Goal: Information Seeking & Learning: Learn about a topic

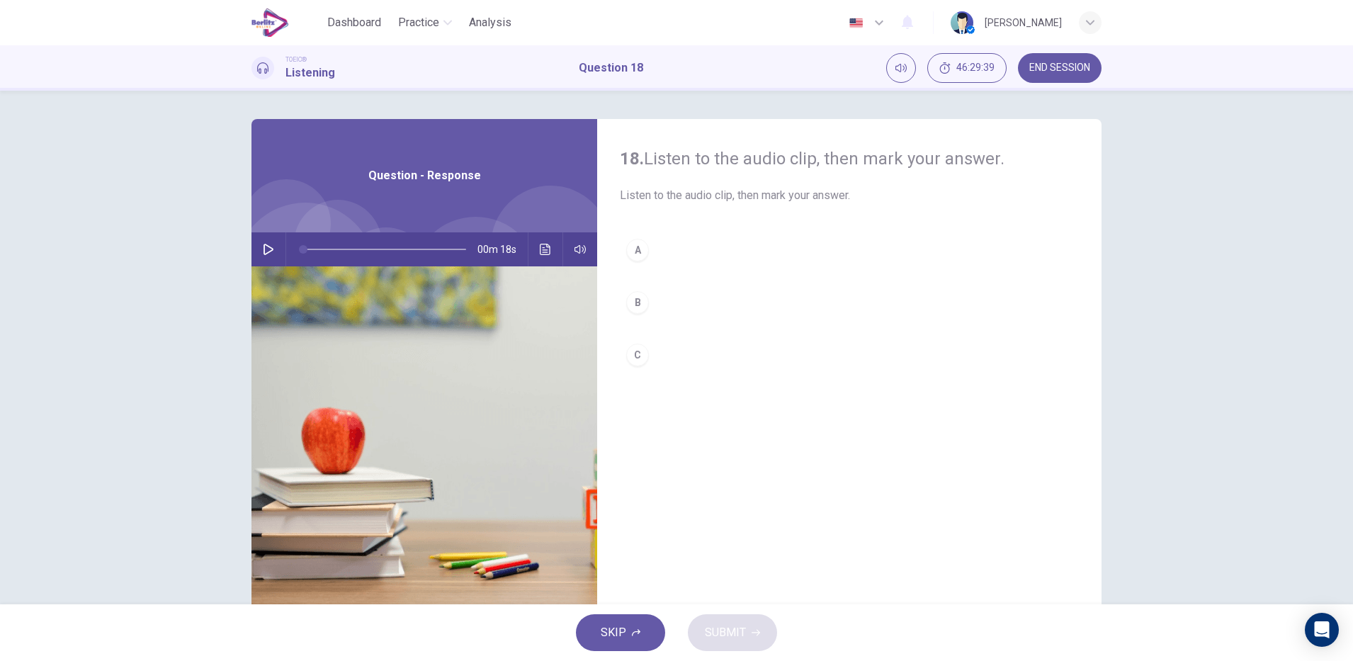
click at [263, 253] on icon "button" at bounding box center [268, 249] width 11 height 11
click at [286, 248] on hr at bounding box center [286, 249] width 1 height 34
click at [265, 253] on icon "button" at bounding box center [268, 249] width 11 height 11
click at [543, 245] on icon "Click to see the audio transcription" at bounding box center [545, 249] width 11 height 11
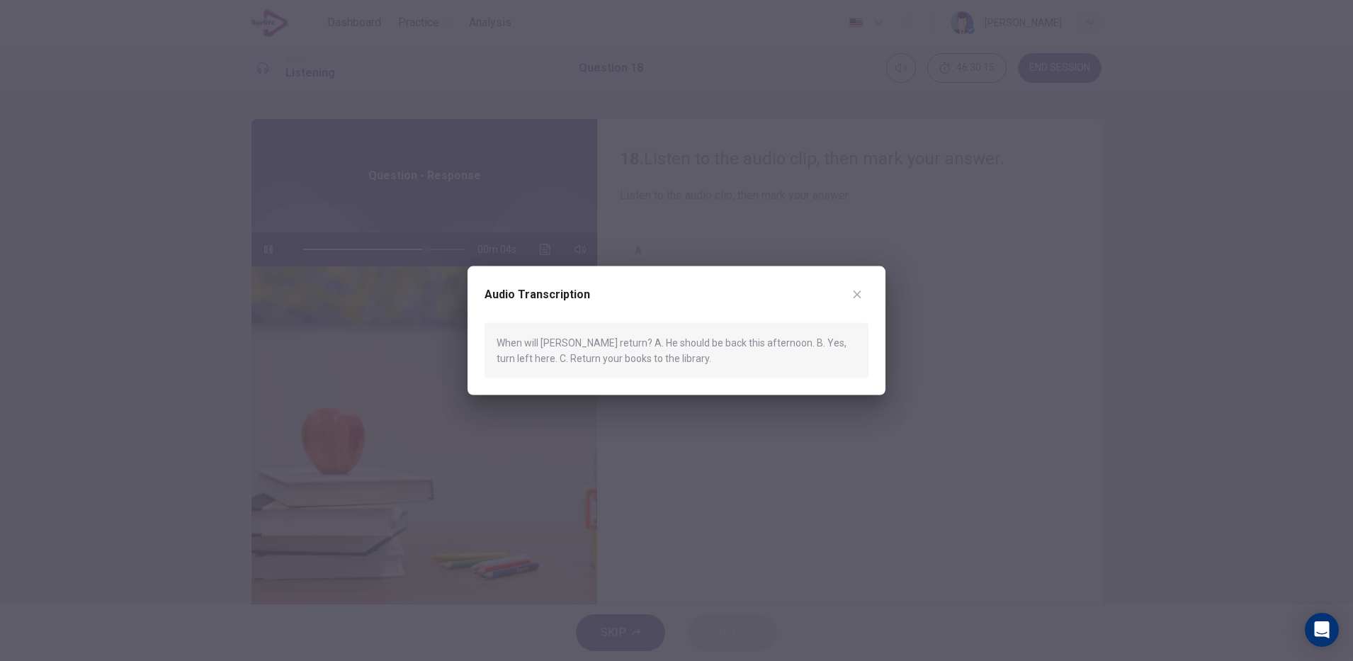
click at [828, 515] on div at bounding box center [676, 330] width 1353 height 661
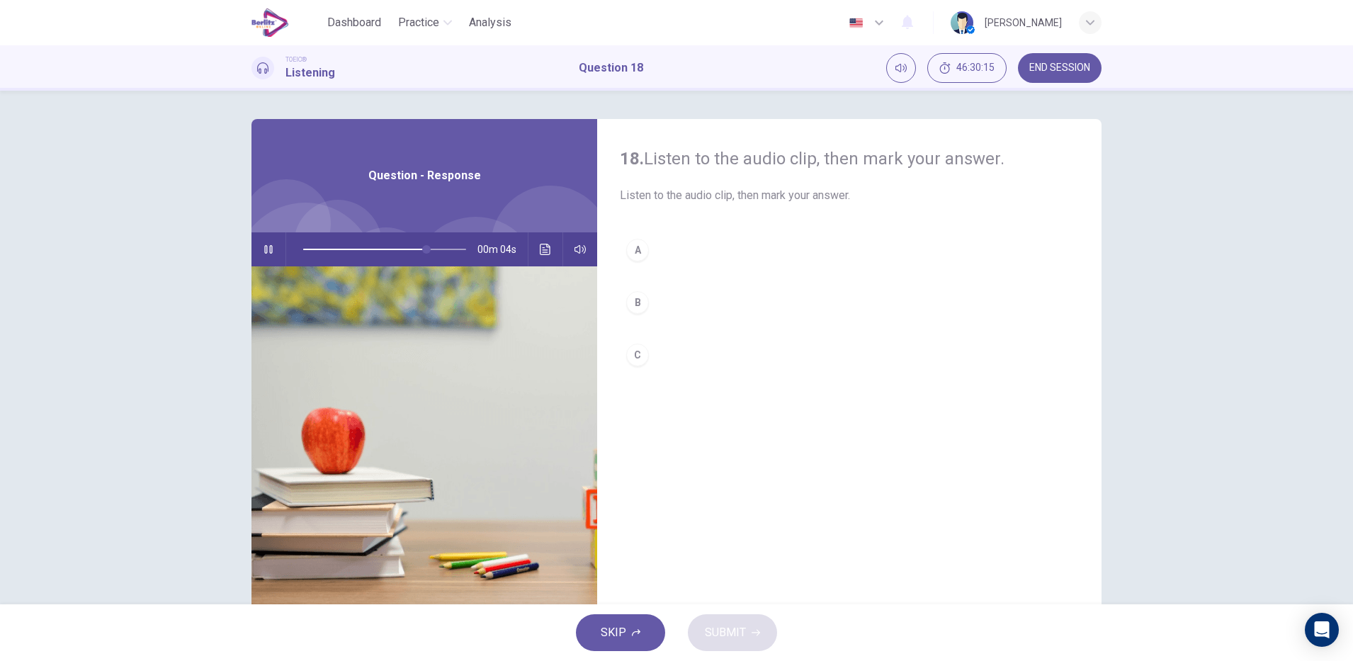
click at [633, 249] on div "A" at bounding box center [637, 250] width 23 height 23
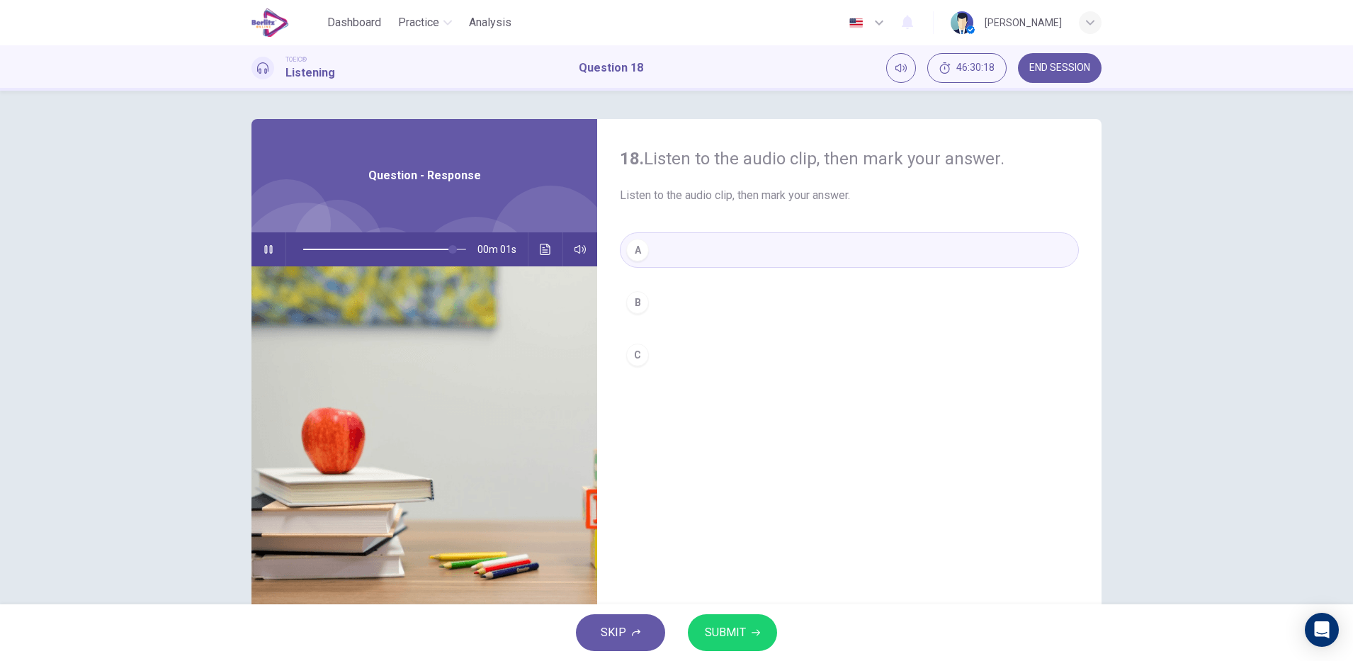
click at [736, 628] on span "SUBMIT" at bounding box center [725, 633] width 41 height 20
type input "*"
click at [743, 635] on span "SUBMIT" at bounding box center [725, 633] width 41 height 20
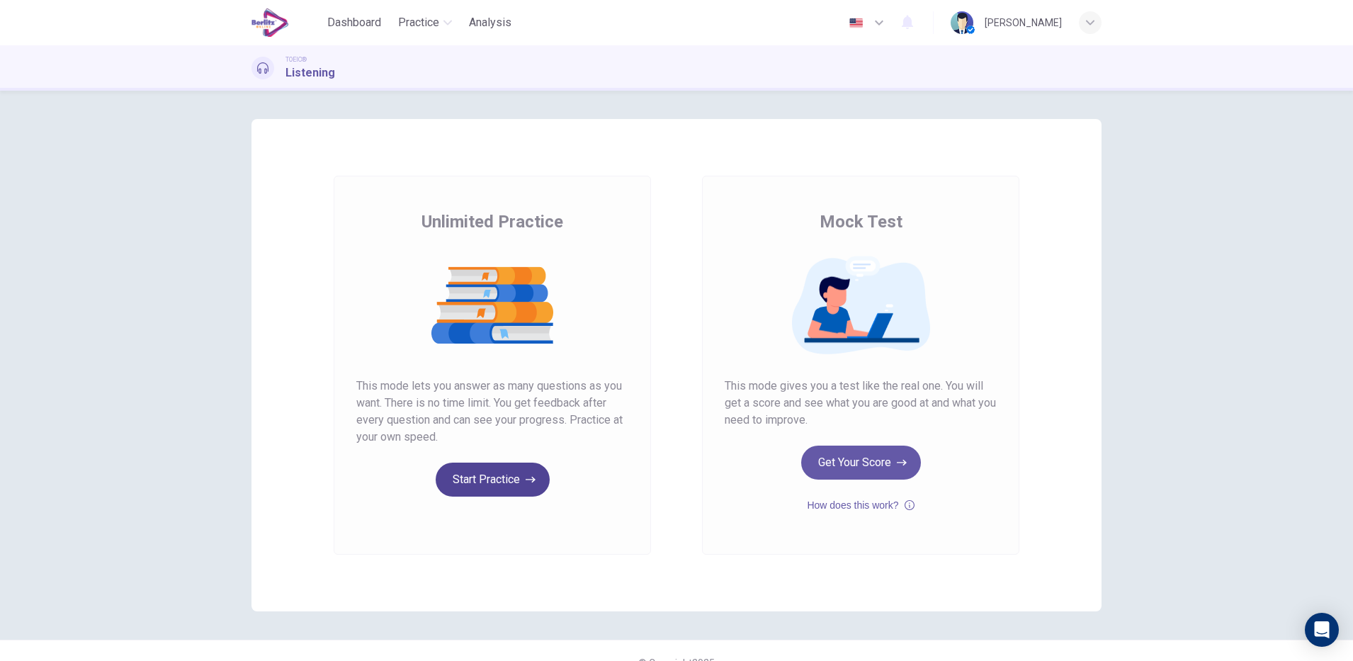
click at [500, 479] on button "Start Practice" at bounding box center [493, 480] width 114 height 34
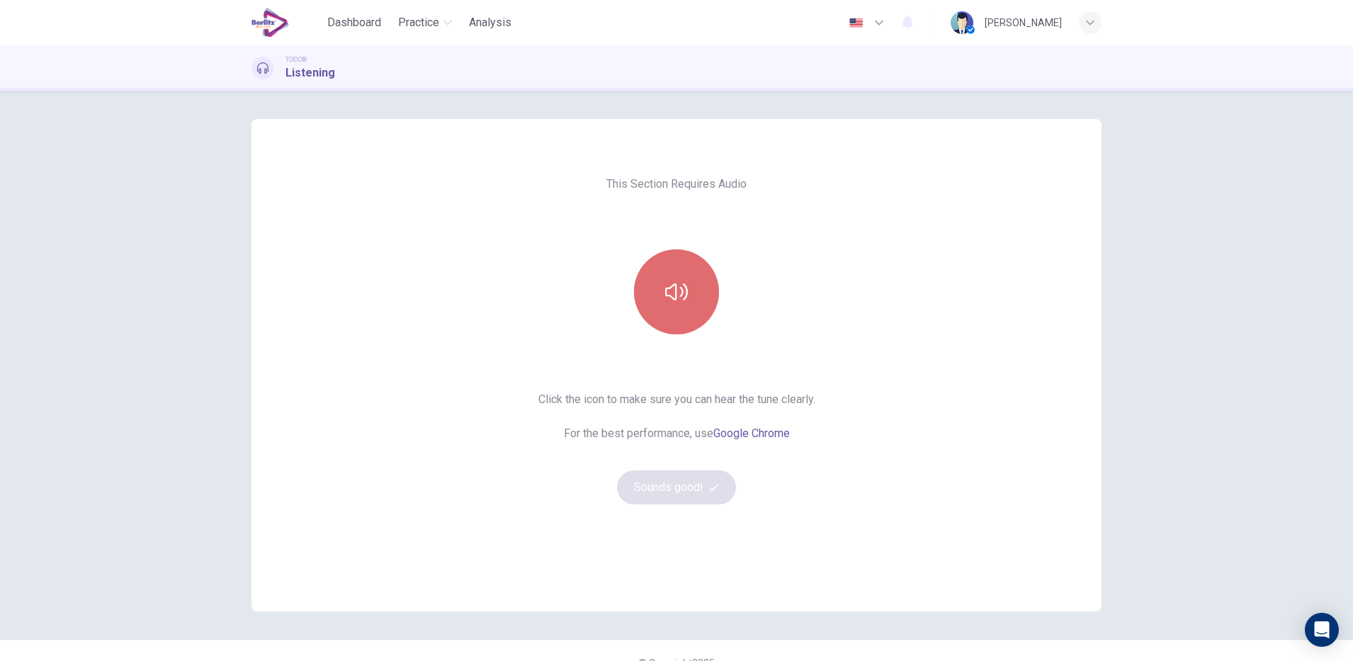
click at [675, 320] on button "button" at bounding box center [676, 291] width 85 height 85
click at [660, 497] on button "Sounds good!" at bounding box center [676, 487] width 119 height 34
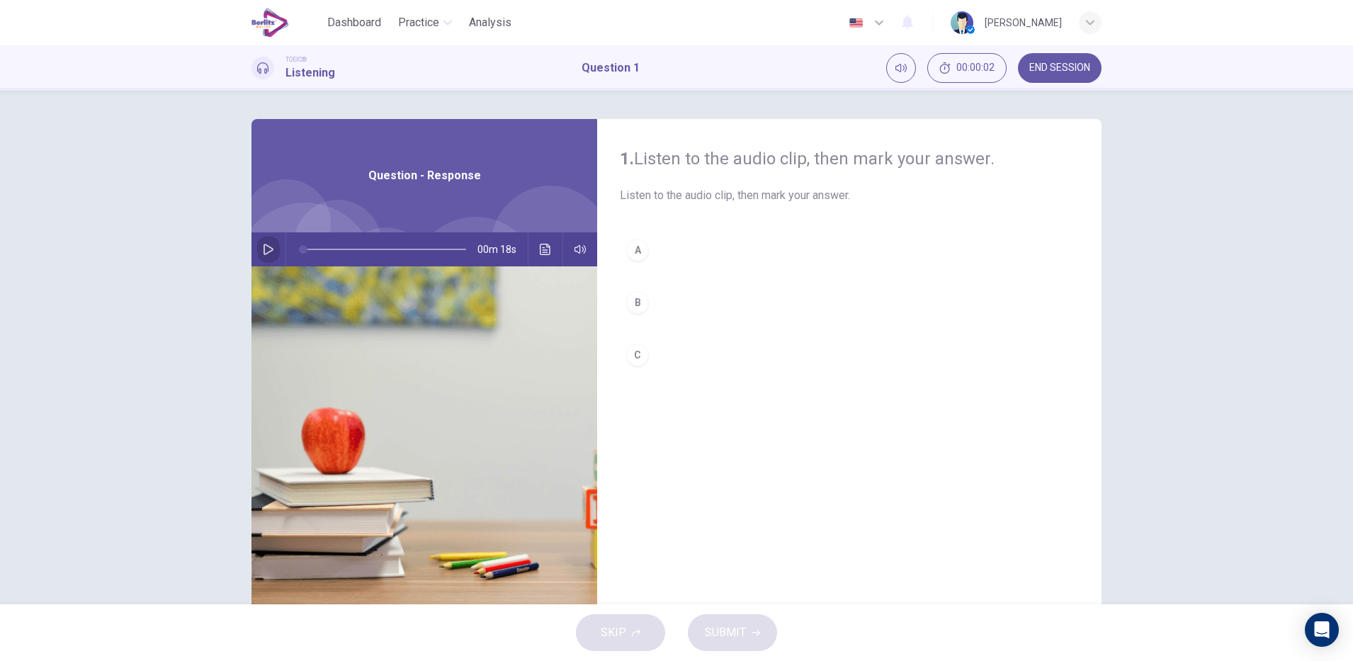
click at [261, 241] on button "button" at bounding box center [268, 249] width 23 height 34
type input "*"
click at [263, 247] on icon "button" at bounding box center [268, 249] width 11 height 11
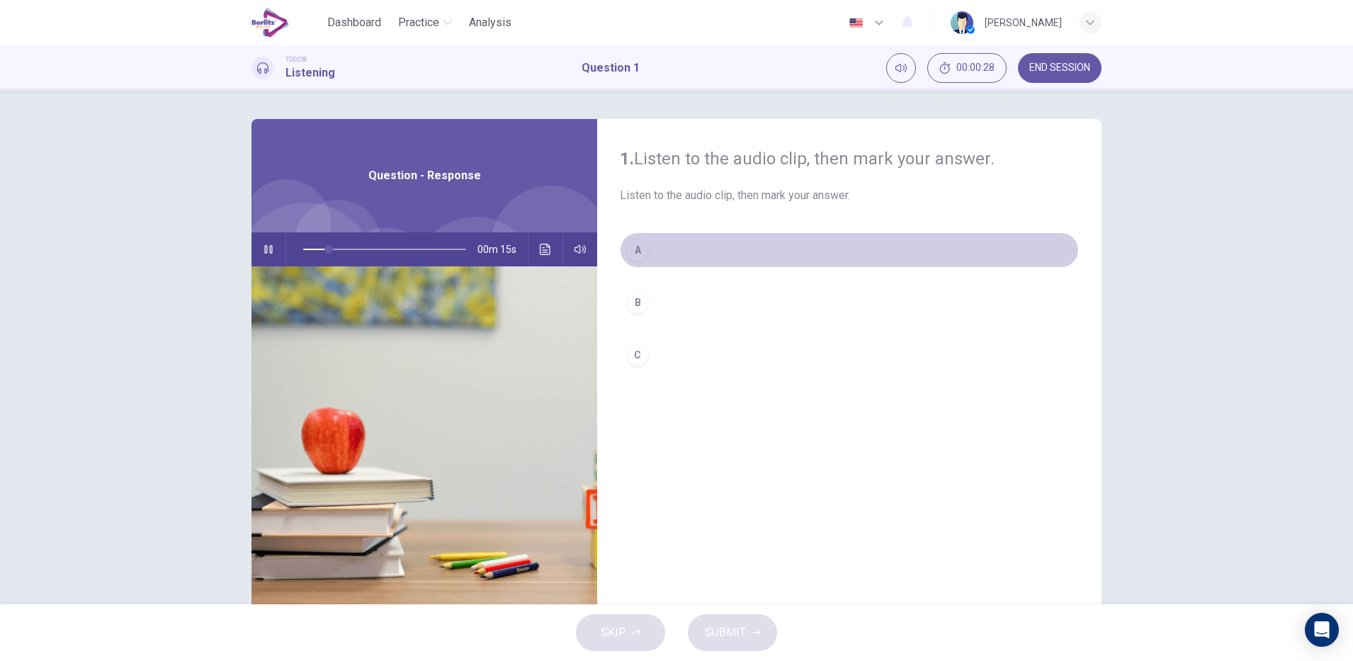
click at [636, 249] on div "A" at bounding box center [637, 250] width 23 height 23
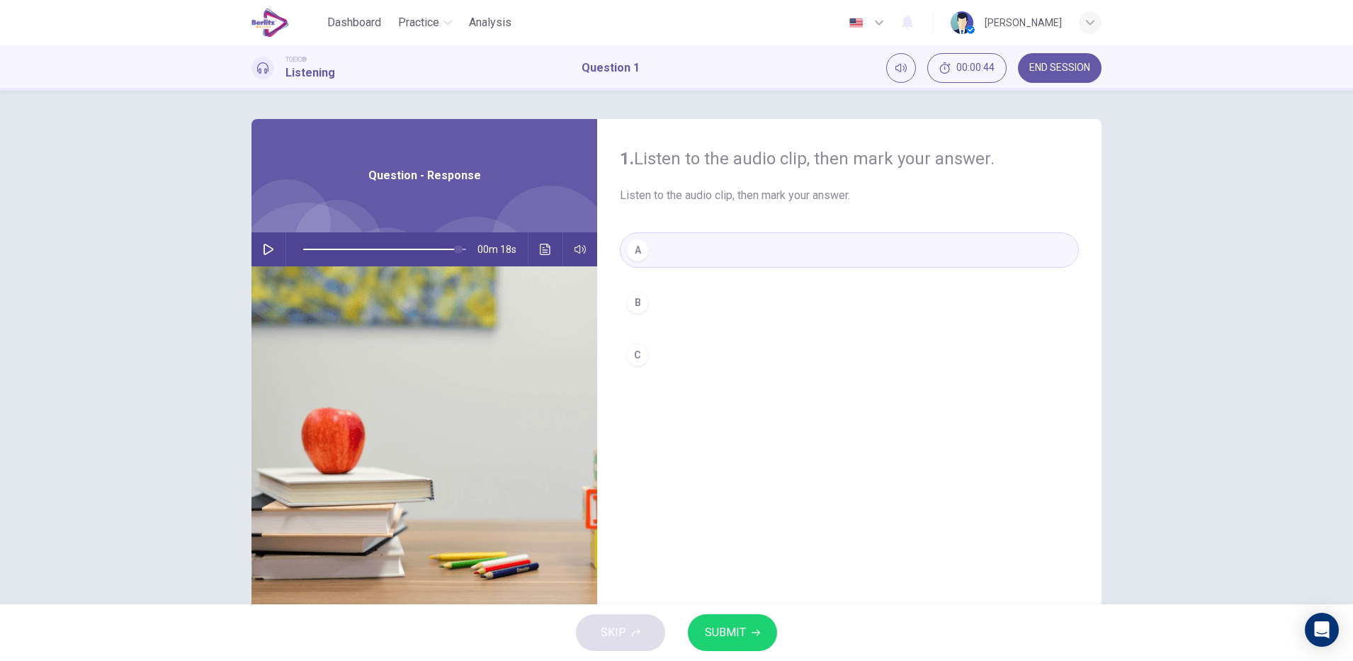
type input "*"
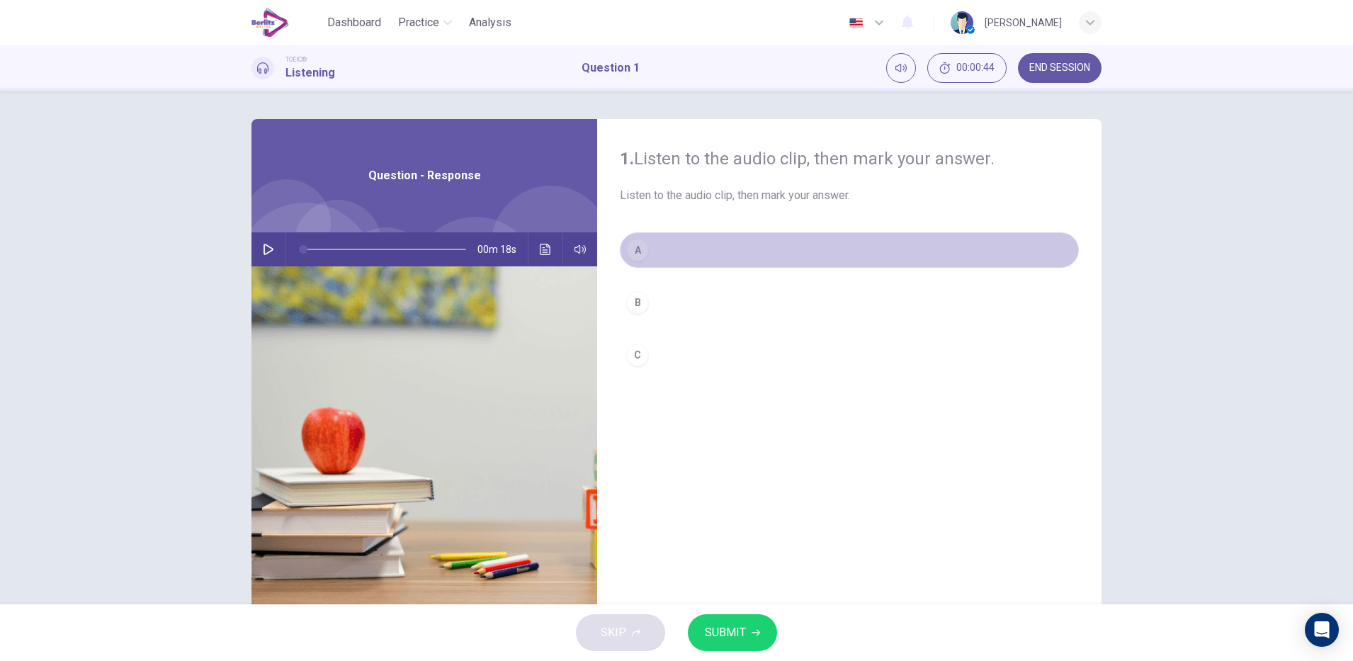
click at [682, 257] on button "A" at bounding box center [849, 249] width 459 height 35
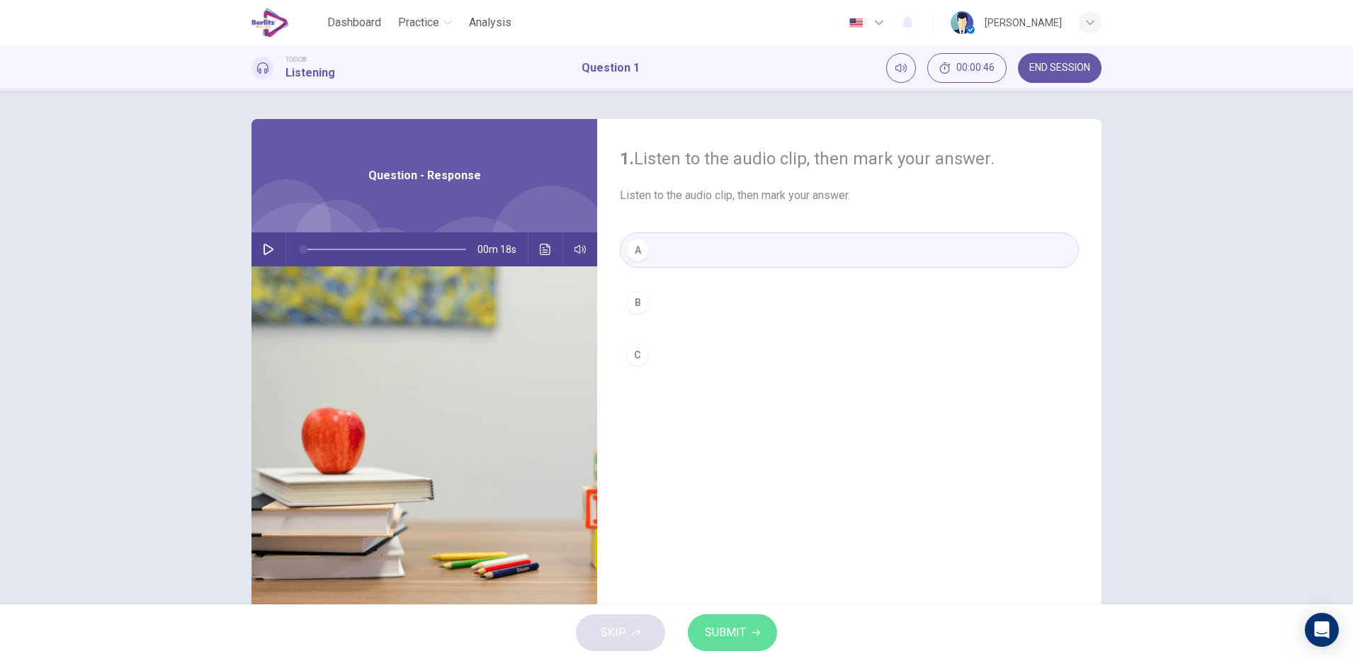
click at [707, 618] on button "SUBMIT" at bounding box center [732, 632] width 89 height 37
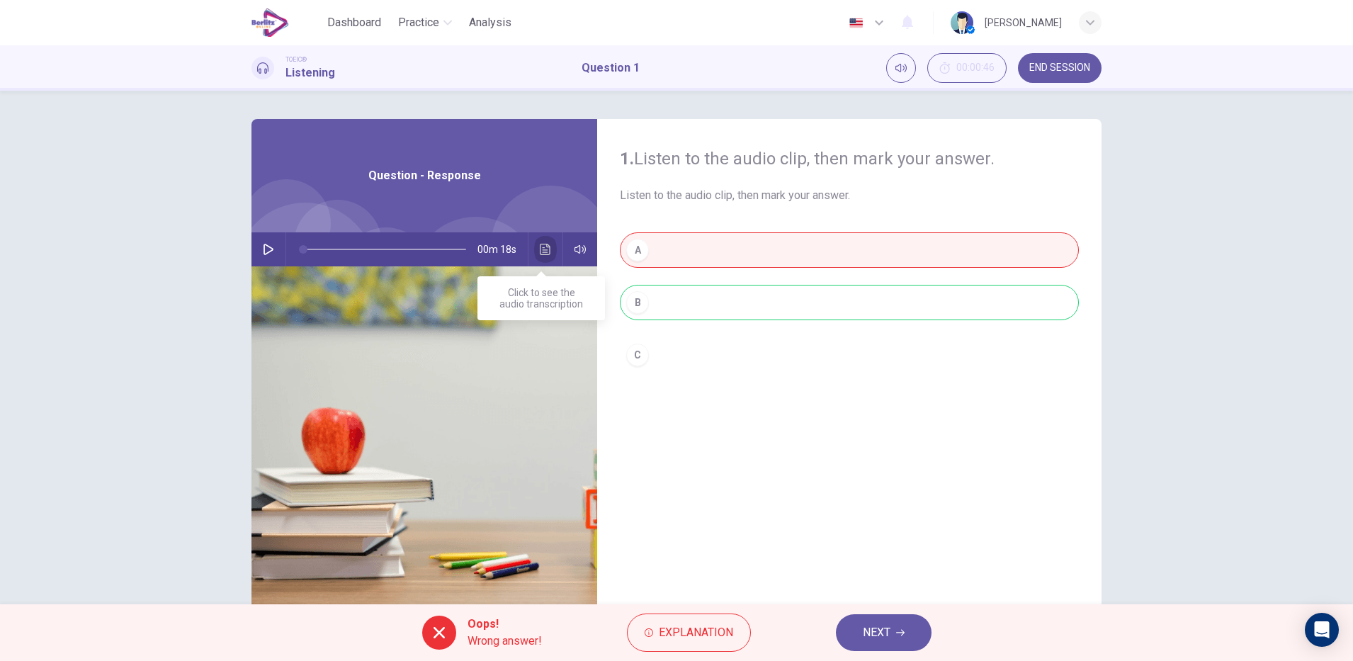
click at [534, 244] on button "Click to see the audio transcription" at bounding box center [545, 249] width 23 height 34
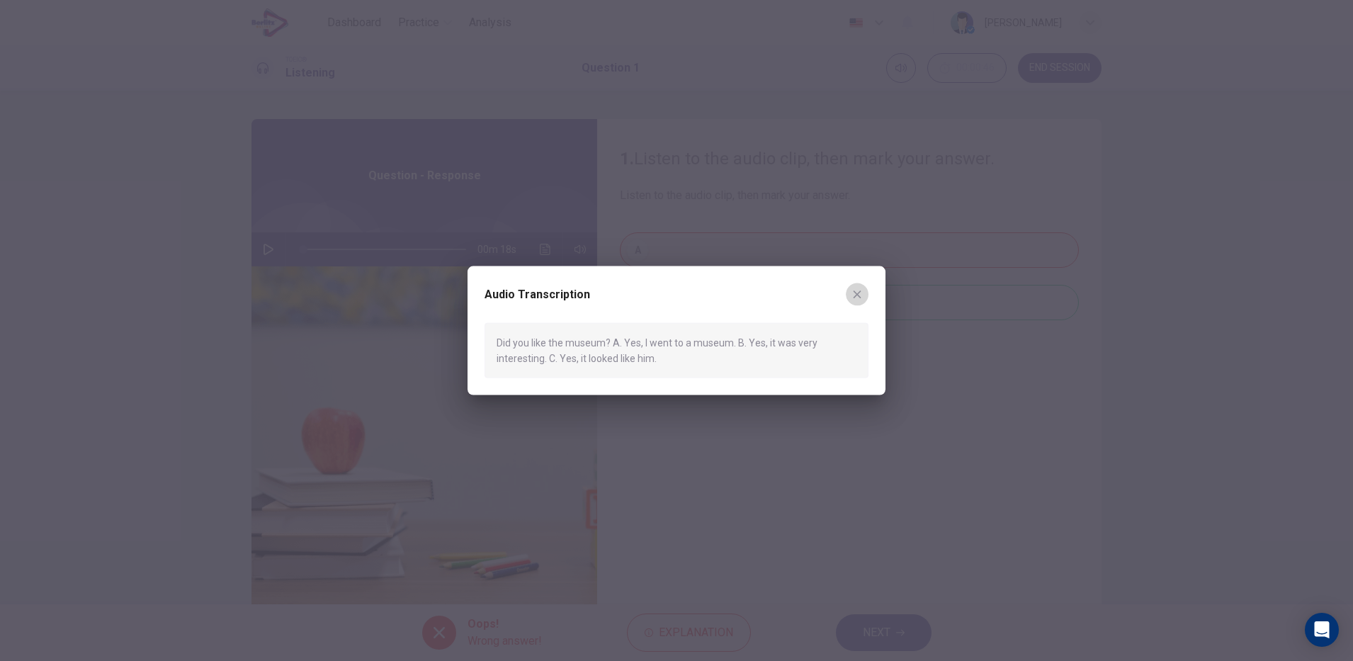
click at [855, 291] on icon "button" at bounding box center [858, 295] width 8 height 8
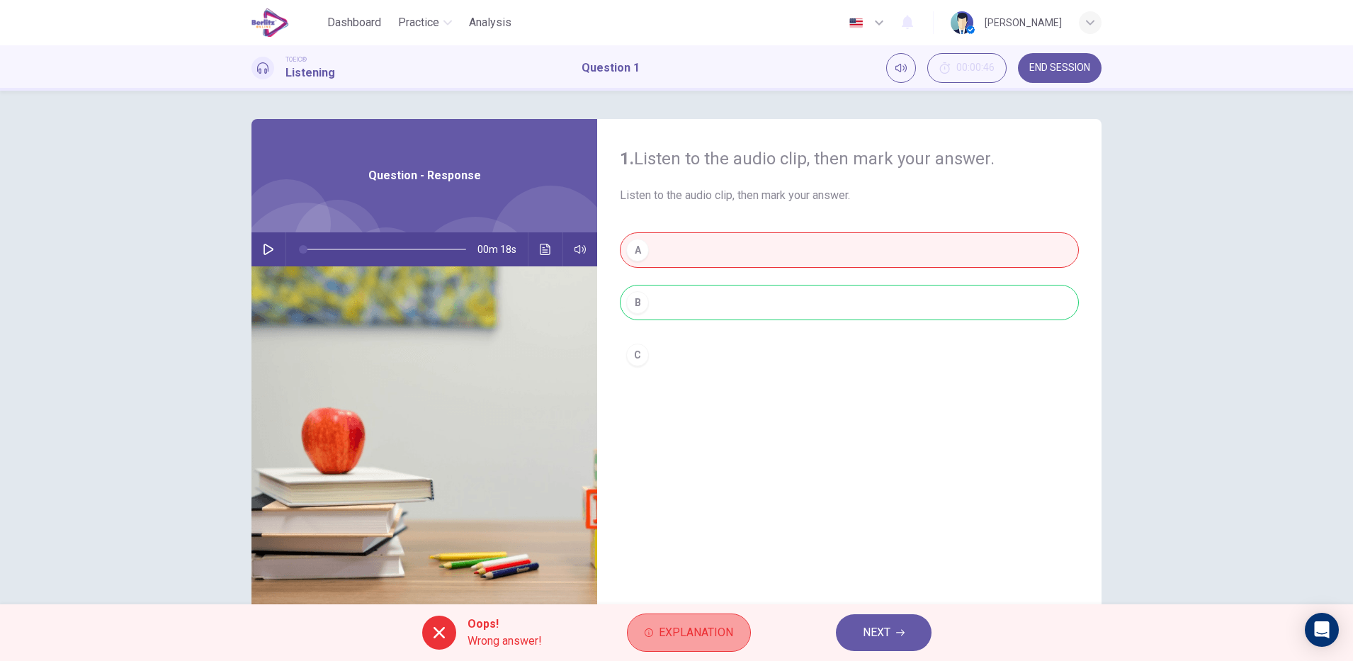
click at [704, 626] on span "Explanation" at bounding box center [696, 633] width 74 height 20
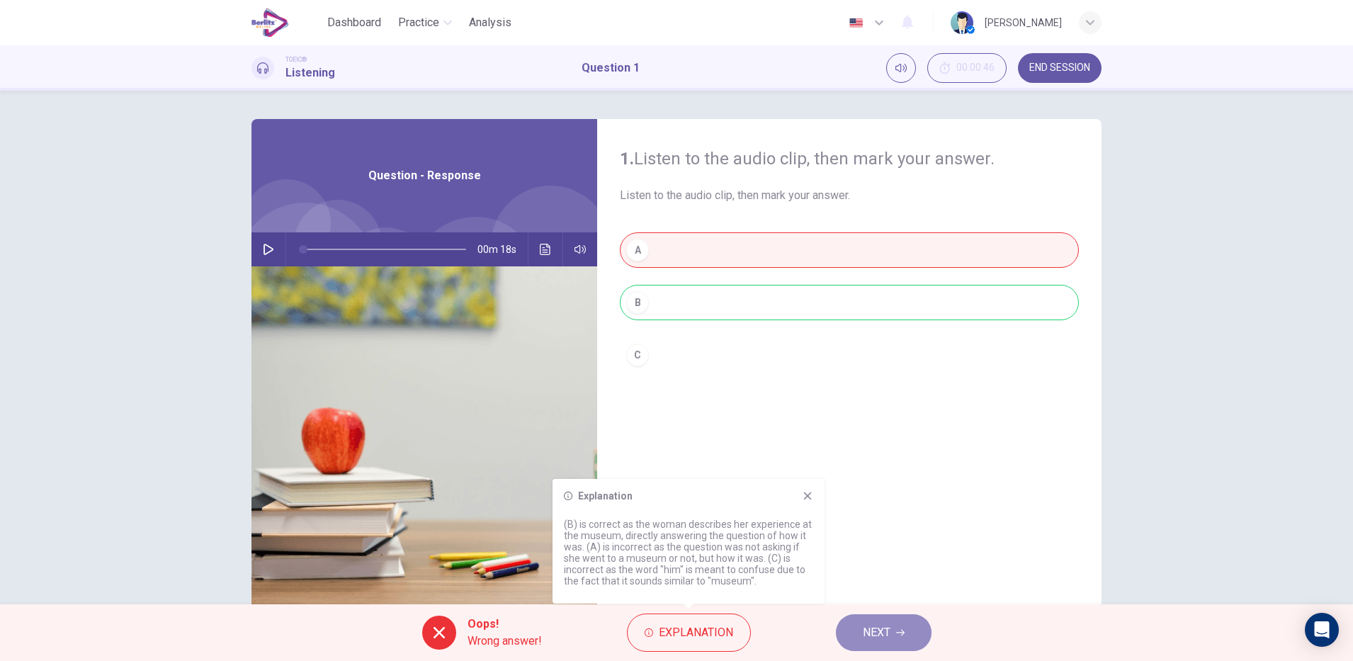
click at [872, 631] on span "NEXT" at bounding box center [877, 633] width 28 height 20
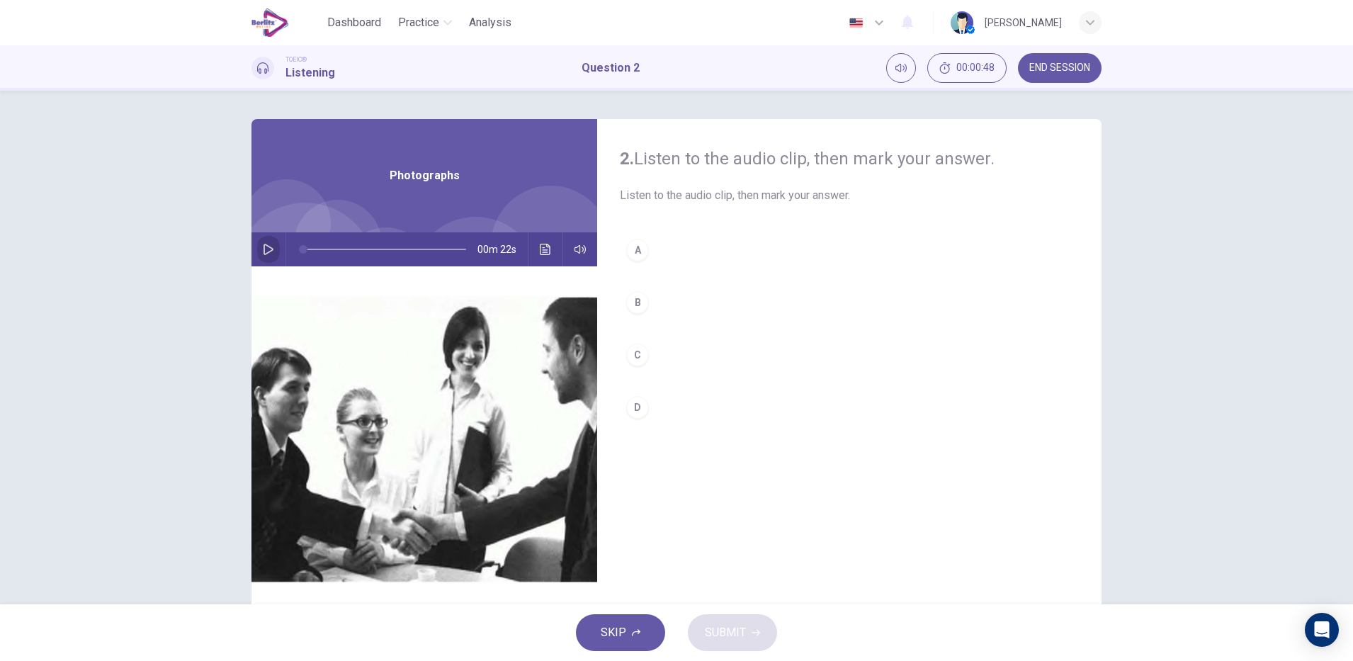
click at [263, 252] on icon "button" at bounding box center [268, 249] width 11 height 11
type input "*"
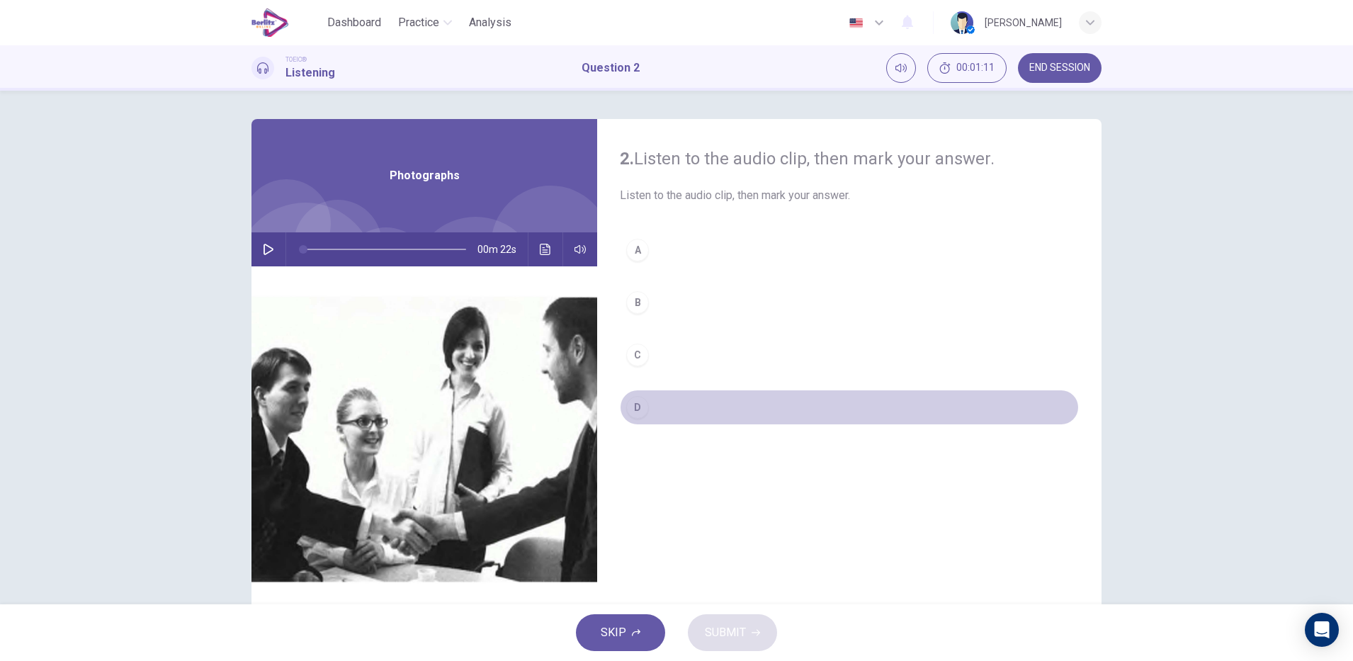
click at [636, 421] on button "D" at bounding box center [849, 407] width 459 height 35
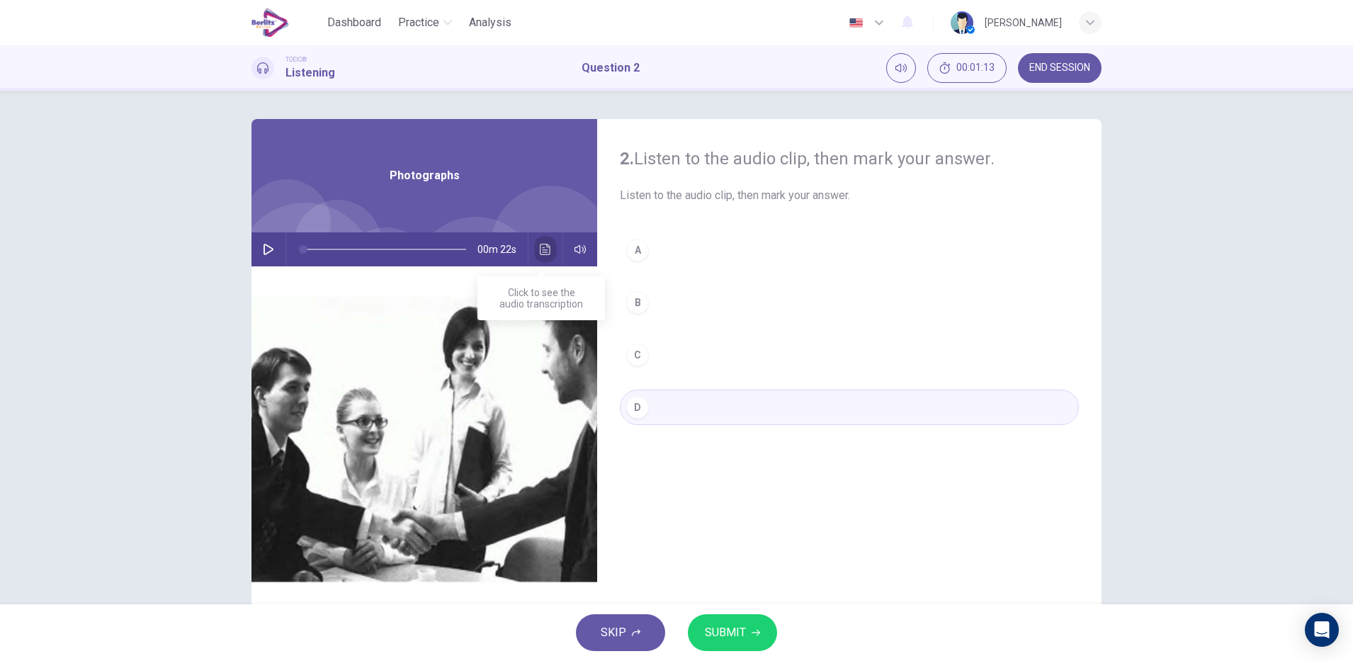
click at [543, 254] on icon "Click to see the audio transcription" at bounding box center [545, 249] width 11 height 11
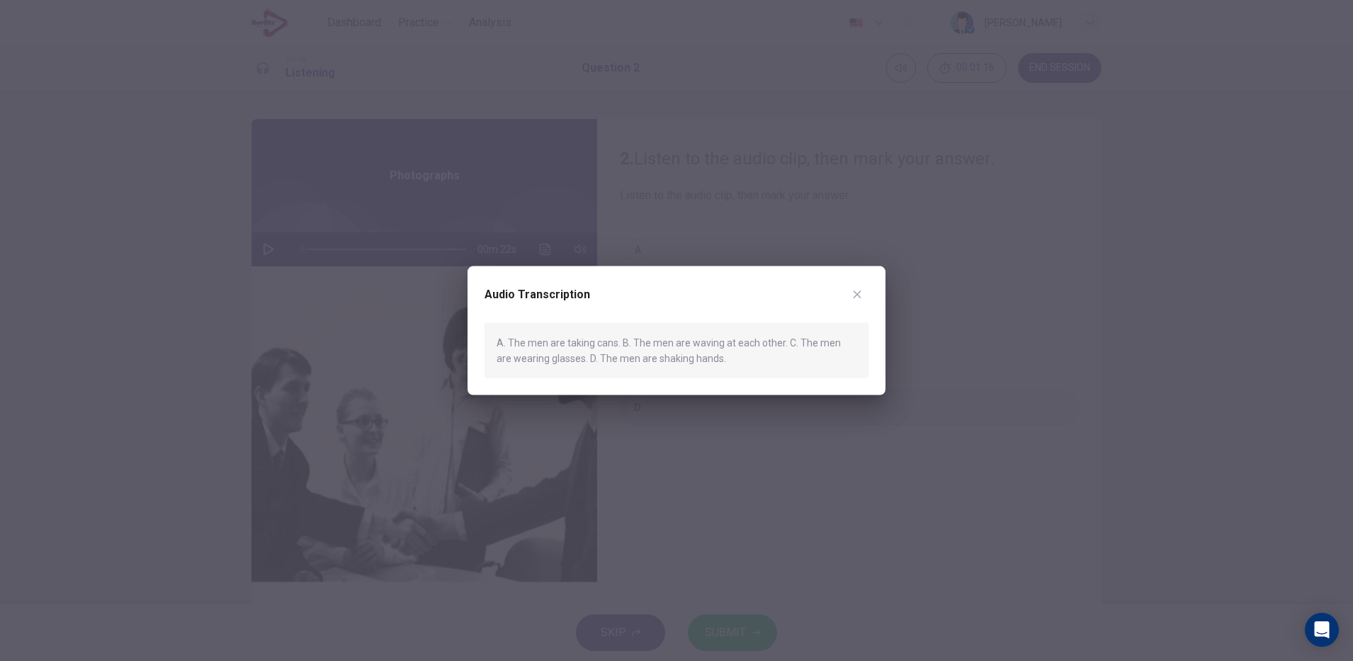
click at [677, 441] on div at bounding box center [676, 330] width 1353 height 661
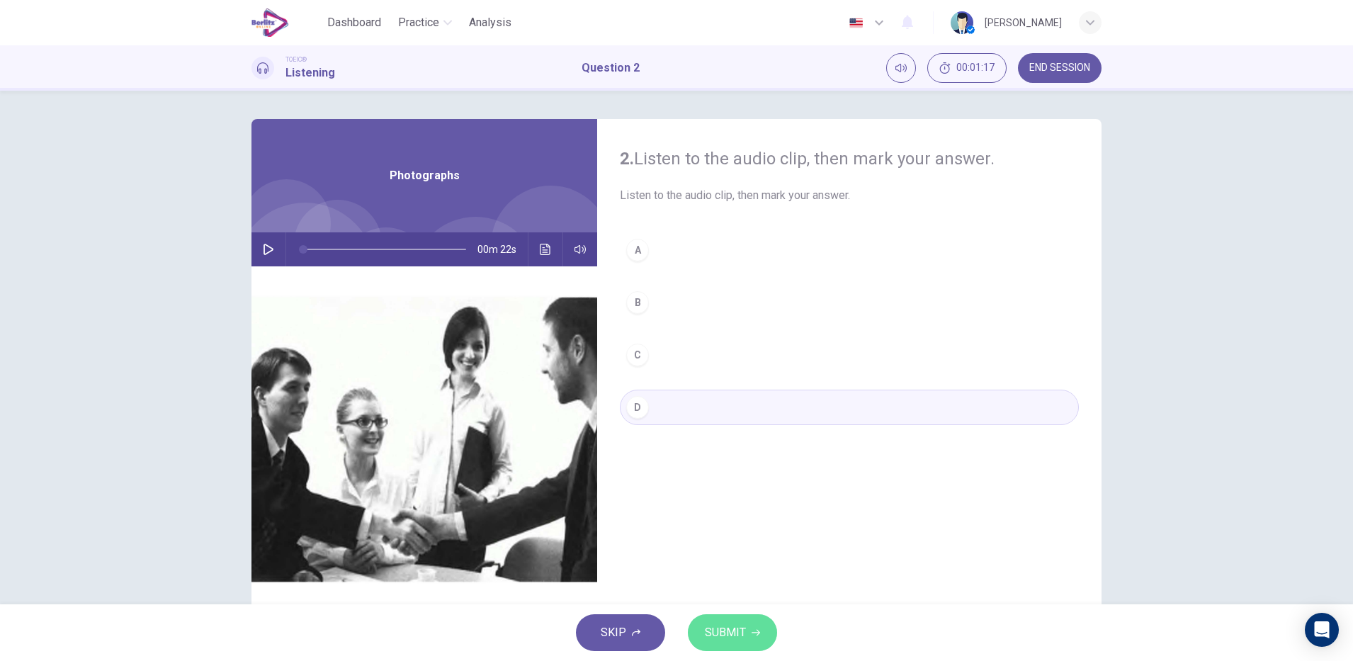
click at [731, 621] on button "SUBMIT" at bounding box center [732, 632] width 89 height 37
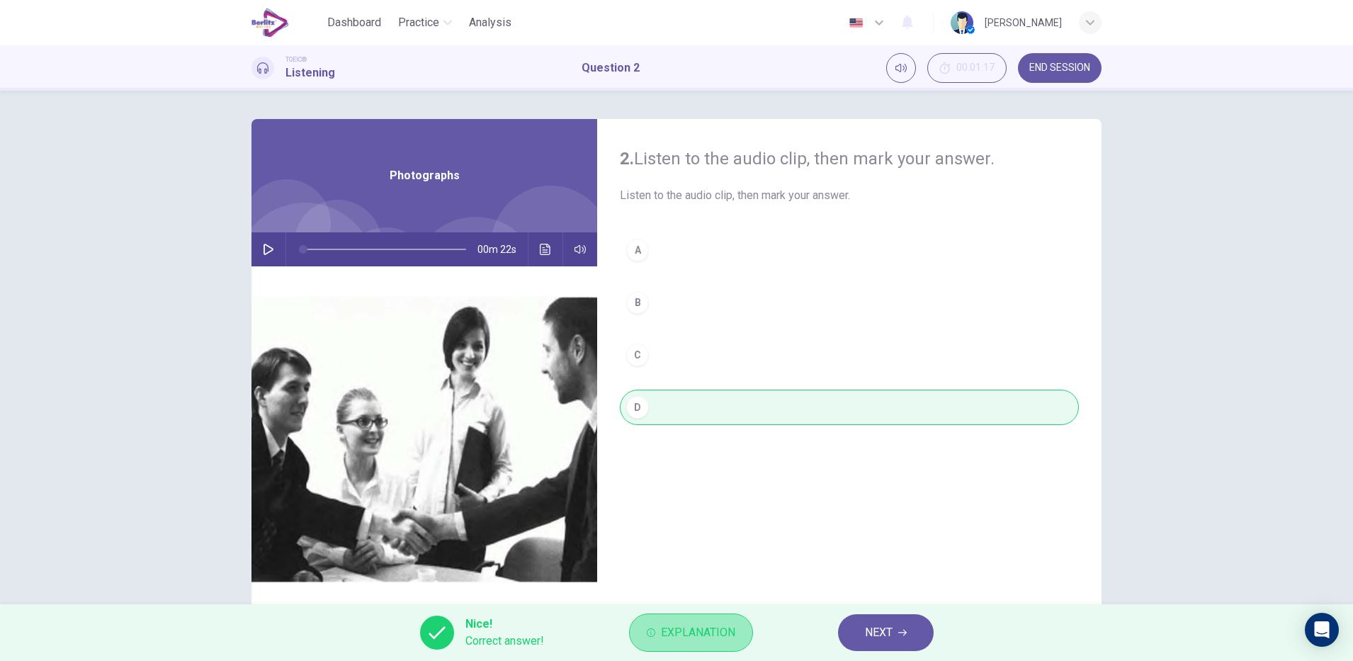
click at [726, 631] on span "Explanation" at bounding box center [698, 633] width 74 height 20
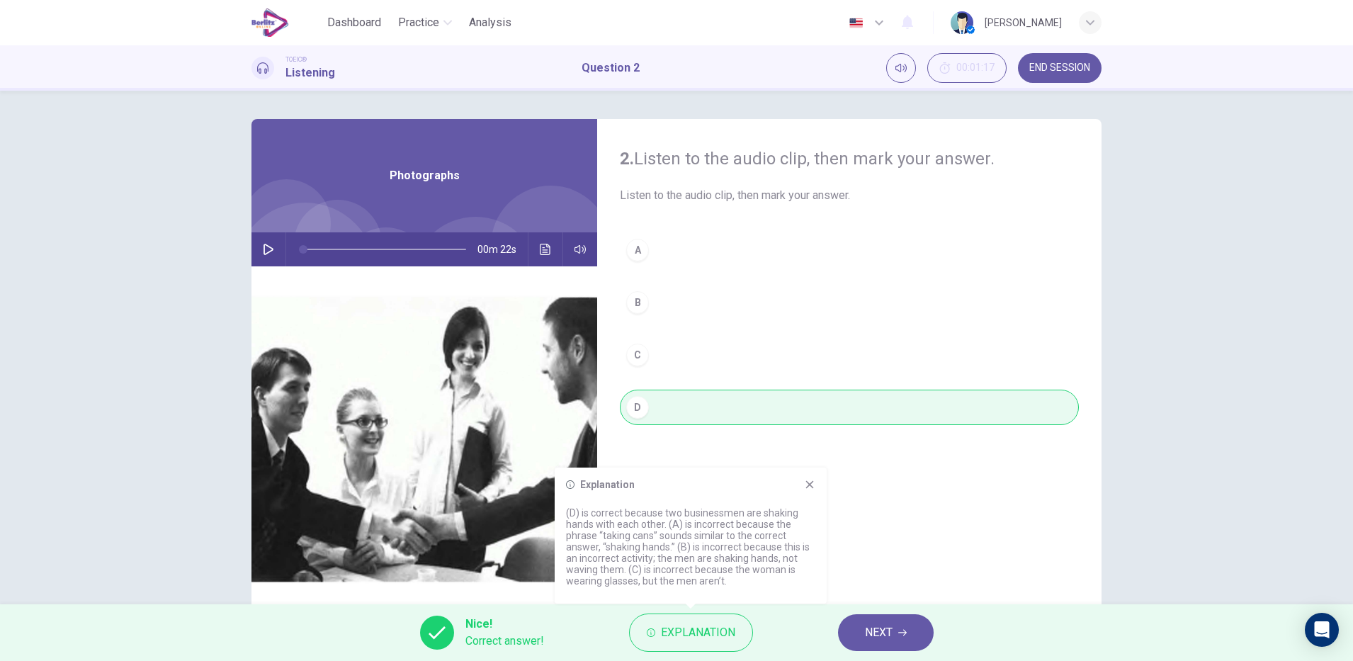
click at [869, 626] on span "NEXT" at bounding box center [879, 633] width 28 height 20
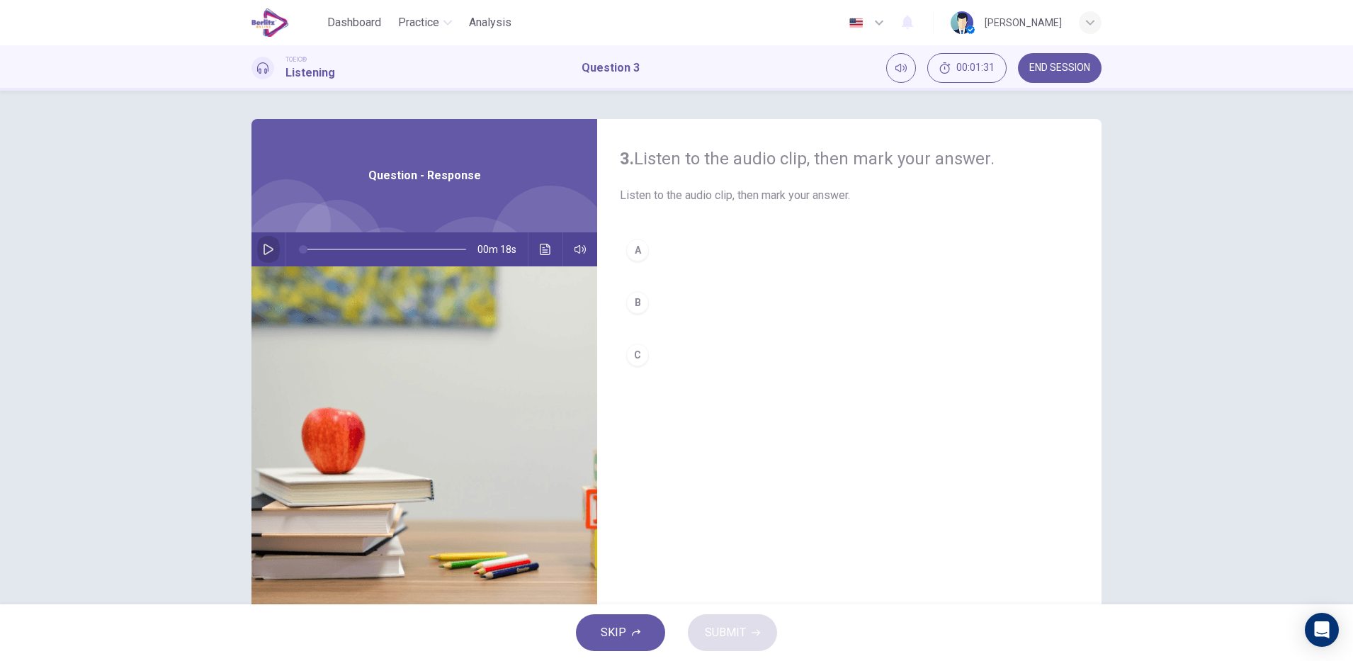
click at [265, 239] on button "button" at bounding box center [268, 249] width 23 height 34
click at [257, 243] on button "button" at bounding box center [268, 249] width 23 height 34
click at [546, 252] on icon "Click to see the audio transcription" at bounding box center [545, 249] width 11 height 11
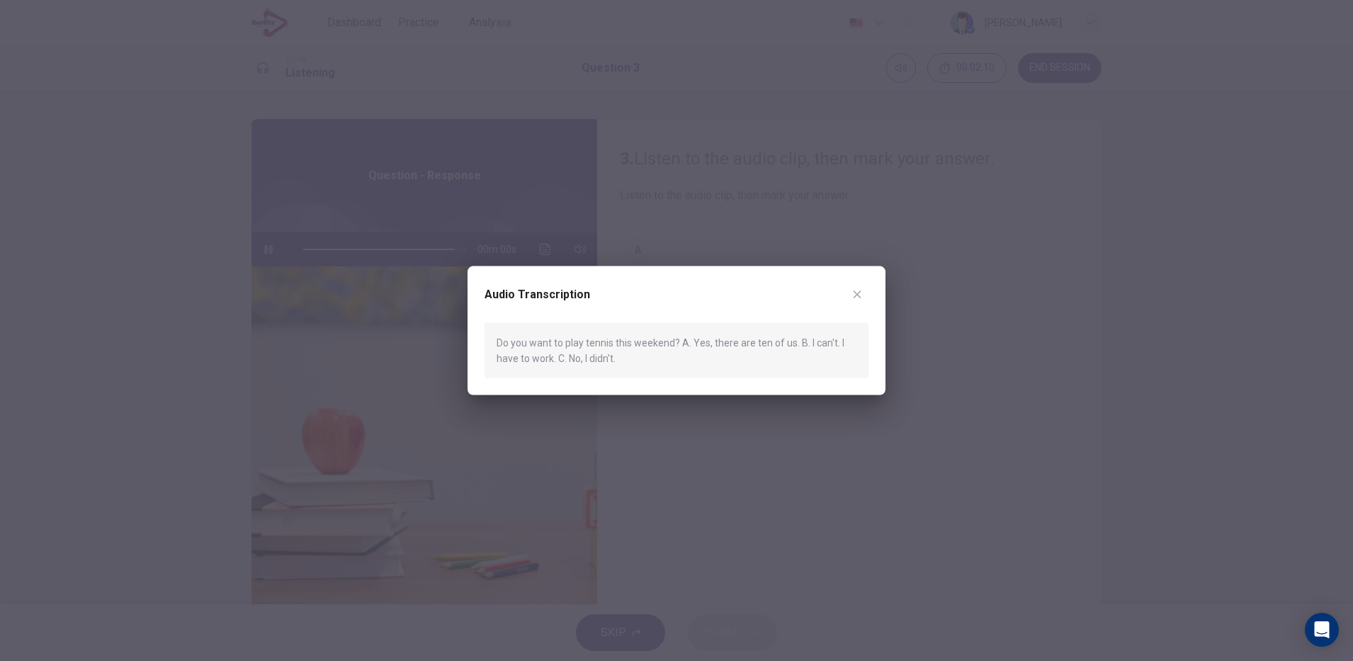
type input "*"
click at [847, 426] on div at bounding box center [676, 330] width 1353 height 661
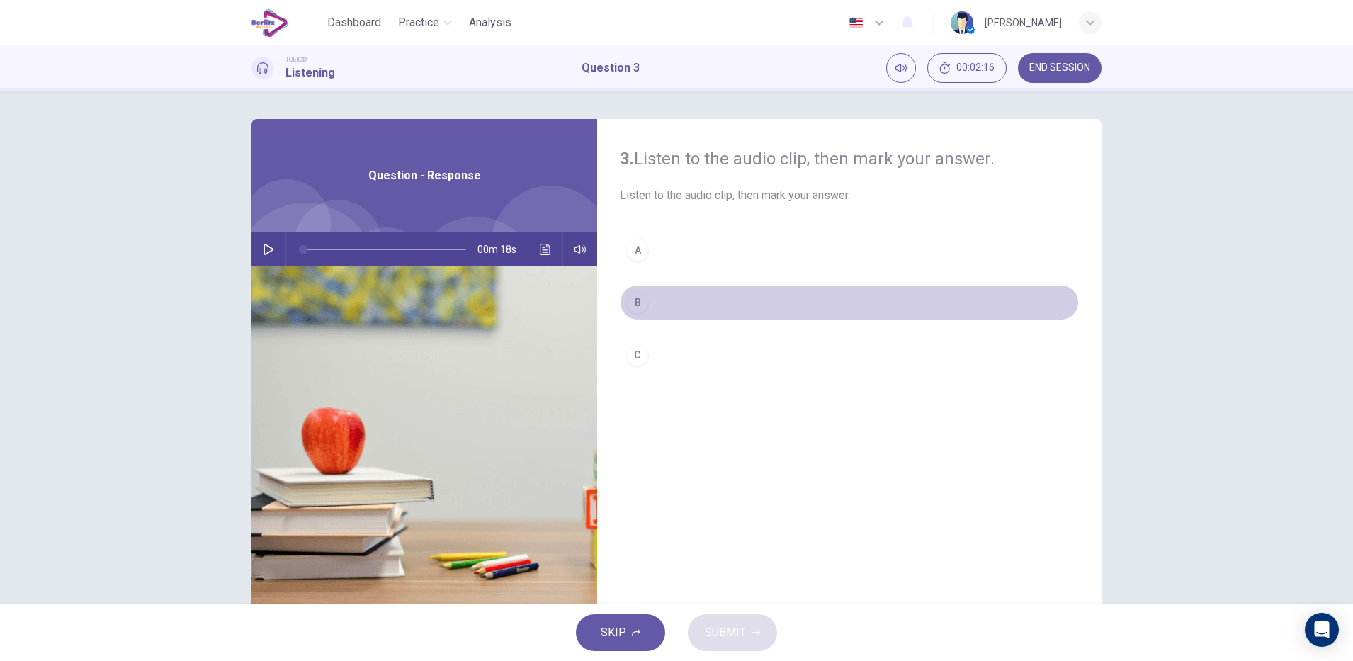
click at [638, 293] on div "B" at bounding box center [637, 302] width 23 height 23
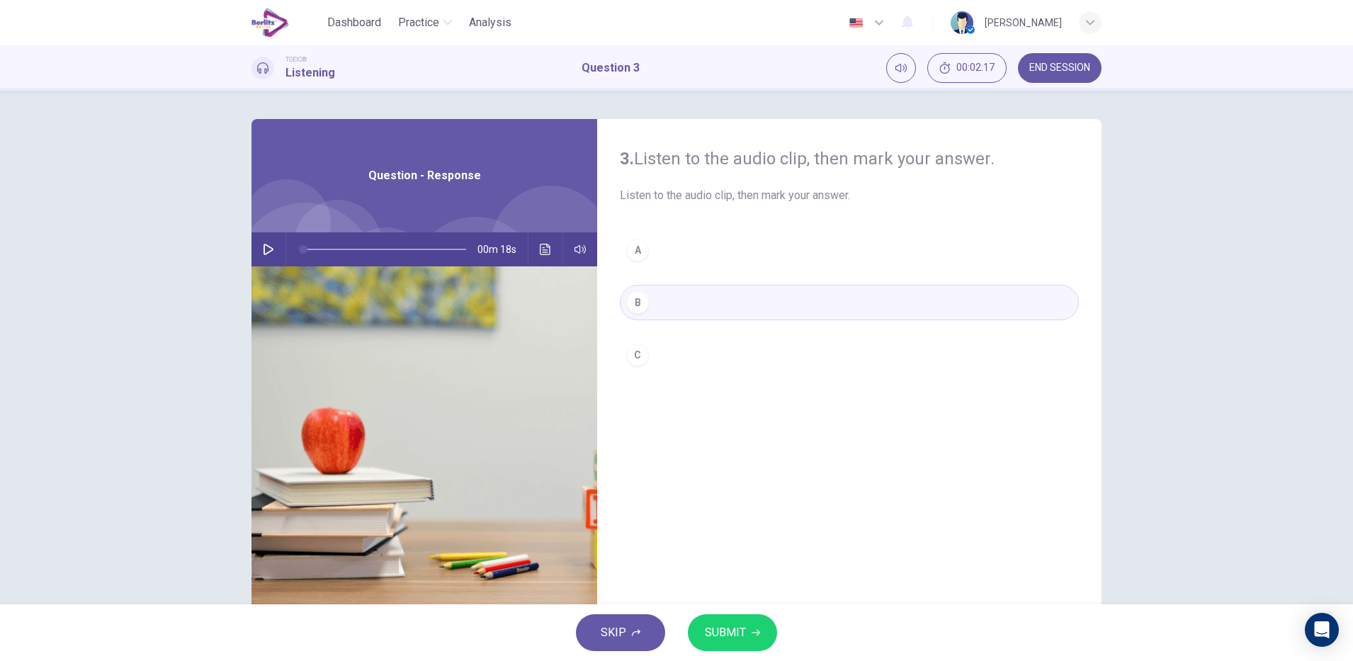
click at [726, 612] on div "SKIP SUBMIT" at bounding box center [676, 632] width 1353 height 57
click at [724, 621] on button "SUBMIT" at bounding box center [732, 632] width 89 height 37
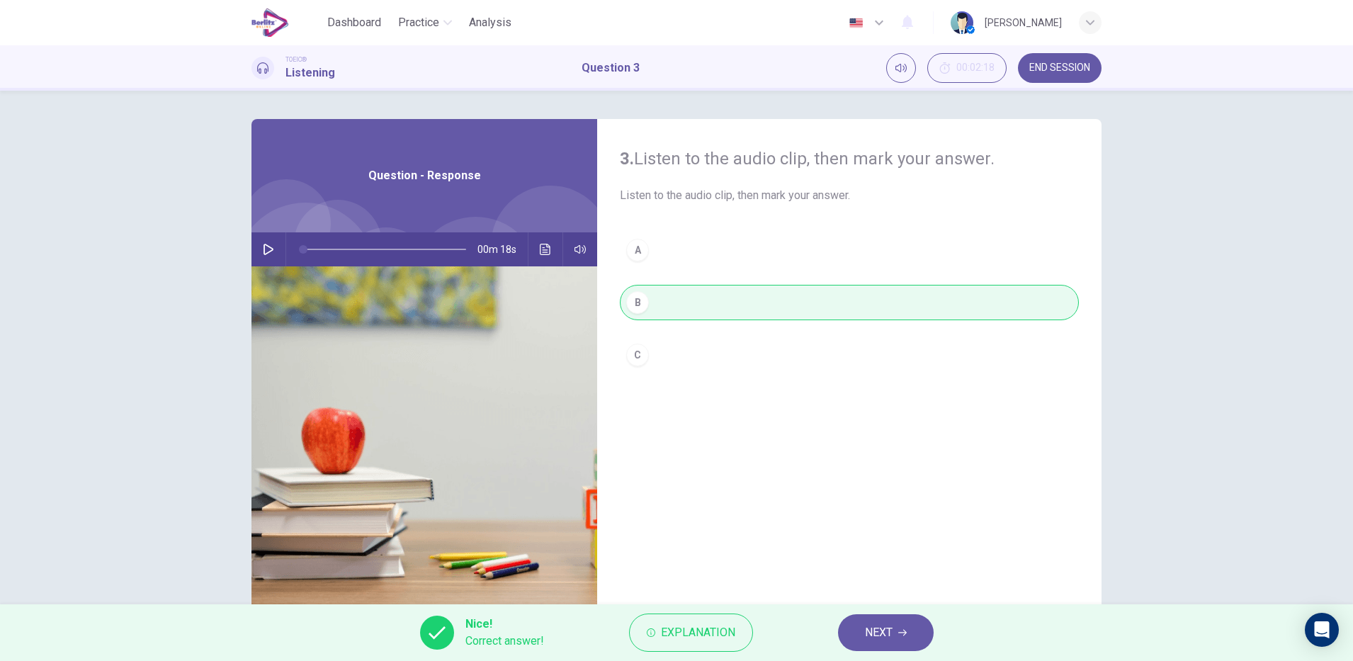
click at [905, 655] on div "Nice! Correct answer! Explanation NEXT" at bounding box center [676, 632] width 1353 height 57
click at [910, 645] on button "NEXT" at bounding box center [886, 632] width 96 height 37
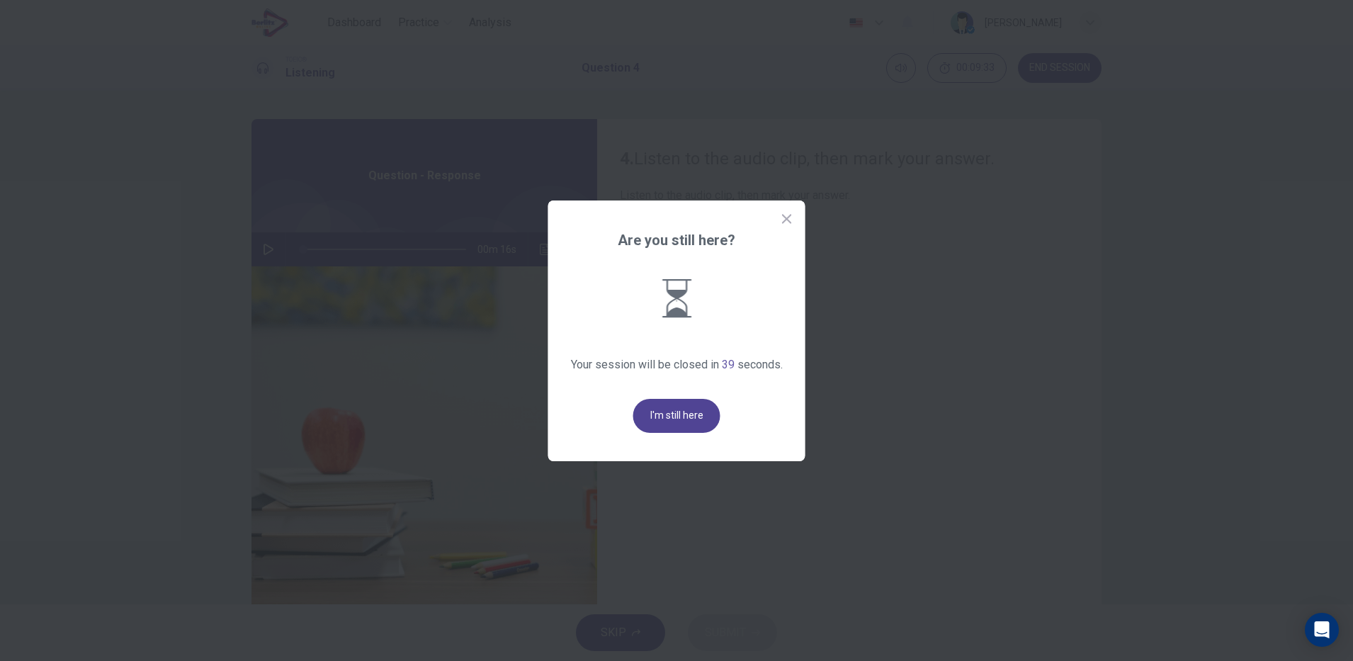
click at [663, 429] on button "I'm still here" at bounding box center [676, 416] width 87 height 34
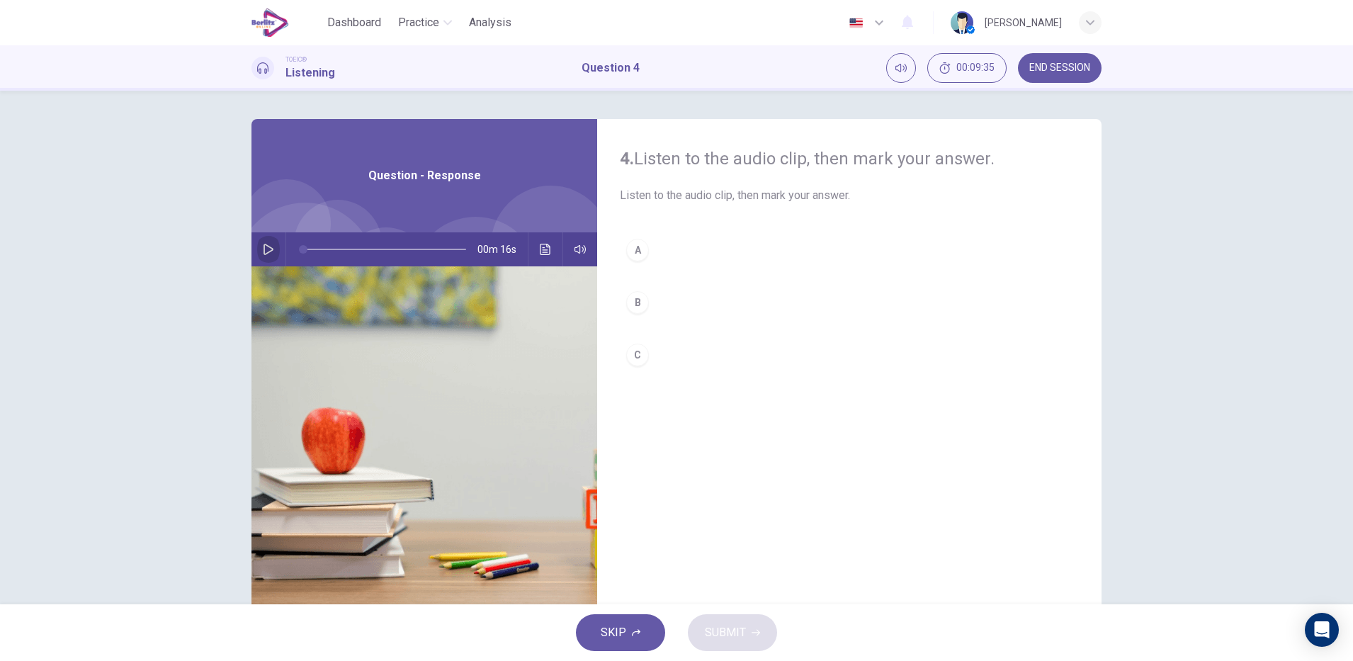
click at [264, 254] on icon "button" at bounding box center [269, 249] width 10 height 11
click at [264, 249] on icon "button" at bounding box center [268, 249] width 11 height 11
click at [633, 249] on div "A" at bounding box center [637, 250] width 23 height 23
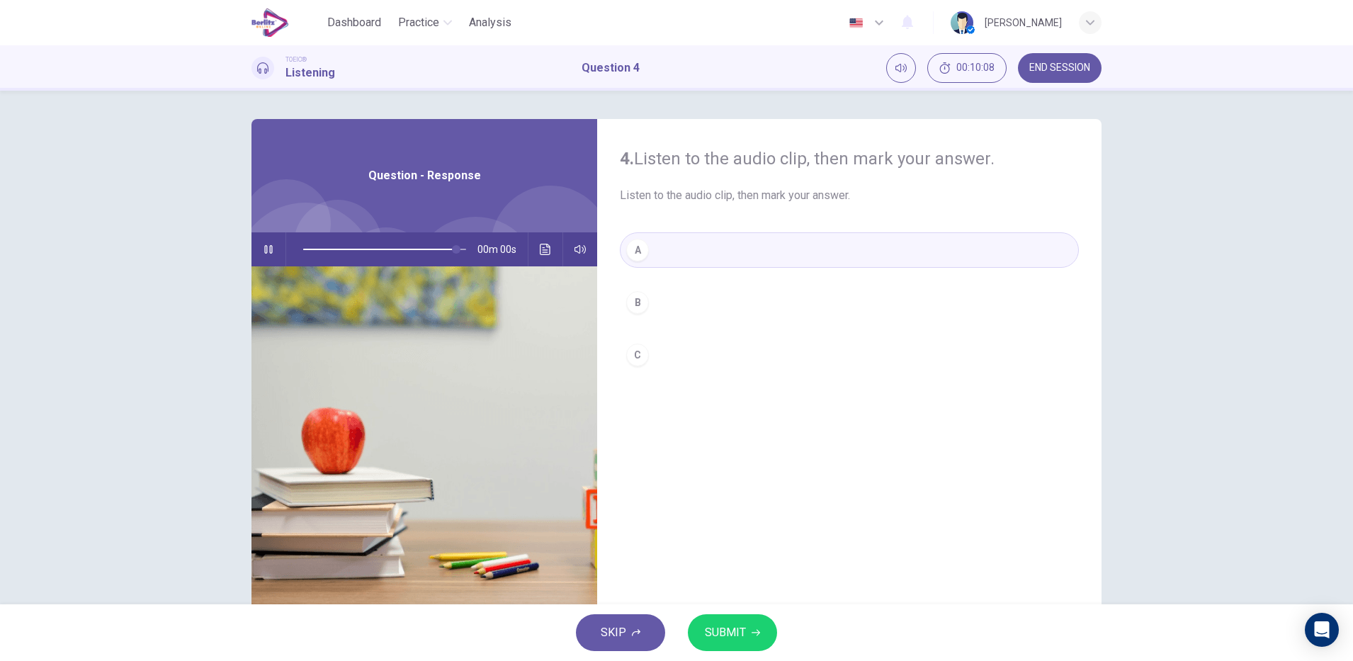
type input "*"
click at [736, 605] on div "SKIP SUBMIT" at bounding box center [676, 632] width 1353 height 57
click at [735, 632] on span "SUBMIT" at bounding box center [725, 633] width 41 height 20
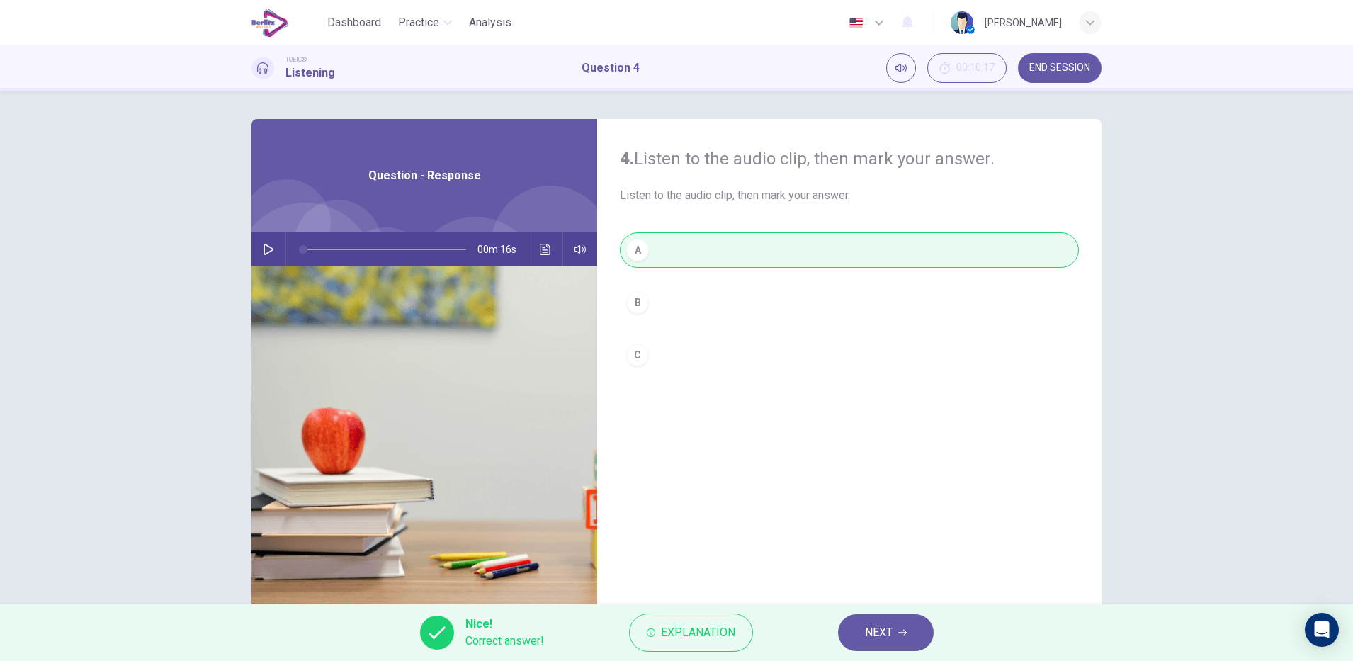
click at [877, 639] on span "NEXT" at bounding box center [879, 633] width 28 height 20
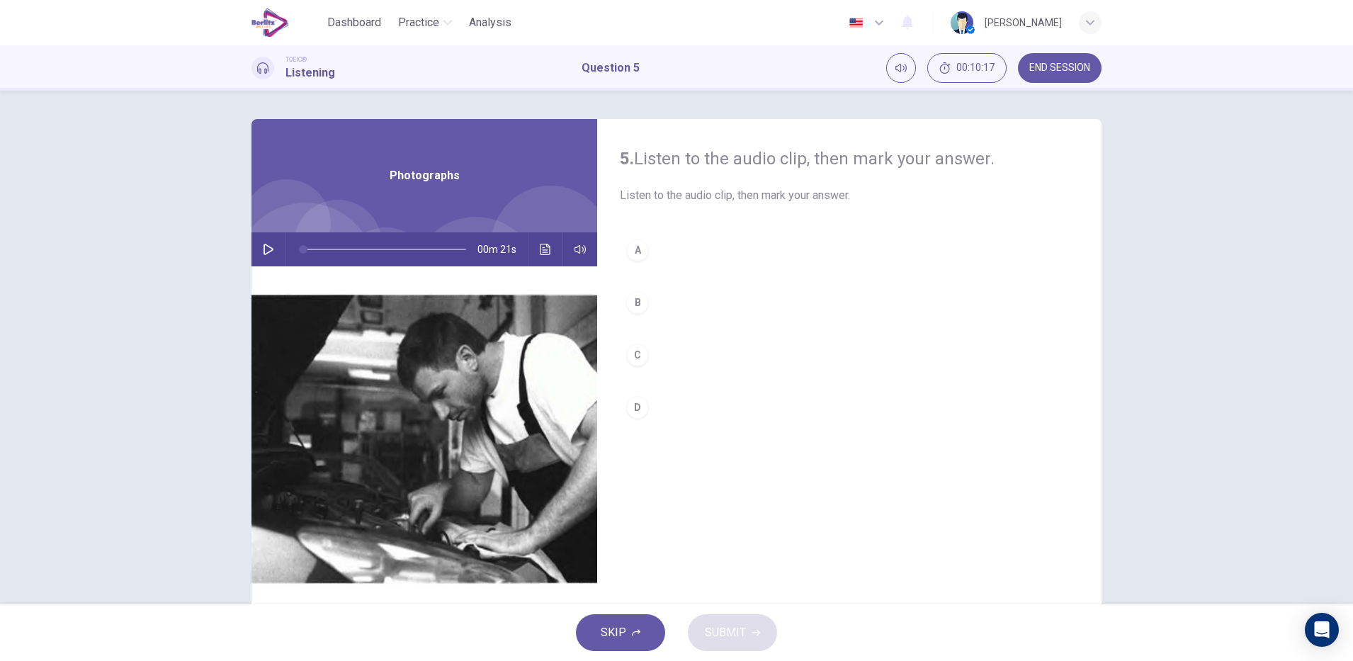
click at [264, 249] on icon "button" at bounding box center [268, 249] width 11 height 11
click at [641, 242] on div "A" at bounding box center [637, 250] width 23 height 23
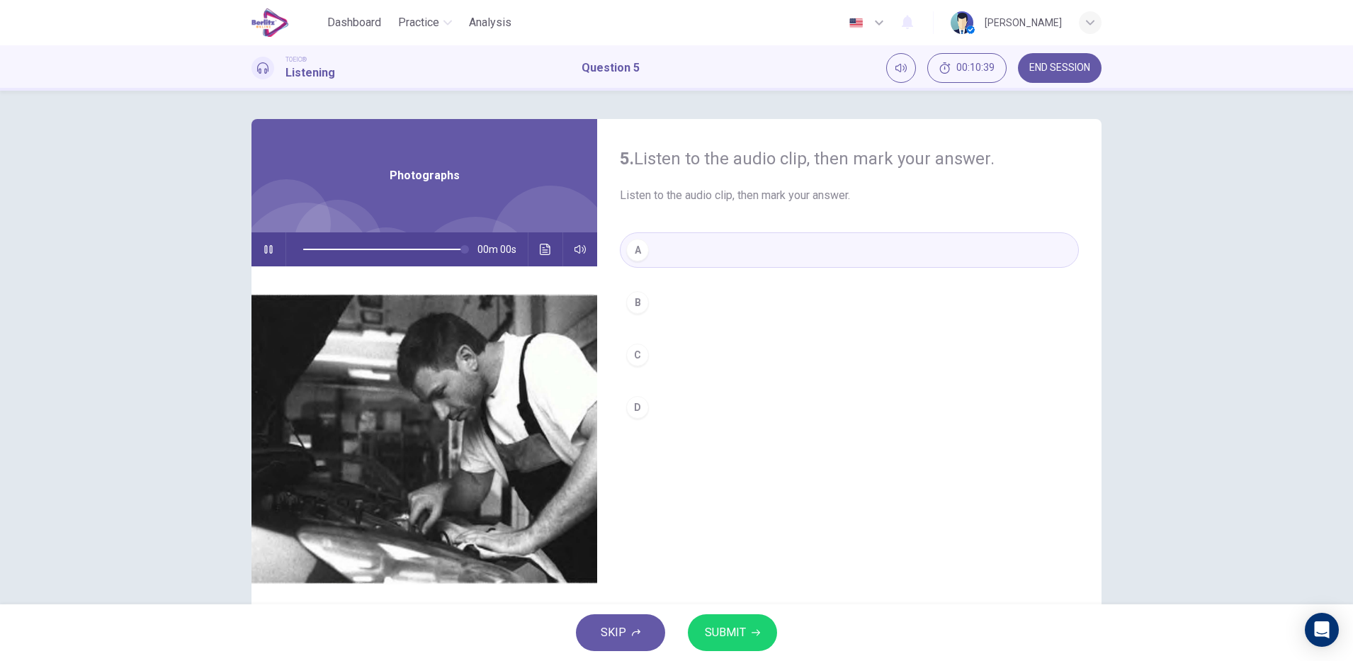
type input "*"
click at [735, 636] on span "SUBMIT" at bounding box center [725, 633] width 41 height 20
click at [719, 244] on button "A" at bounding box center [849, 249] width 459 height 35
click at [718, 633] on span "SUBMIT" at bounding box center [725, 633] width 41 height 20
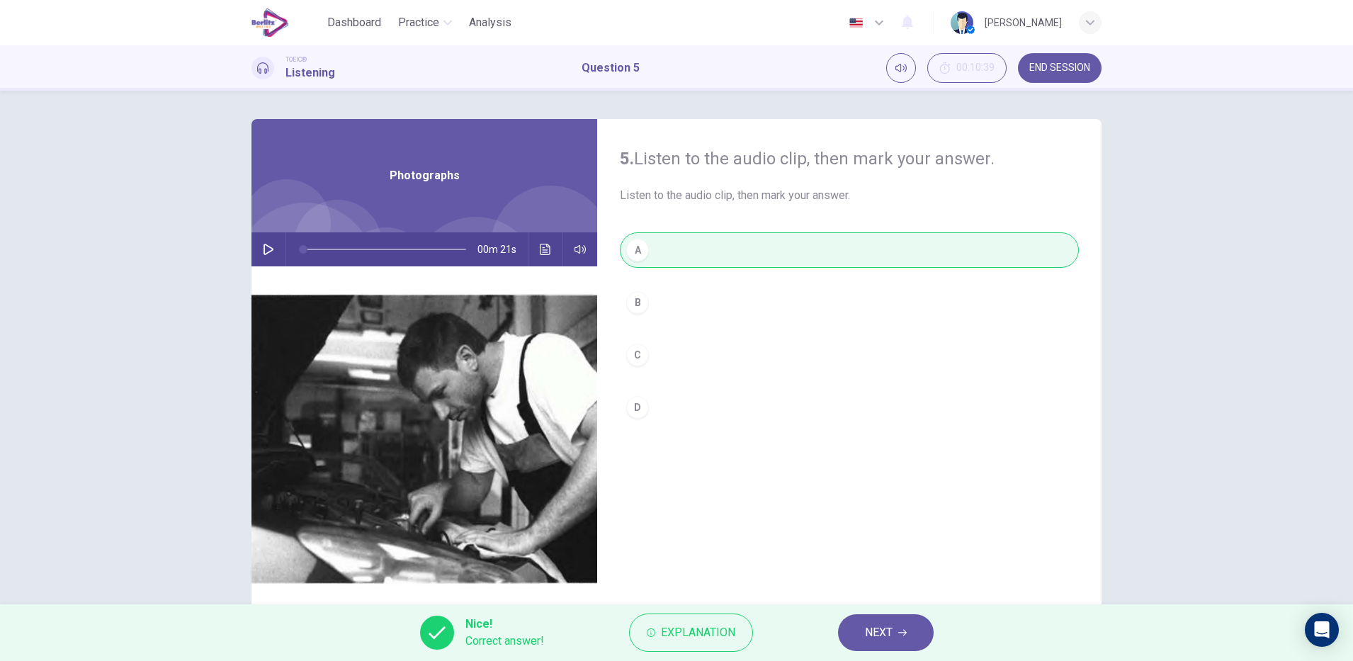
click at [905, 633] on icon "button" at bounding box center [902, 633] width 9 height 6
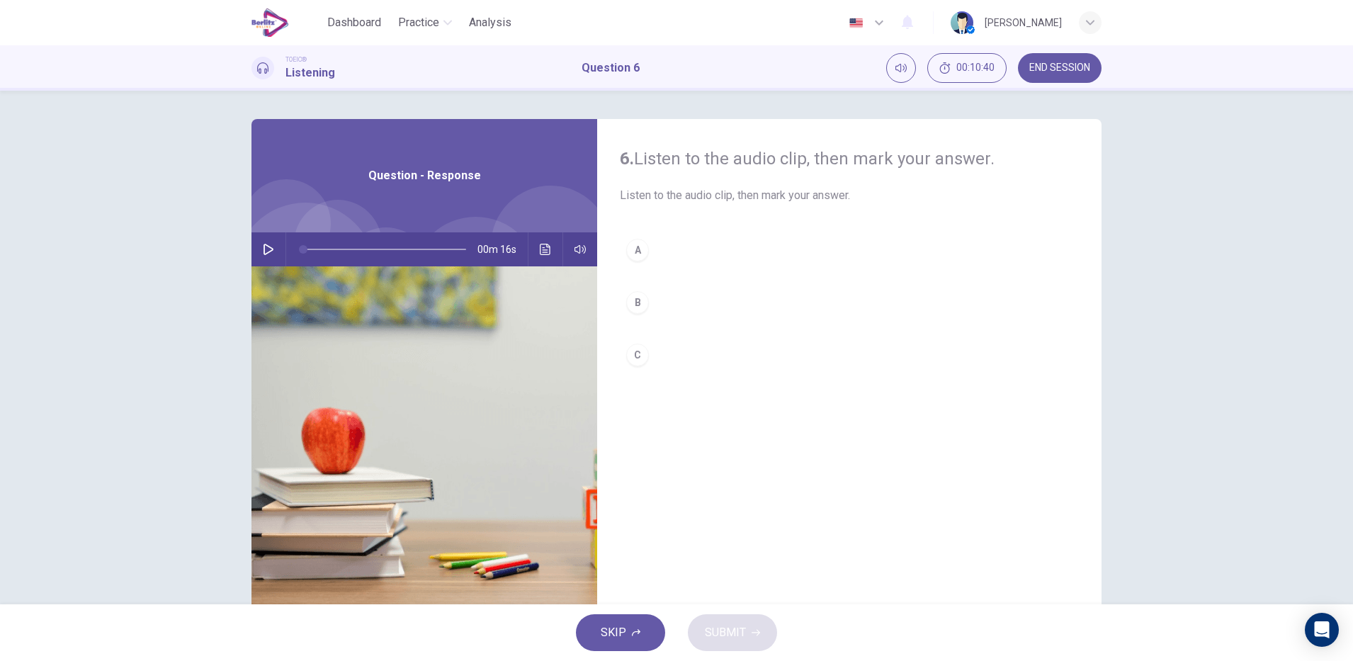
click at [271, 238] on button "button" at bounding box center [268, 249] width 23 height 34
click at [605, 244] on div "6. Listen to the audio clip, then mark your answer. Listen to the audio clip, t…" at bounding box center [849, 365] width 505 height 492
click at [633, 255] on div "A" at bounding box center [637, 250] width 23 height 23
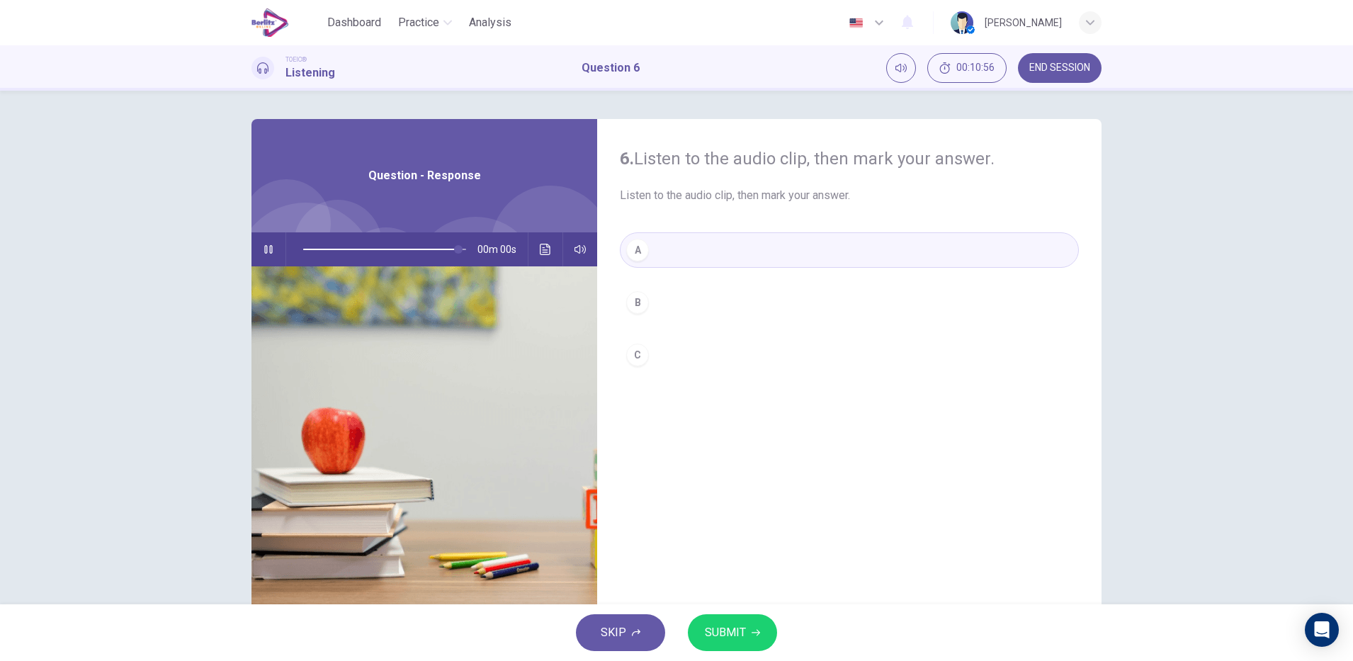
click at [727, 628] on span "SUBMIT" at bounding box center [725, 633] width 41 height 20
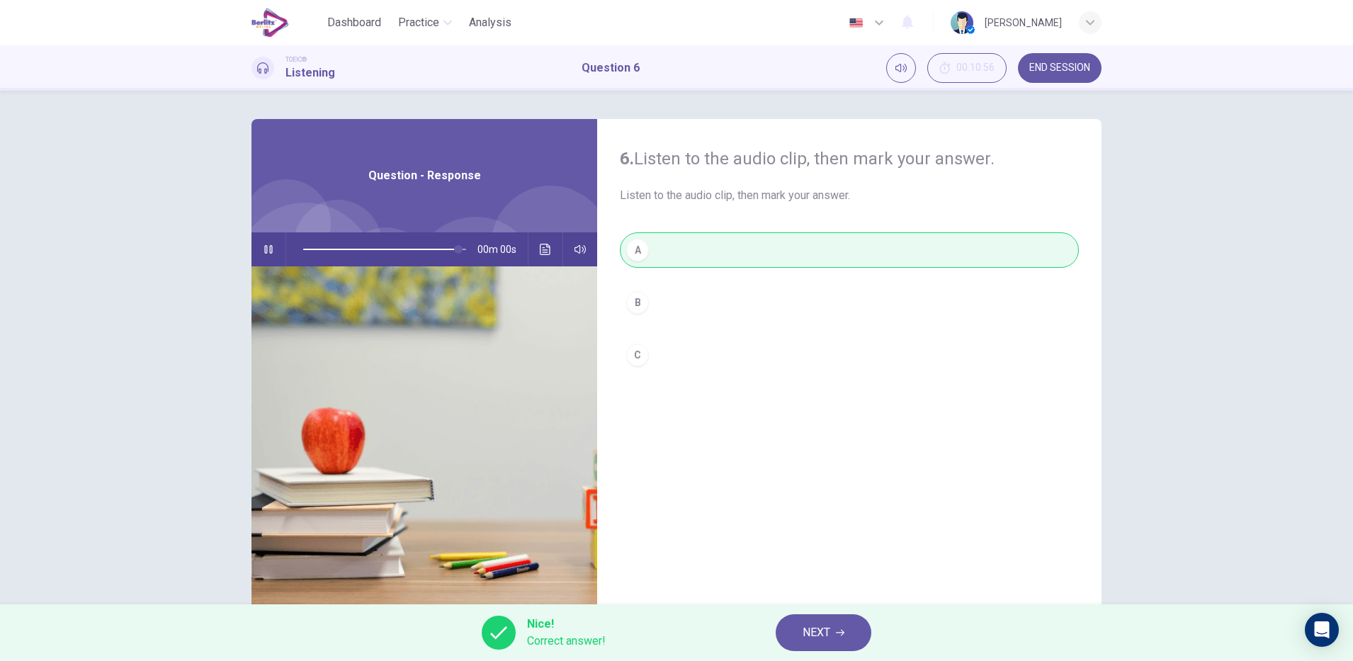
type input "*"
click at [841, 633] on icon "button" at bounding box center [840, 633] width 9 height 6
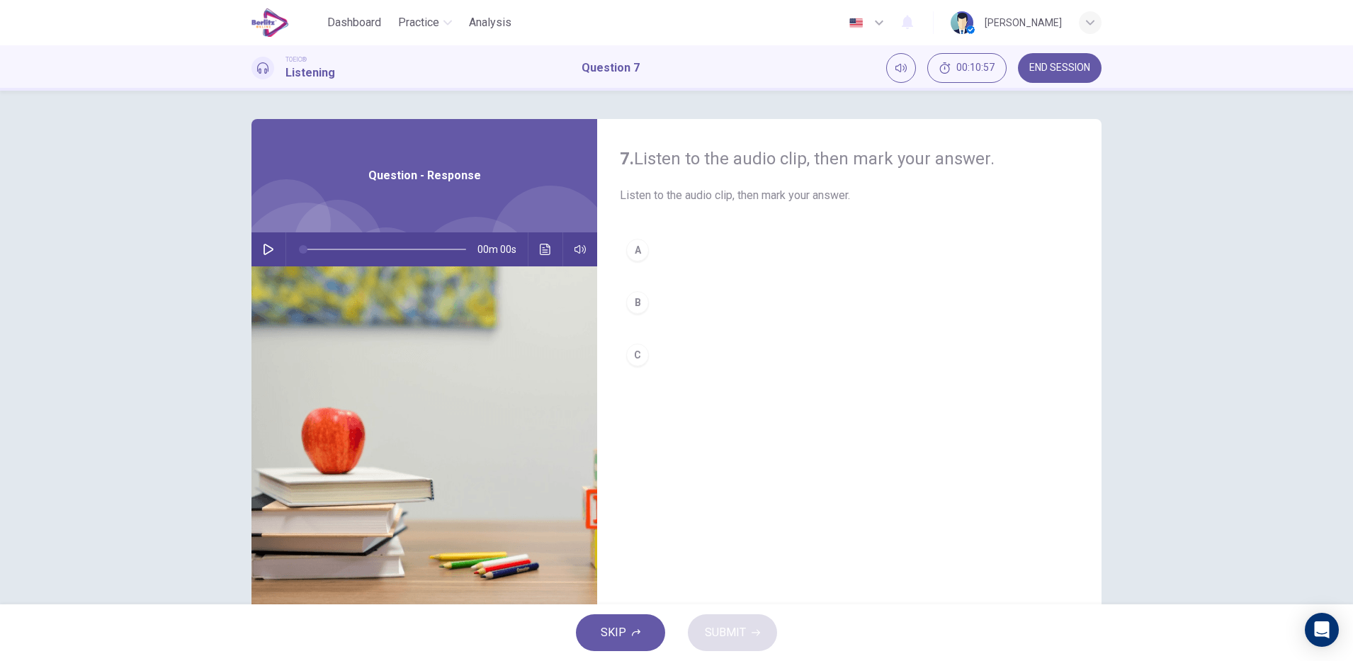
click at [263, 246] on icon "button" at bounding box center [268, 249] width 11 height 11
click at [264, 249] on icon "button" at bounding box center [269, 249] width 10 height 11
click at [633, 302] on div "B" at bounding box center [637, 302] width 23 height 23
click at [740, 638] on span "SUBMIT" at bounding box center [725, 633] width 41 height 20
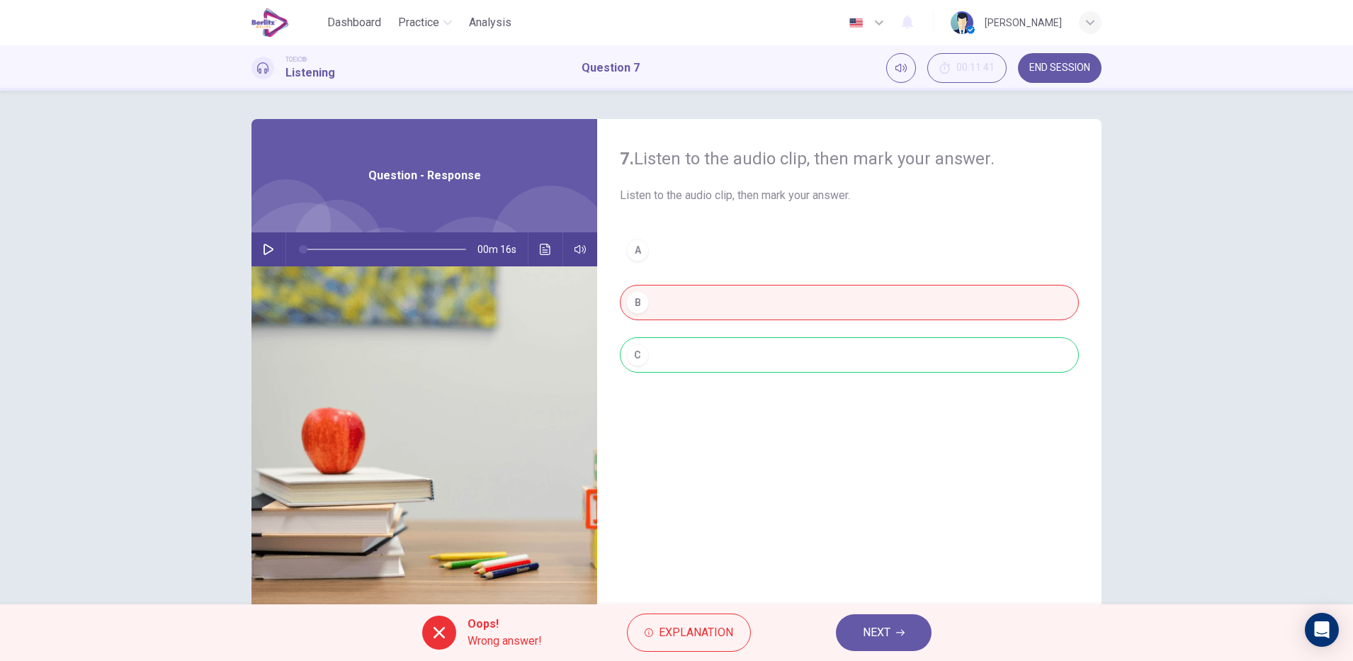
click at [528, 264] on hr at bounding box center [528, 249] width 1 height 34
click at [541, 249] on icon "Click to see the audio transcription" at bounding box center [545, 249] width 11 height 11
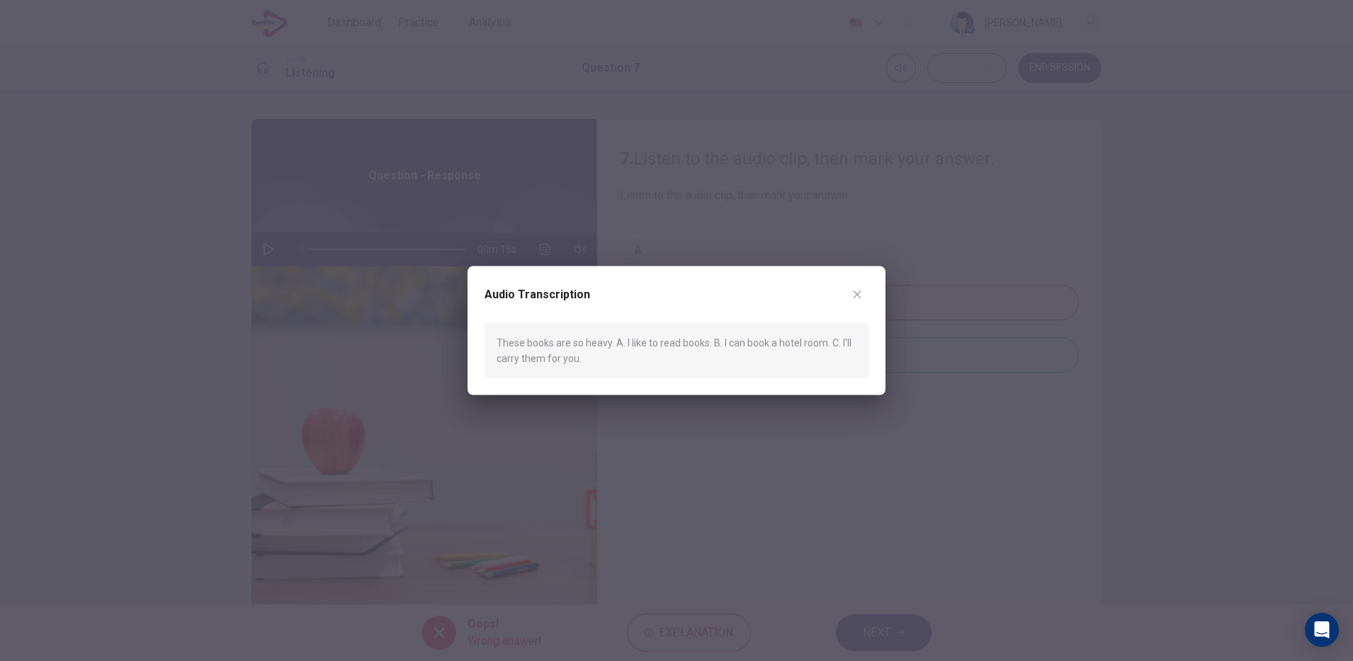
click at [857, 294] on icon "button" at bounding box center [858, 295] width 8 height 8
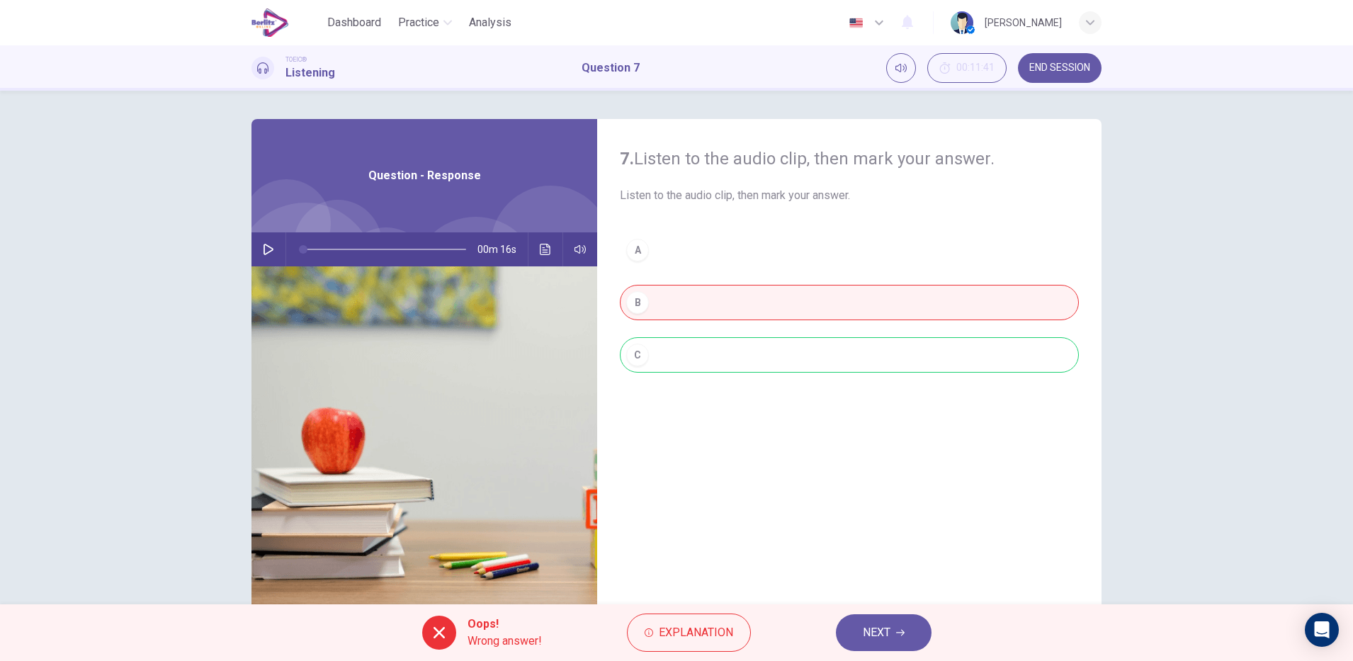
click at [259, 273] on img at bounding box center [425, 438] width 346 height 345
click at [262, 267] on img at bounding box center [425, 438] width 346 height 345
click at [259, 273] on img at bounding box center [425, 438] width 346 height 345
click at [265, 252] on icon "button" at bounding box center [269, 249] width 10 height 11
type input "*"
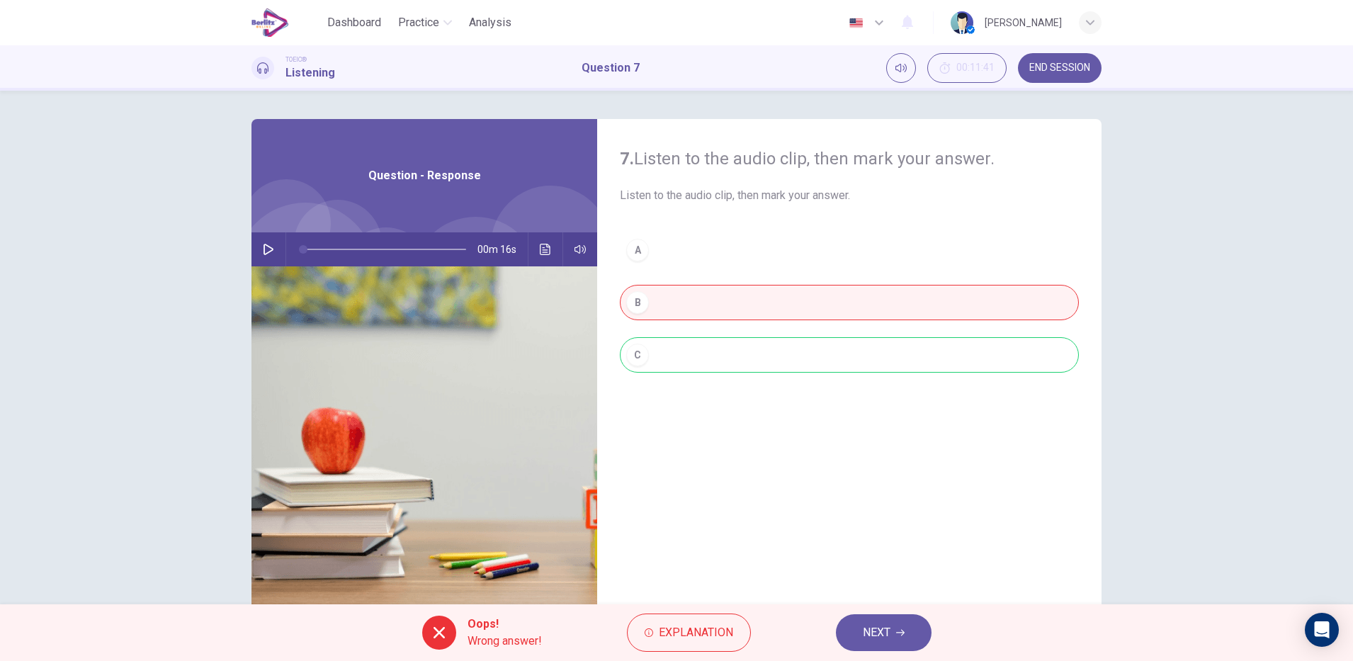
click at [697, 344] on div "A B C" at bounding box center [849, 316] width 459 height 169
click at [880, 632] on span "NEXT" at bounding box center [877, 633] width 28 height 20
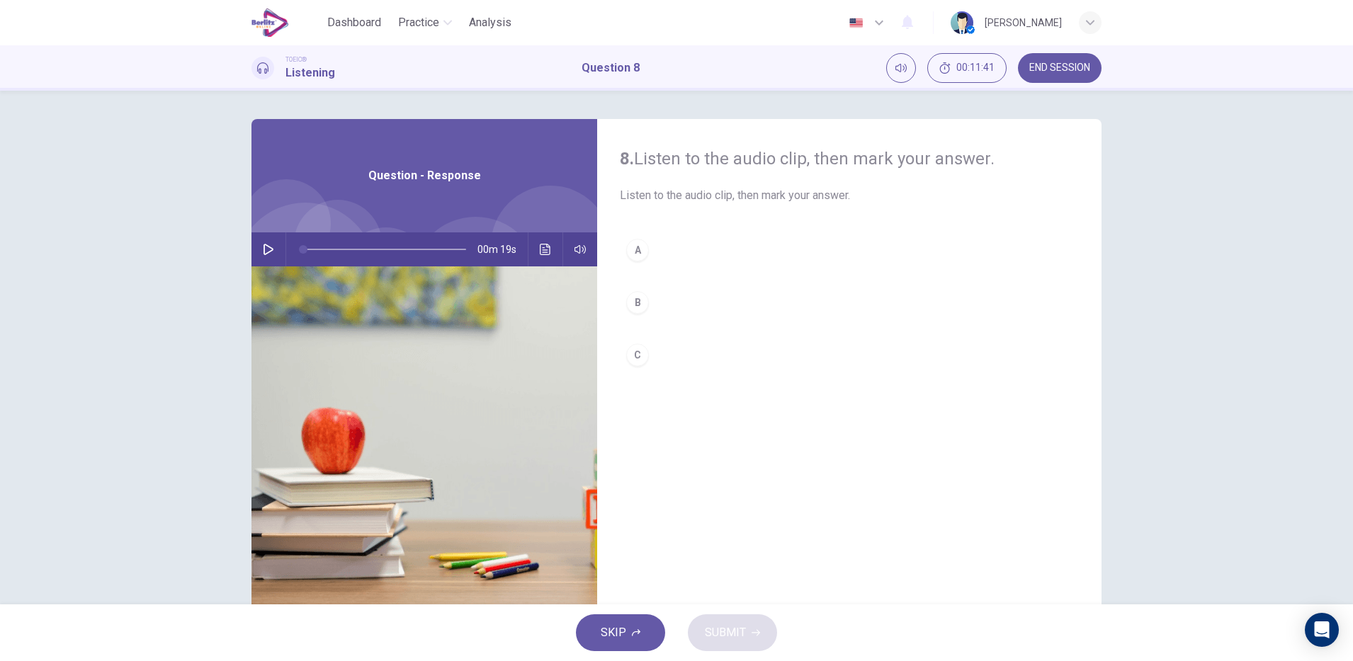
click at [286, 251] on hr at bounding box center [286, 249] width 1 height 34
click at [264, 249] on icon "button" at bounding box center [268, 249] width 11 height 11
click at [633, 359] on div "C" at bounding box center [637, 355] width 23 height 23
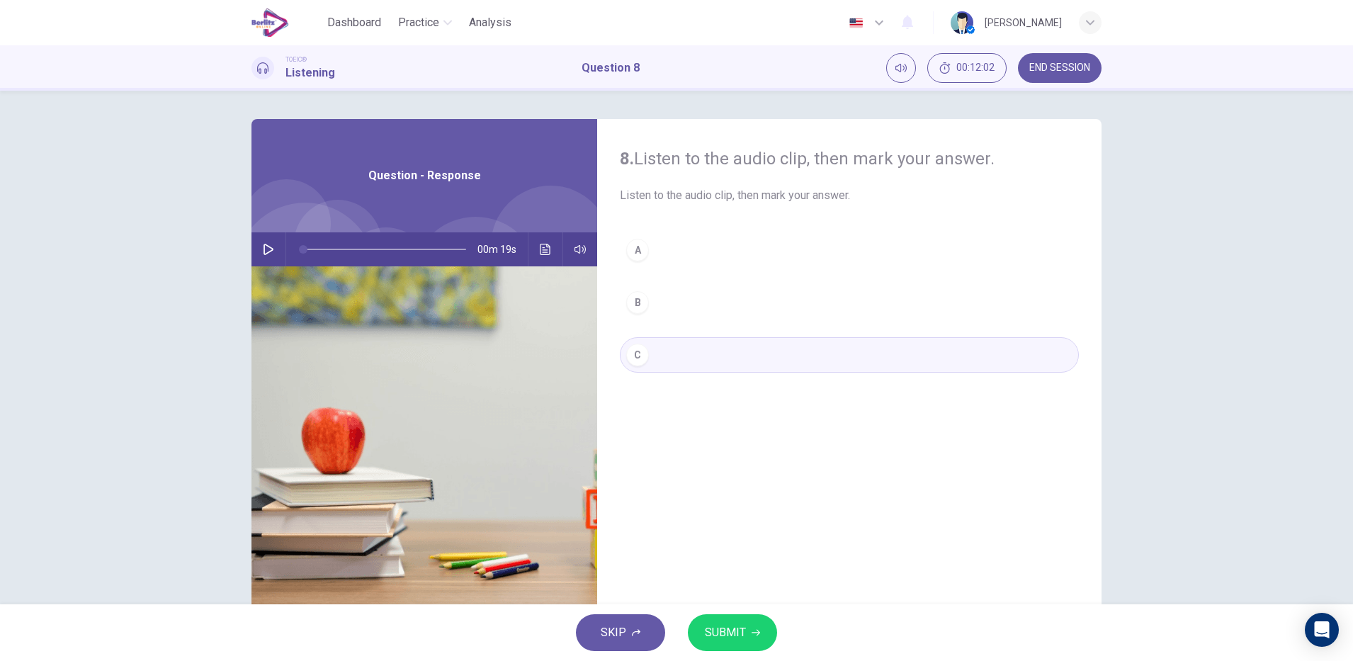
click at [263, 254] on icon "button" at bounding box center [268, 249] width 11 height 11
click at [543, 249] on icon "Click to see the audio transcription" at bounding box center [545, 249] width 11 height 11
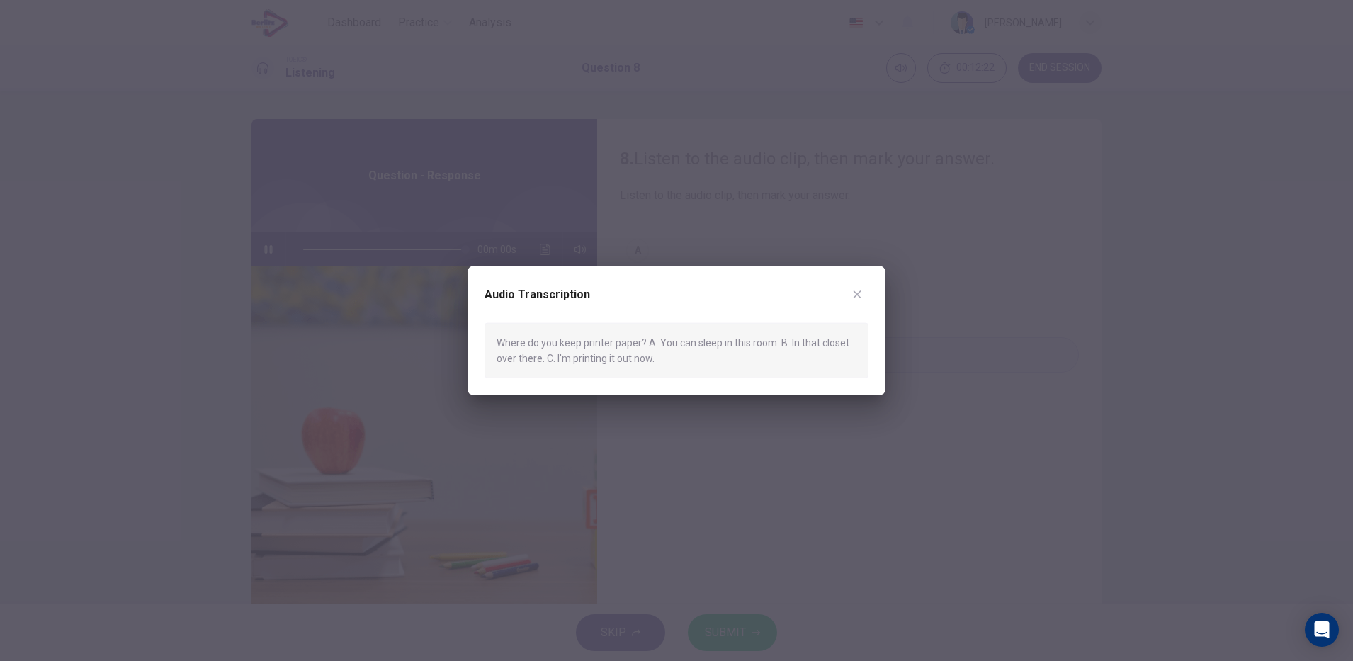
type input "*"
click at [857, 294] on icon "button" at bounding box center [858, 295] width 8 height 8
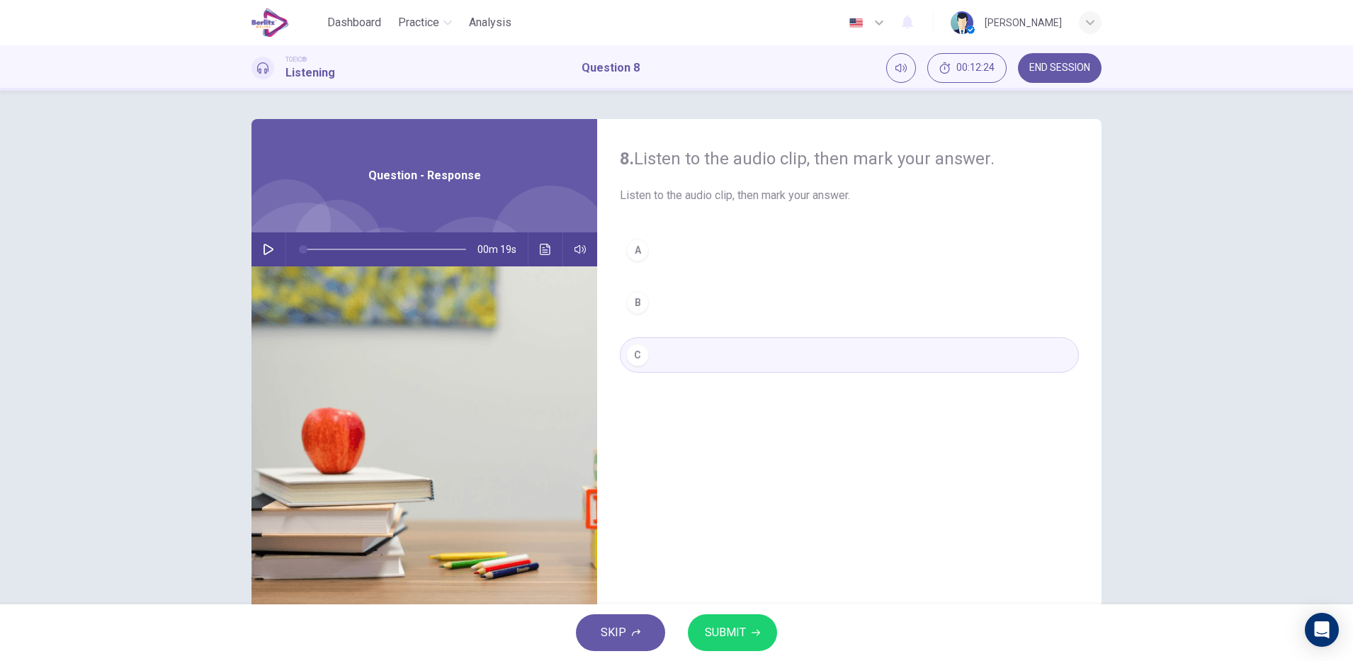
click at [633, 302] on div "B" at bounding box center [637, 302] width 23 height 23
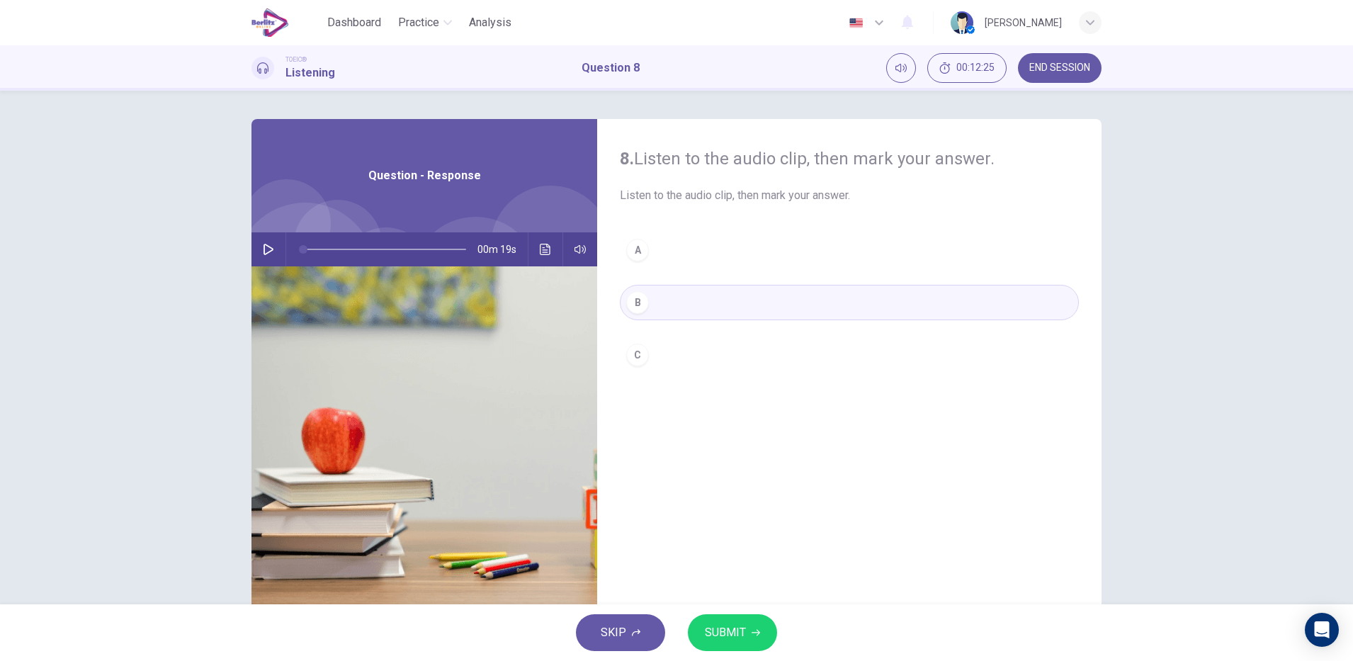
click at [735, 638] on span "SUBMIT" at bounding box center [725, 633] width 41 height 20
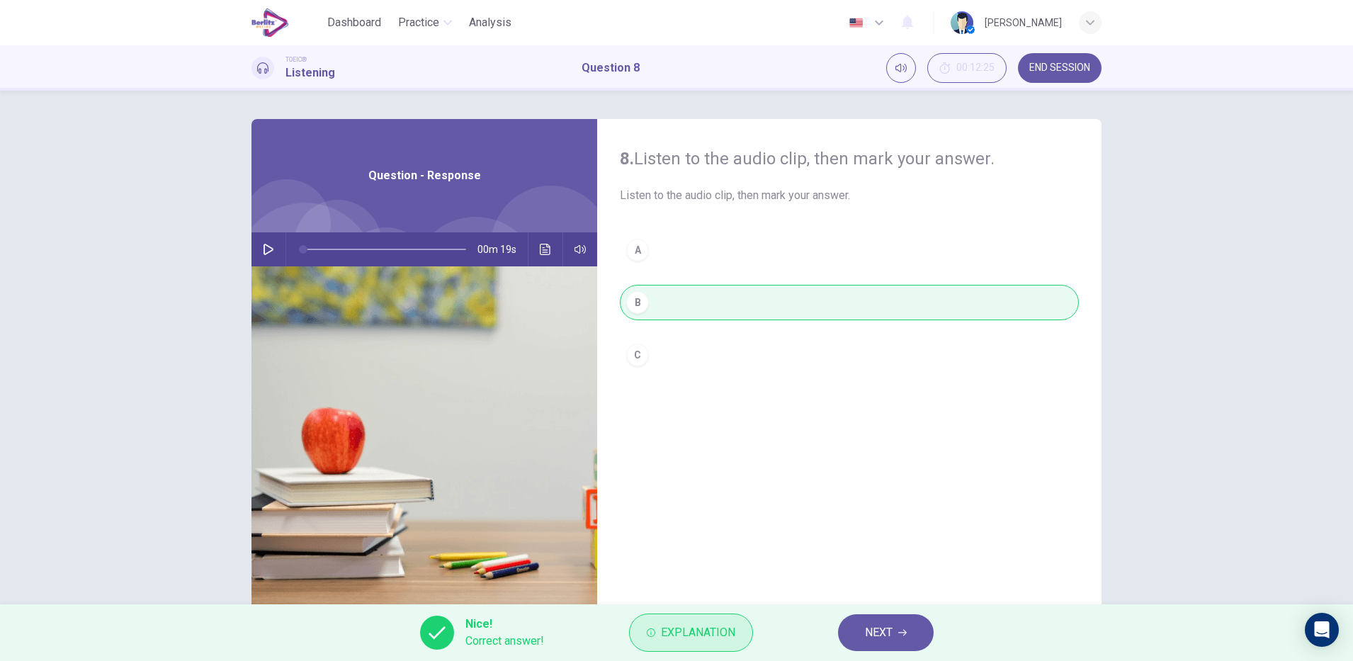
click at [731, 636] on span "Explanation" at bounding box center [698, 633] width 74 height 20
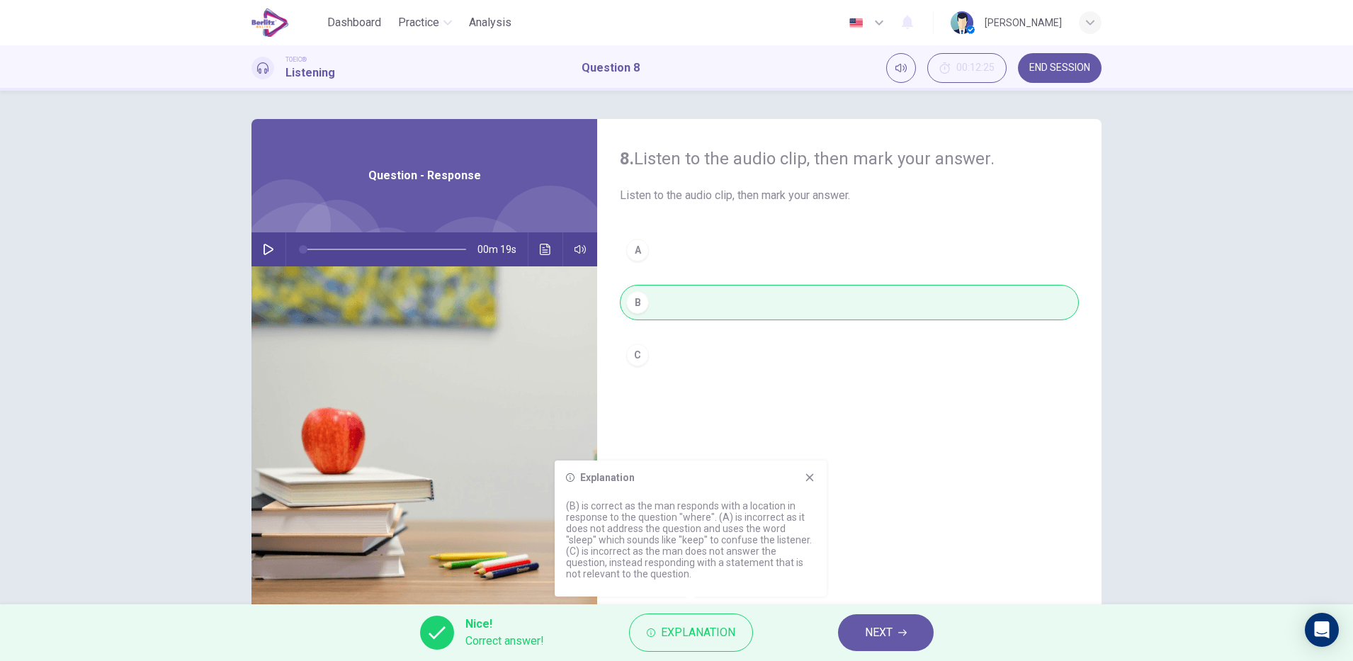
click at [903, 636] on icon "button" at bounding box center [902, 633] width 9 height 9
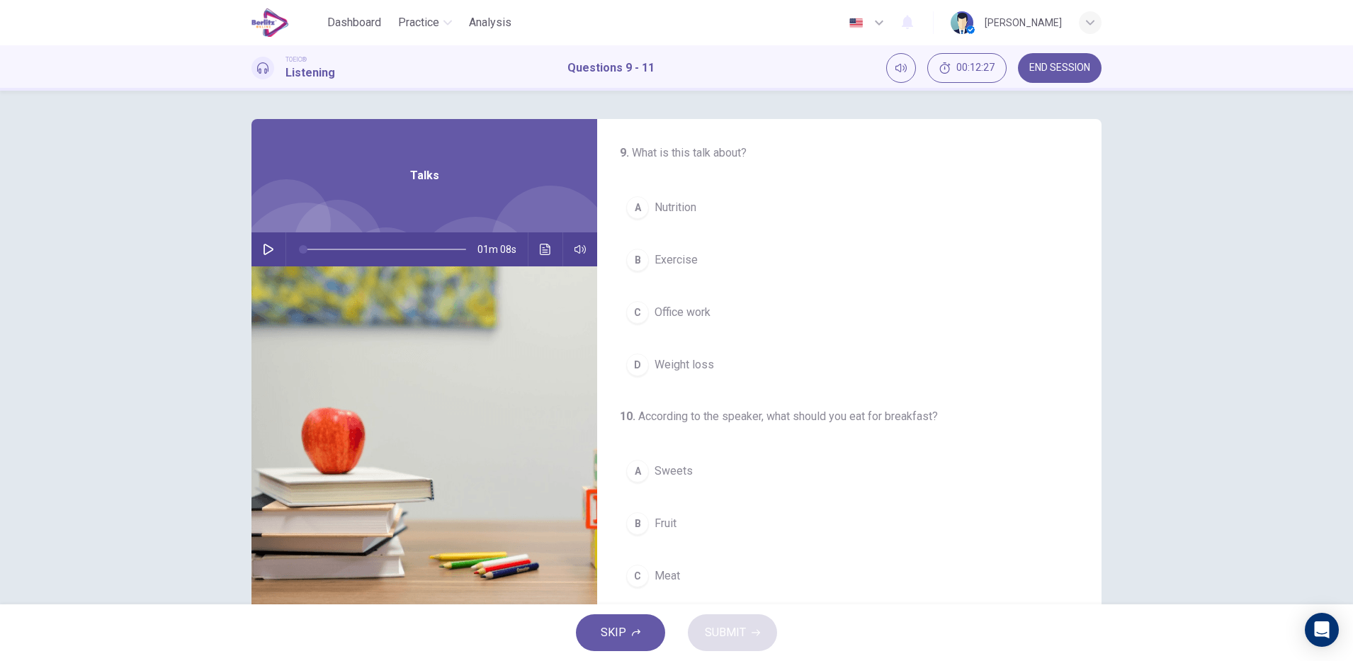
click at [286, 257] on hr at bounding box center [286, 249] width 1 height 34
click at [869, 660] on html "This site uses cookies, as explained in our Privacy Policy . If you agree to th…" at bounding box center [676, 330] width 1353 height 661
click at [263, 253] on icon "button" at bounding box center [268, 249] width 11 height 11
click at [683, 262] on span "Exercise" at bounding box center [676, 260] width 43 height 17
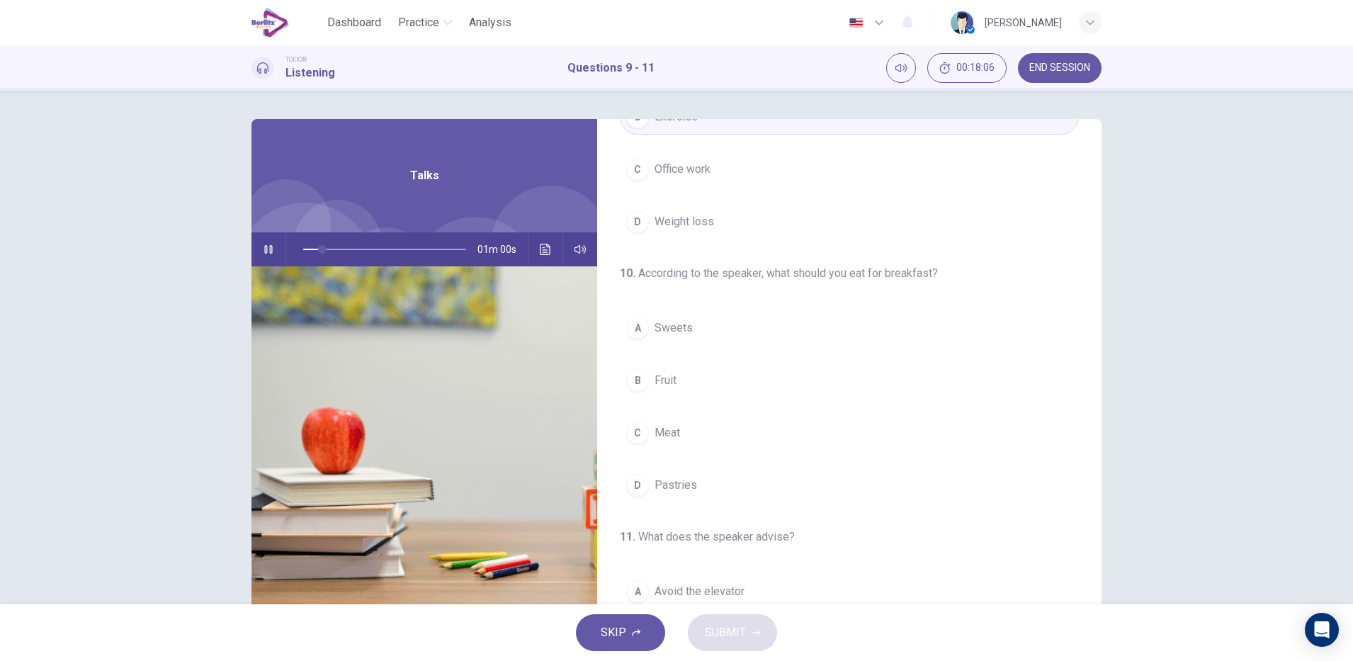
scroll to position [157, 0]
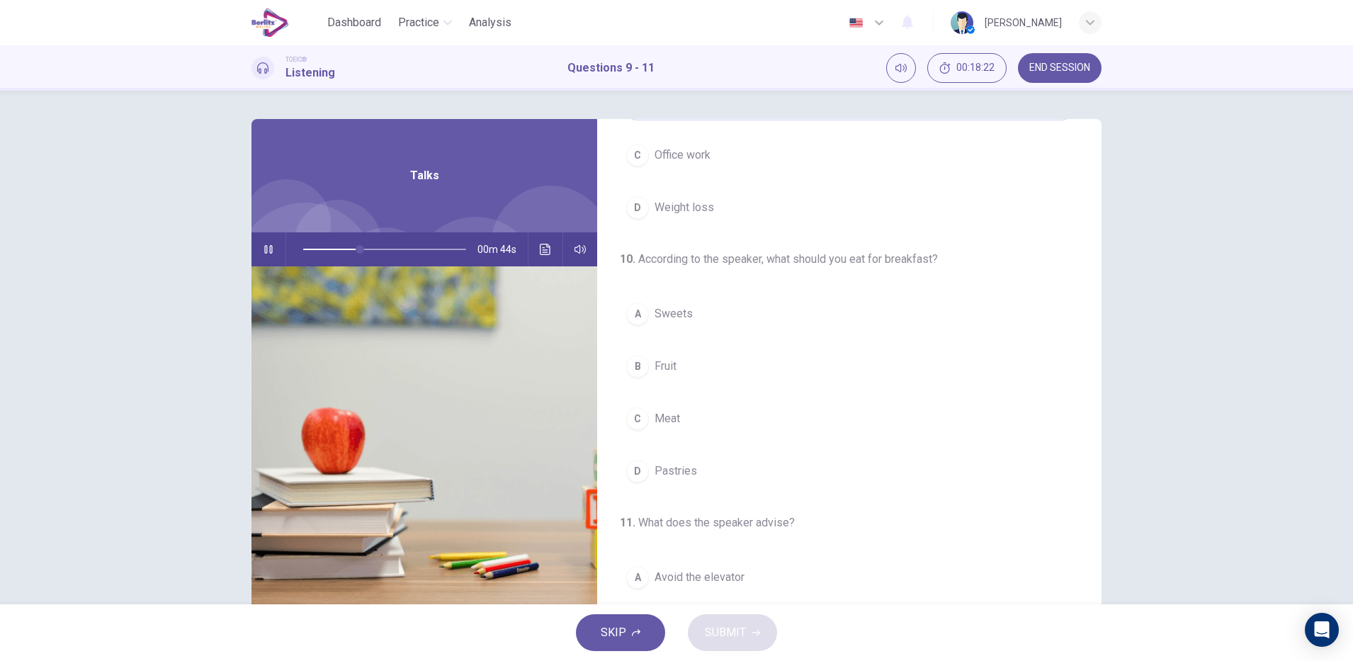
click at [632, 422] on div "C" at bounding box center [637, 418] width 23 height 23
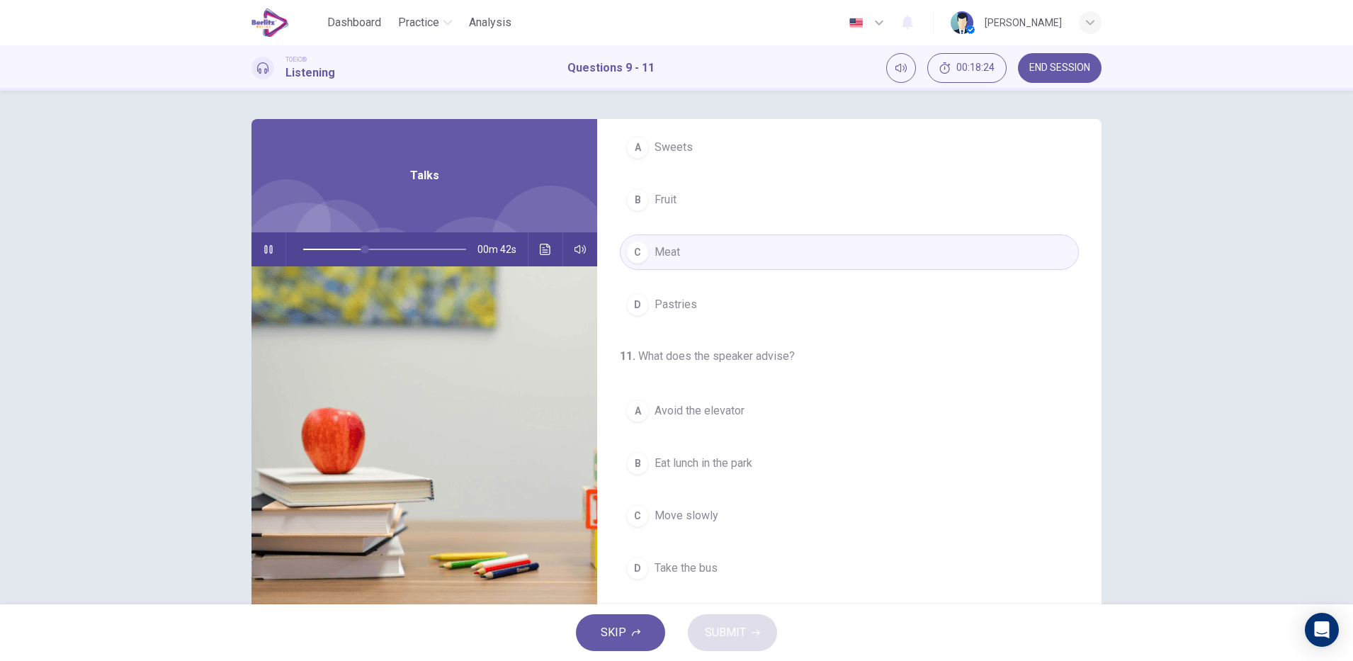
scroll to position [35, 0]
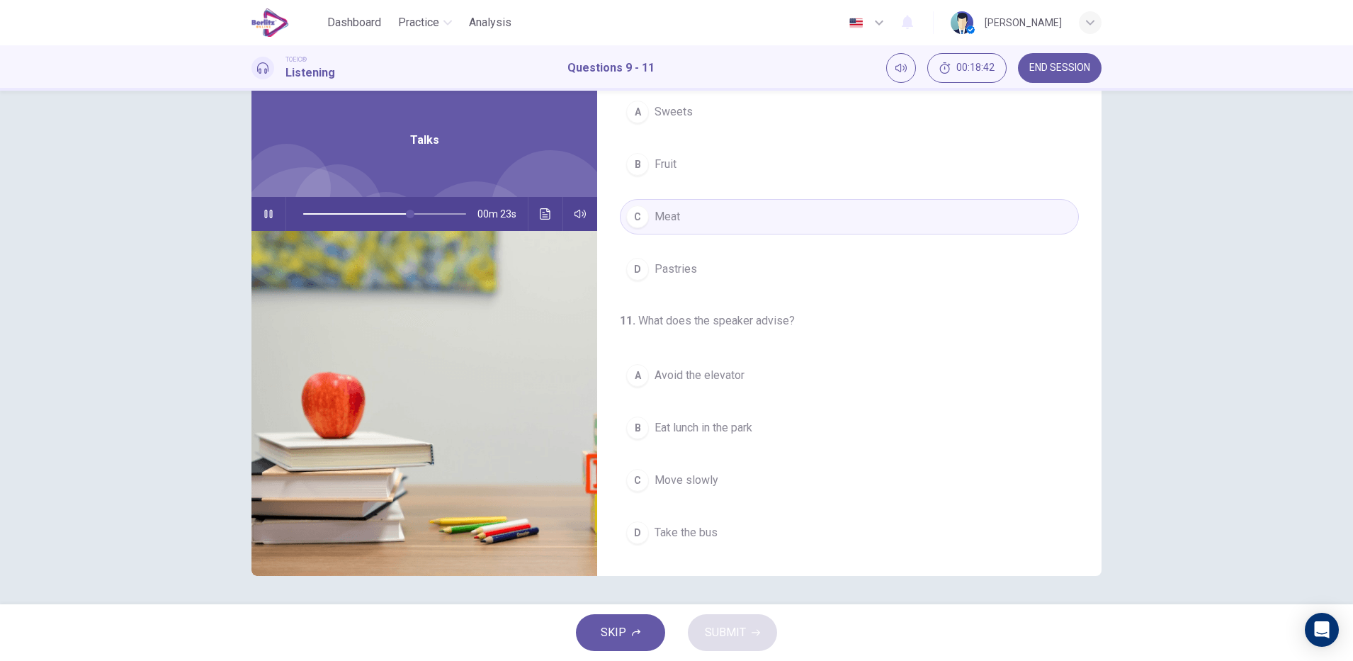
click at [541, 214] on icon "Click to see the audio transcription" at bounding box center [545, 213] width 11 height 11
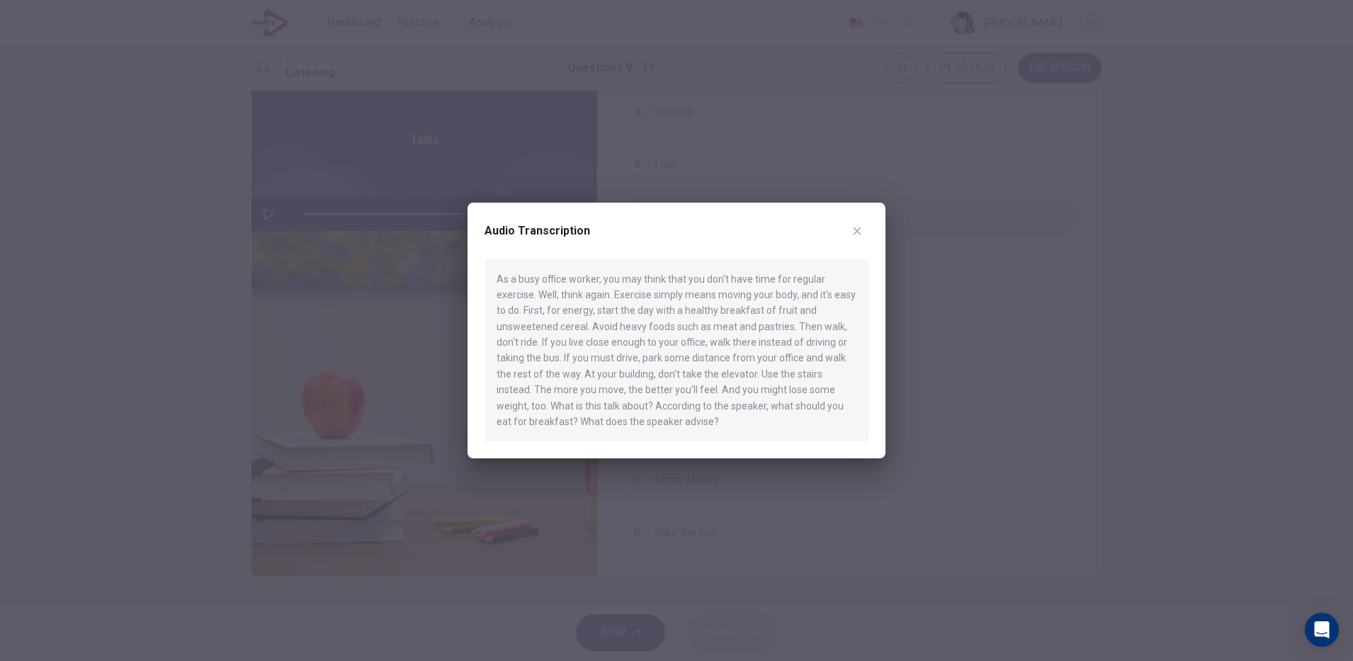
type input "*"
click at [854, 230] on icon "button" at bounding box center [857, 230] width 11 height 11
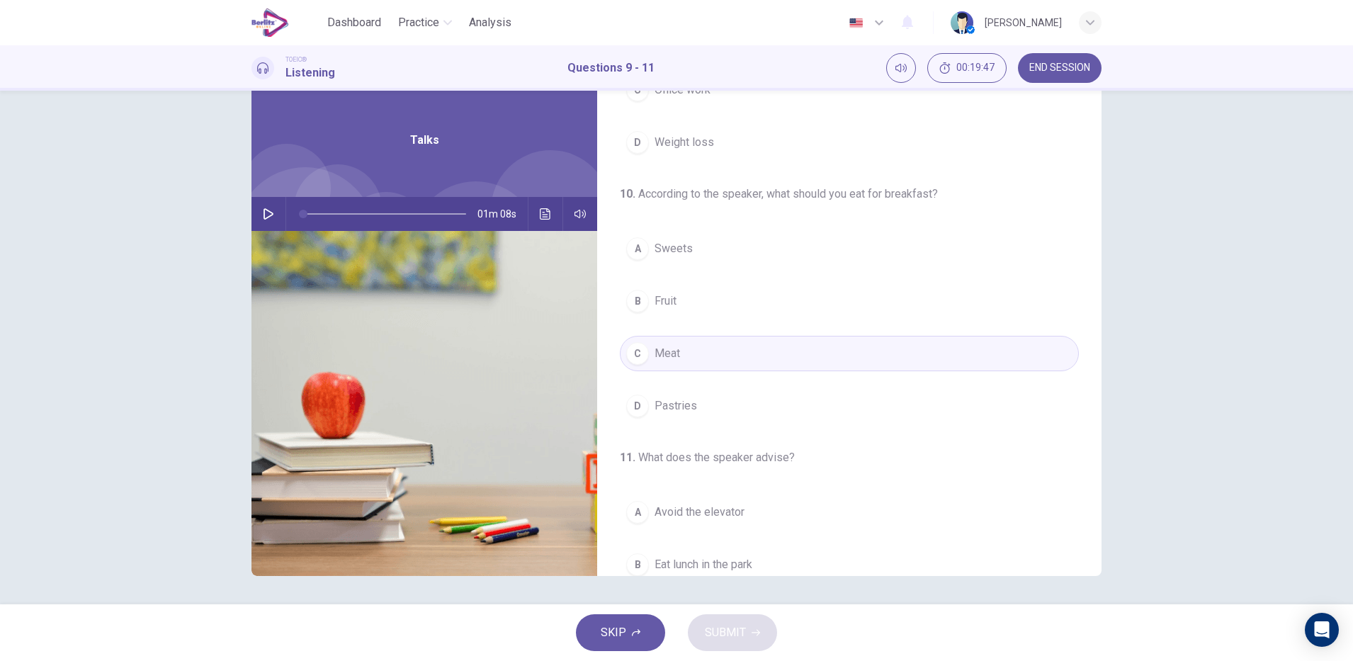
scroll to position [183, 0]
click at [672, 303] on span "Fruit" at bounding box center [666, 305] width 22 height 17
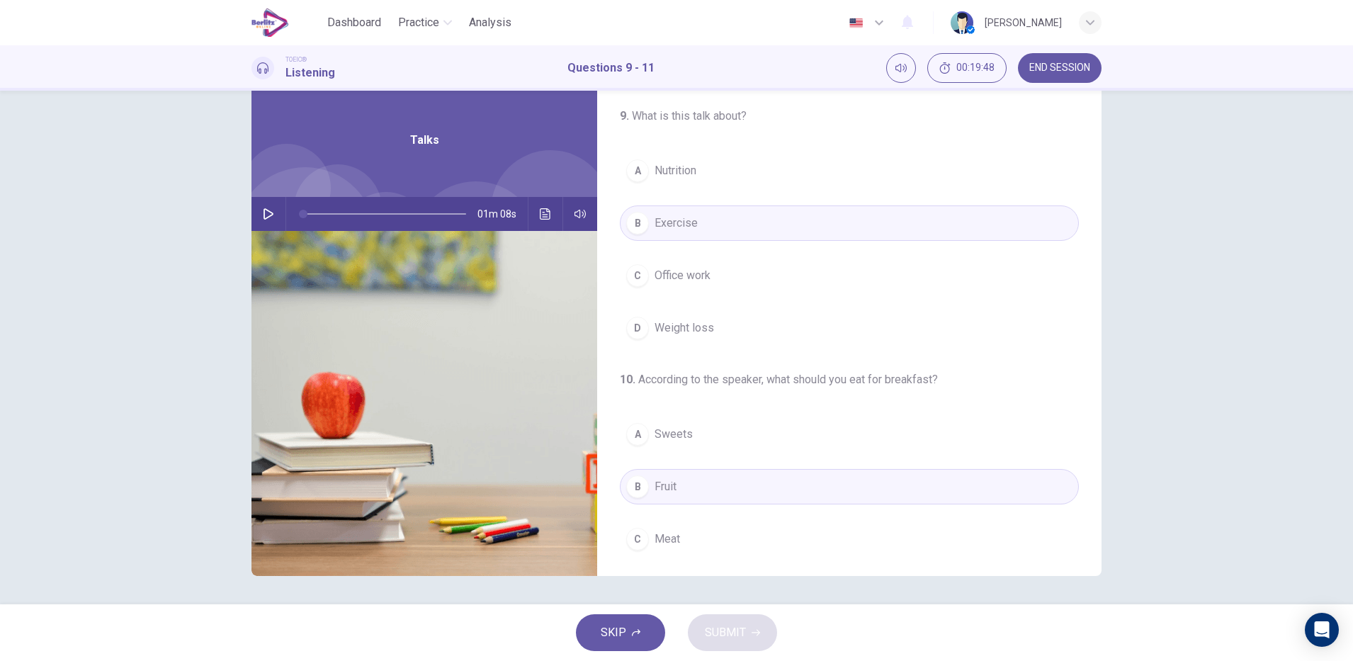
scroll to position [0, 0]
click at [738, 167] on button "A Nutrition" at bounding box center [849, 171] width 459 height 35
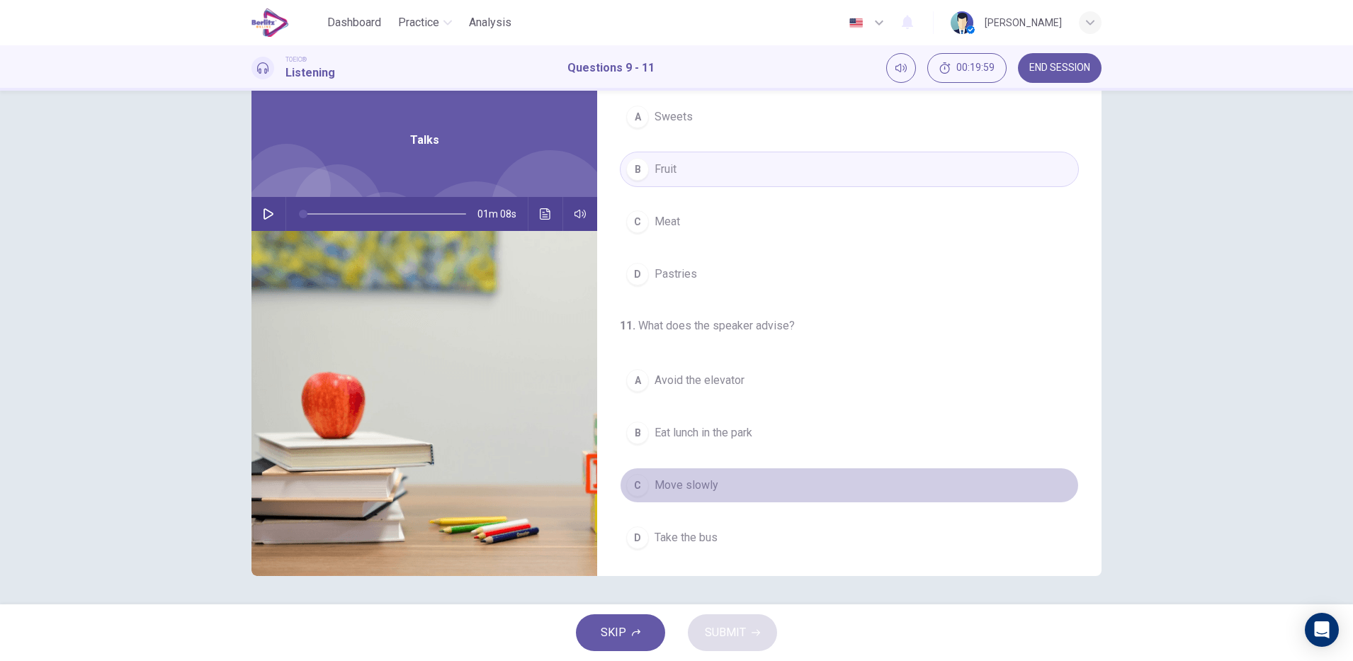
scroll to position [324, 0]
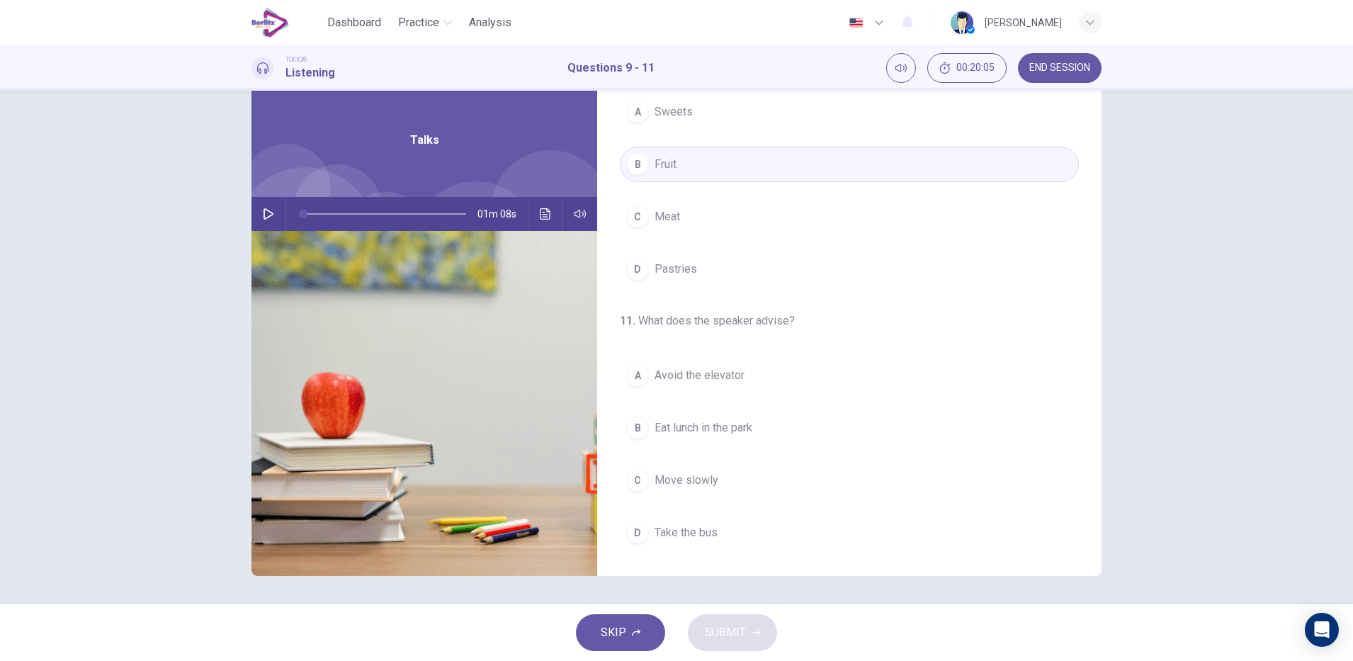
click at [772, 392] on button "A Avoid the elevator" at bounding box center [849, 375] width 459 height 35
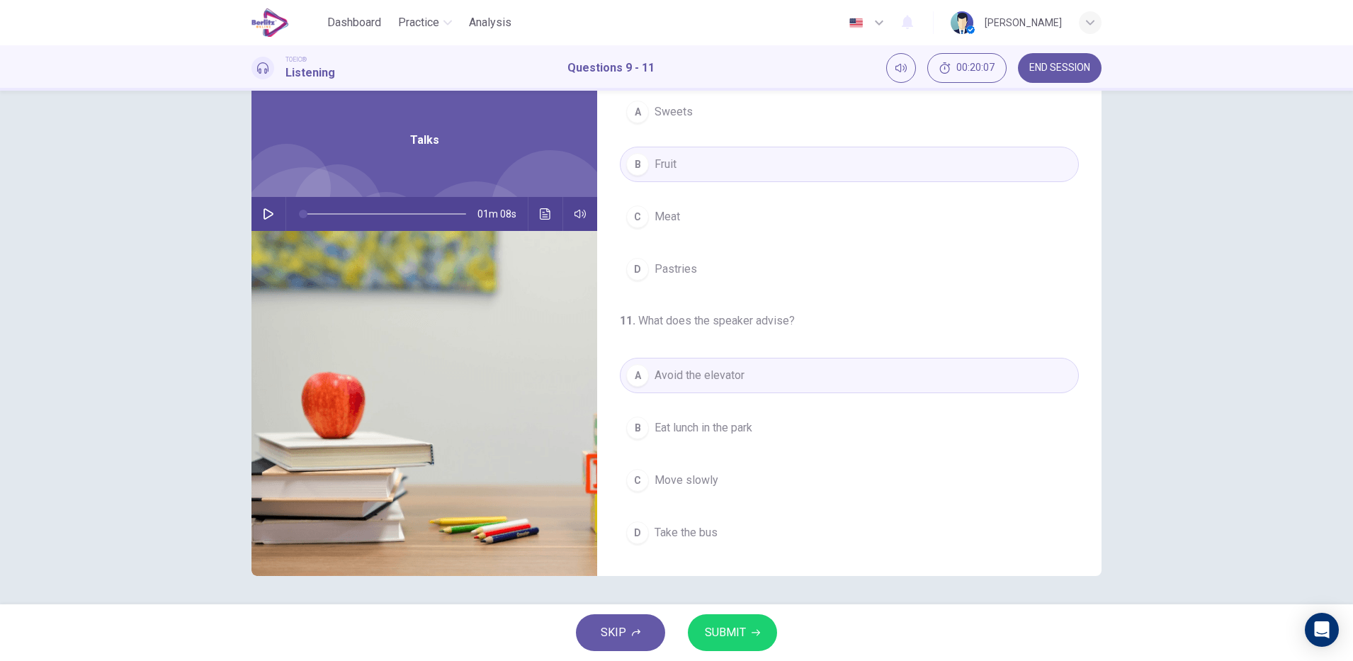
click at [755, 633] on icon "button" at bounding box center [756, 633] width 9 height 6
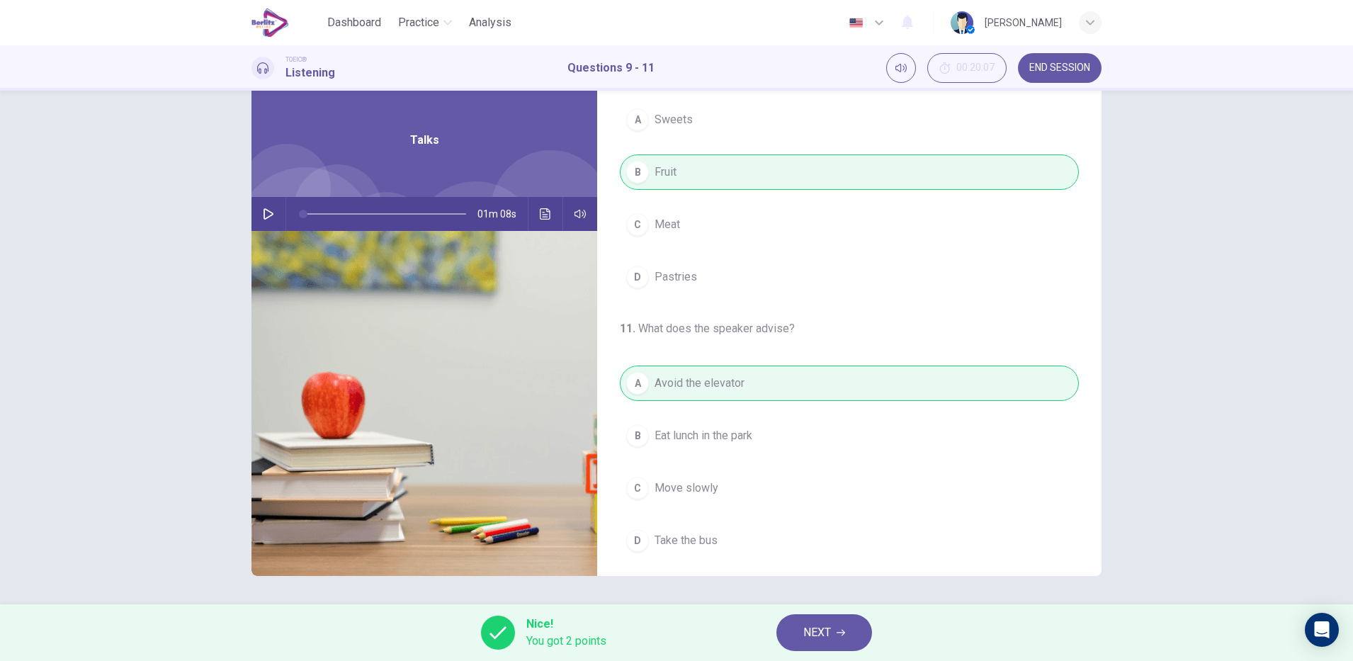
scroll to position [322, 0]
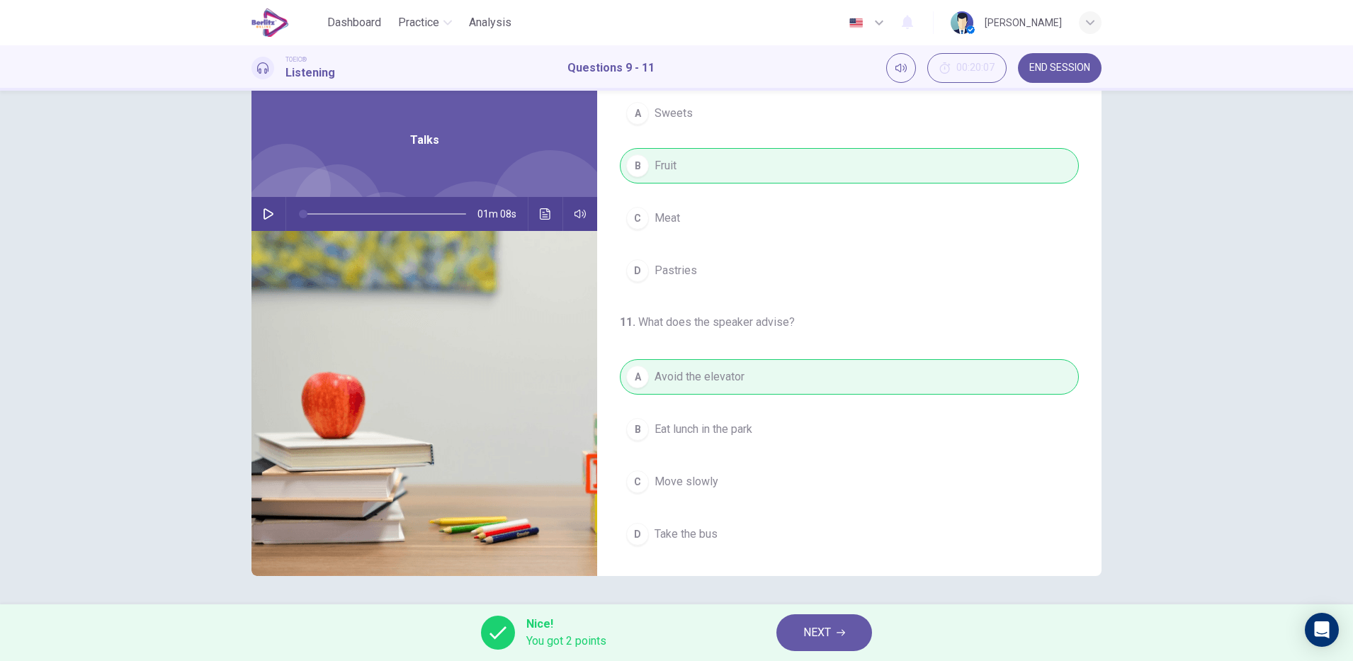
click at [842, 633] on icon "button" at bounding box center [841, 633] width 9 height 6
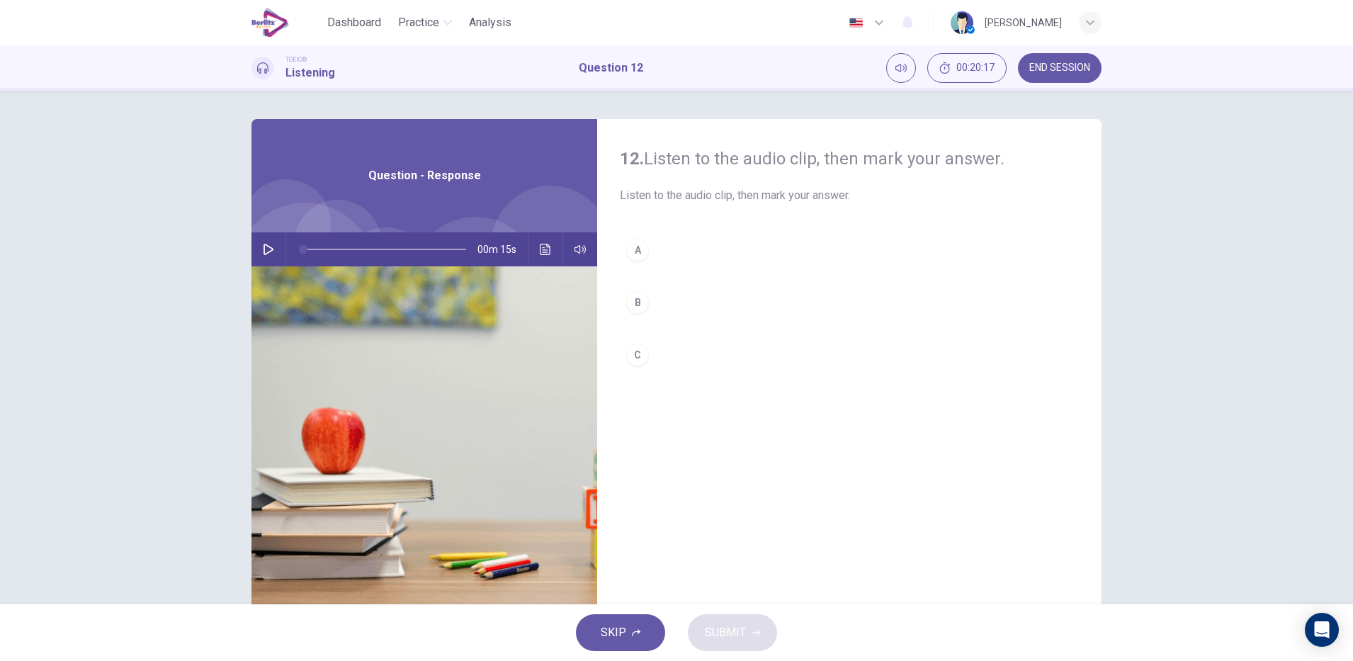
click at [264, 249] on icon "button" at bounding box center [268, 249] width 11 height 11
click at [263, 247] on icon "button" at bounding box center [268, 249] width 11 height 11
click at [633, 249] on div "A" at bounding box center [637, 250] width 23 height 23
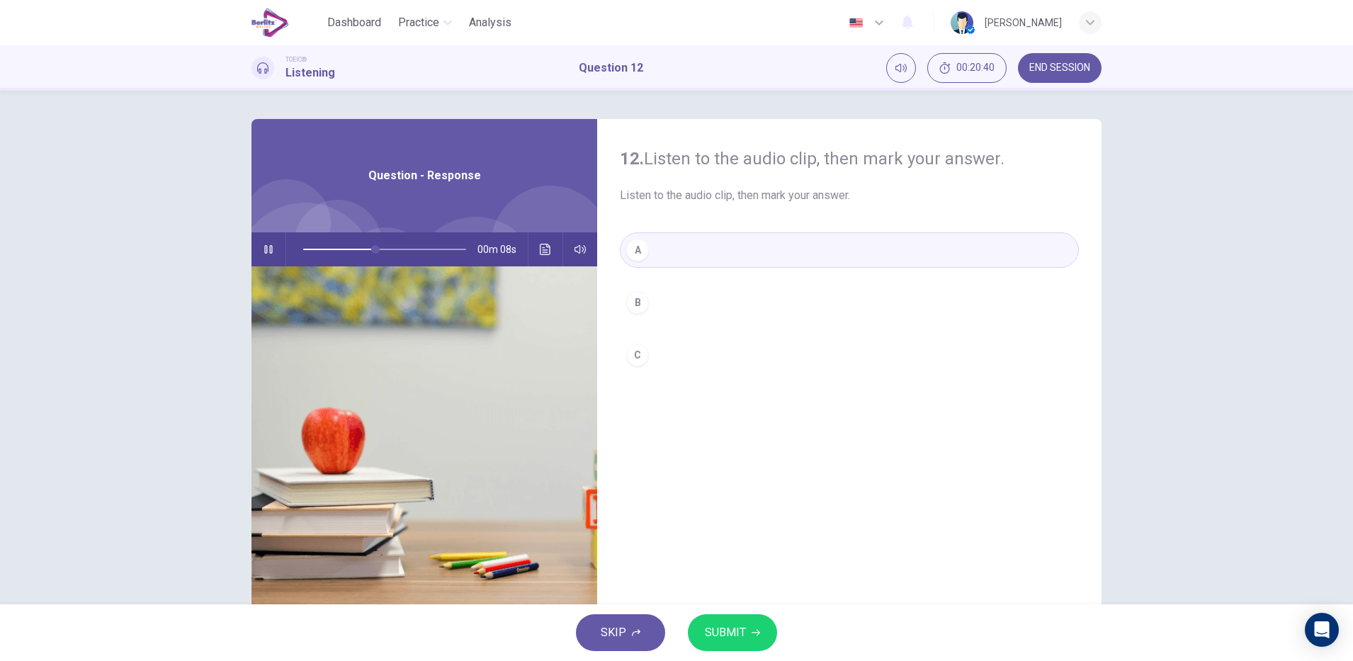
click at [542, 251] on icon "Click to see the audio transcription" at bounding box center [545, 249] width 11 height 11
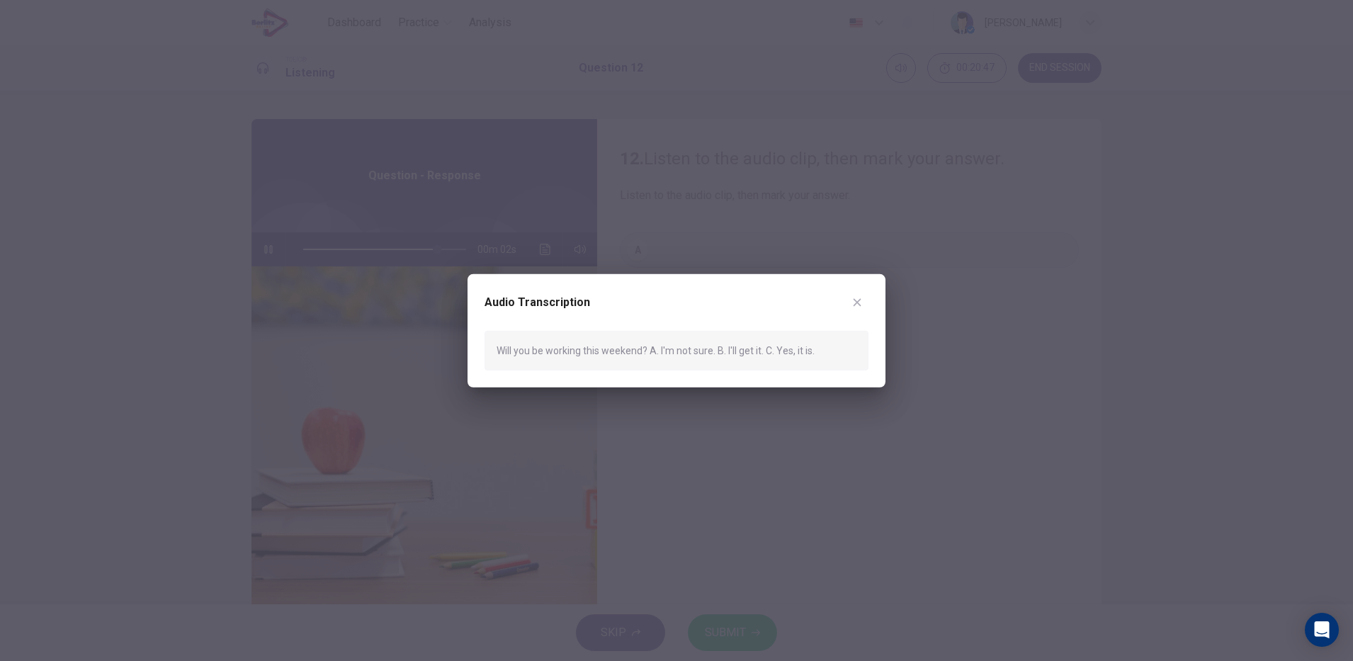
click at [763, 494] on div at bounding box center [676, 330] width 1353 height 661
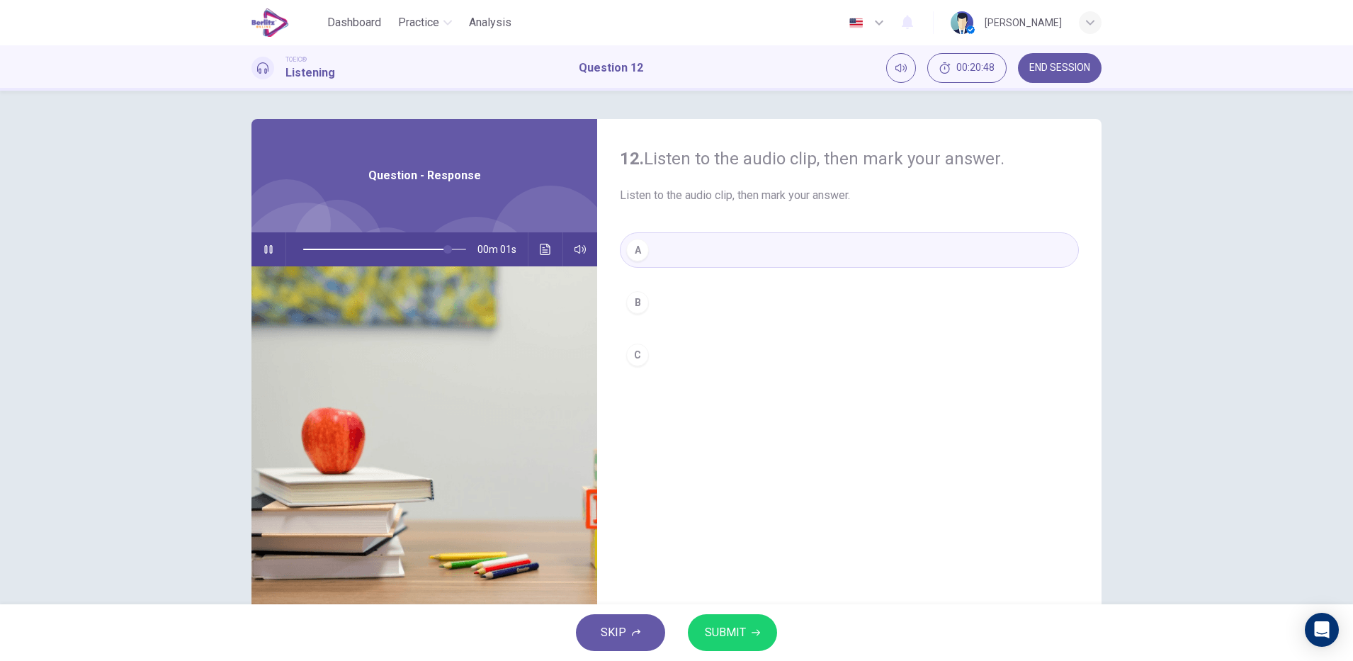
click at [736, 631] on span "SUBMIT" at bounding box center [725, 633] width 41 height 20
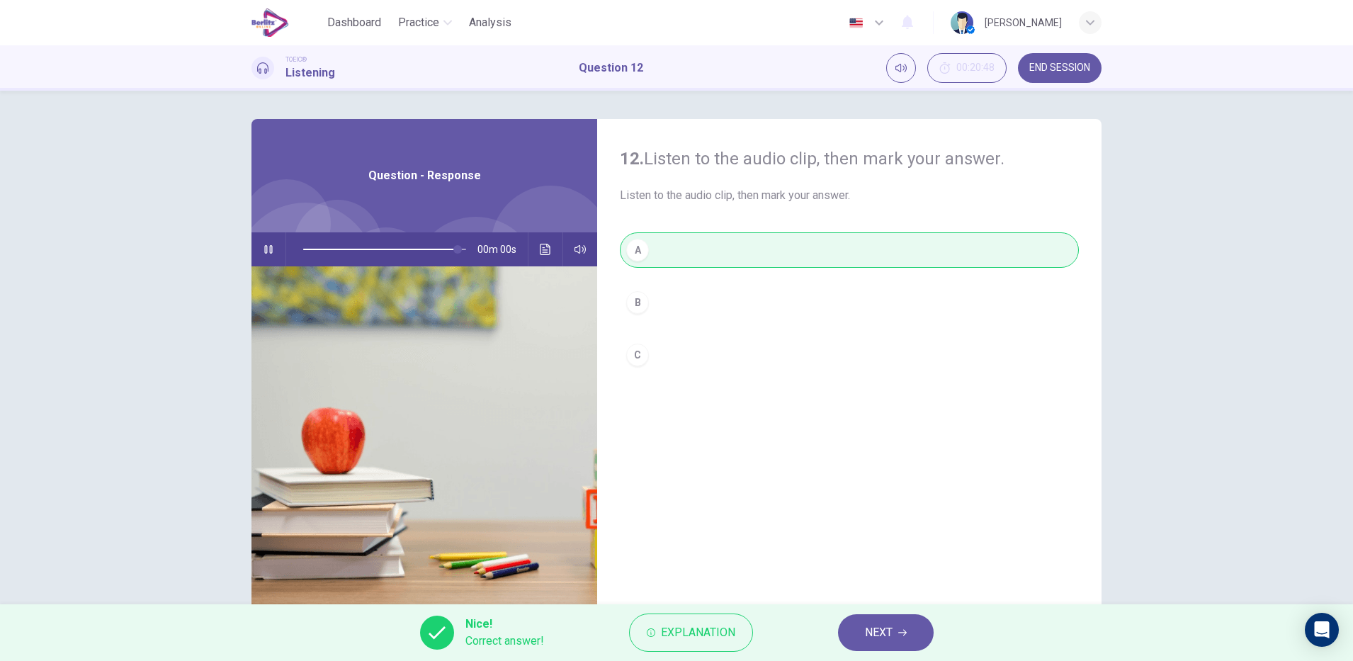
type input "*"
click at [885, 637] on span "NEXT" at bounding box center [879, 633] width 28 height 20
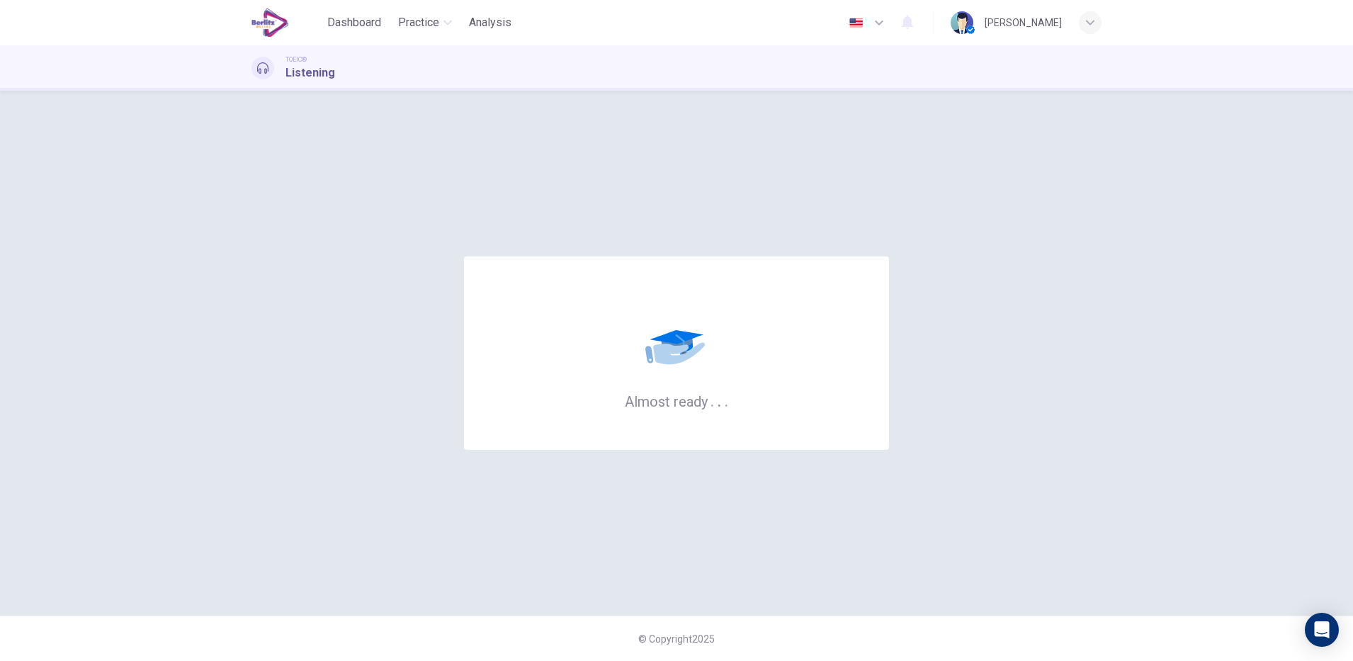
click at [801, 359] on div "Almost ready . . ." at bounding box center [676, 353] width 425 height 193
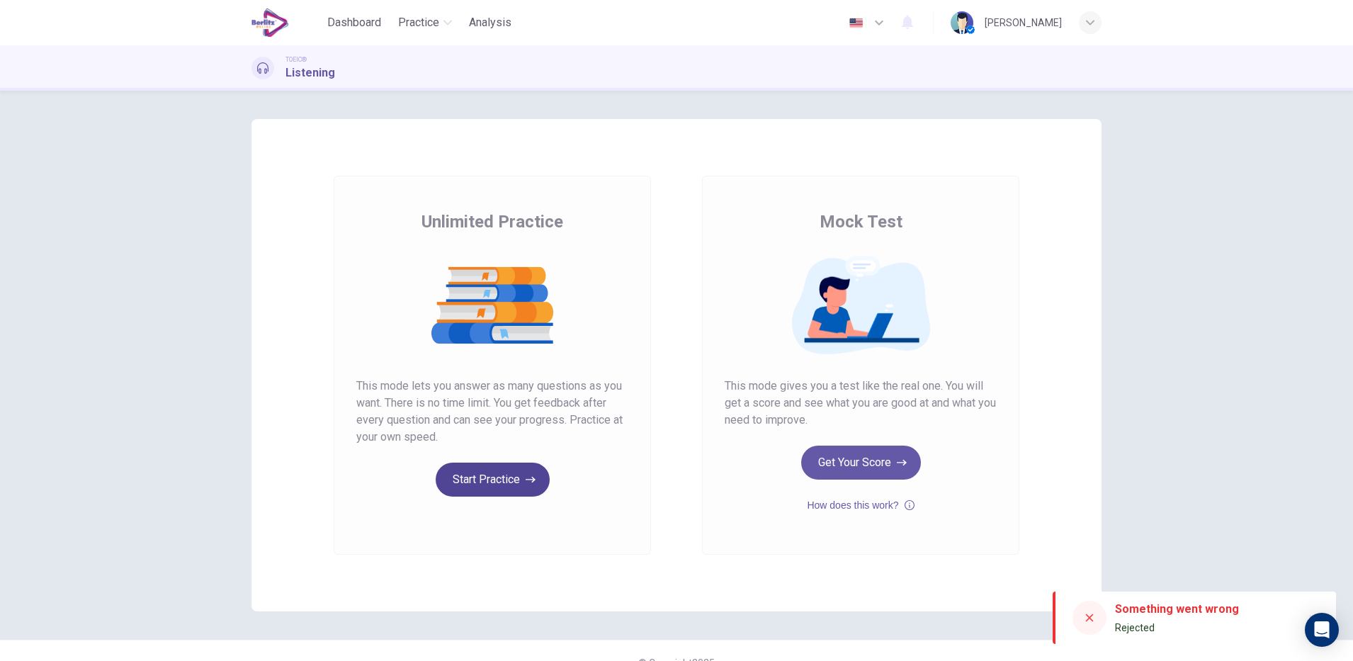
click at [491, 474] on button "Start Practice" at bounding box center [493, 480] width 114 height 34
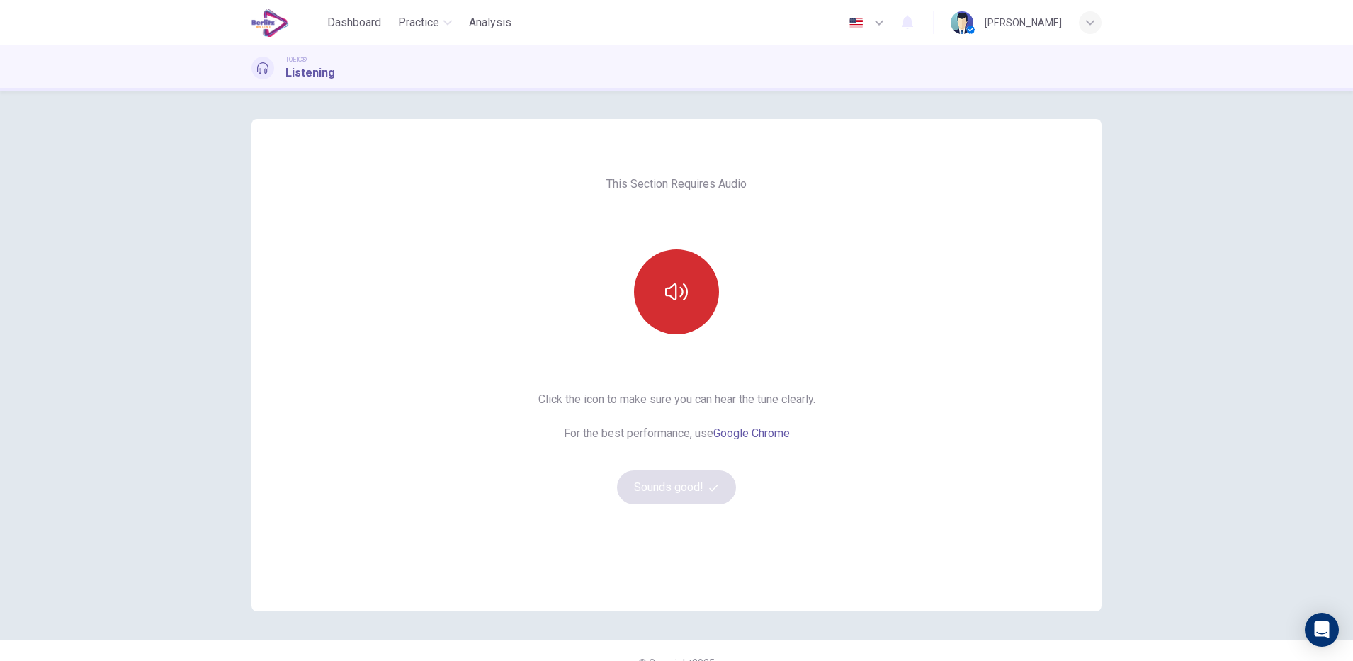
click at [675, 288] on icon "button" at bounding box center [676, 292] width 23 height 23
click at [660, 500] on button "Sounds good!" at bounding box center [676, 487] width 119 height 34
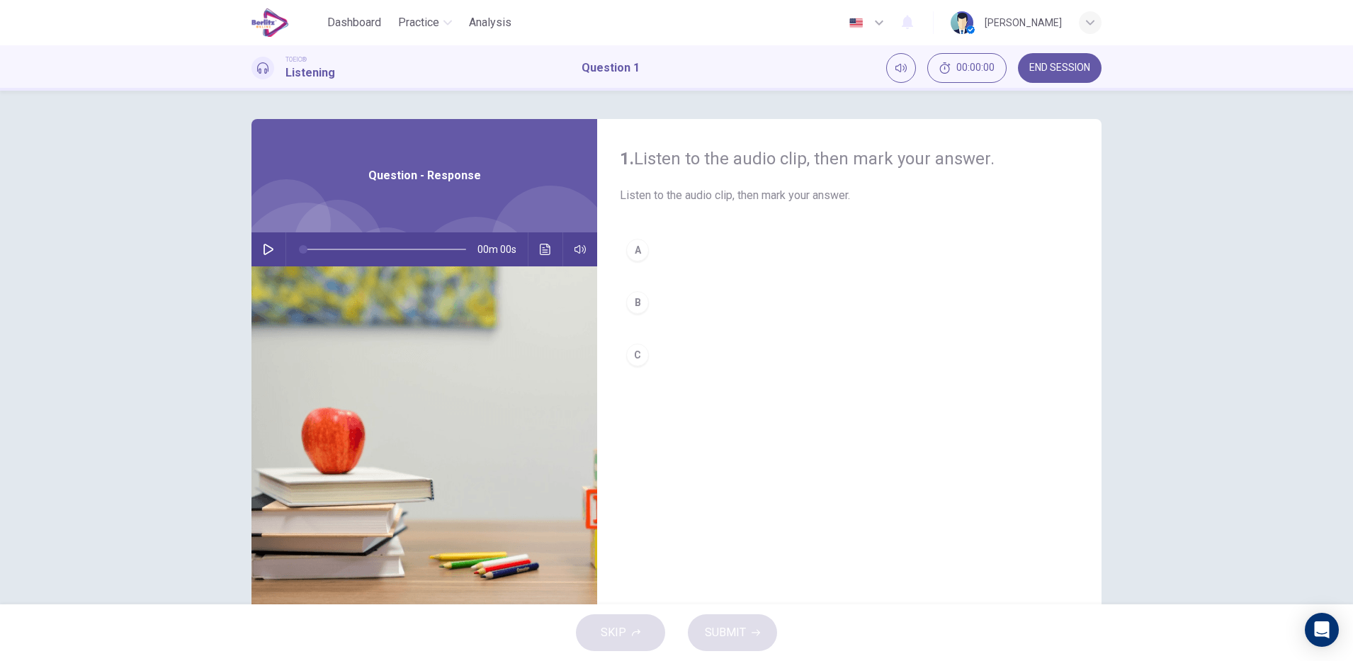
click at [286, 257] on hr at bounding box center [286, 249] width 1 height 34
click at [268, 252] on icon "button" at bounding box center [268, 249] width 11 height 11
click at [714, 77] on div "TOEIC® Listening Question 1 00:04:03 END SESSION" at bounding box center [677, 68] width 896 height 30
click at [261, 237] on button "button" at bounding box center [268, 249] width 23 height 34
click at [264, 249] on icon "button" at bounding box center [268, 249] width 11 height 11
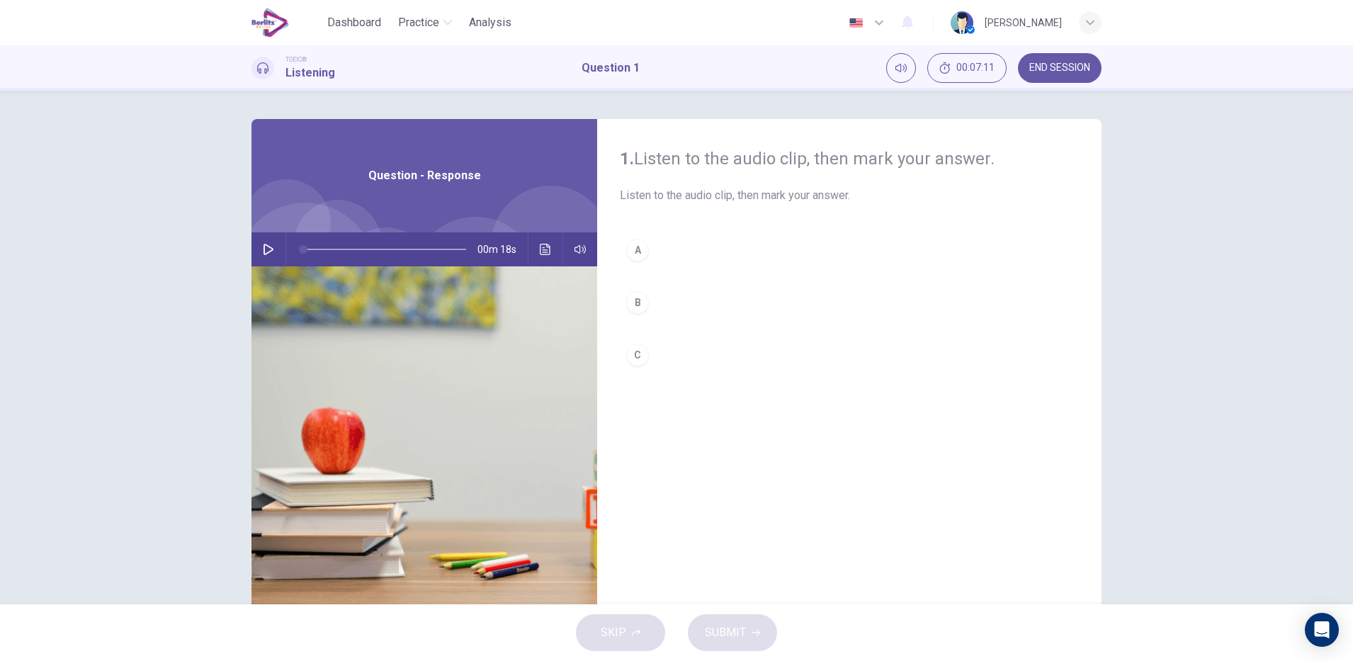
click at [638, 252] on div "A" at bounding box center [637, 250] width 23 height 23
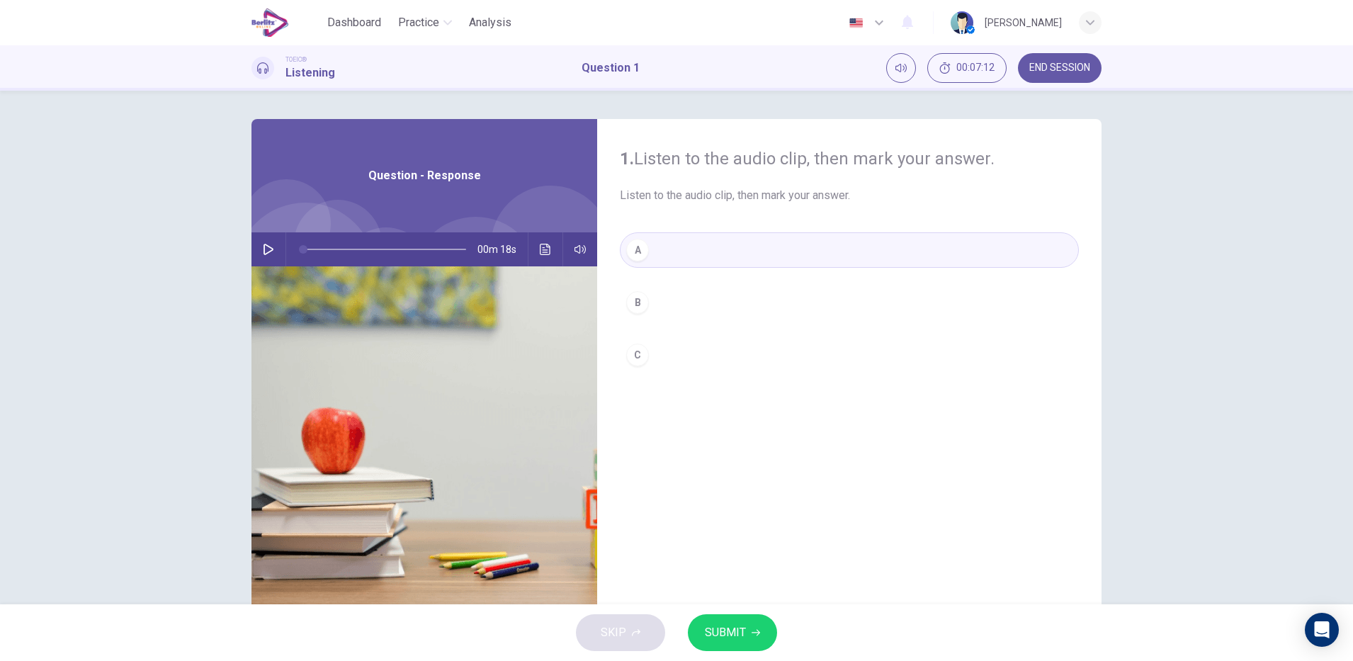
click at [542, 248] on icon "Click to see the audio transcription" at bounding box center [545, 249] width 11 height 11
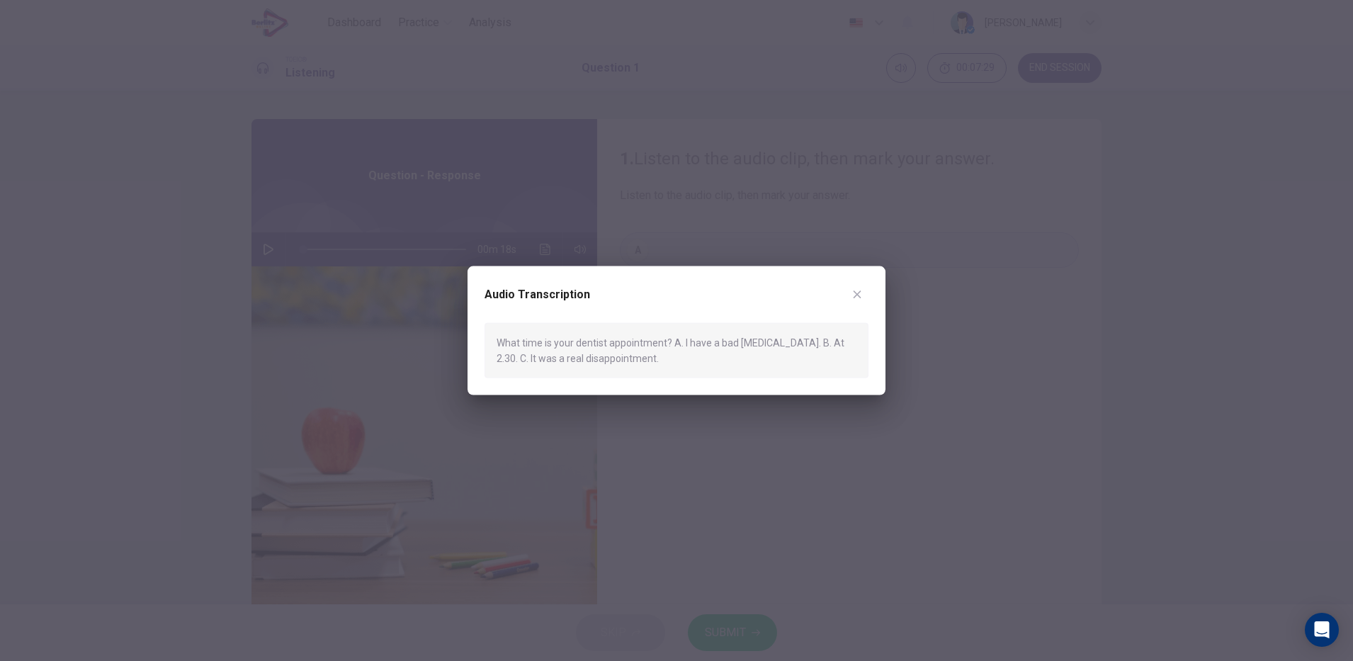
click at [867, 498] on div at bounding box center [676, 330] width 1353 height 661
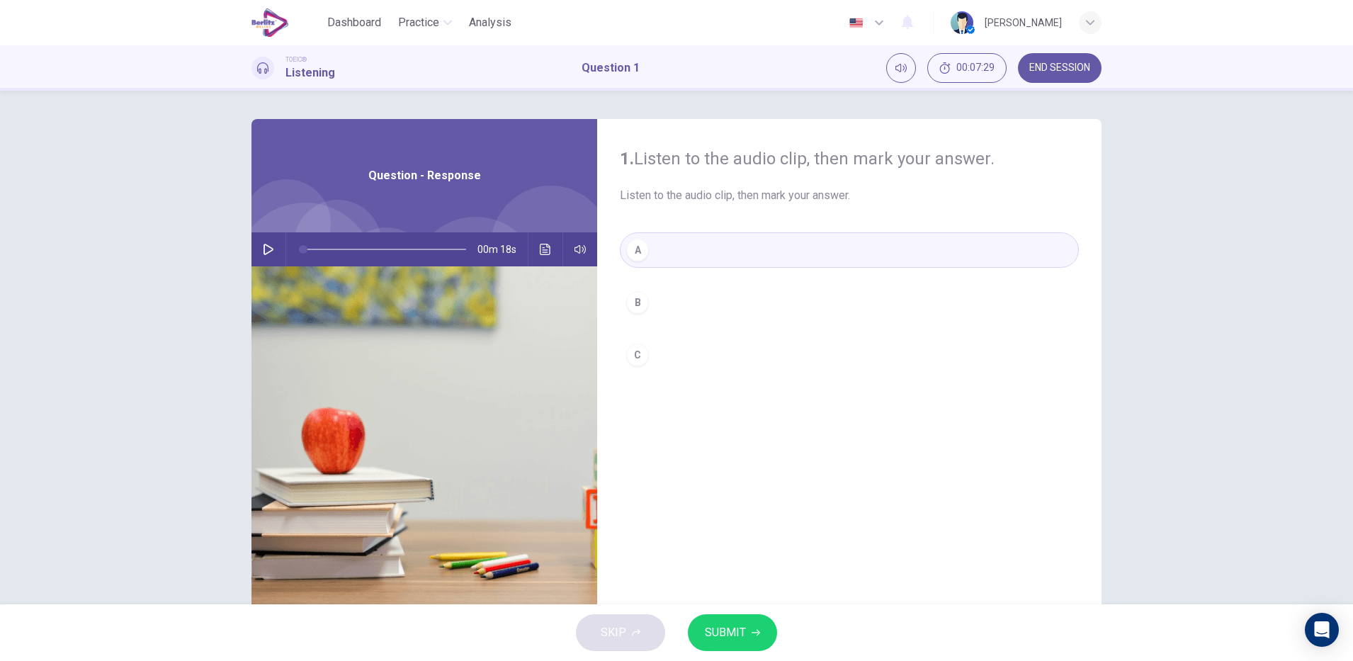
click at [633, 302] on div "B" at bounding box center [637, 302] width 23 height 23
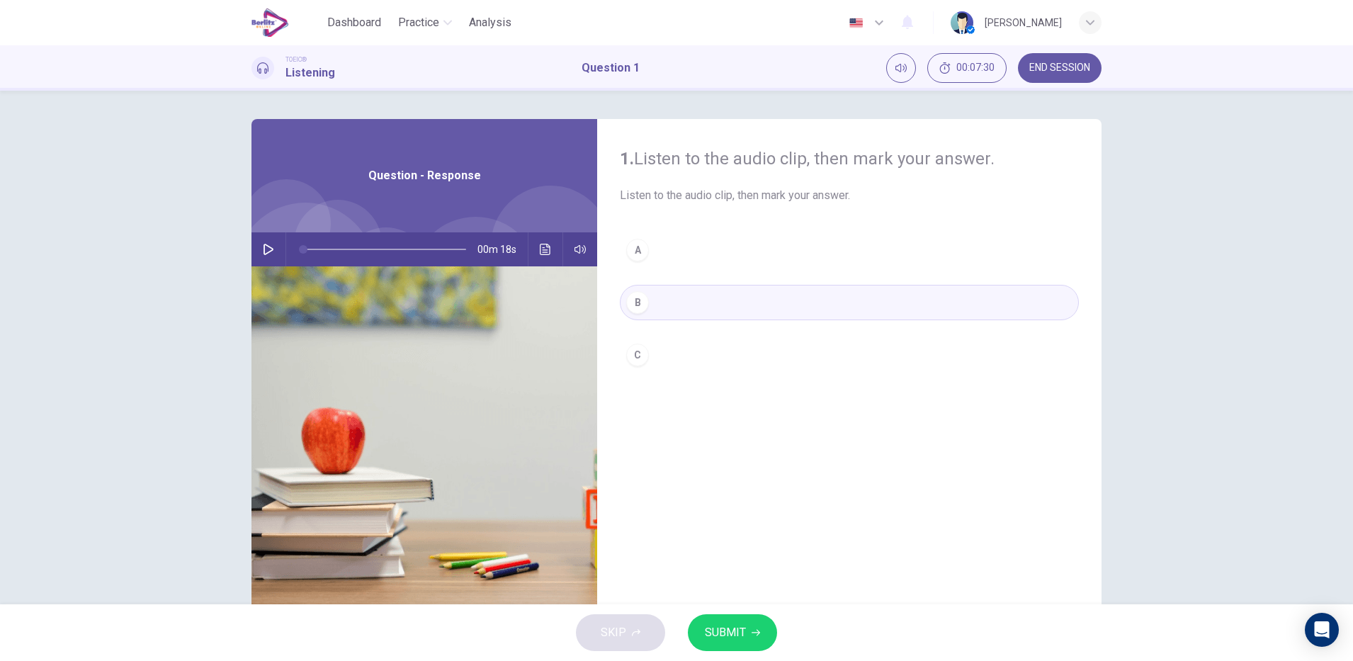
click at [264, 249] on icon "button" at bounding box center [268, 249] width 11 height 11
click at [738, 636] on span "SUBMIT" at bounding box center [725, 633] width 41 height 20
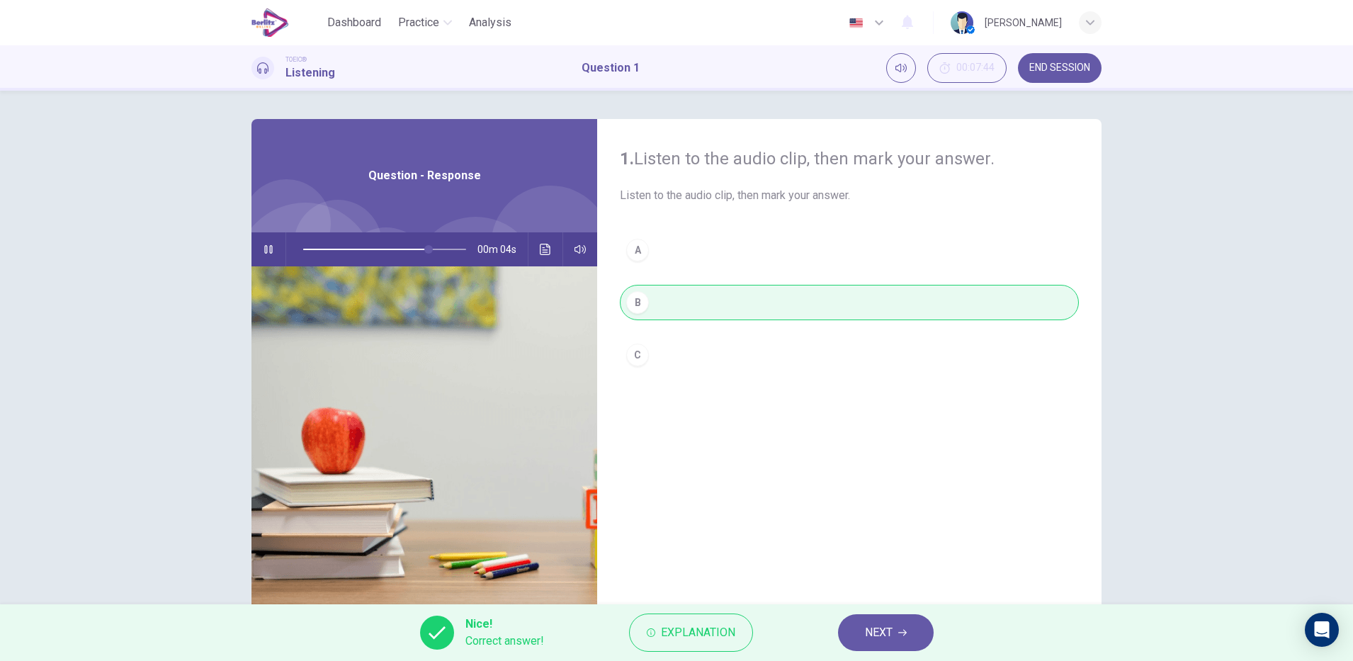
type input "**"
click at [903, 633] on icon "button" at bounding box center [902, 633] width 9 height 6
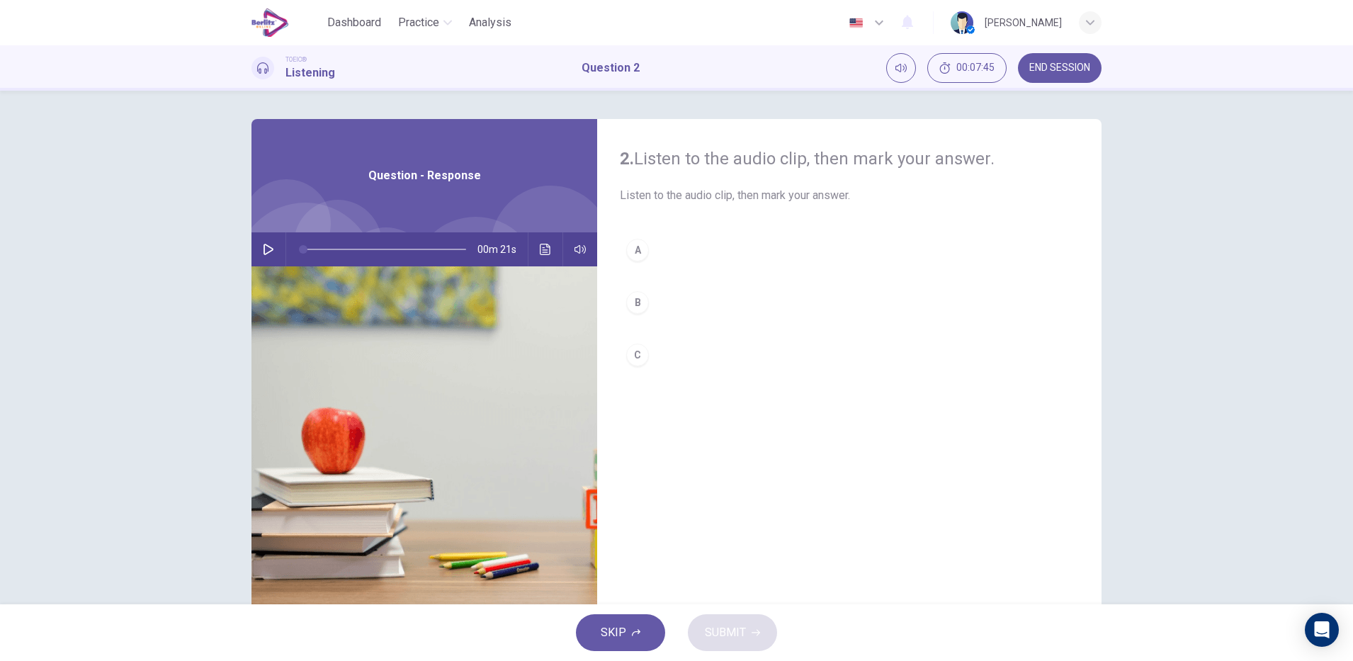
click at [274, 233] on div "00m 21s" at bounding box center [425, 249] width 346 height 34
click at [269, 247] on icon "button" at bounding box center [268, 249] width 11 height 11
click at [269, 249] on icon "button" at bounding box center [269, 249] width 10 height 11
click at [633, 249] on div "A" at bounding box center [637, 250] width 23 height 23
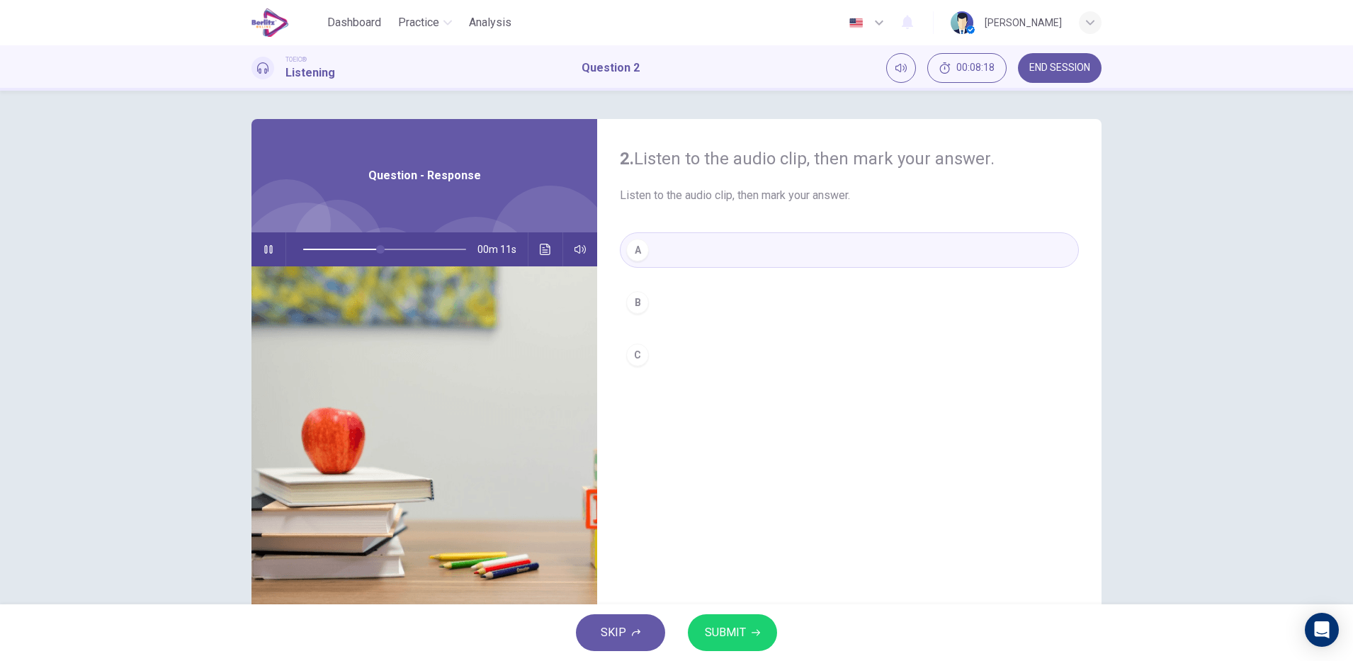
click at [502, 259] on span "00m 11s" at bounding box center [503, 249] width 50 height 34
click at [541, 249] on icon "Click to see the audio transcription" at bounding box center [545, 249] width 11 height 11
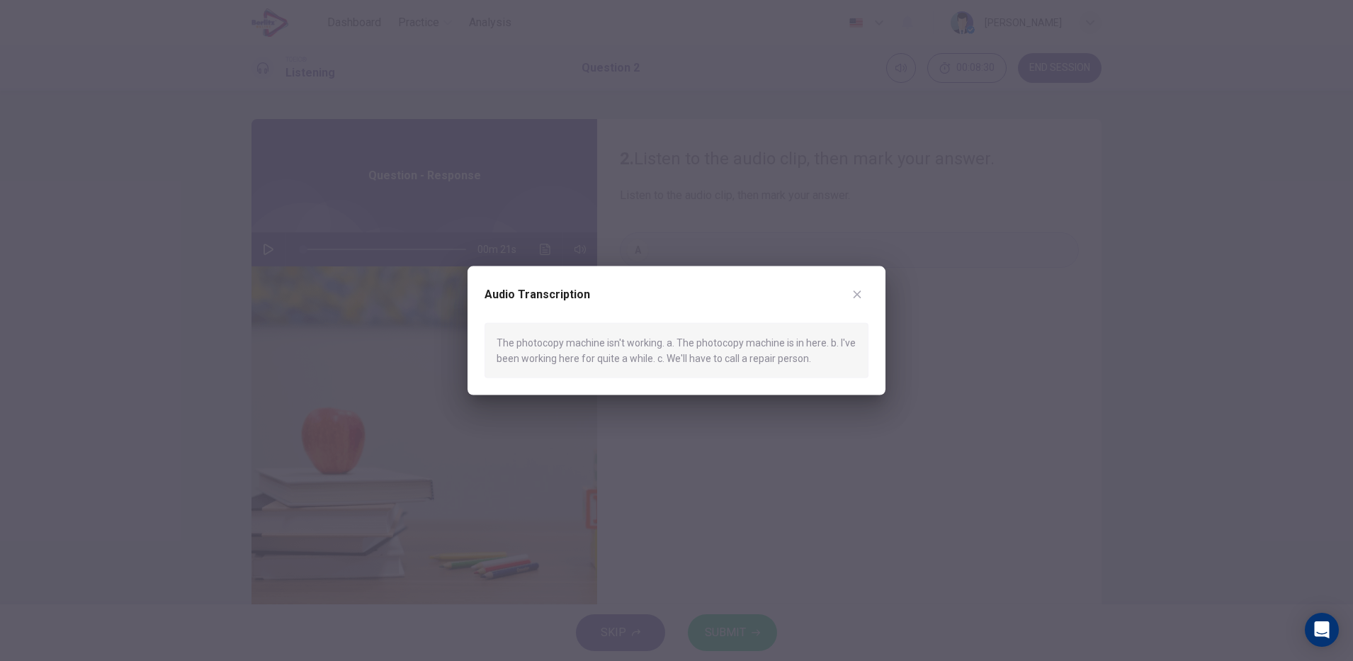
click at [857, 294] on icon "button" at bounding box center [858, 295] width 8 height 8
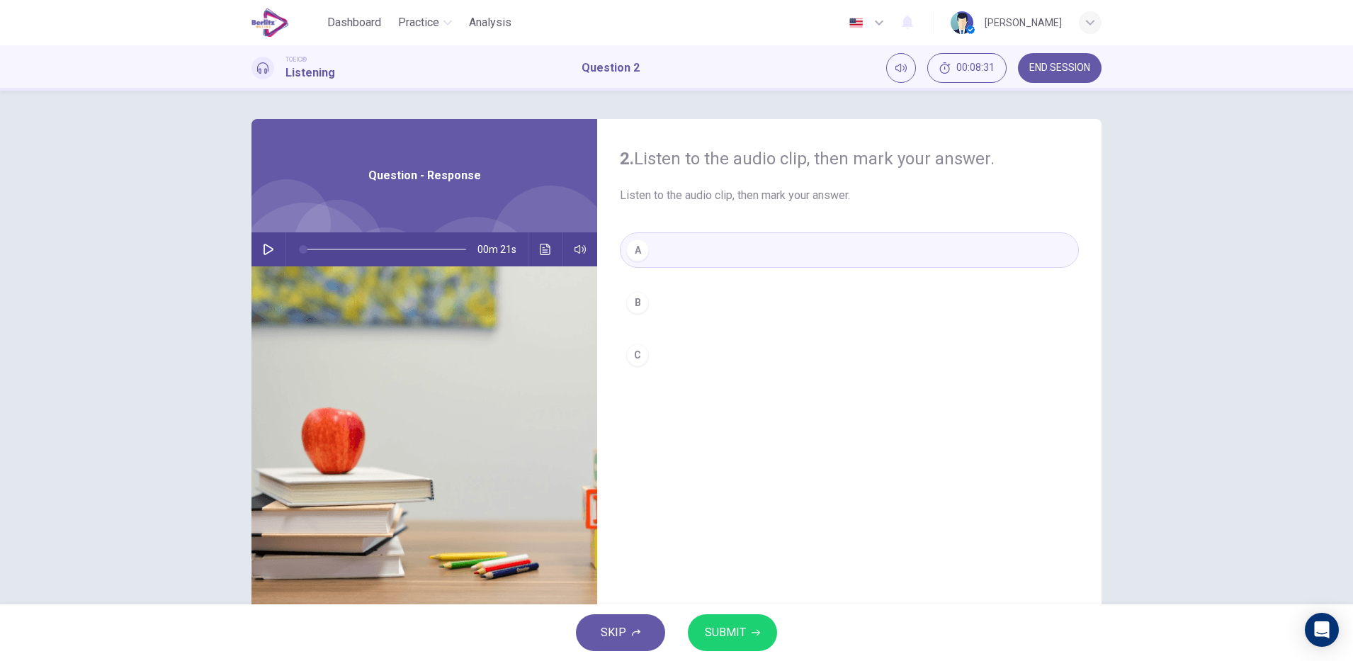
click at [644, 355] on div "C" at bounding box center [637, 355] width 23 height 23
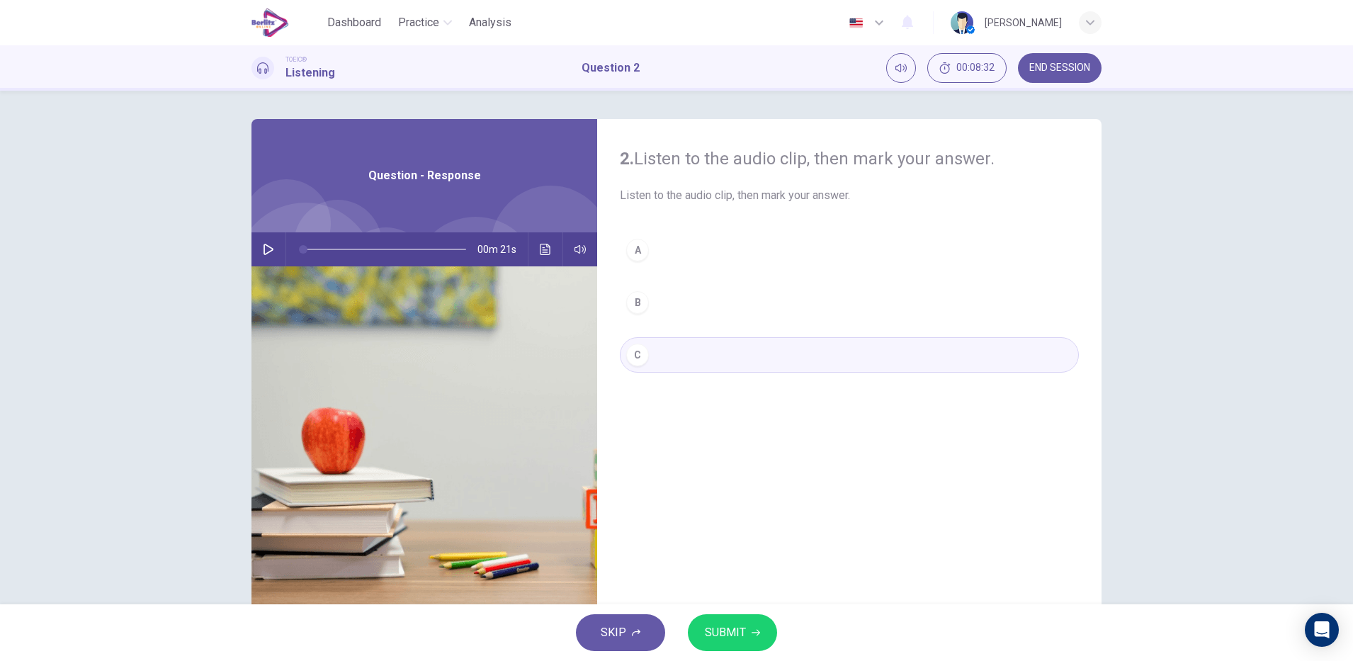
click at [264, 249] on icon "button" at bounding box center [268, 249] width 11 height 11
type input "*"
click at [563, 252] on hr at bounding box center [563, 249] width 1 height 34
click at [548, 244] on button "Click to see the audio transcription" at bounding box center [545, 249] width 23 height 34
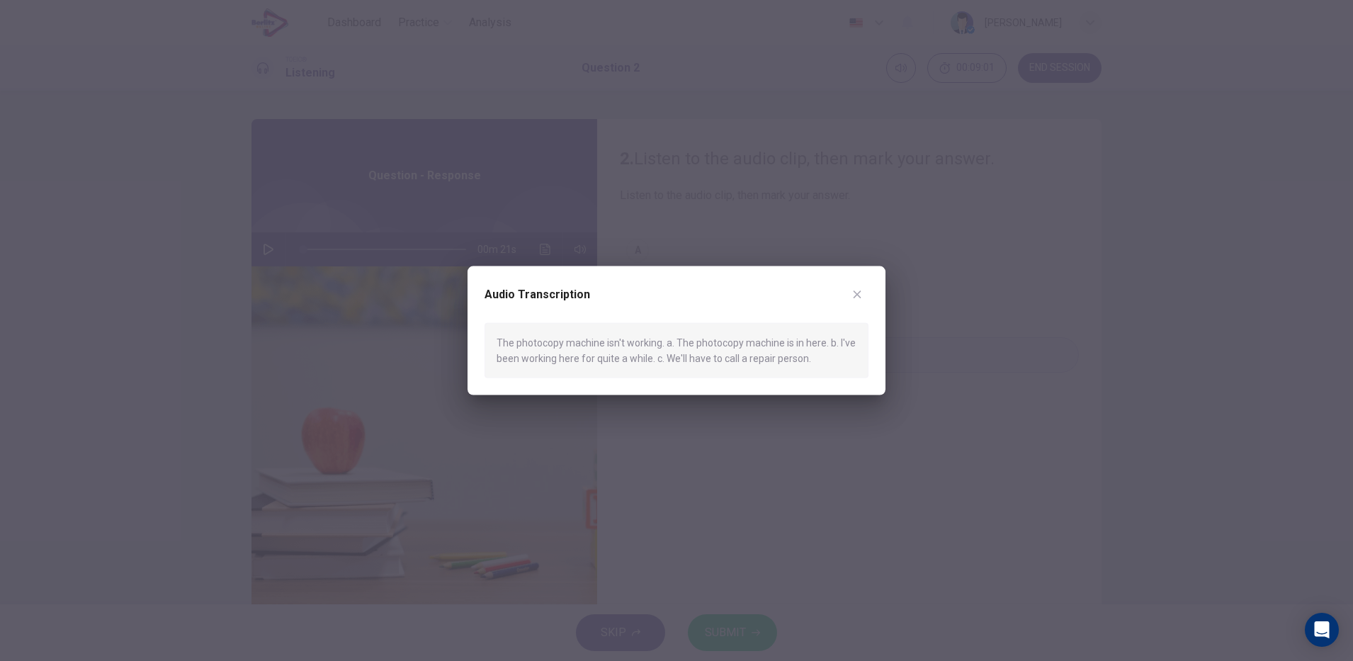
click at [857, 294] on icon "button" at bounding box center [858, 295] width 8 height 8
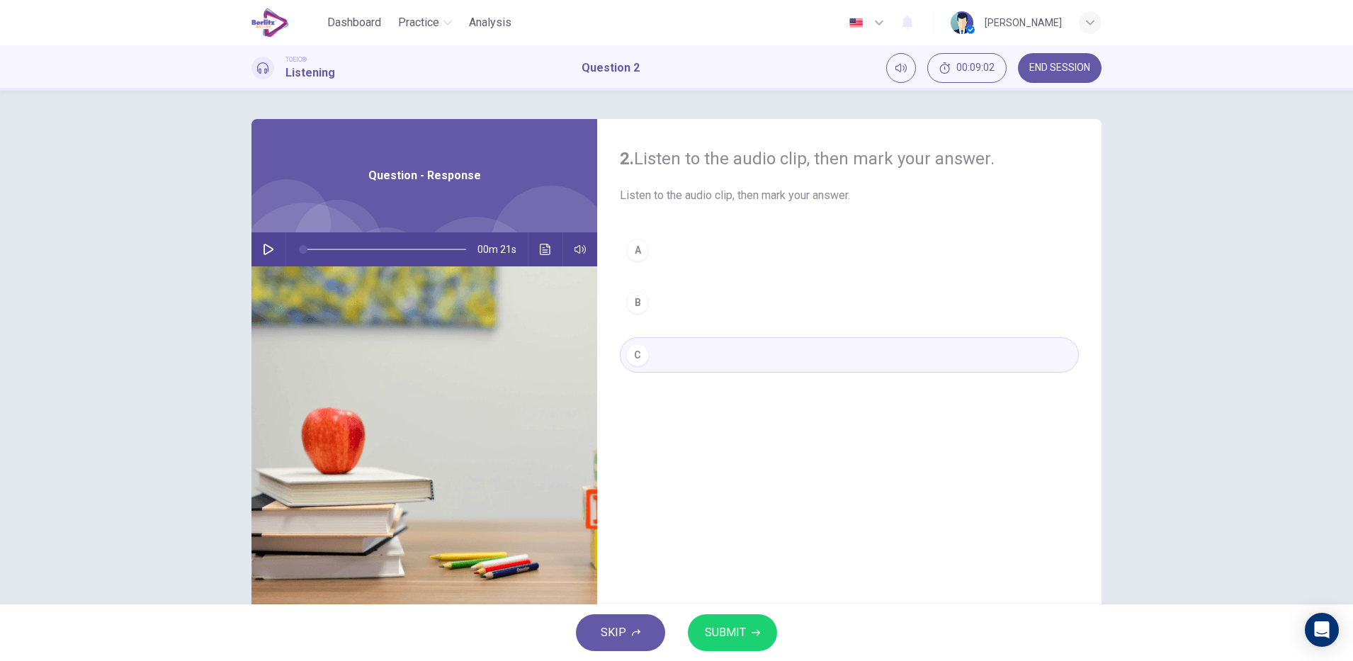
click at [755, 633] on icon "button" at bounding box center [756, 633] width 9 height 6
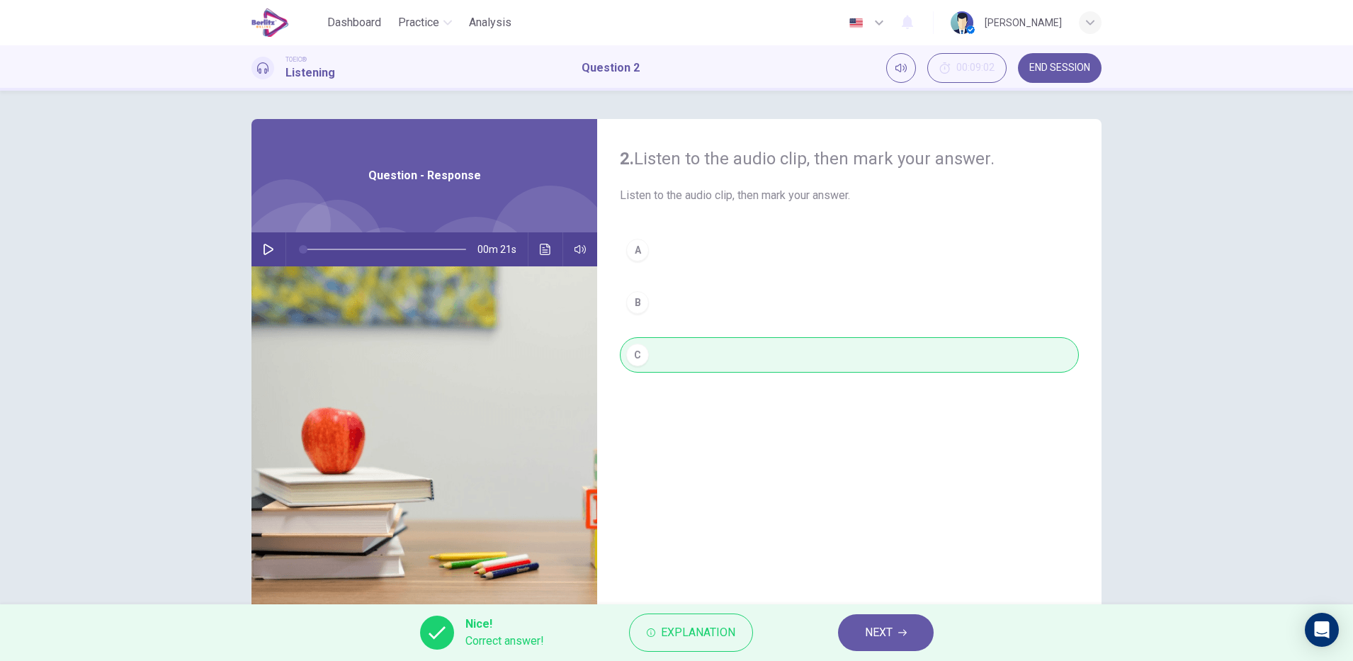
click at [891, 635] on span "NEXT" at bounding box center [879, 633] width 28 height 20
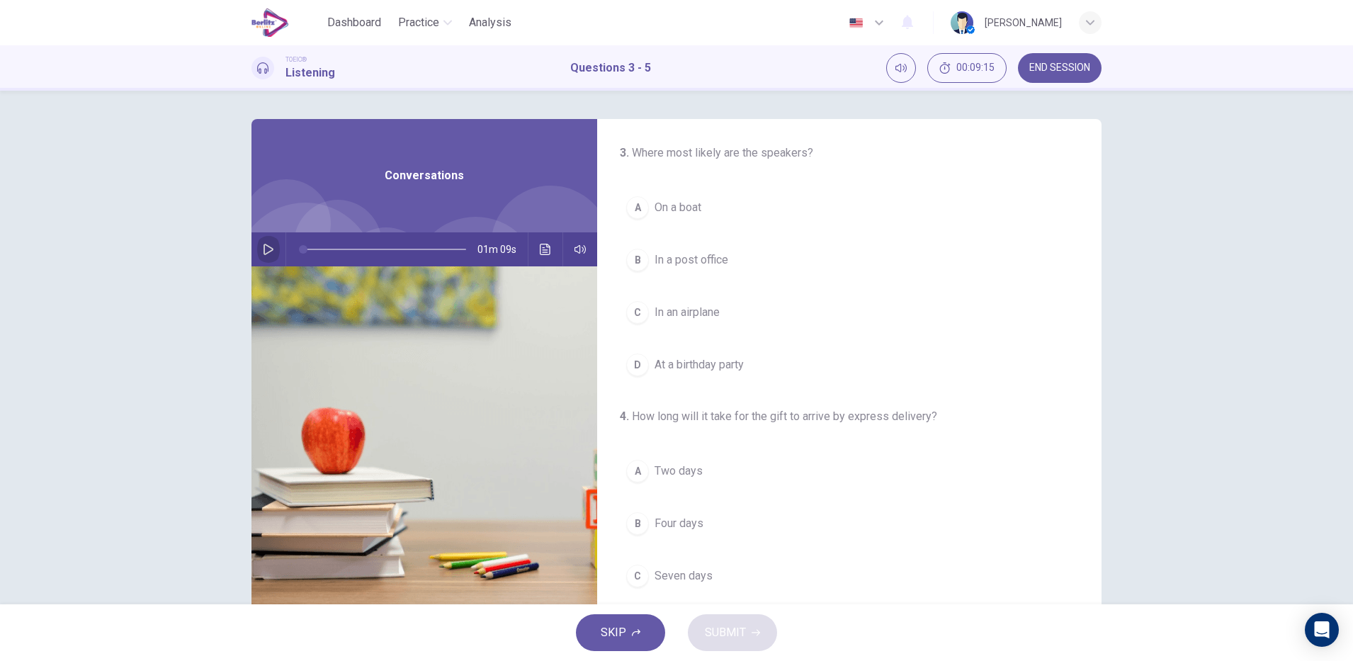
click at [272, 247] on button "button" at bounding box center [268, 249] width 23 height 34
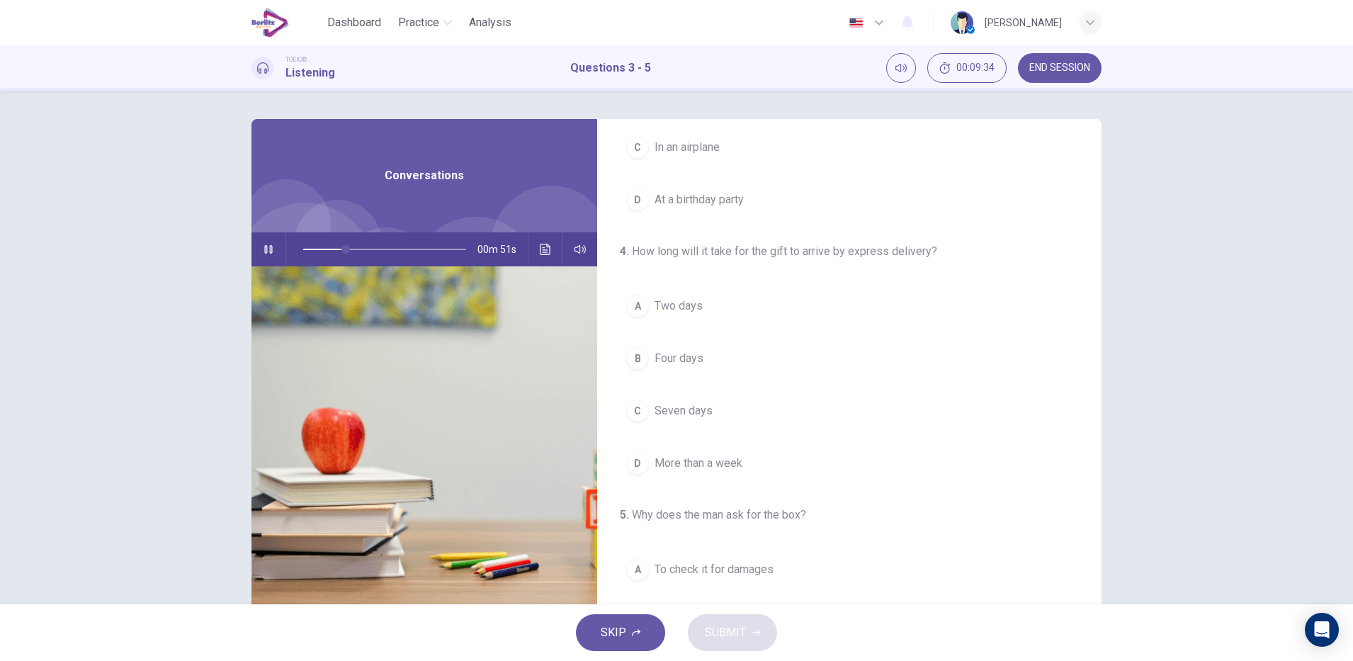
scroll to position [166, 0]
click at [750, 316] on button "A Two days" at bounding box center [849, 305] width 459 height 35
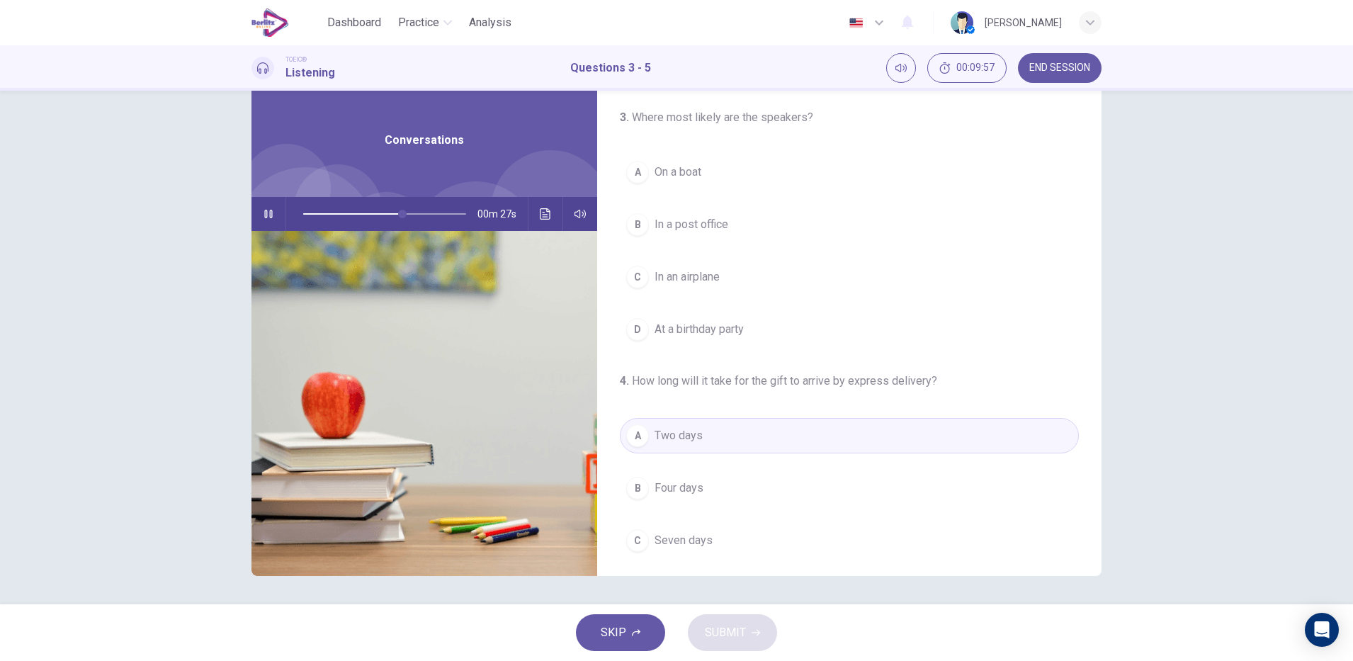
scroll to position [0, 0]
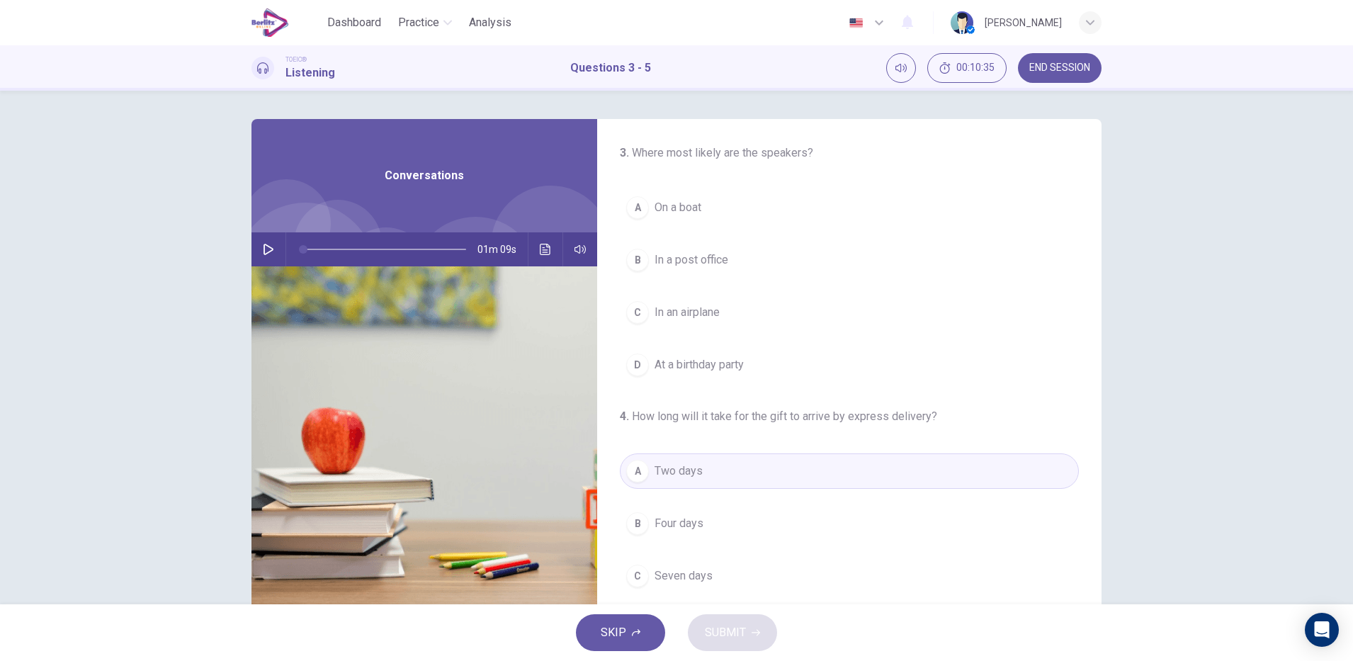
click at [541, 249] on icon "Click to see the audio transcription" at bounding box center [545, 249] width 11 height 11
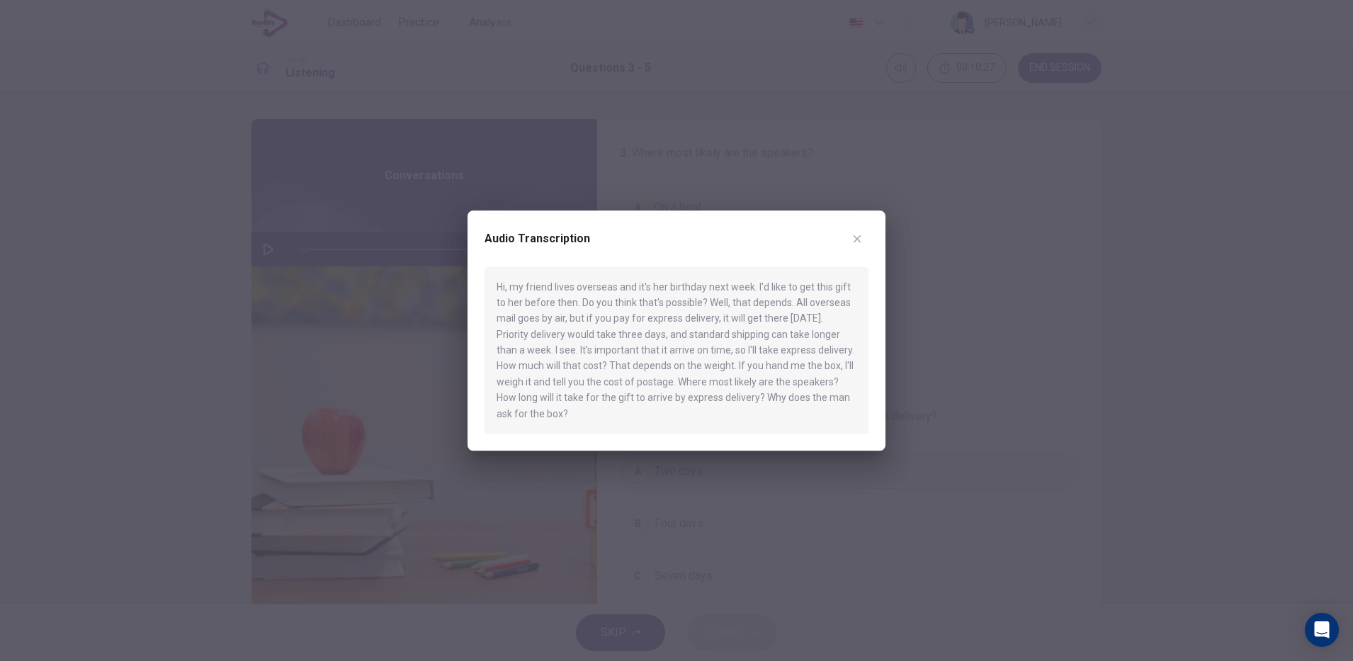
click at [857, 239] on icon "button" at bounding box center [858, 239] width 8 height 8
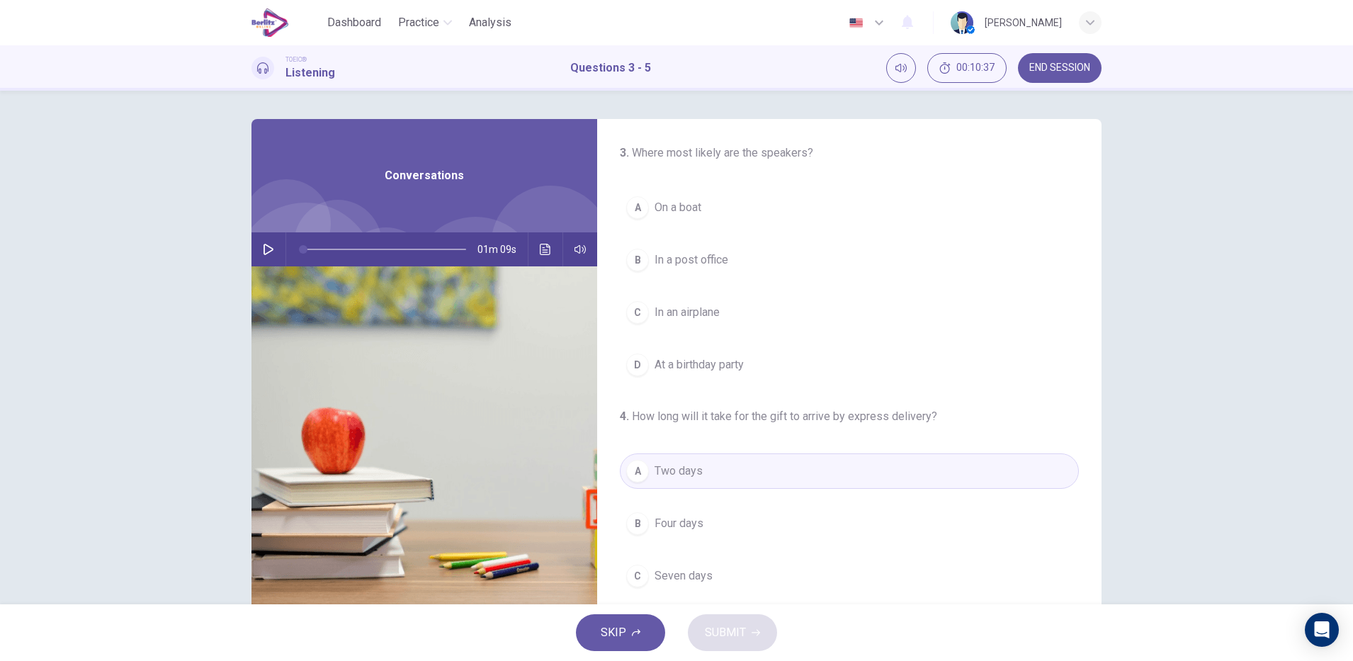
click at [266, 250] on icon "button" at bounding box center [268, 249] width 11 height 11
click at [540, 246] on icon "Click to see the audio transcription" at bounding box center [545, 249] width 11 height 11
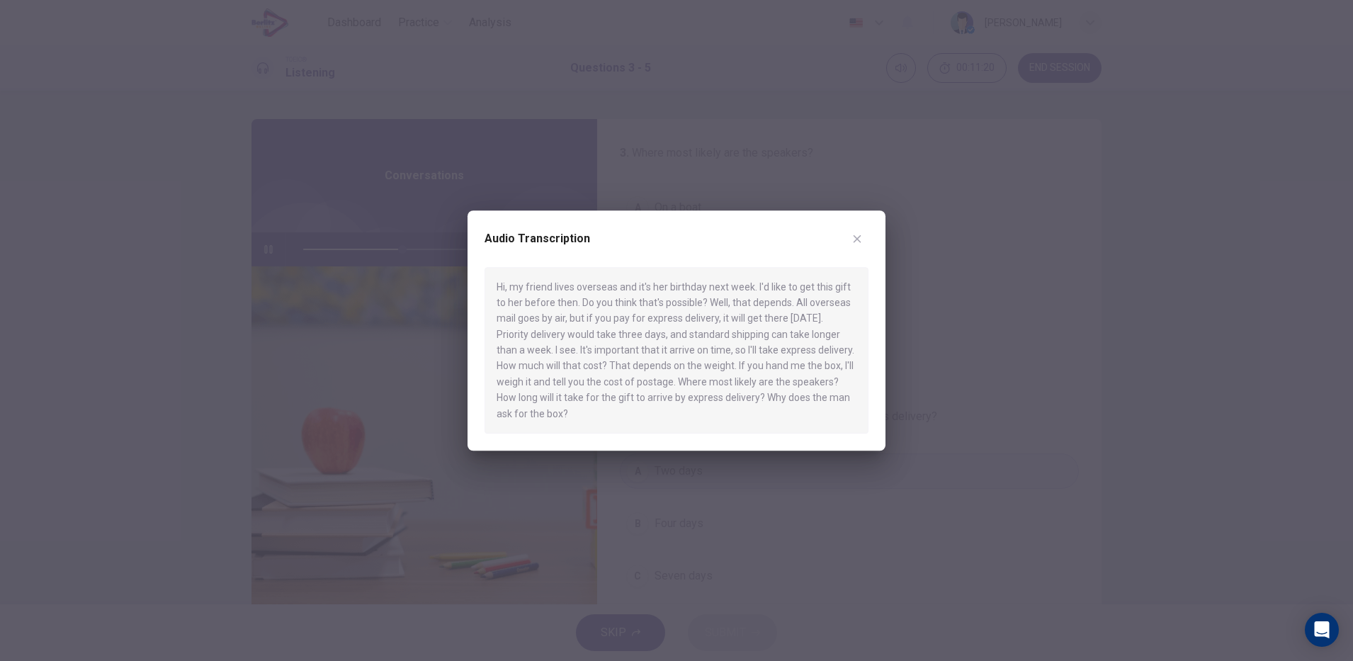
click at [857, 239] on icon "button" at bounding box center [858, 239] width 8 height 8
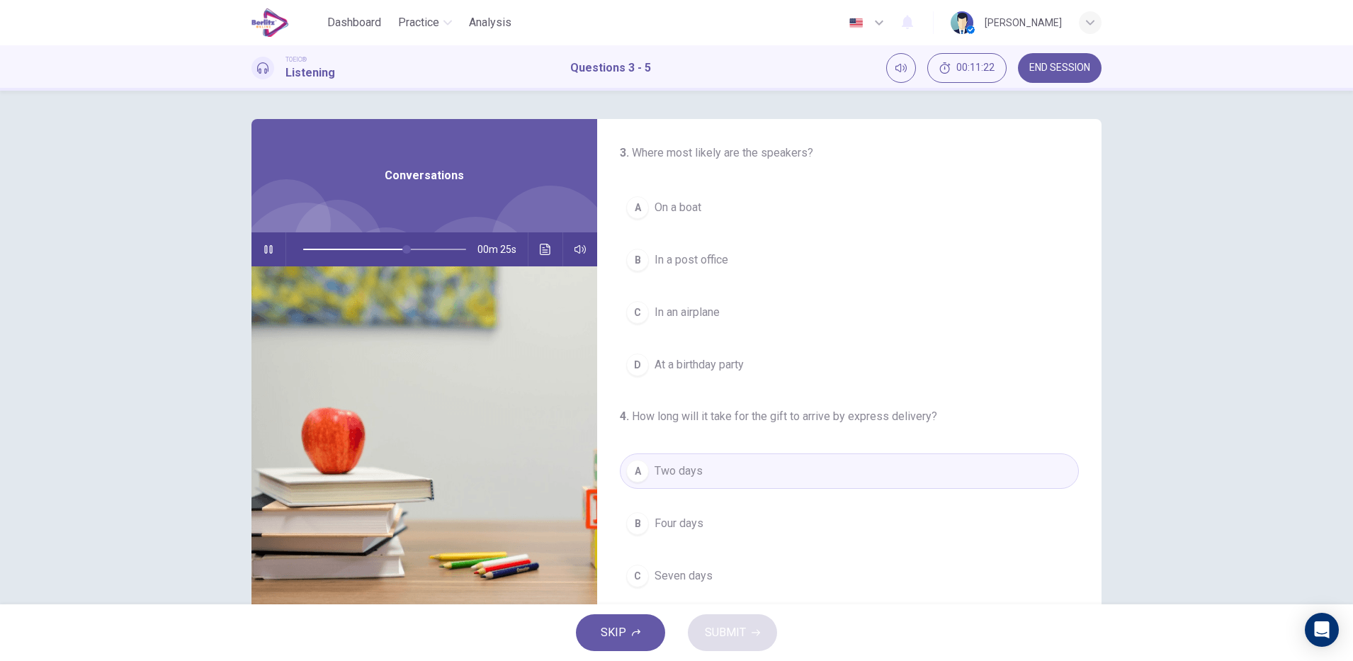
click at [773, 261] on button "B In a post office" at bounding box center [849, 259] width 459 height 35
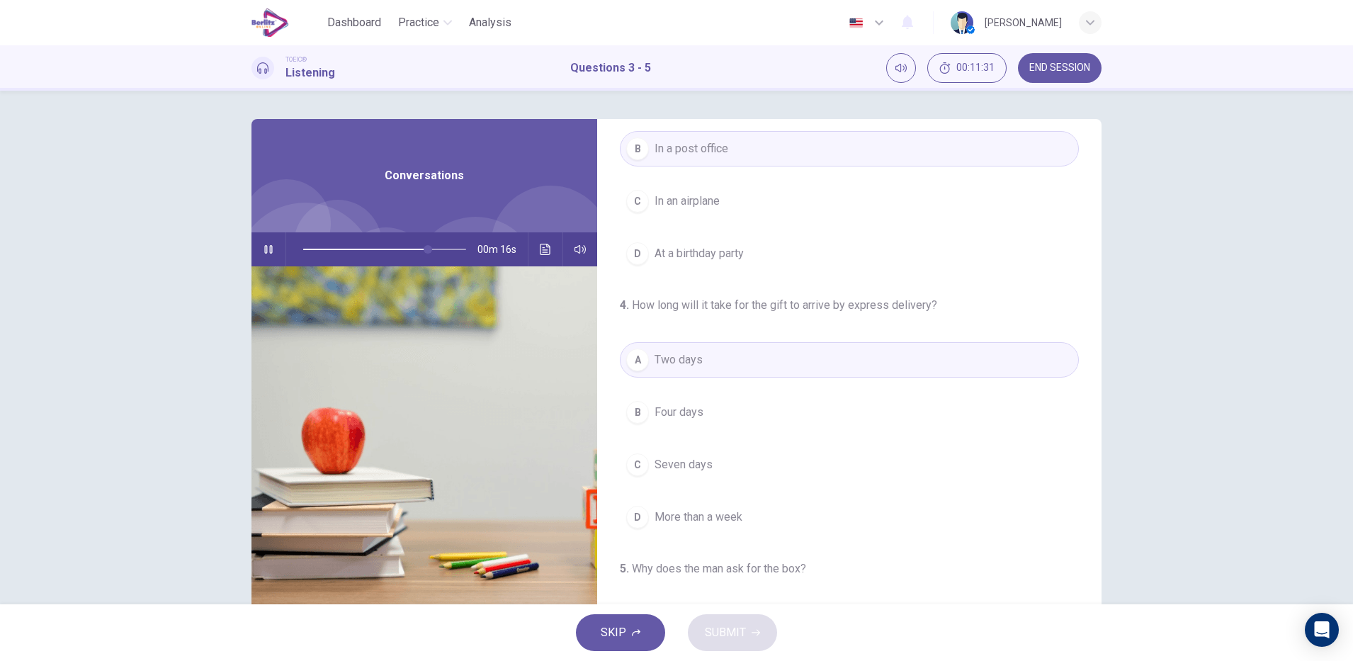
scroll to position [110, 0]
click at [541, 249] on icon "Click to see the audio transcription" at bounding box center [545, 249] width 11 height 11
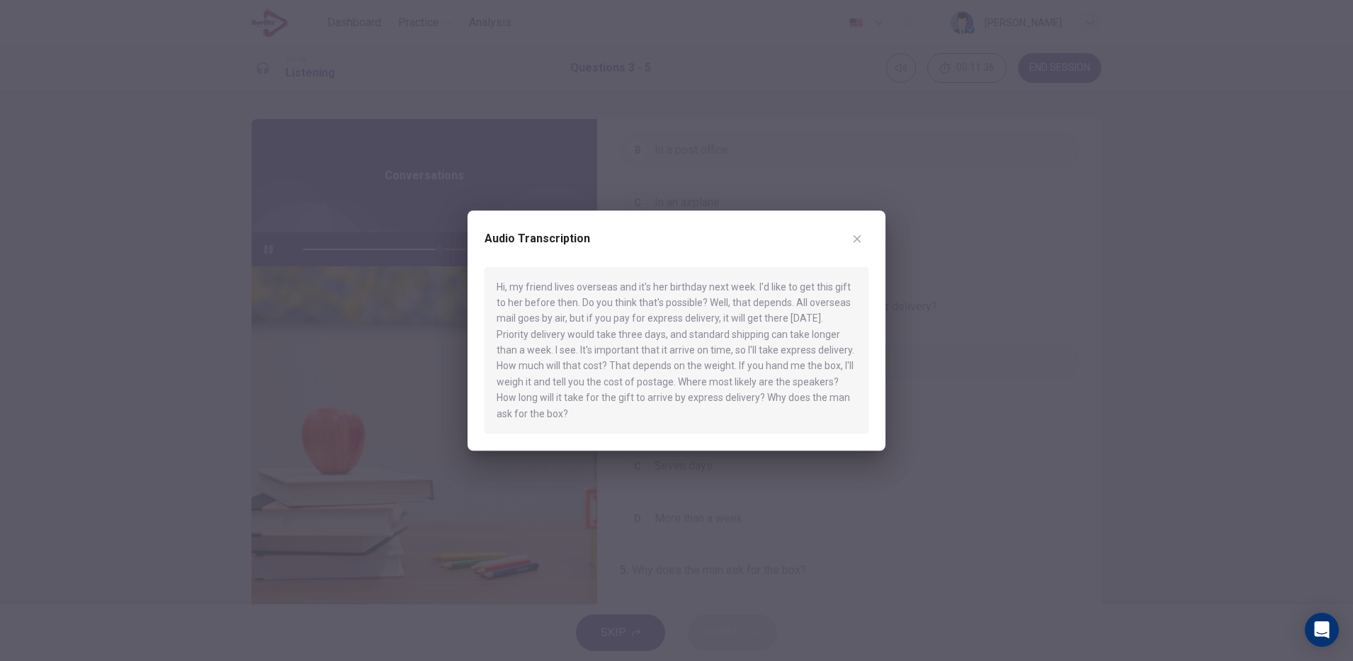
click at [932, 552] on div at bounding box center [676, 330] width 1353 height 661
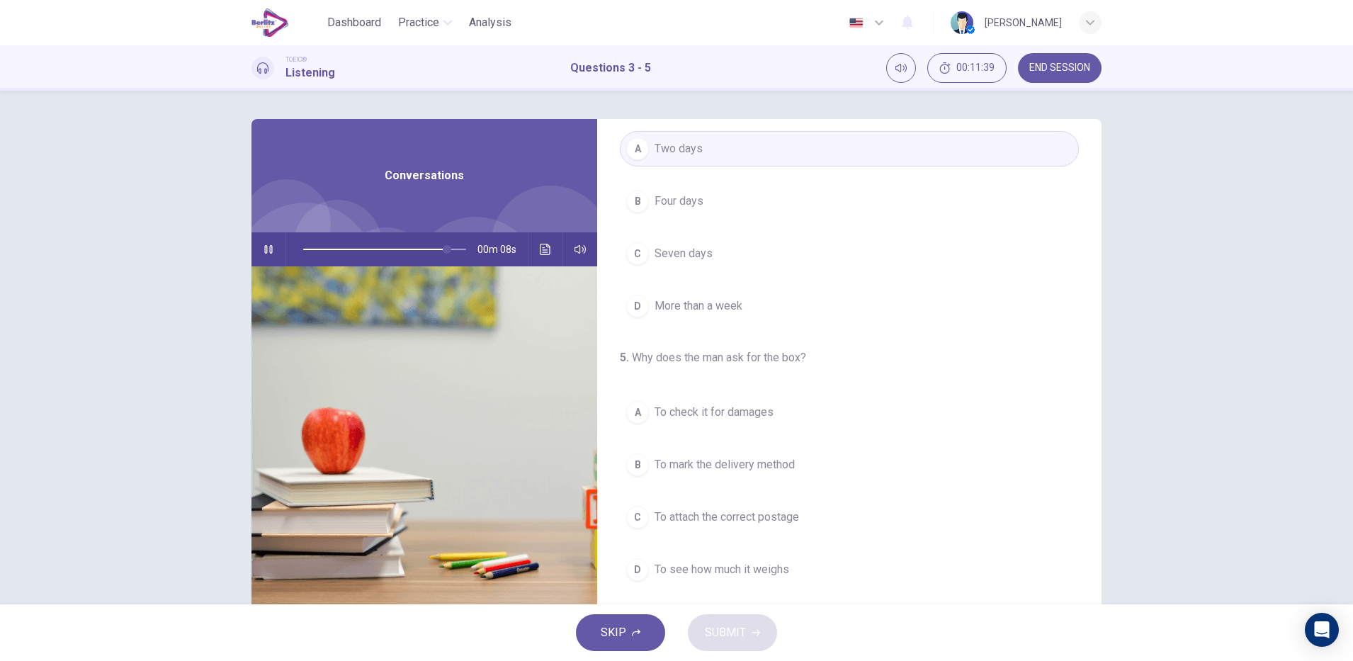
scroll to position [324, 0]
click at [769, 568] on span "To see how much it weighs" at bounding box center [722, 568] width 135 height 17
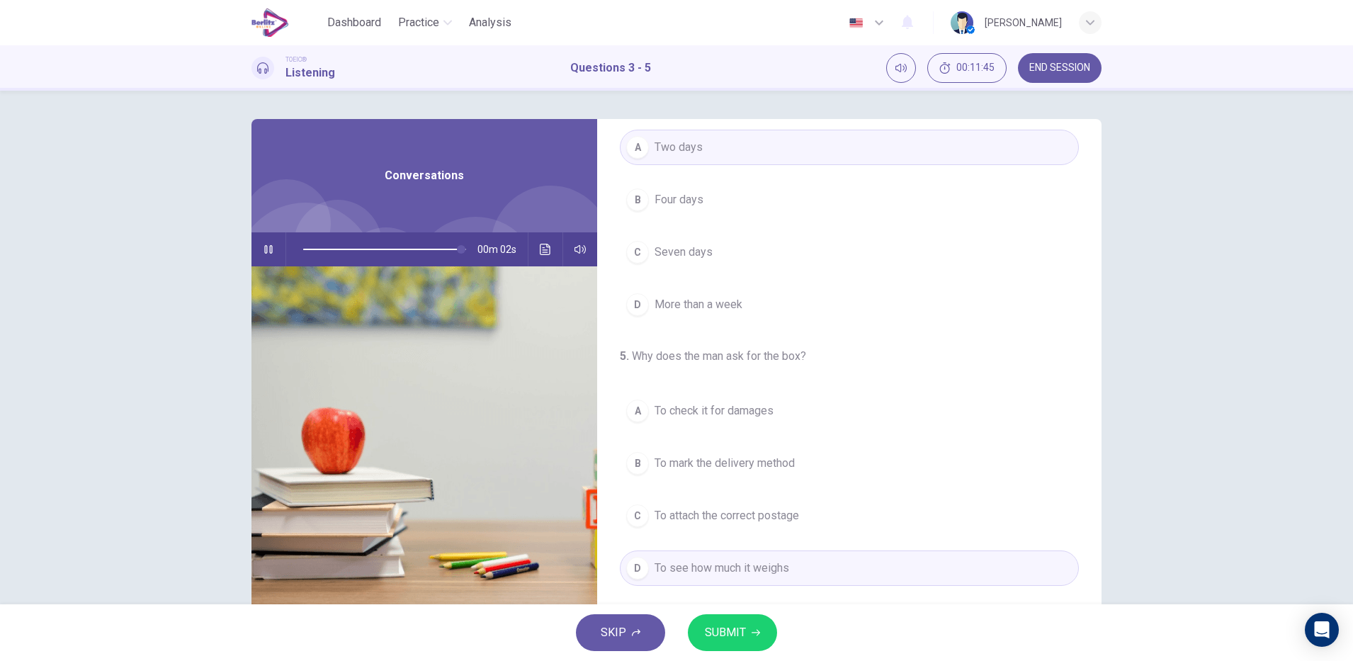
click at [755, 633] on icon "button" at bounding box center [756, 633] width 9 height 6
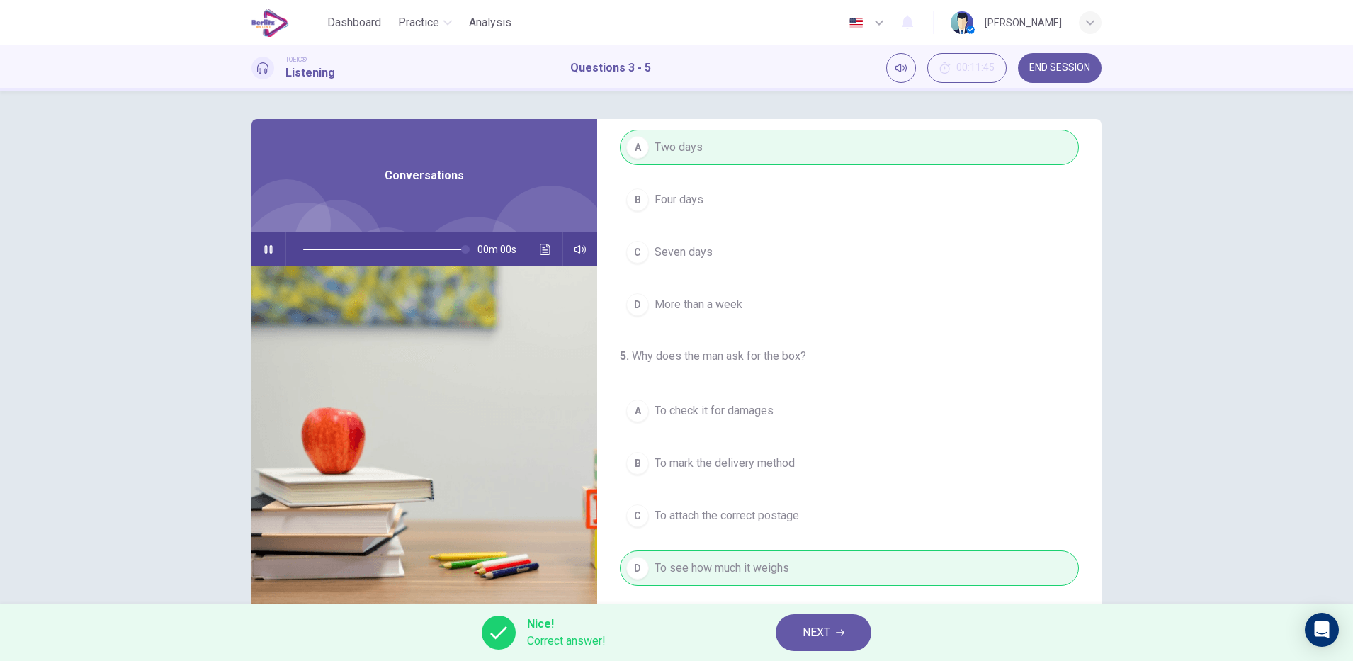
type input "*"
click at [824, 631] on span "NEXT" at bounding box center [817, 633] width 28 height 20
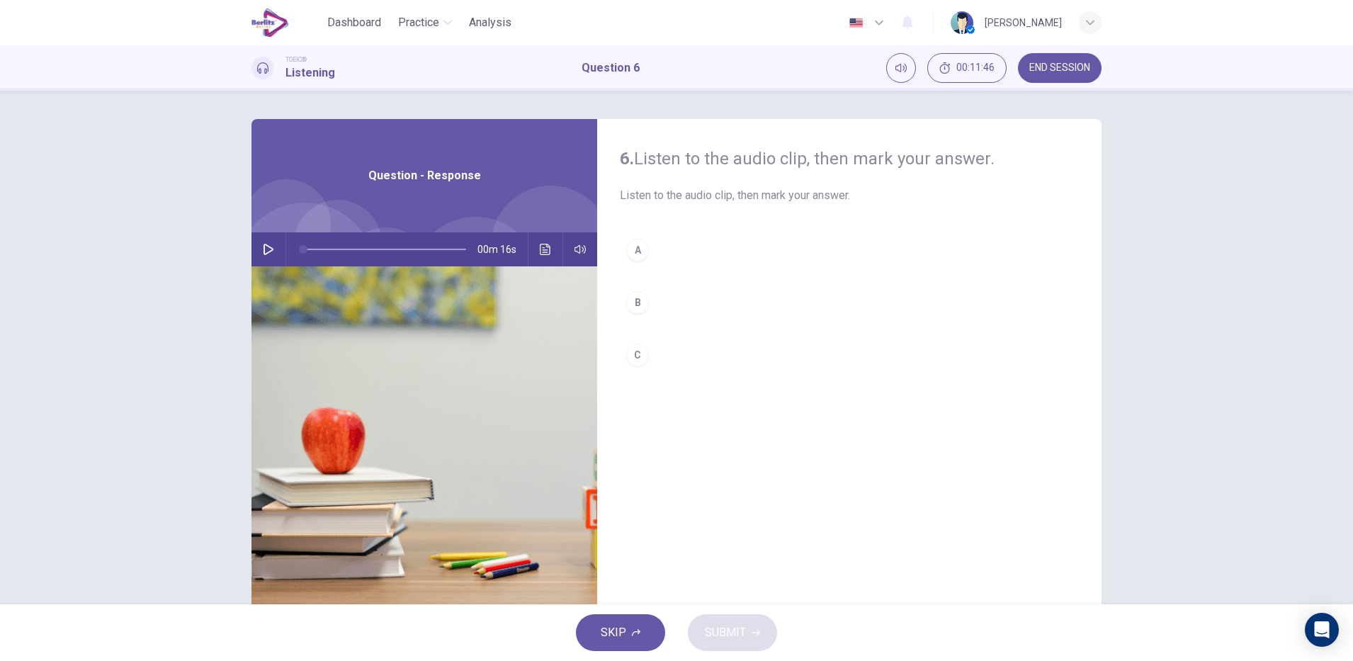
click at [263, 244] on icon "button" at bounding box center [268, 249] width 11 height 11
click at [638, 355] on div "C" at bounding box center [637, 355] width 23 height 23
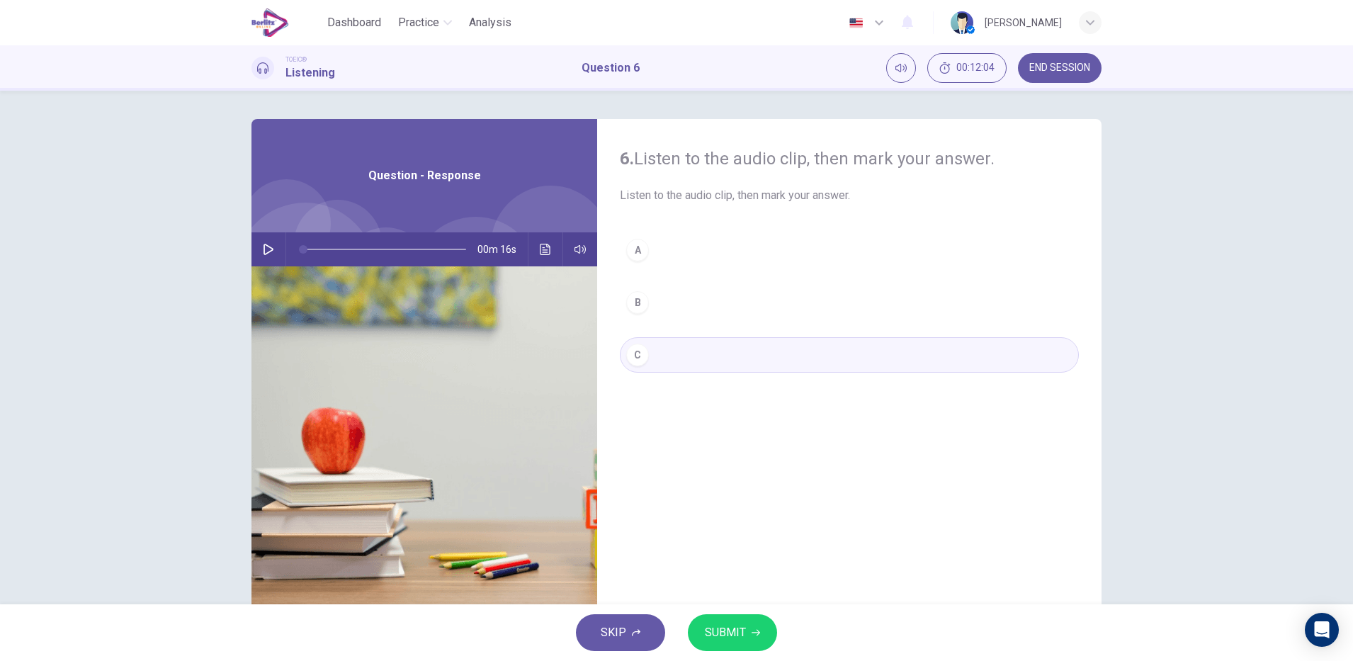
click at [264, 249] on icon "button" at bounding box center [268, 249] width 11 height 11
click at [546, 250] on icon "Click to see the audio transcription" at bounding box center [545, 249] width 11 height 11
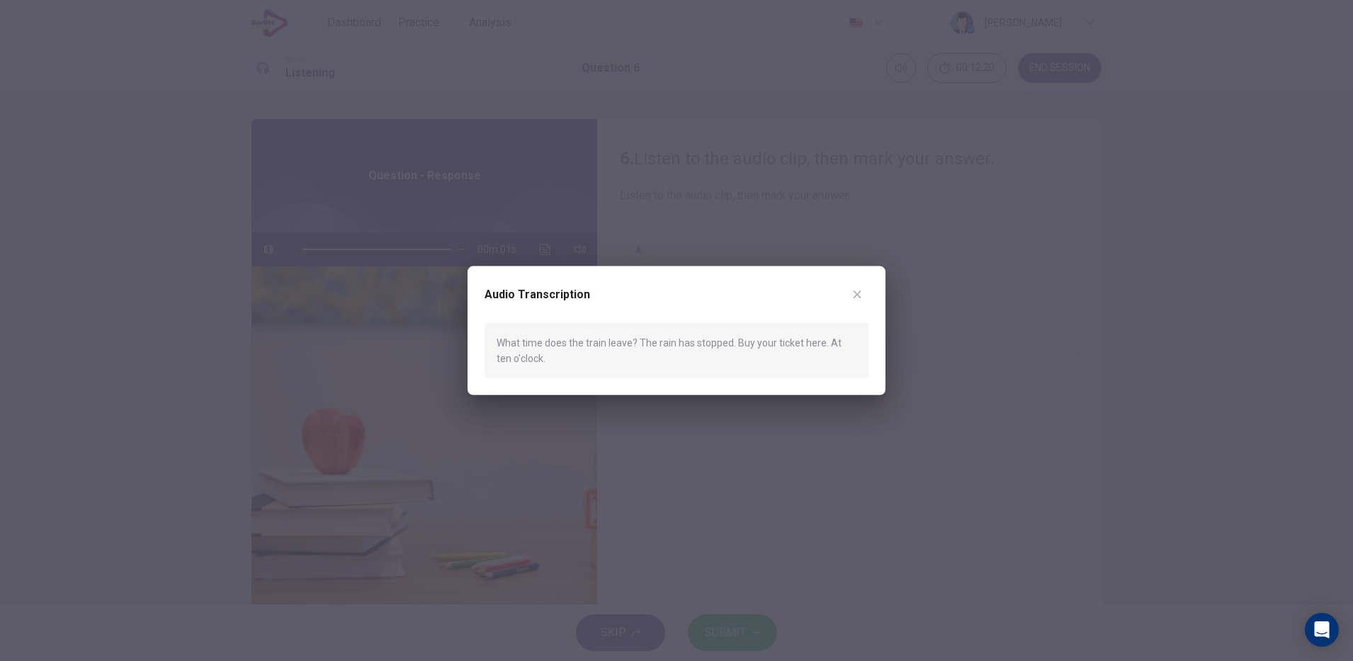
type input "*"
click at [857, 294] on icon "button" at bounding box center [858, 295] width 8 height 8
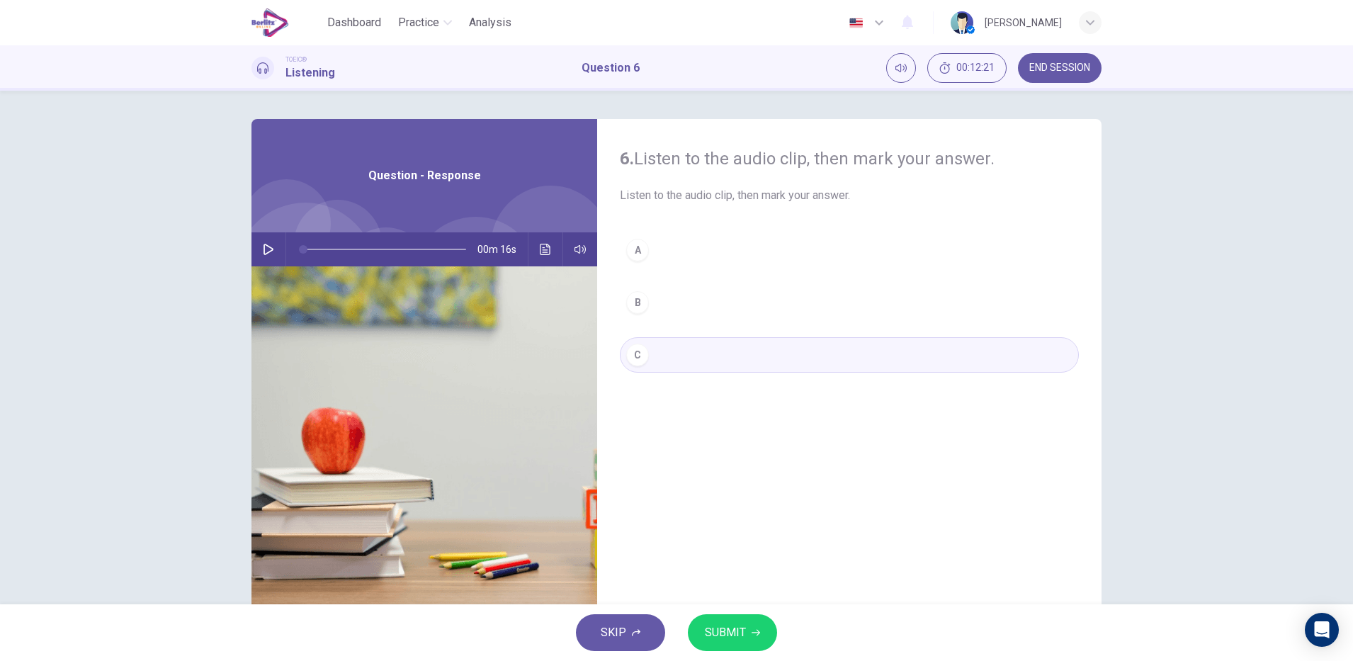
click at [722, 631] on span "SUBMIT" at bounding box center [725, 633] width 41 height 20
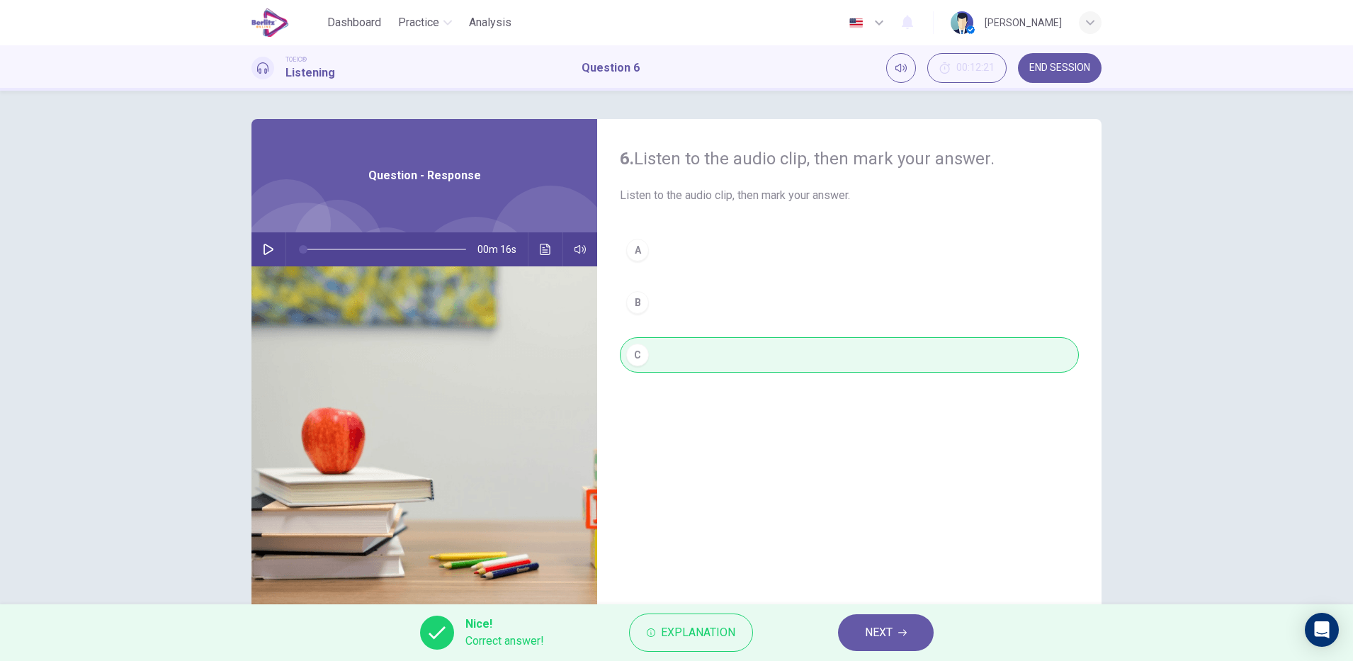
click at [889, 633] on span "NEXT" at bounding box center [879, 633] width 28 height 20
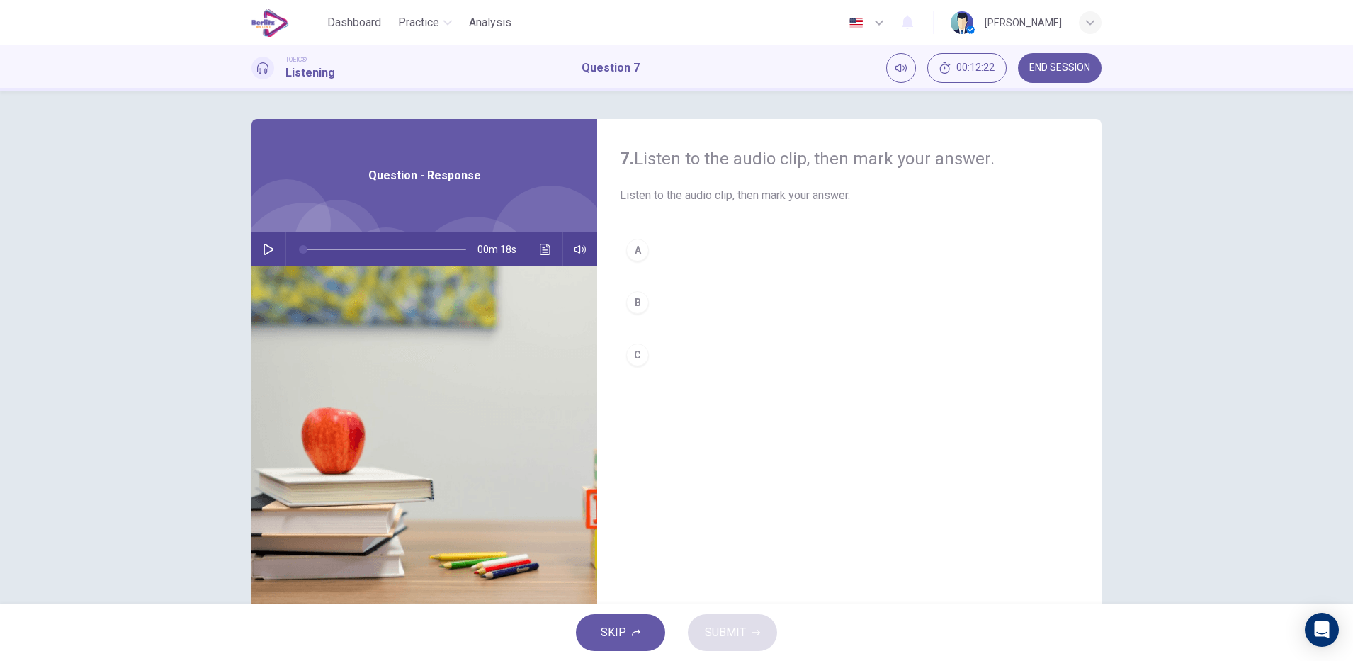
click at [267, 246] on icon "button" at bounding box center [268, 249] width 11 height 11
click at [633, 303] on div "B" at bounding box center [637, 302] width 23 height 23
click at [264, 249] on icon "button" at bounding box center [268, 249] width 11 height 11
click at [548, 240] on button "Click to see the audio transcription" at bounding box center [545, 249] width 23 height 34
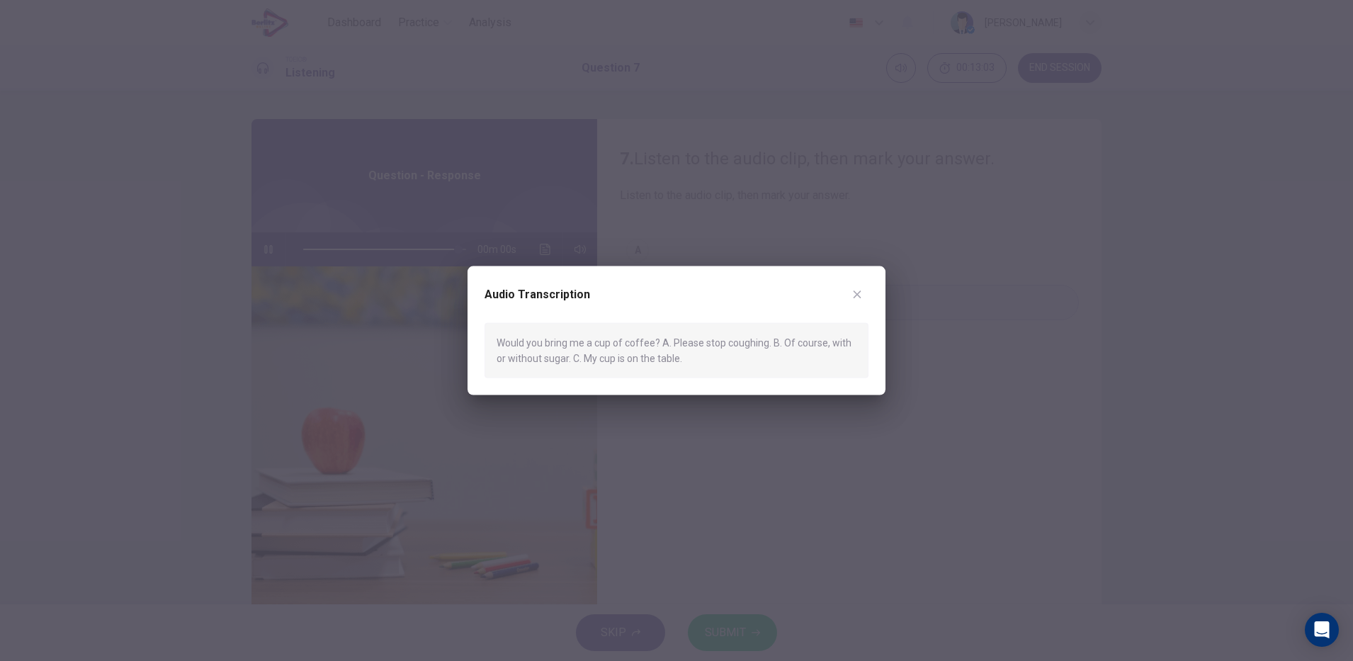
type input "*"
click at [857, 294] on icon "button" at bounding box center [858, 295] width 8 height 8
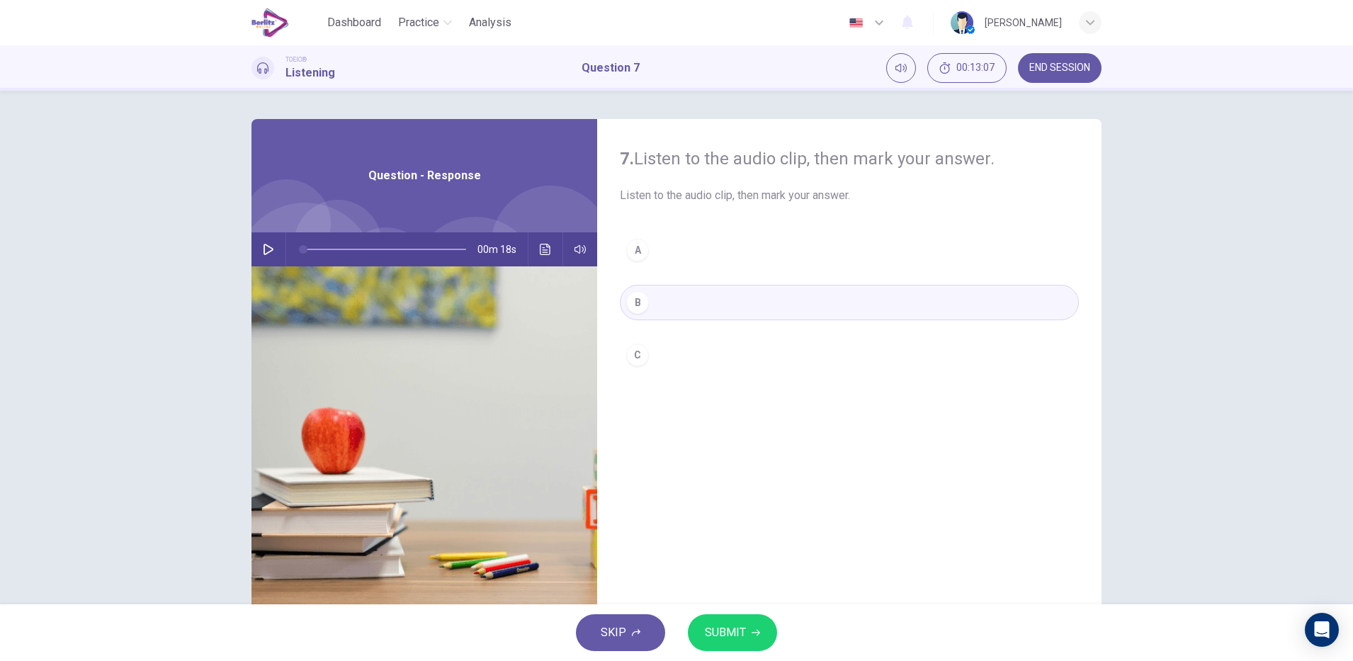
click at [755, 633] on icon "button" at bounding box center [756, 633] width 9 height 6
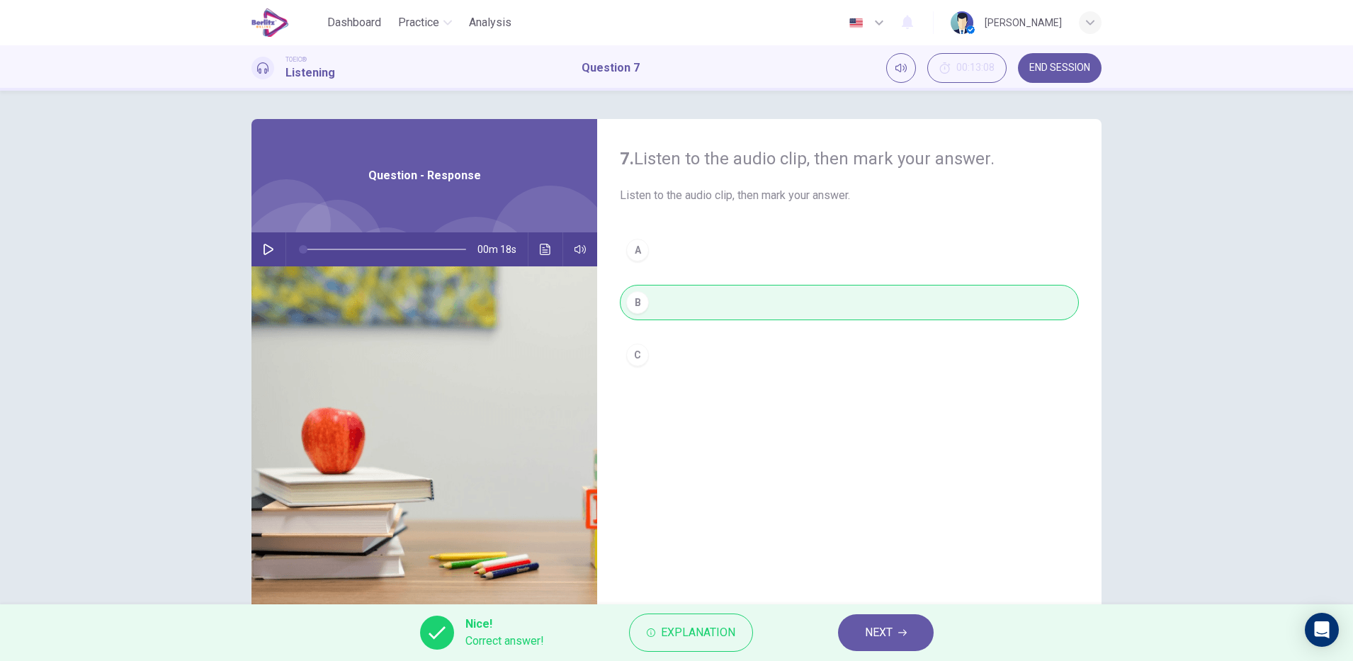
click at [903, 633] on icon "button" at bounding box center [902, 633] width 9 height 6
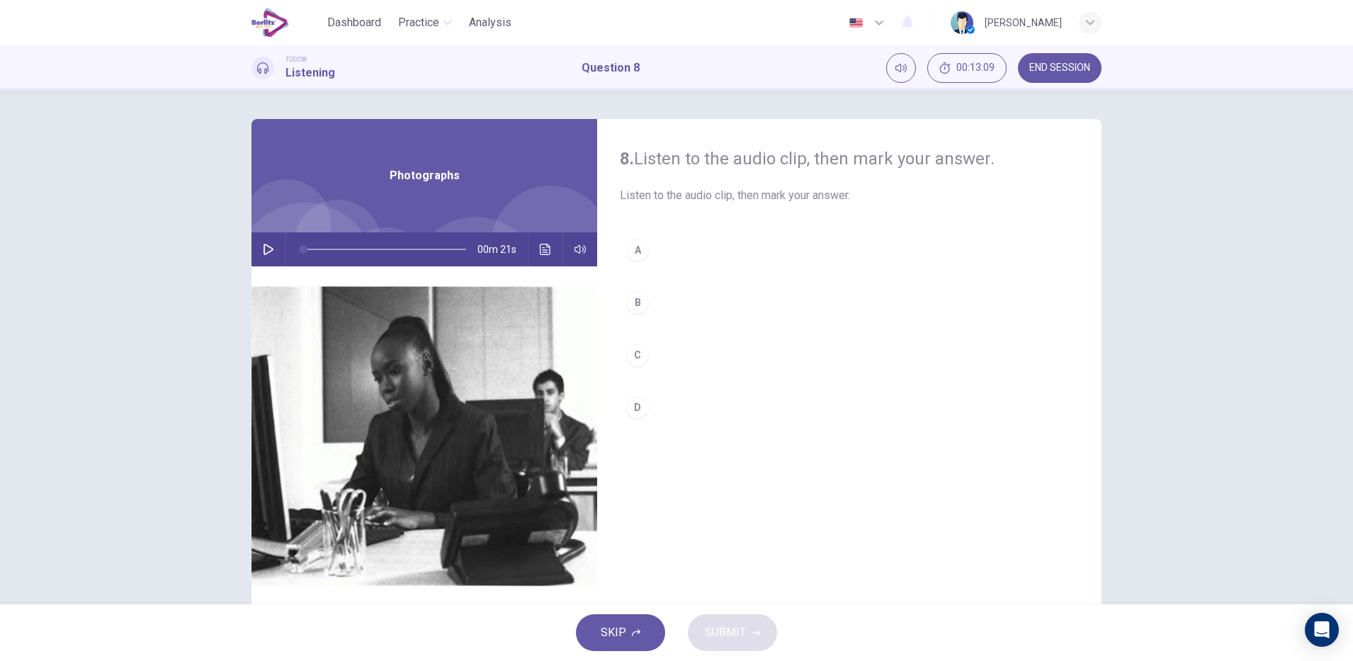
click at [265, 253] on icon "button" at bounding box center [268, 249] width 11 height 11
click at [633, 302] on div "B" at bounding box center [637, 302] width 23 height 23
type input "*"
click at [540, 254] on icon "Click to see the audio transcription" at bounding box center [545, 249] width 11 height 11
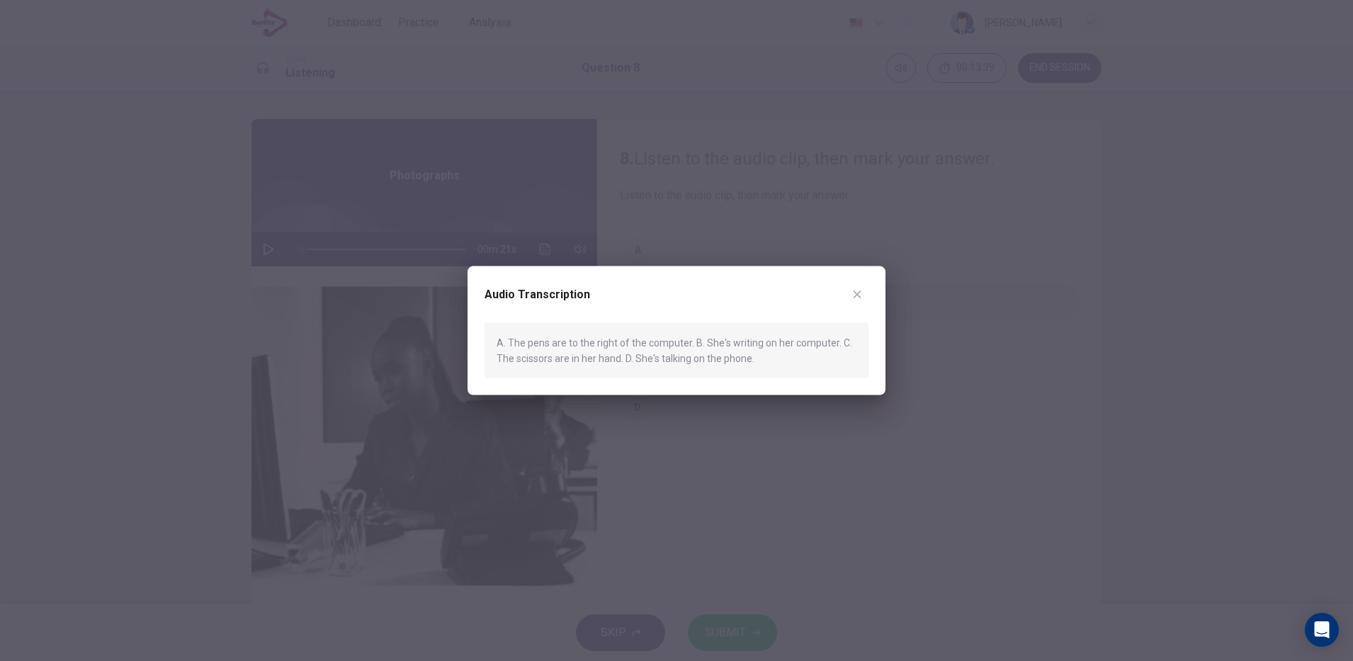
click at [857, 296] on icon "button" at bounding box center [857, 293] width 11 height 11
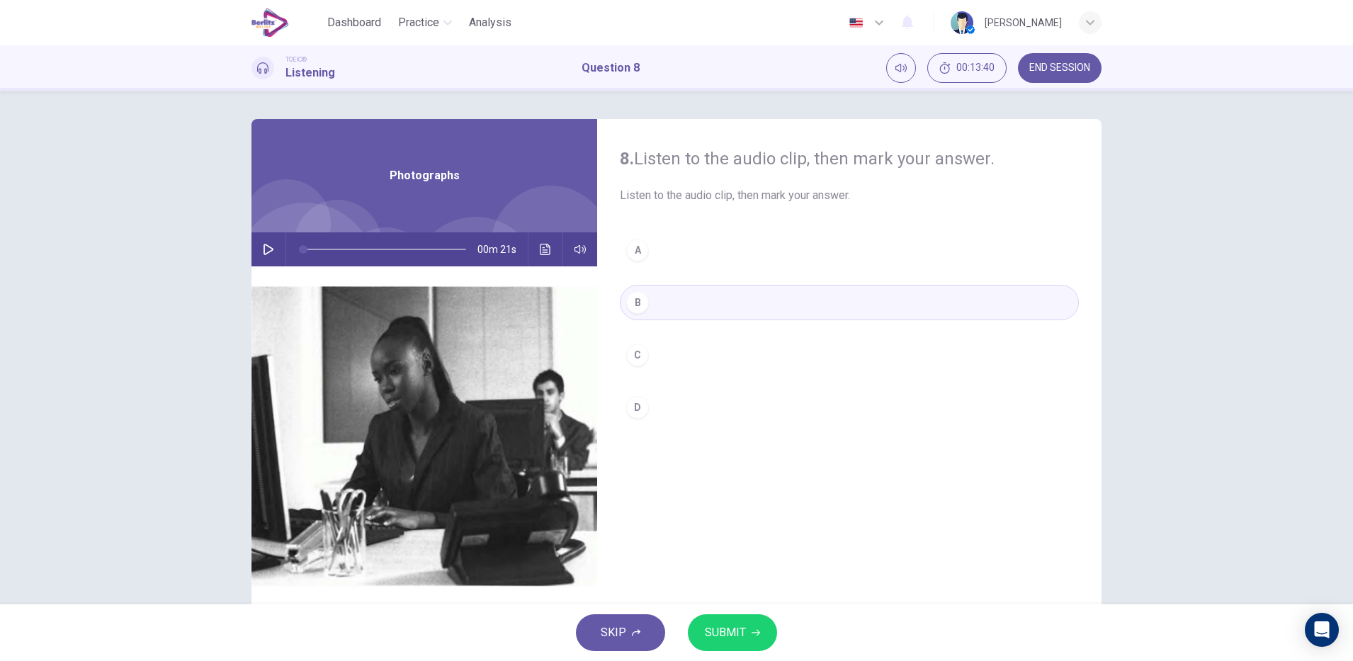
click at [736, 633] on span "SUBMIT" at bounding box center [725, 633] width 41 height 20
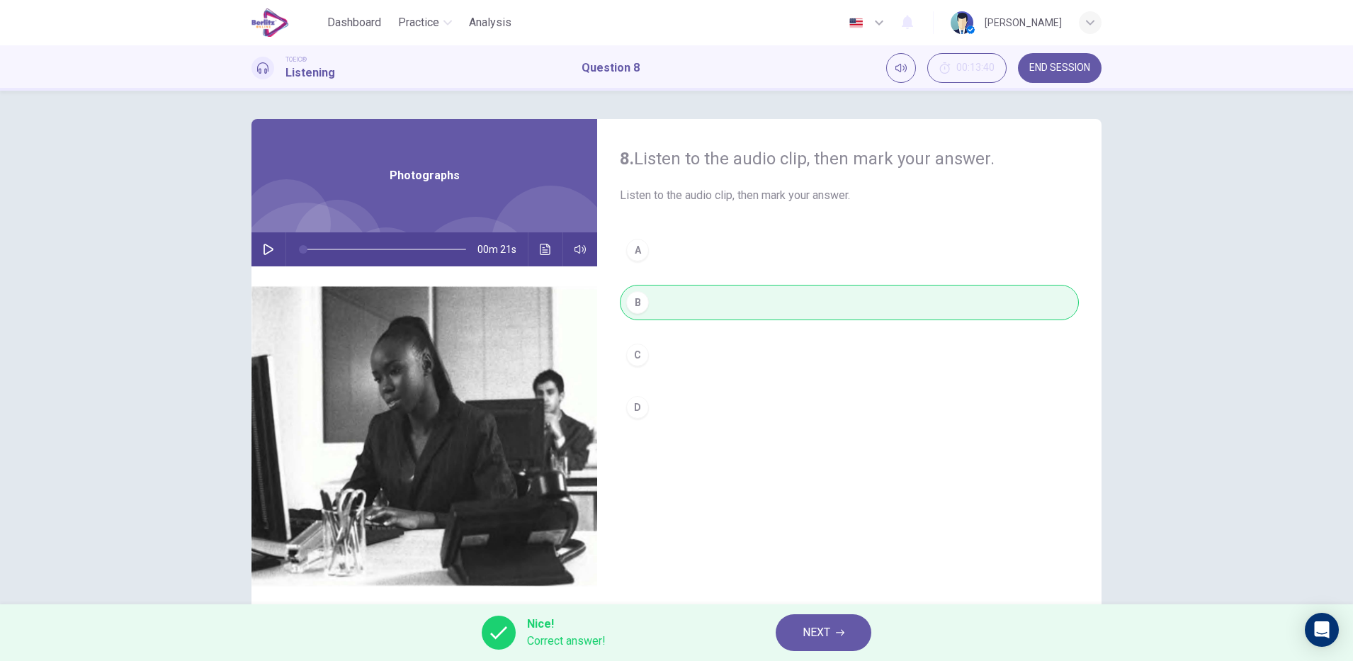
click at [815, 631] on span "NEXT" at bounding box center [817, 633] width 28 height 20
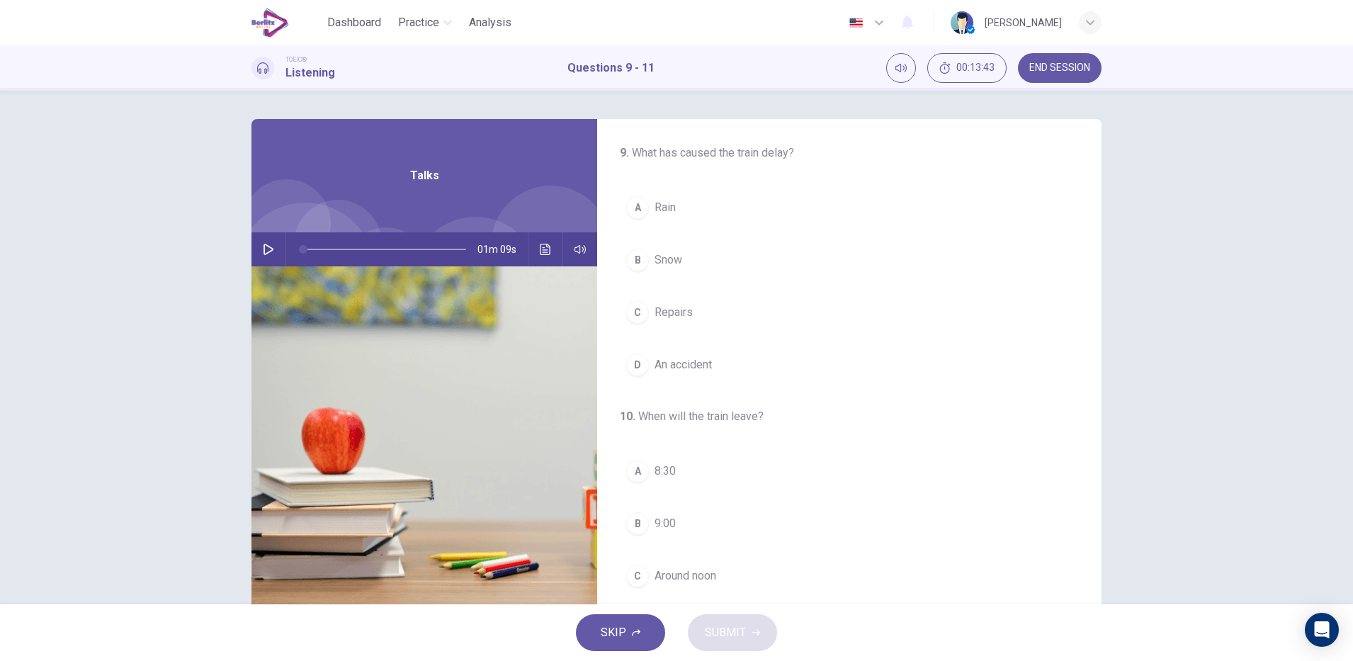
click at [254, 271] on img at bounding box center [425, 438] width 346 height 345
click at [286, 252] on hr at bounding box center [286, 249] width 1 height 34
click at [263, 253] on icon "button" at bounding box center [268, 249] width 11 height 11
click at [719, 269] on button "B Snow" at bounding box center [849, 259] width 459 height 35
click at [723, 463] on span "Have breakfast" at bounding box center [693, 463] width 76 height 17
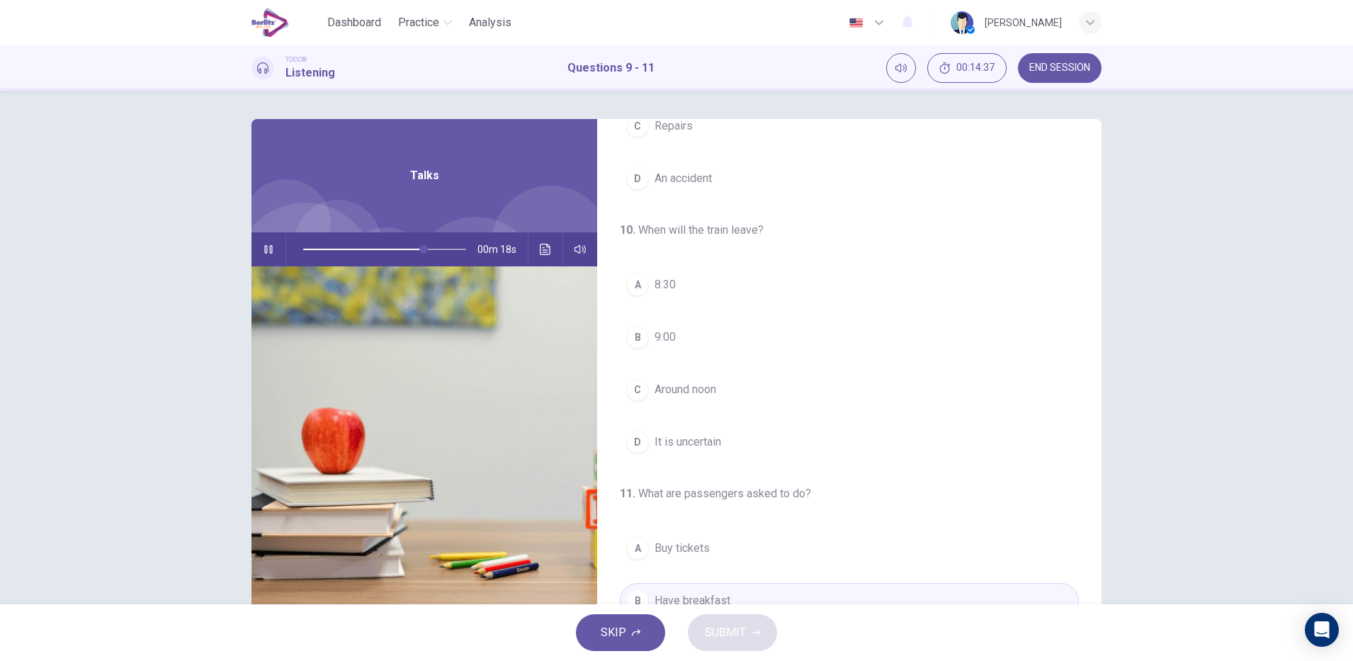
scroll to position [187, 0]
click at [711, 389] on span "Around noon" at bounding box center [686, 389] width 62 height 17
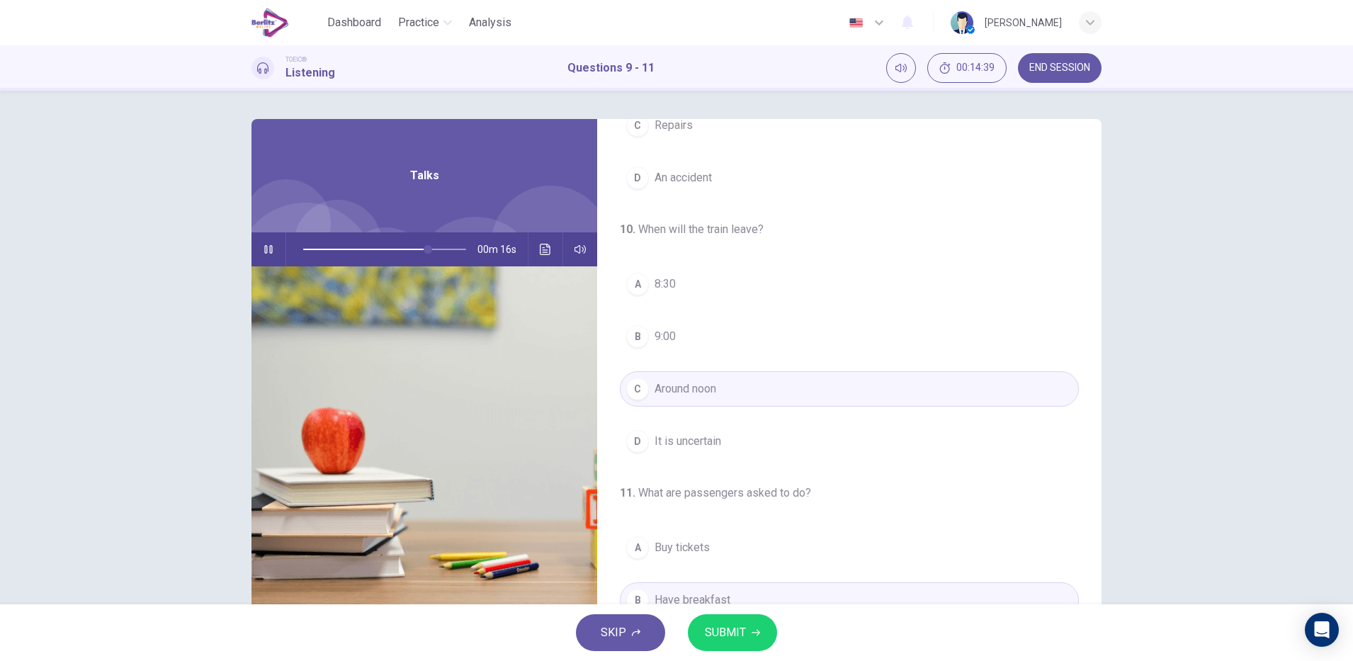
click at [543, 254] on icon "Click to see the audio transcription" at bounding box center [545, 249] width 11 height 11
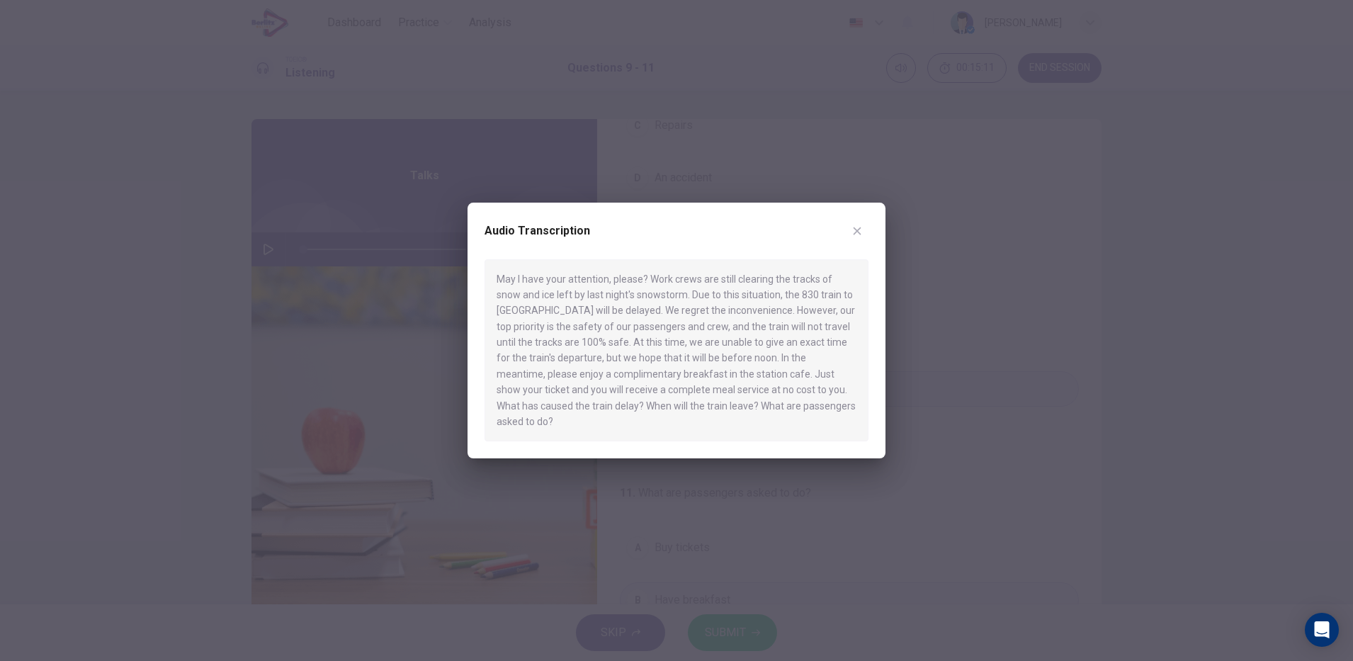
click at [857, 235] on icon "button" at bounding box center [858, 231] width 8 height 8
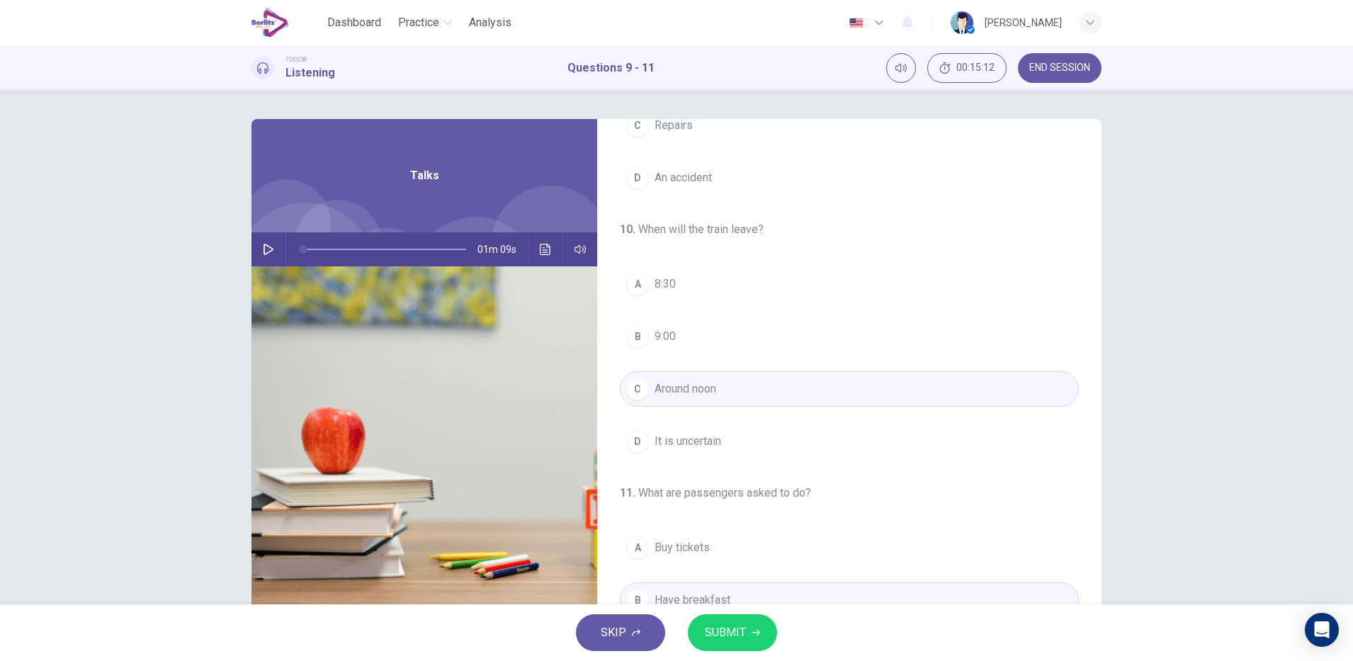
click at [264, 249] on icon "button" at bounding box center [268, 249] width 11 height 11
click at [547, 241] on button "Click to see the audio transcription" at bounding box center [545, 249] width 23 height 34
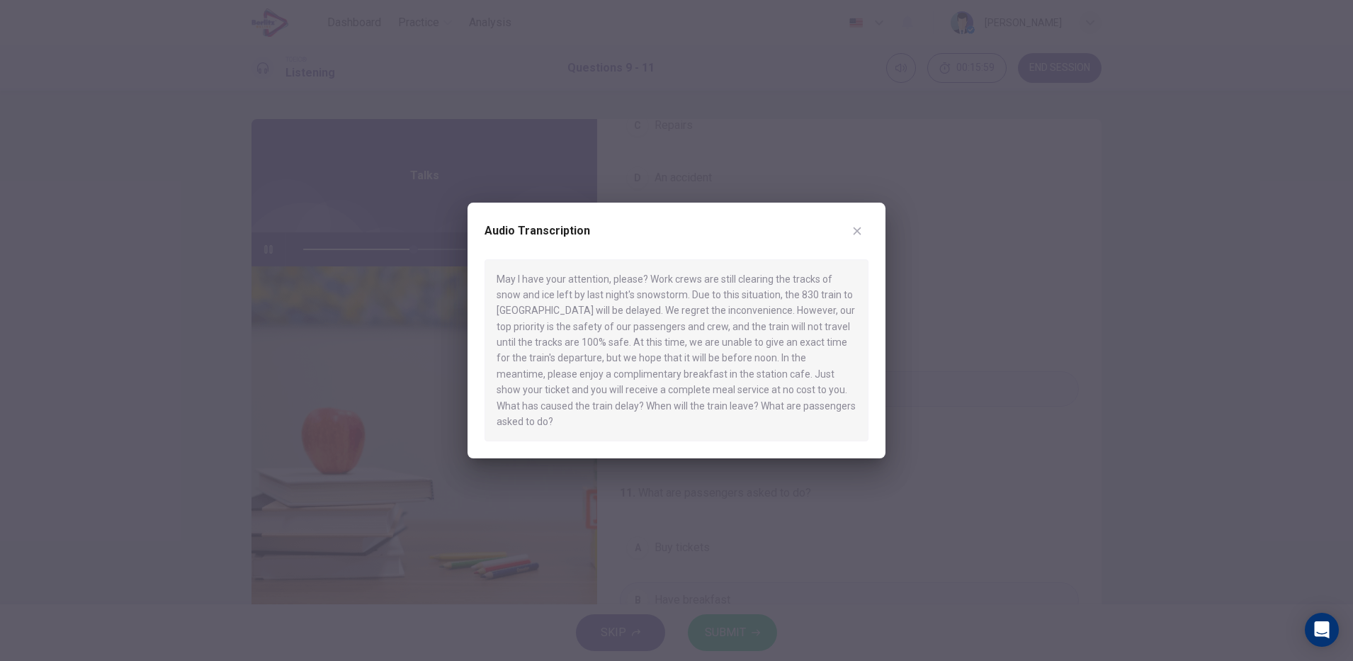
click at [887, 228] on div at bounding box center [676, 330] width 1353 height 661
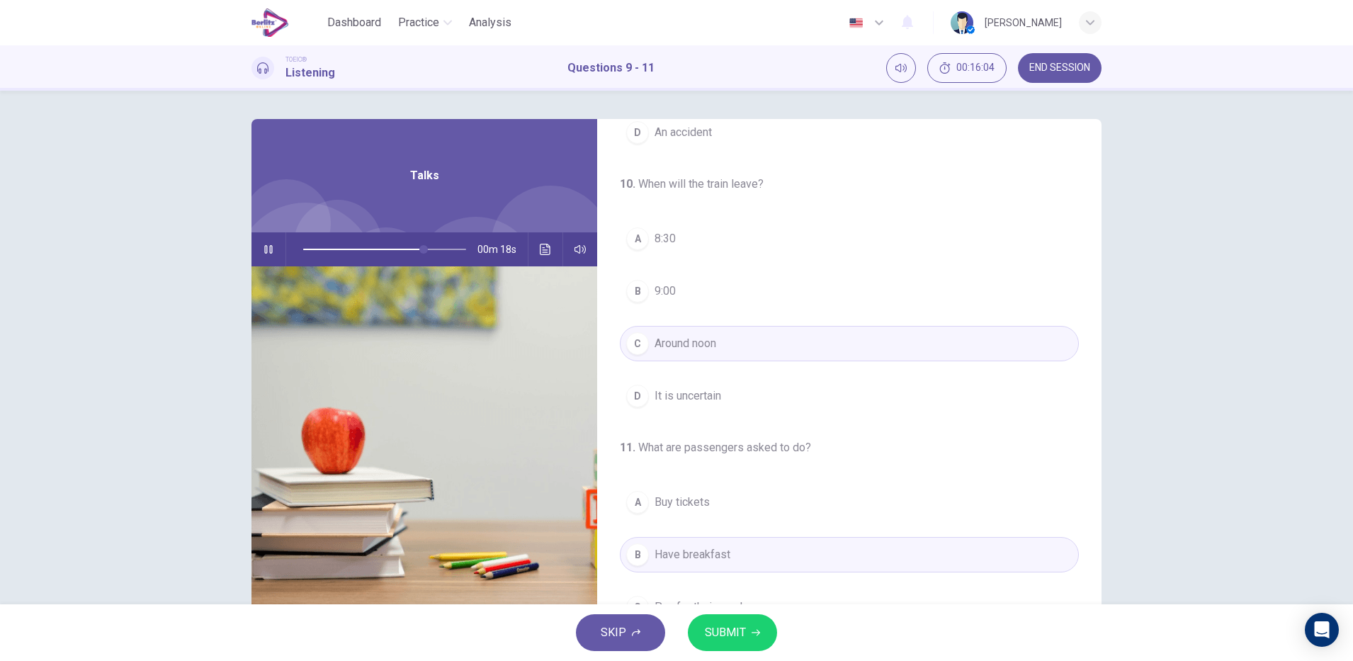
scroll to position [234, 0]
click at [755, 633] on icon "button" at bounding box center [756, 633] width 9 height 6
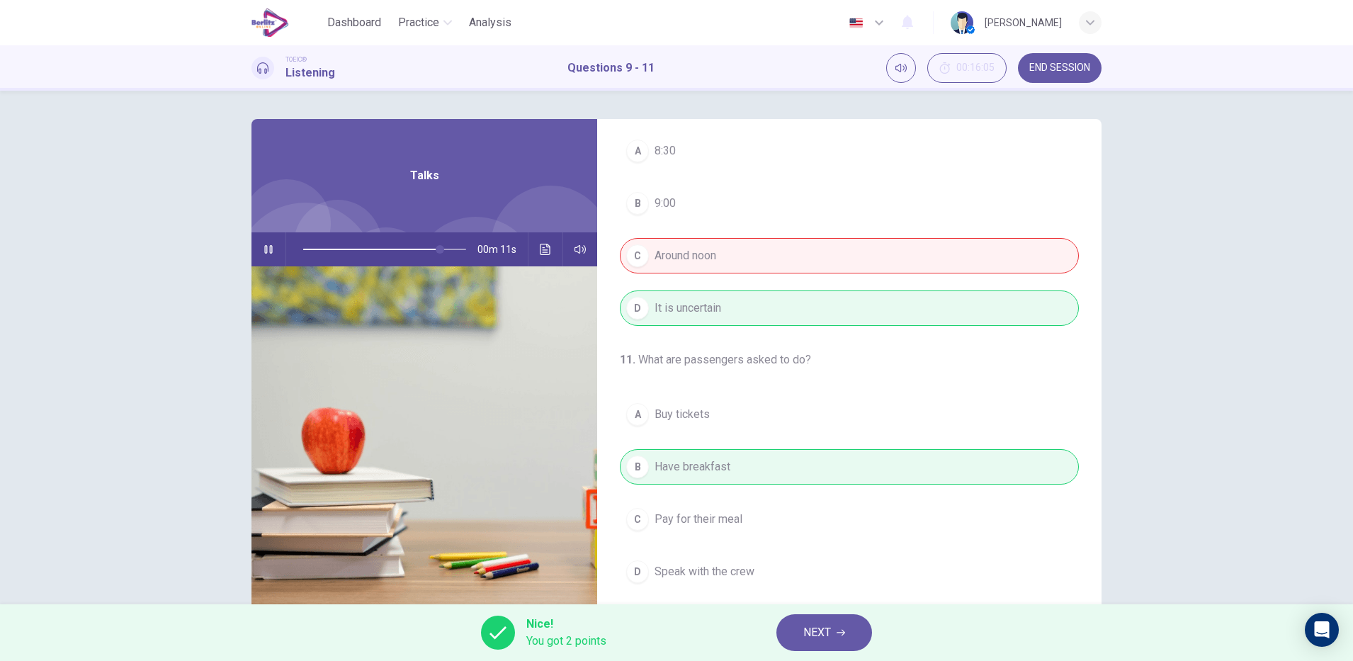
scroll to position [324, 0]
type input "**"
click at [842, 633] on icon "button" at bounding box center [841, 633] width 9 height 6
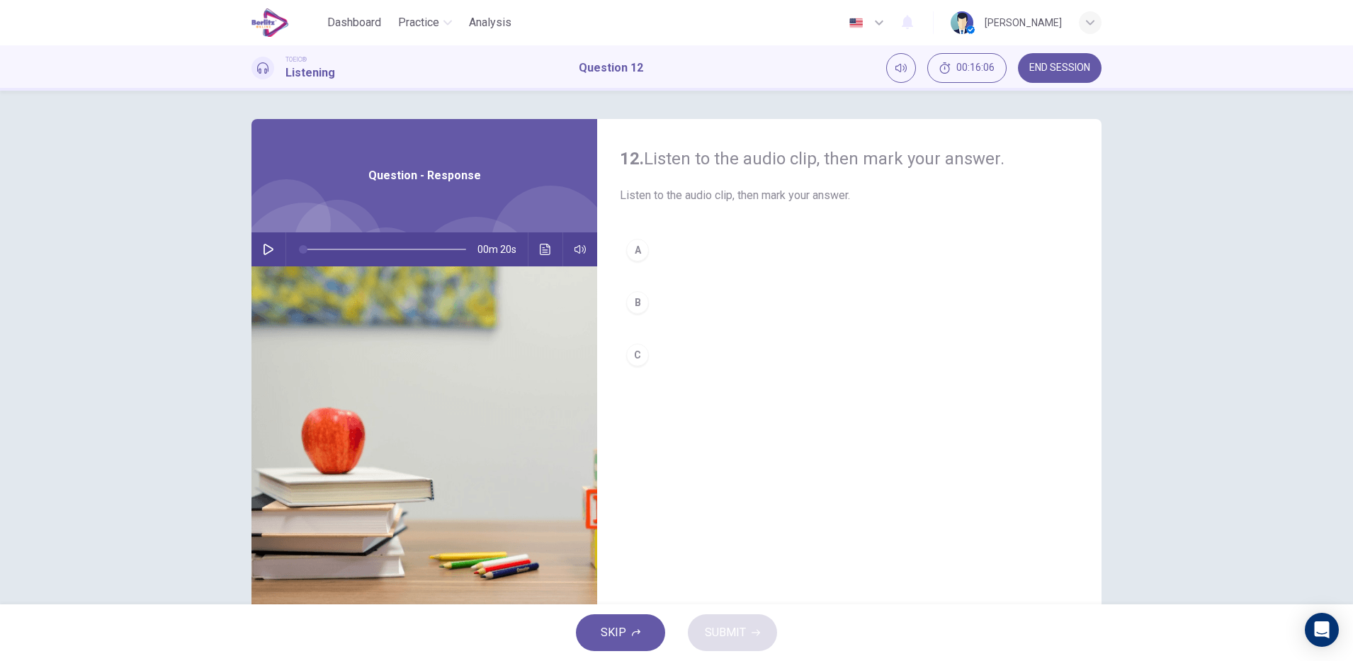
click at [266, 266] on img at bounding box center [425, 438] width 346 height 345
click at [276, 237] on div "00m 20s" at bounding box center [425, 249] width 346 height 34
click at [266, 250] on icon "button" at bounding box center [268, 249] width 11 height 11
click at [633, 302] on div "B" at bounding box center [637, 302] width 23 height 23
click at [732, 633] on span "SUBMIT" at bounding box center [725, 633] width 41 height 20
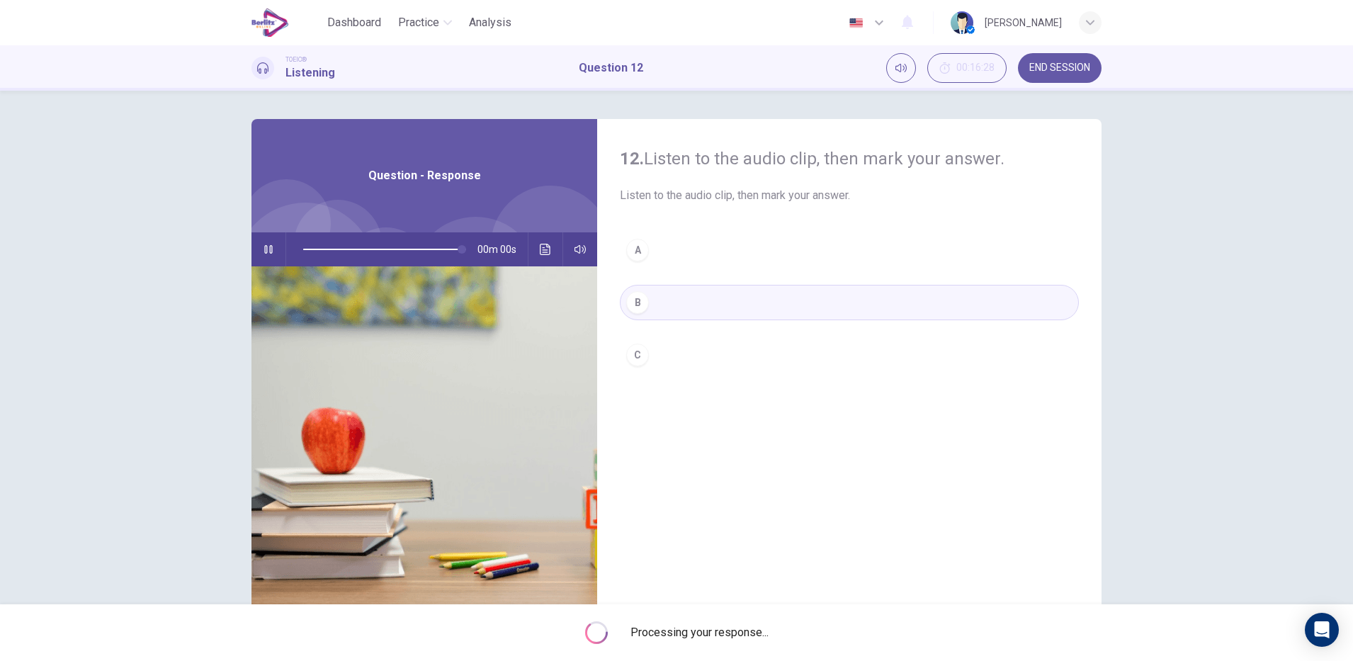
type input "*"
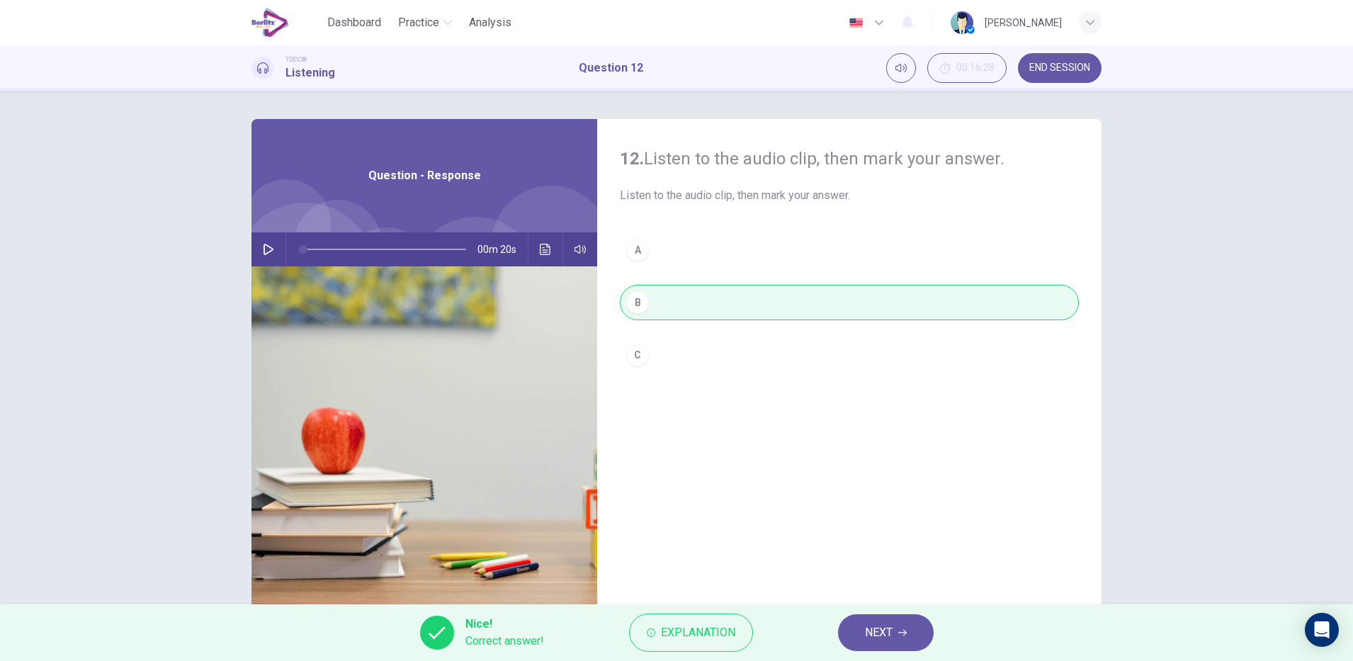
click at [903, 633] on icon "button" at bounding box center [902, 633] width 9 height 6
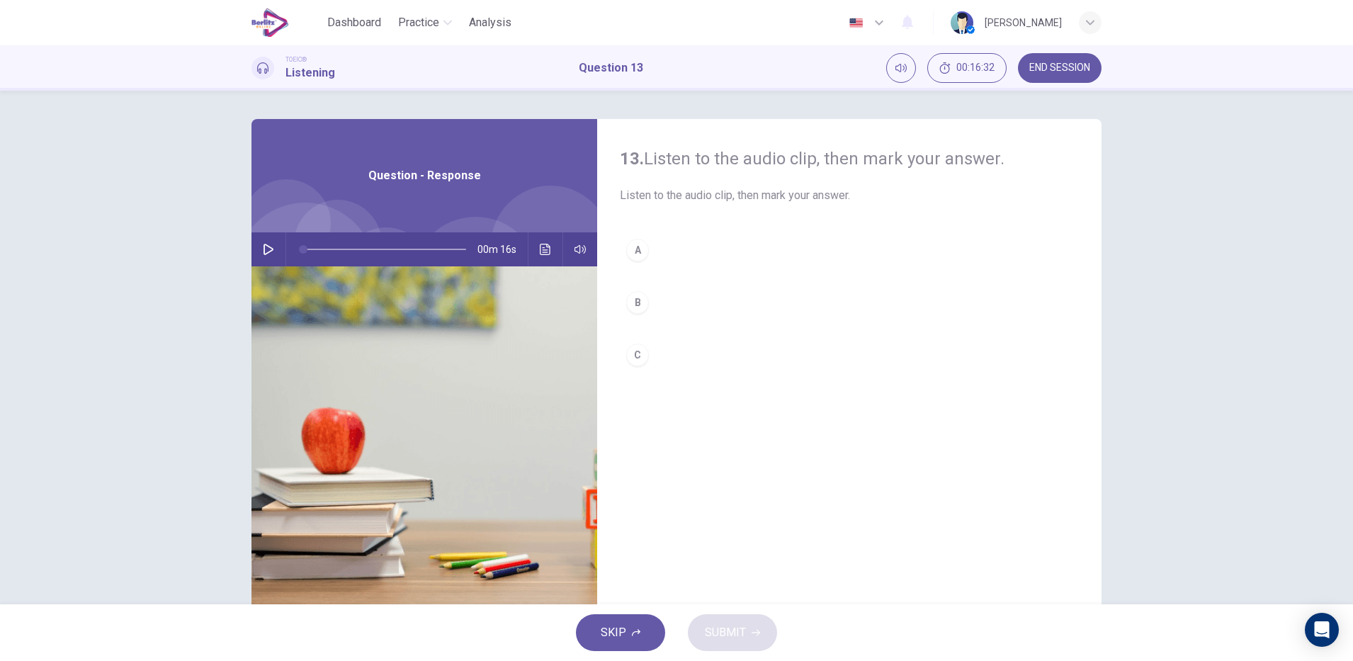
click at [258, 242] on button "button" at bounding box center [268, 249] width 23 height 34
type input "*"
click at [633, 249] on div "A" at bounding box center [637, 250] width 23 height 23
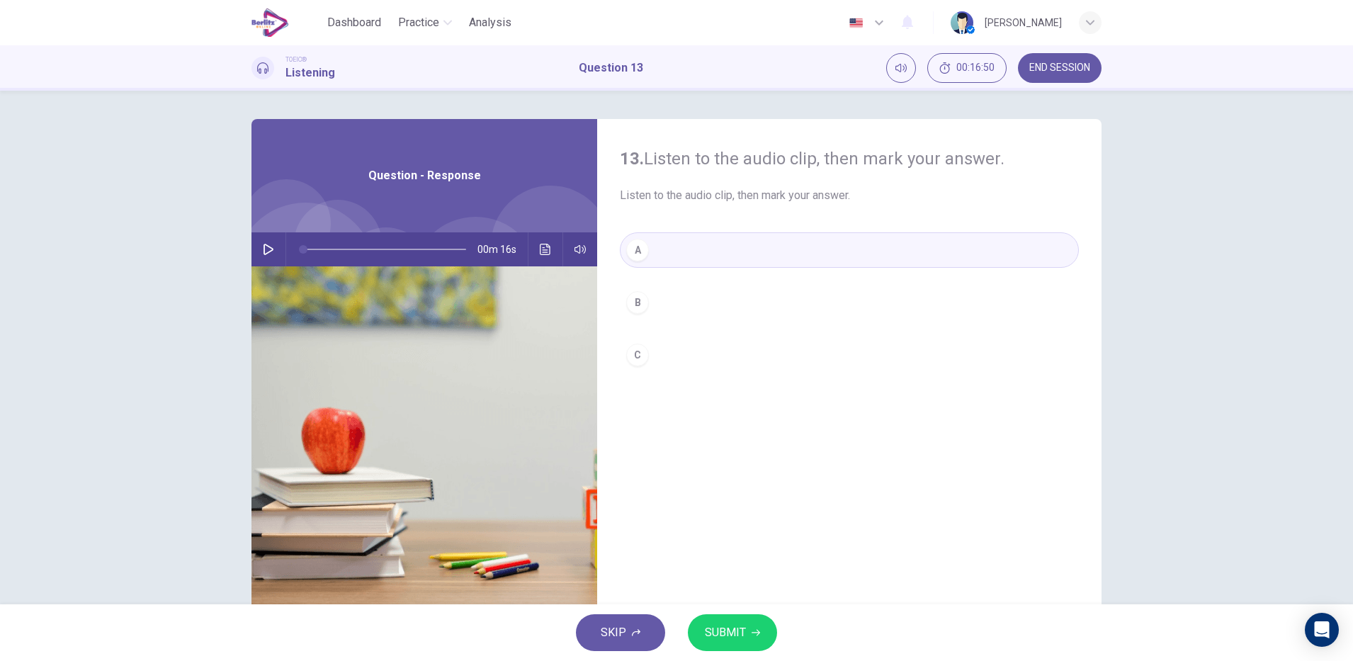
click at [541, 252] on icon "Click to see the audio transcription" at bounding box center [545, 249] width 11 height 11
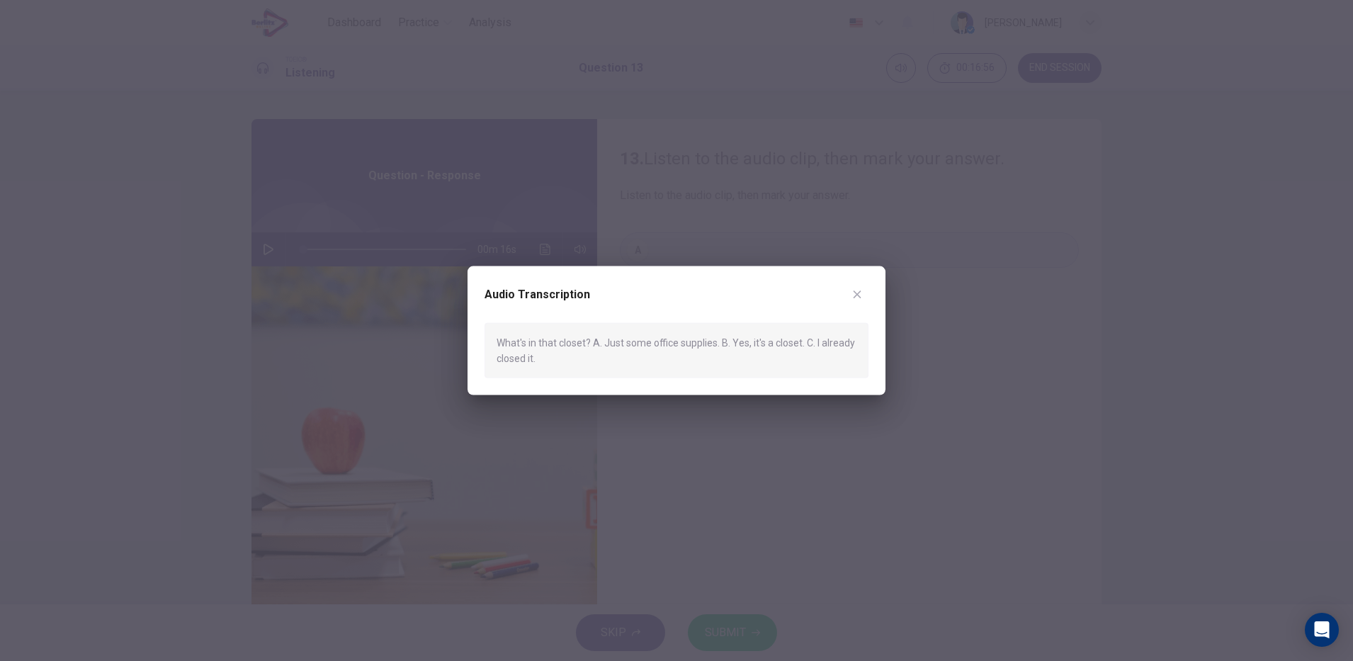
click at [857, 294] on icon "button" at bounding box center [858, 295] width 8 height 8
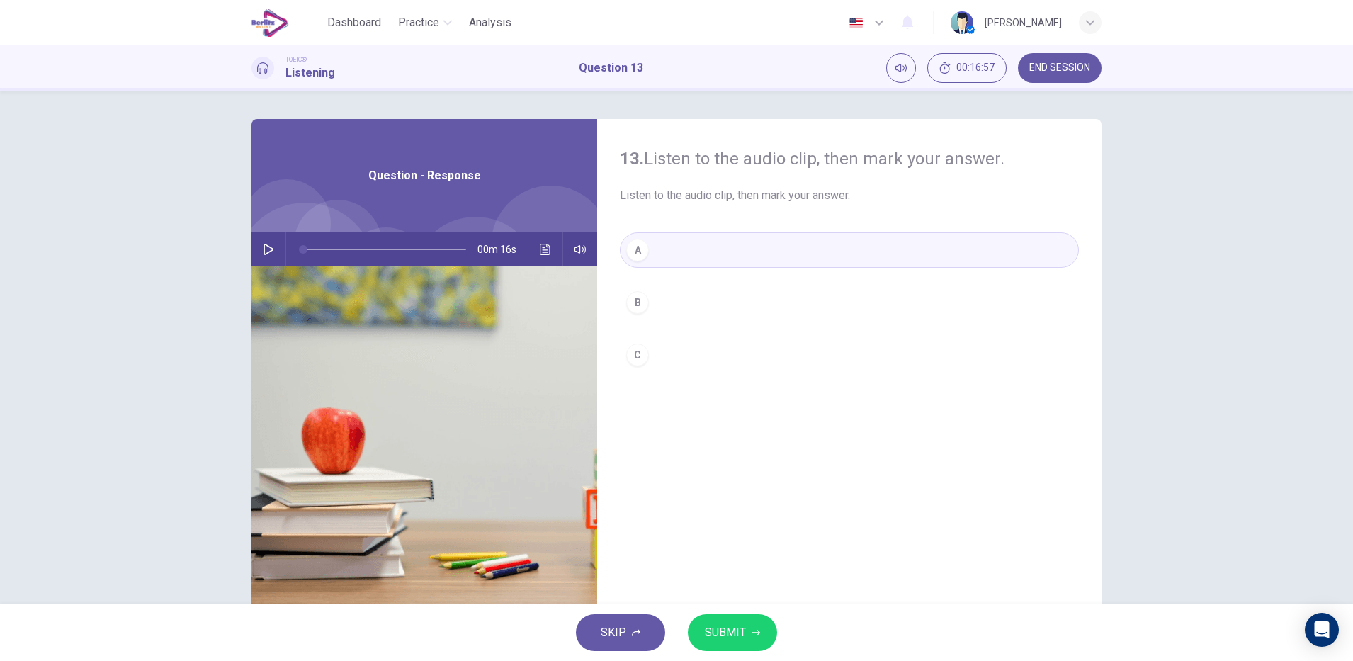
click at [752, 631] on icon "button" at bounding box center [756, 633] width 9 height 9
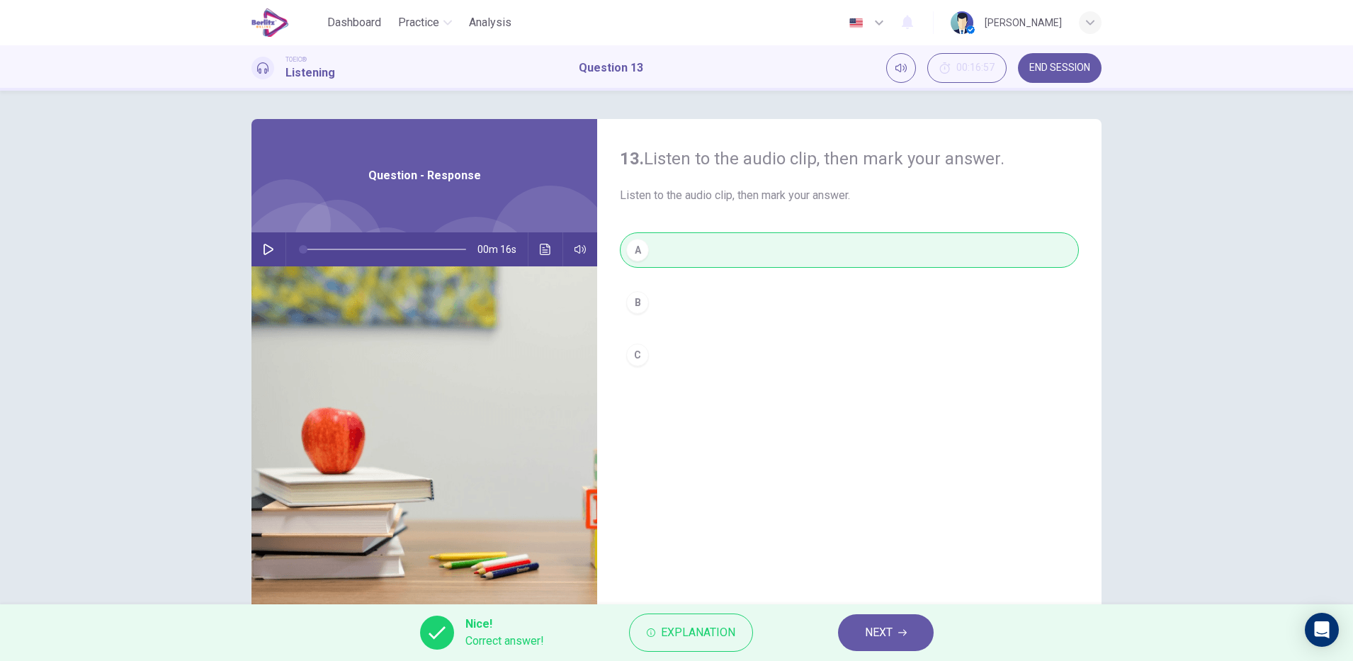
click at [884, 632] on span "NEXT" at bounding box center [879, 633] width 28 height 20
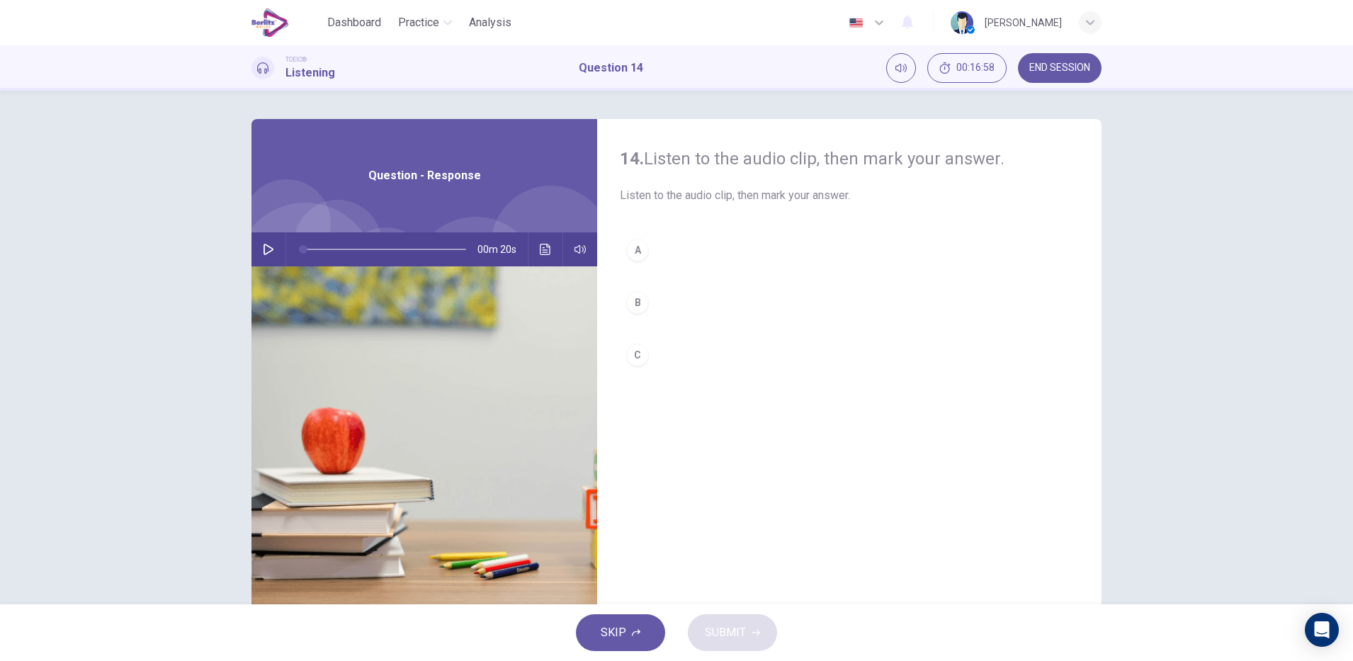
click at [265, 252] on icon "button" at bounding box center [269, 249] width 10 height 11
click at [633, 354] on div "C" at bounding box center [637, 355] width 23 height 23
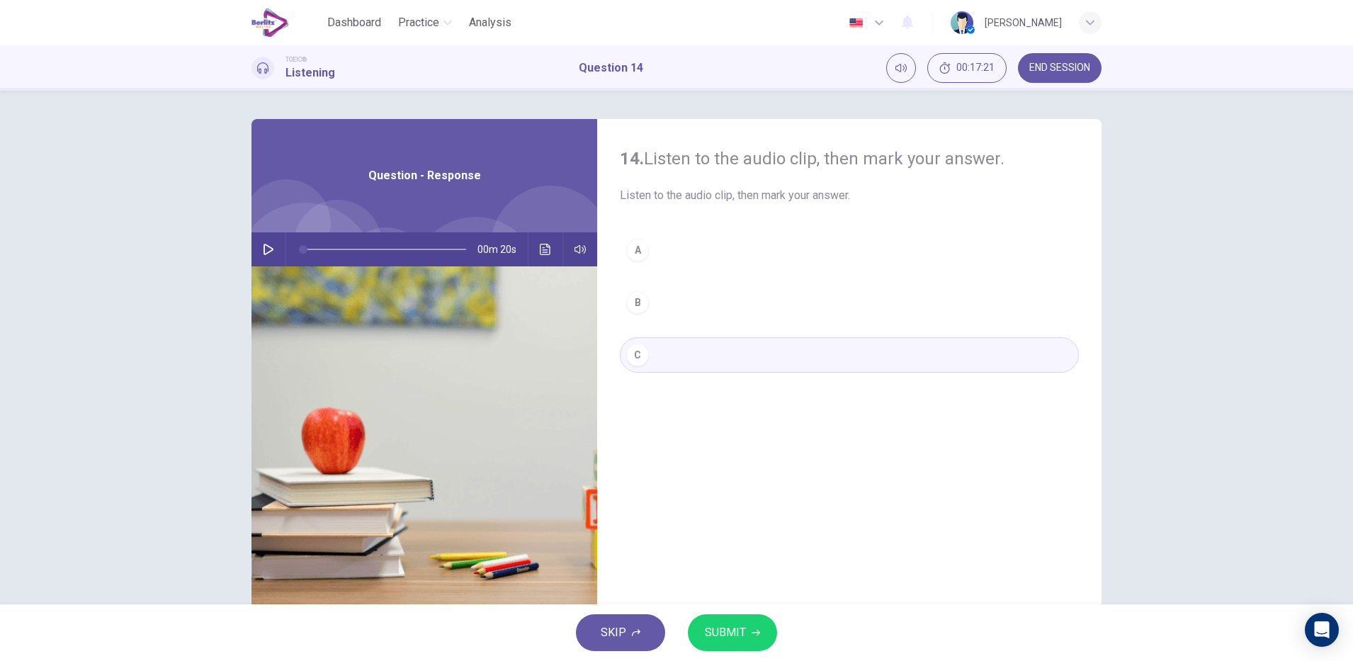
click at [264, 254] on icon "button" at bounding box center [269, 249] width 10 height 11
click at [541, 249] on icon "Click to see the audio transcription" at bounding box center [545, 249] width 11 height 11
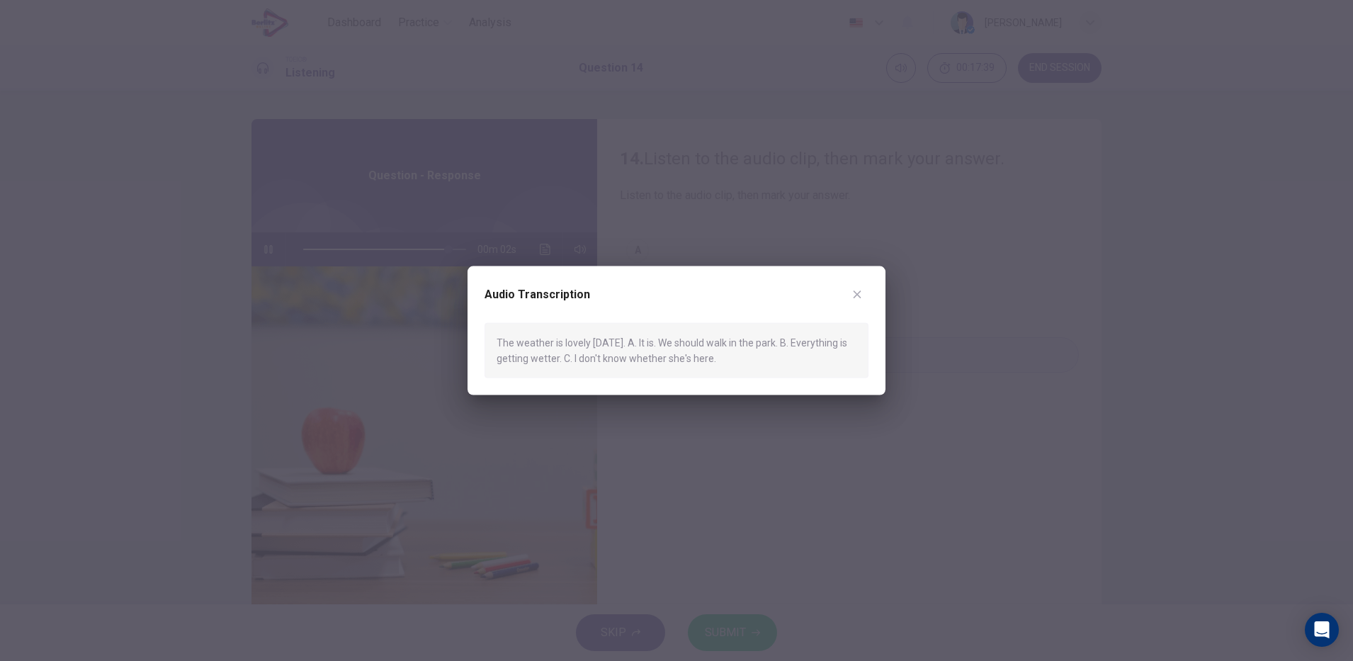
click at [829, 496] on div at bounding box center [676, 330] width 1353 height 661
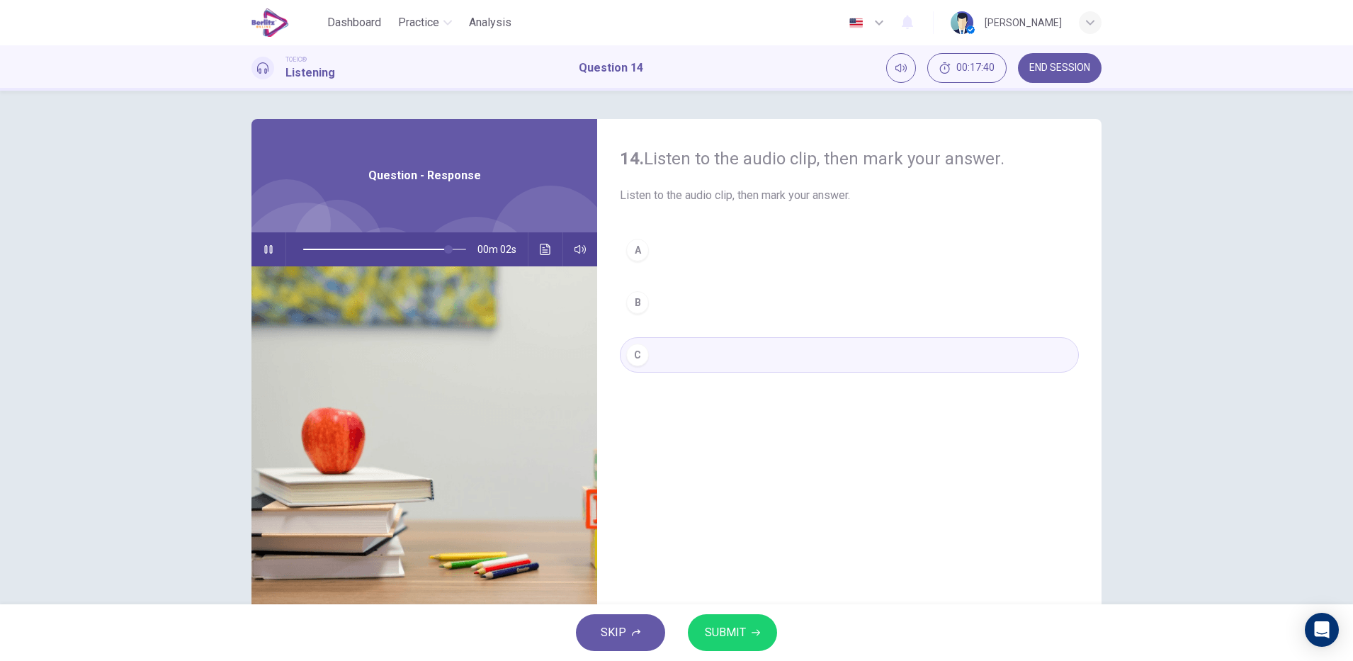
click at [633, 249] on div "A" at bounding box center [637, 250] width 23 height 23
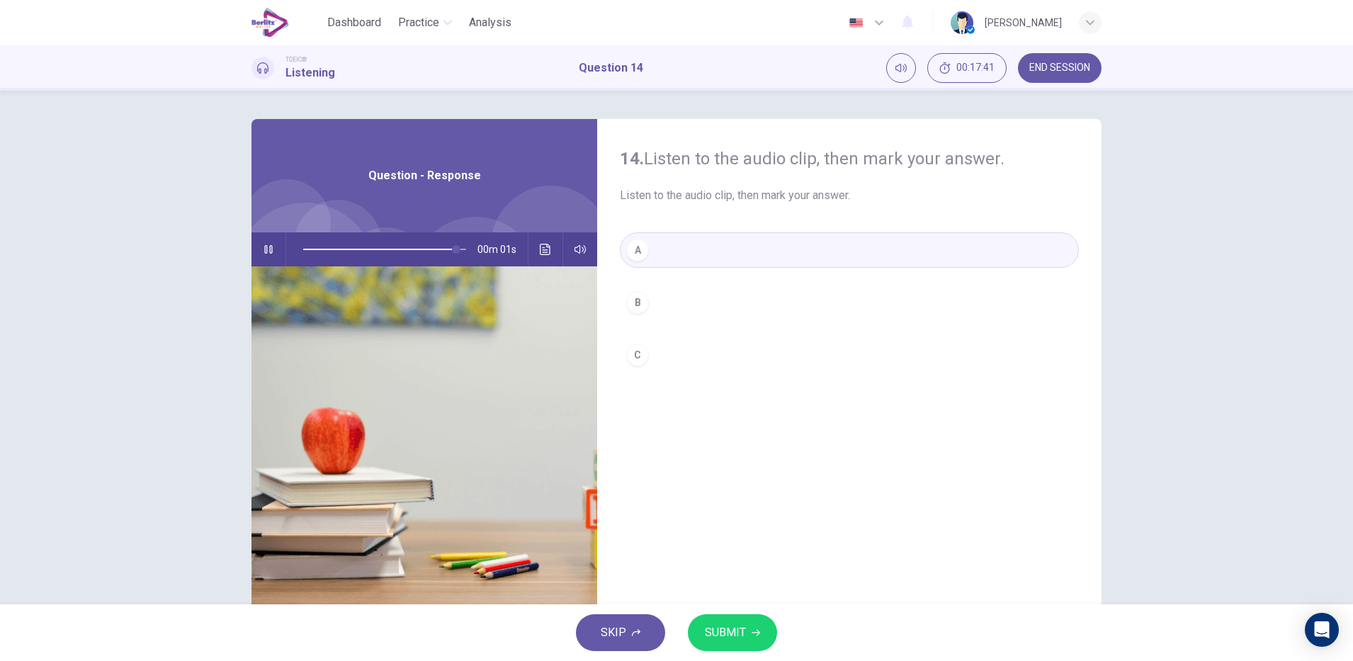
click at [753, 631] on icon "button" at bounding box center [756, 633] width 9 height 9
type input "*"
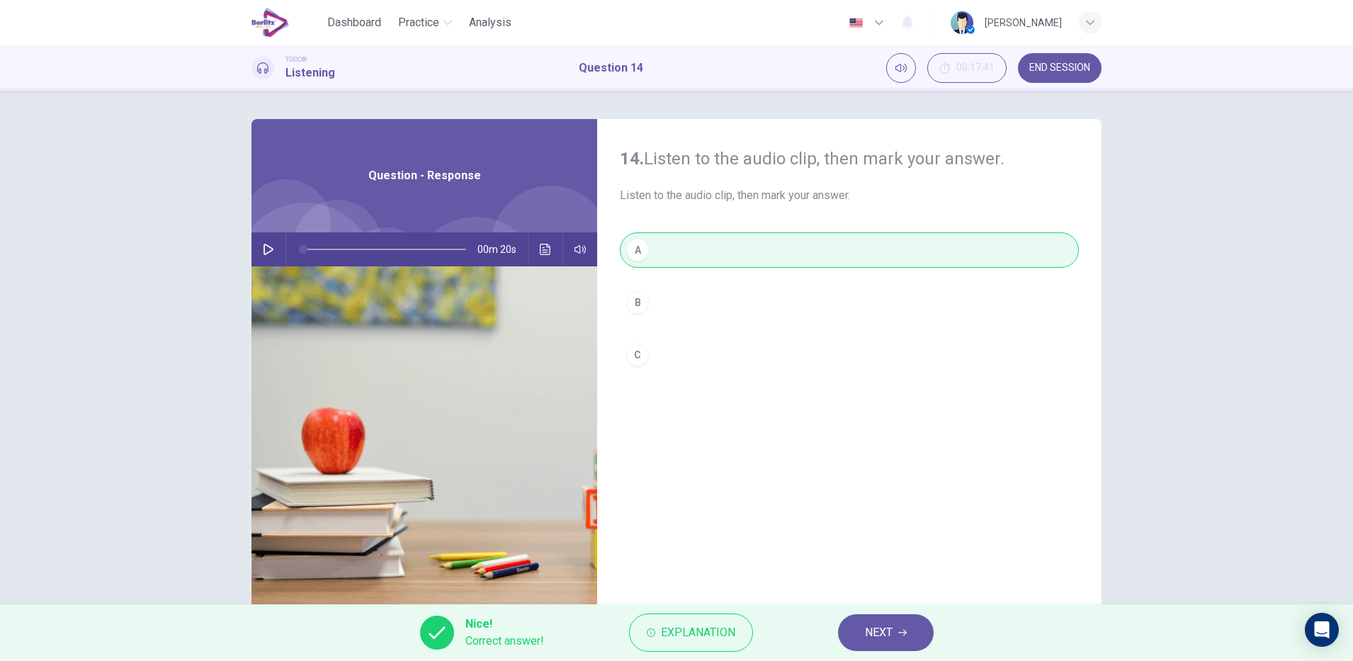
click at [903, 636] on icon "button" at bounding box center [902, 633] width 9 height 9
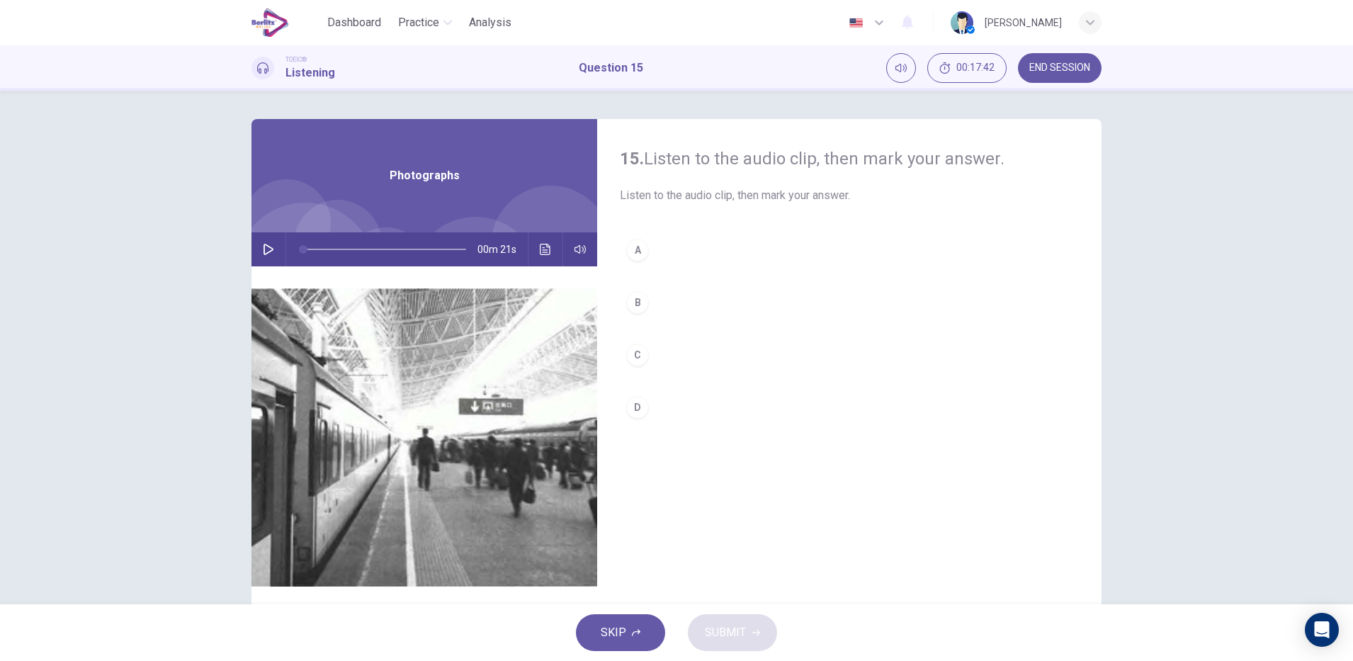
click at [263, 249] on icon "button" at bounding box center [268, 249] width 11 height 11
click at [633, 249] on div "A" at bounding box center [637, 250] width 23 height 23
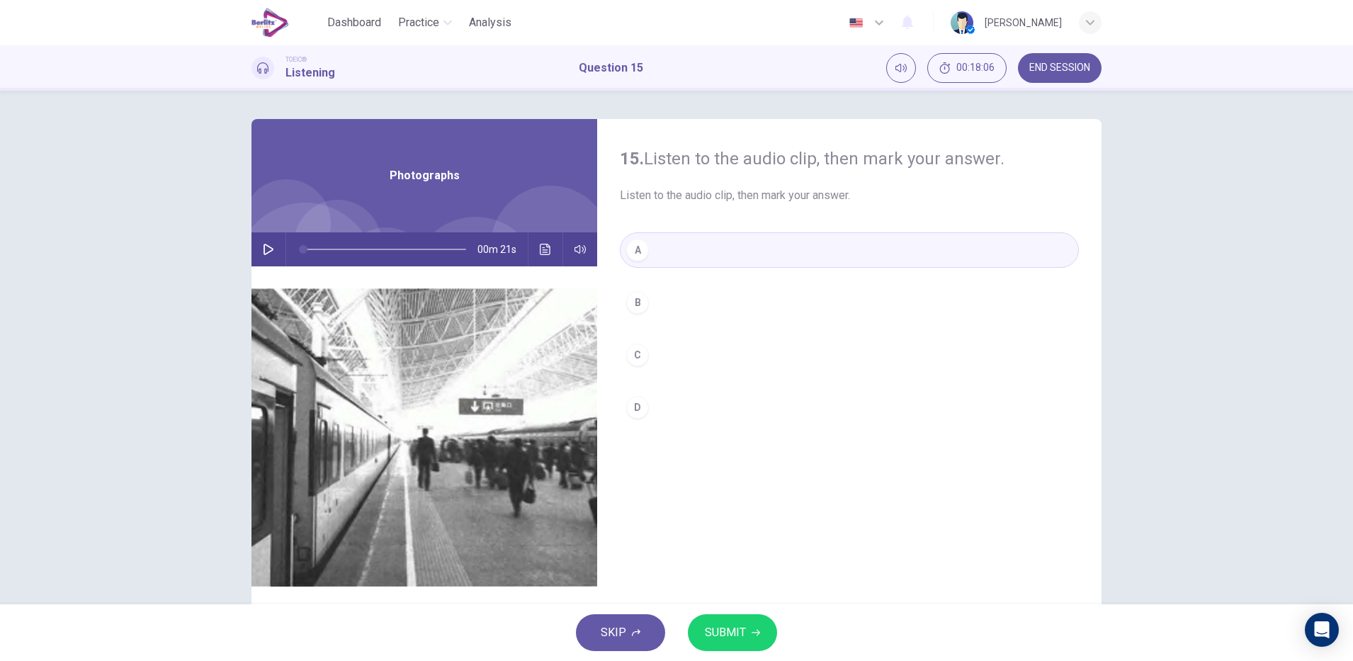
click at [541, 249] on icon "Click to see the audio transcription" at bounding box center [545, 249] width 11 height 11
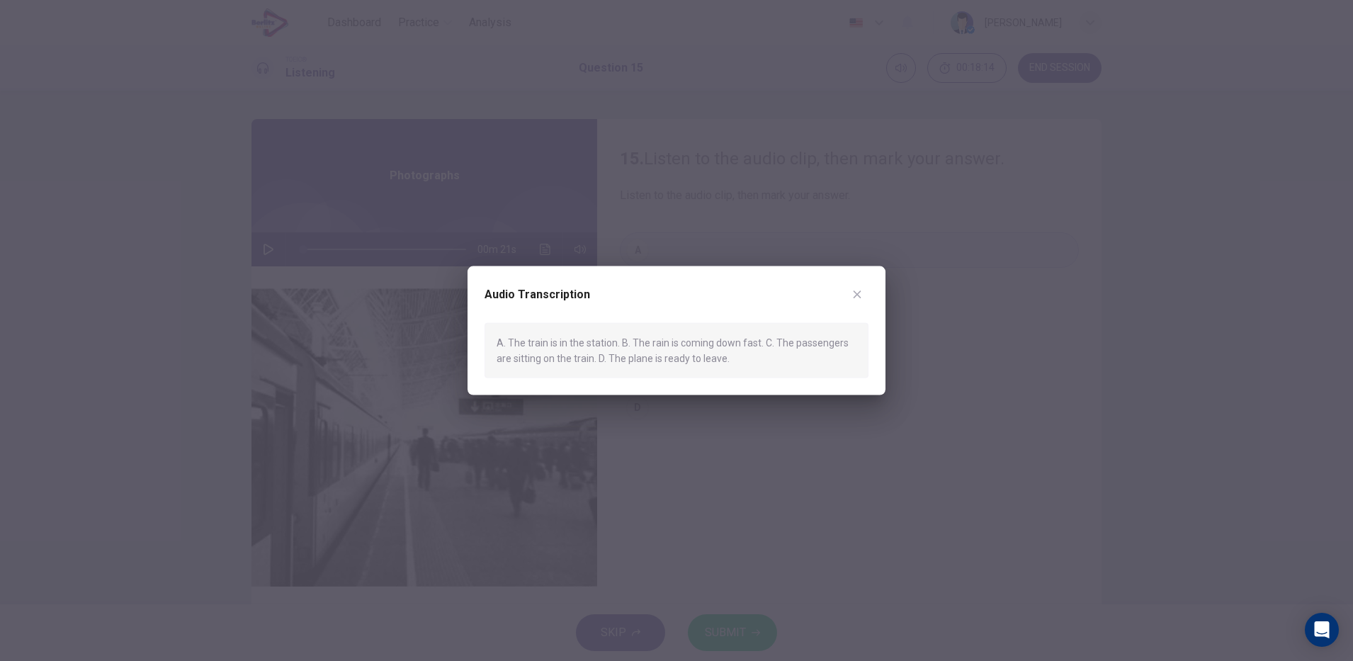
click at [771, 500] on div at bounding box center [676, 330] width 1353 height 661
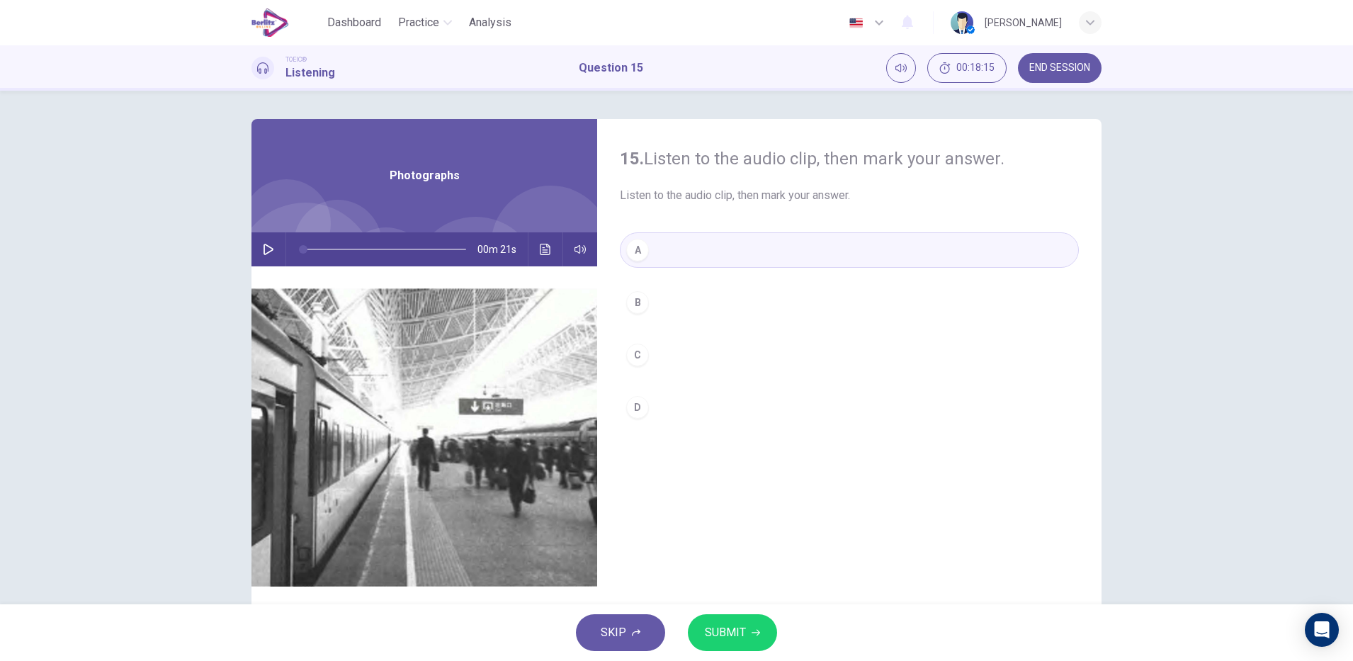
click at [264, 249] on icon "button" at bounding box center [268, 249] width 11 height 11
click at [731, 628] on span "SUBMIT" at bounding box center [725, 633] width 41 height 20
type input "*"
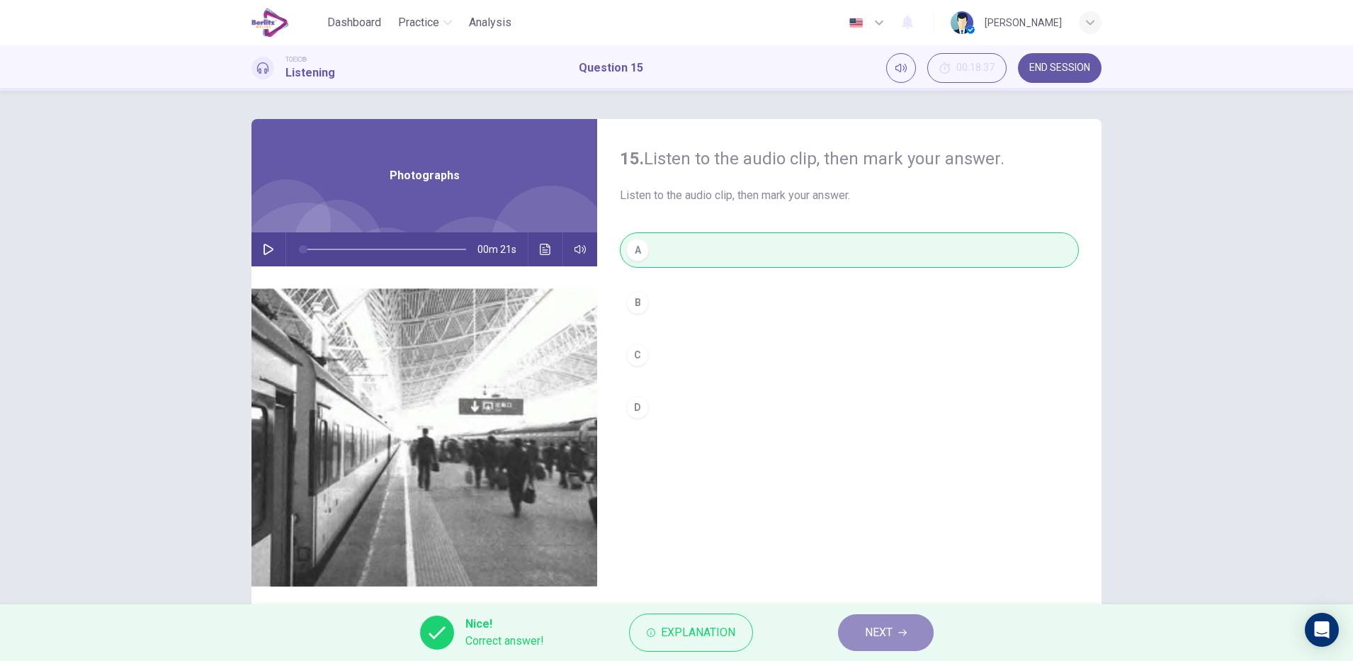
click at [903, 633] on icon "button" at bounding box center [902, 633] width 9 height 6
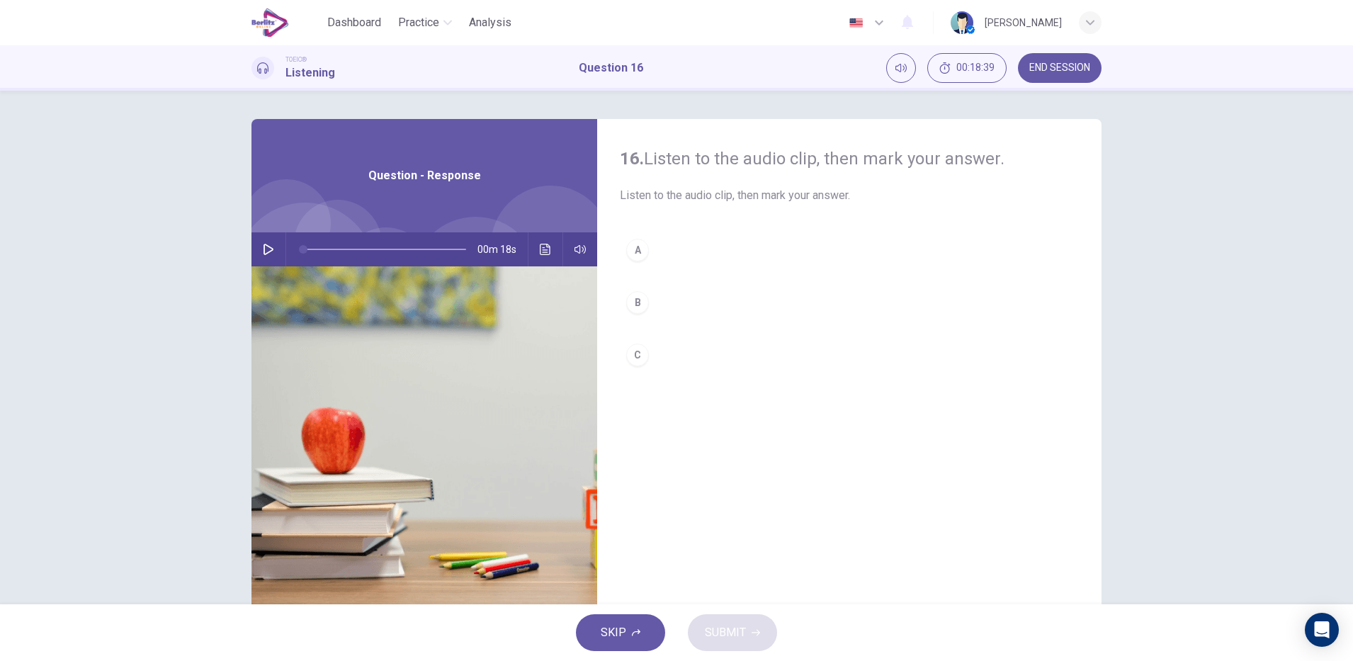
click at [263, 247] on icon "button" at bounding box center [268, 249] width 11 height 11
click at [631, 304] on div "B" at bounding box center [637, 302] width 23 height 23
type input "*"
click at [743, 636] on span "SUBMIT" at bounding box center [725, 633] width 41 height 20
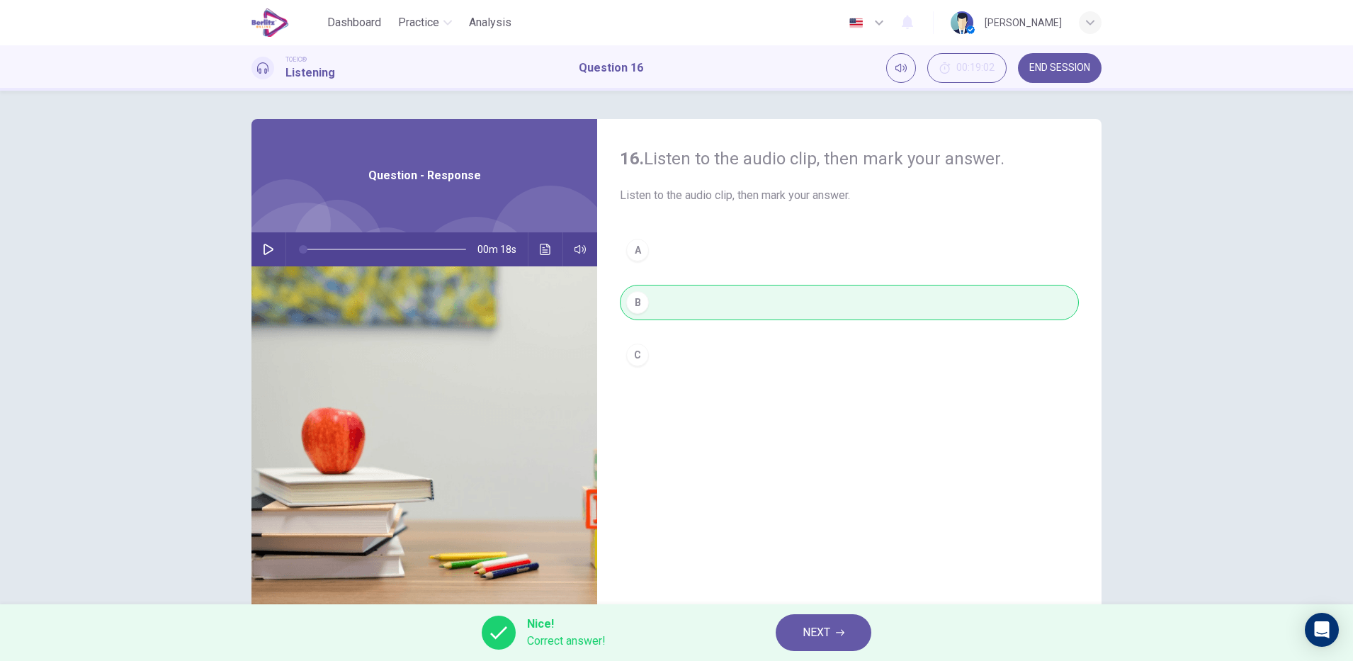
click at [820, 634] on span "NEXT" at bounding box center [817, 633] width 28 height 20
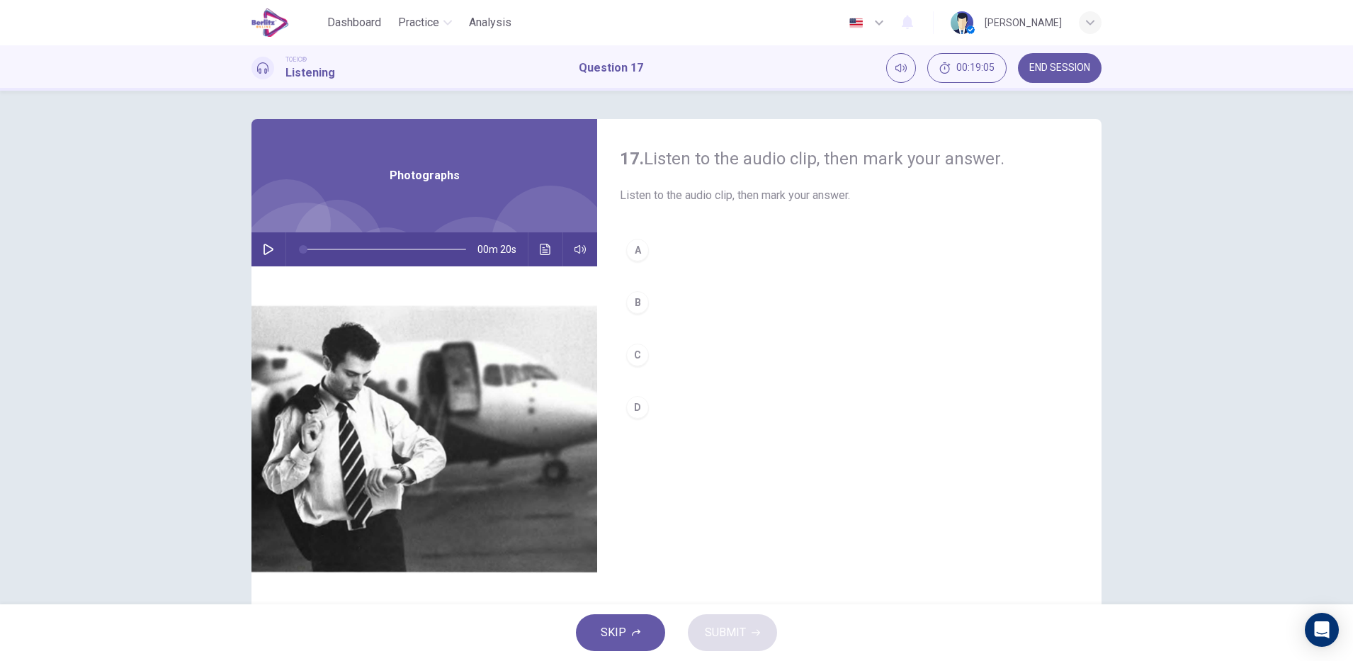
click at [1054, 67] on span "END SESSION" at bounding box center [1060, 67] width 61 height 11
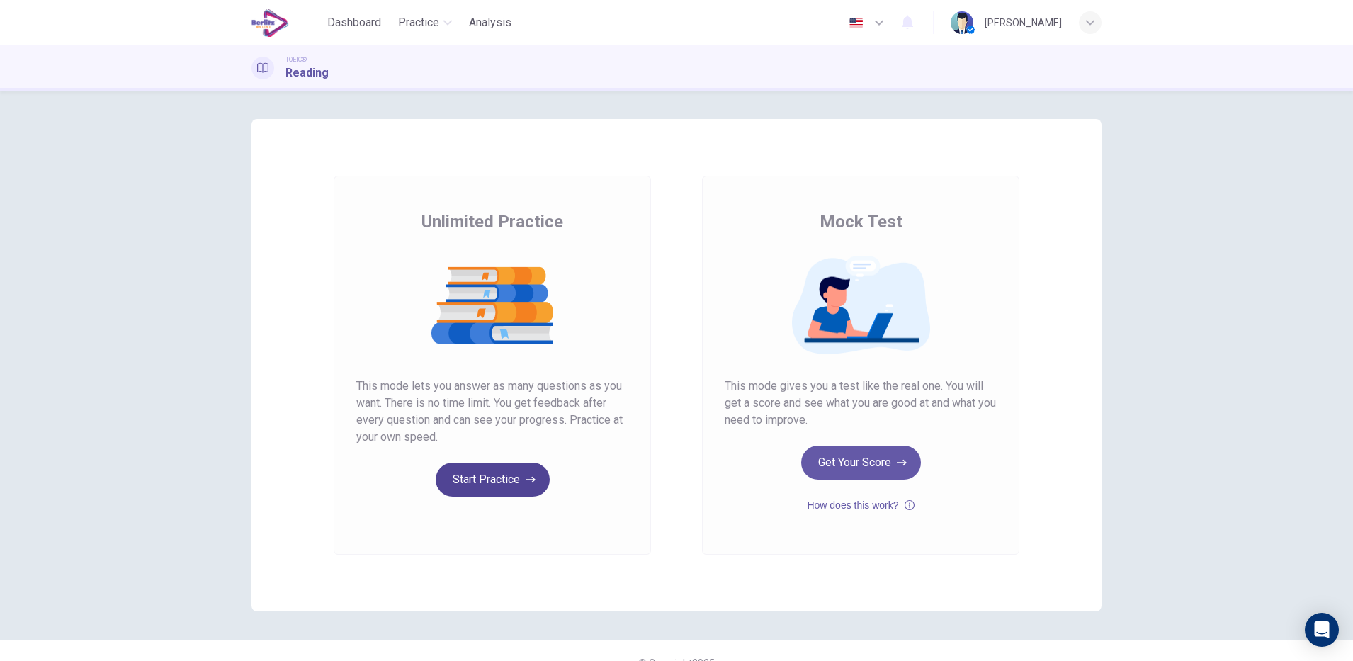
click at [505, 483] on button "Start Practice" at bounding box center [493, 480] width 114 height 34
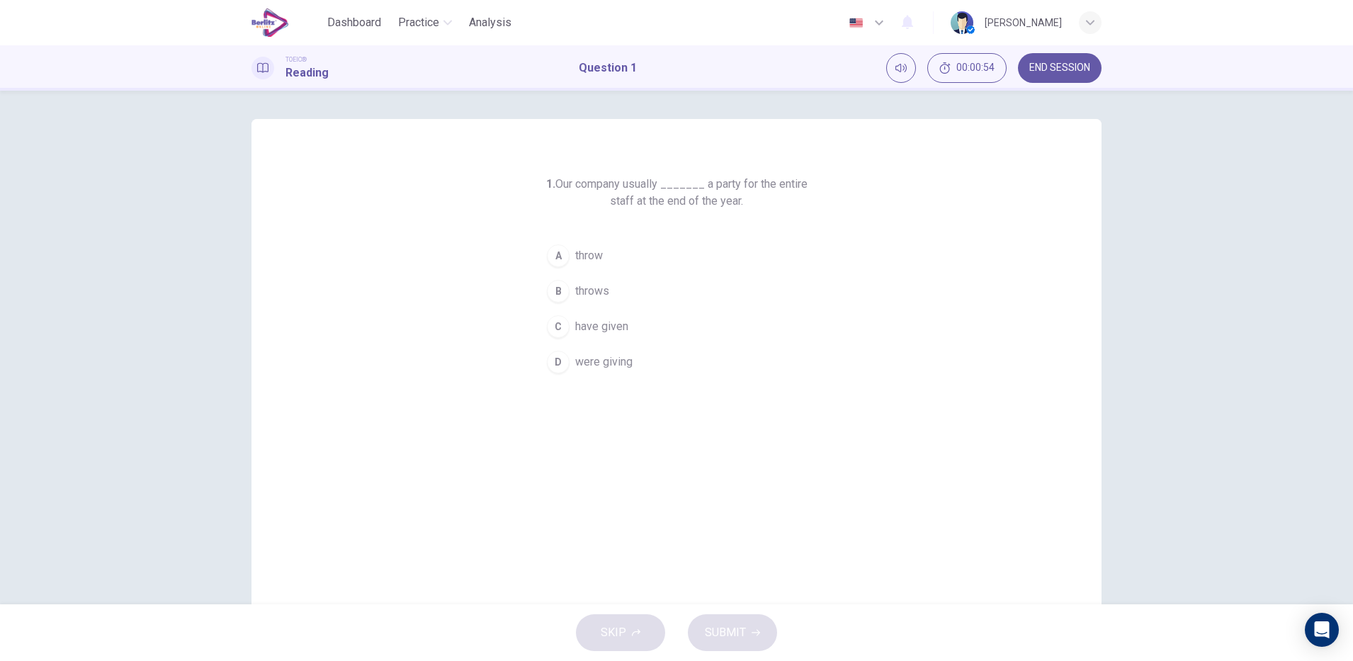
click at [621, 366] on span "were giving" at bounding box center [603, 362] width 57 height 17
click at [738, 640] on span "SUBMIT" at bounding box center [725, 633] width 41 height 20
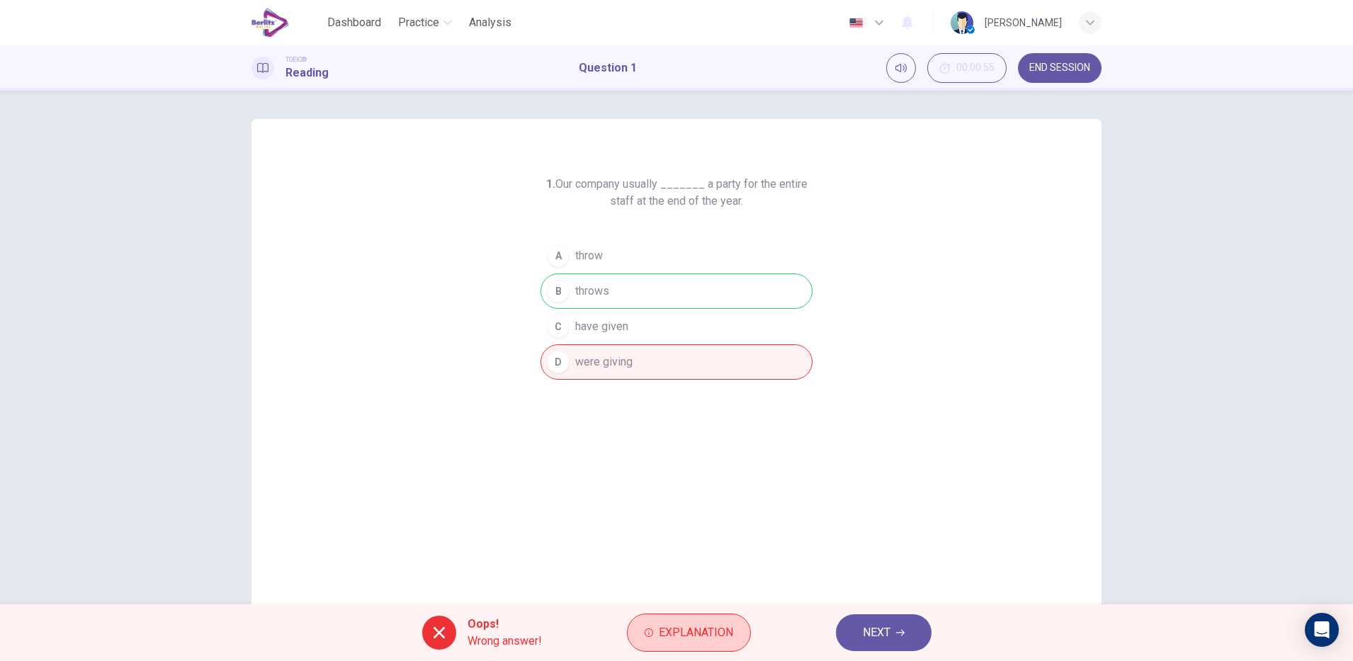
click at [648, 633] on icon "button" at bounding box center [649, 633] width 9 height 9
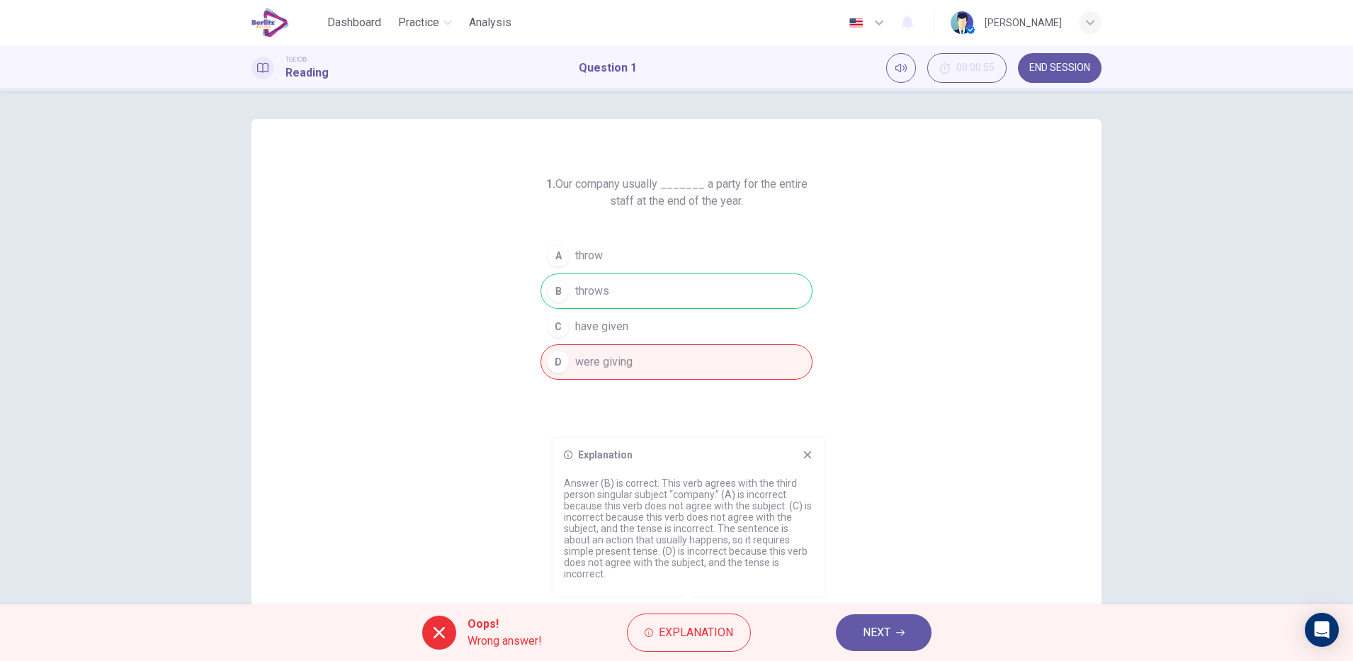
click at [901, 634] on icon "button" at bounding box center [900, 633] width 9 height 9
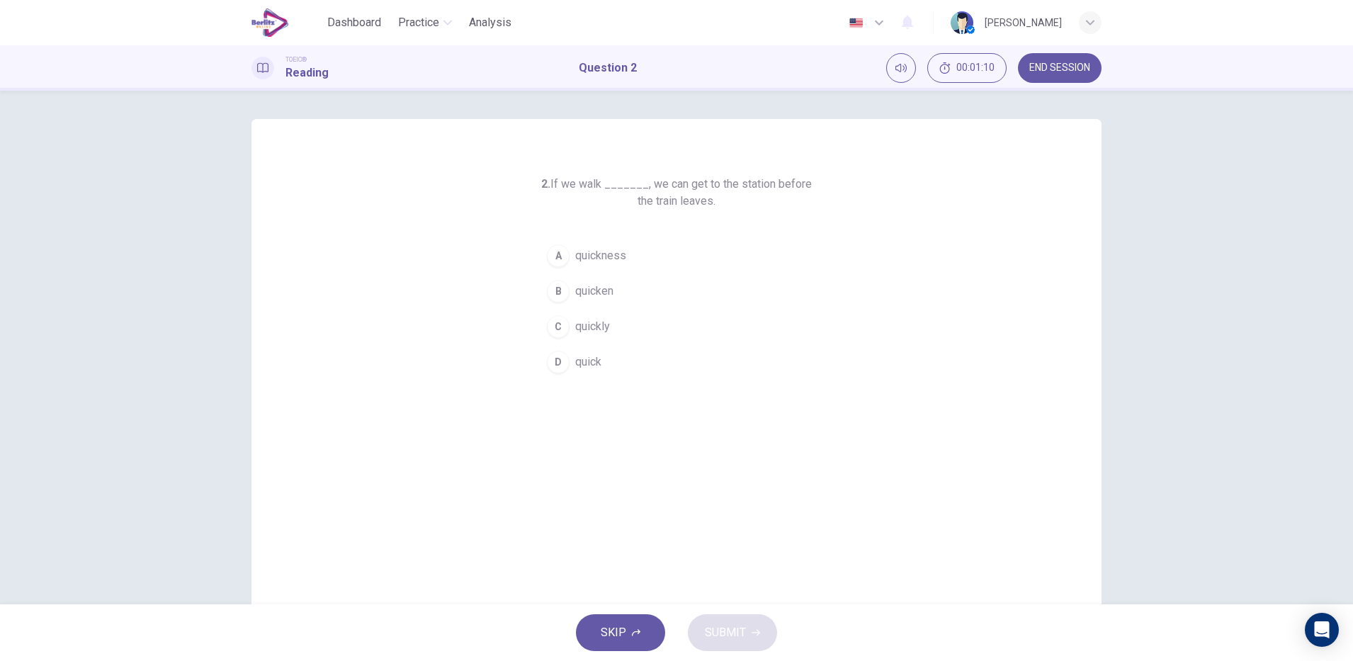
click at [588, 327] on span "quickly" at bounding box center [592, 326] width 35 height 17
click at [755, 633] on icon "button" at bounding box center [756, 633] width 9 height 6
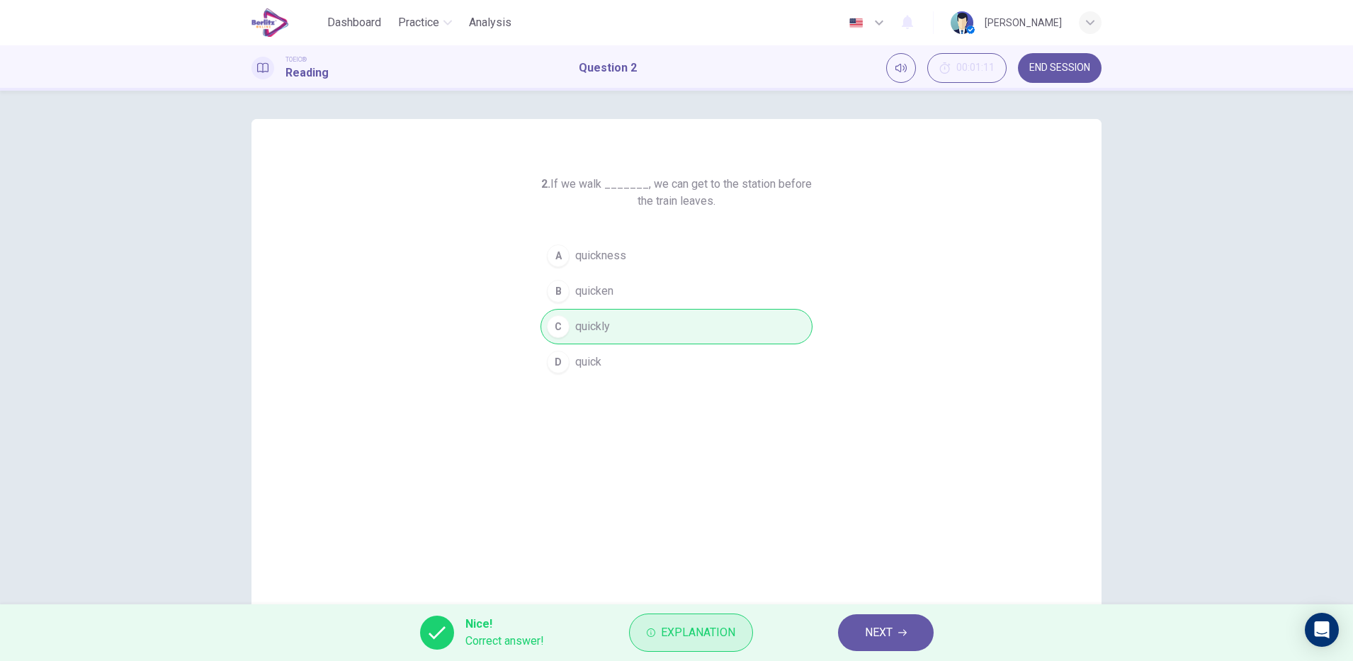
click at [717, 627] on span "Explanation" at bounding box center [698, 633] width 74 height 20
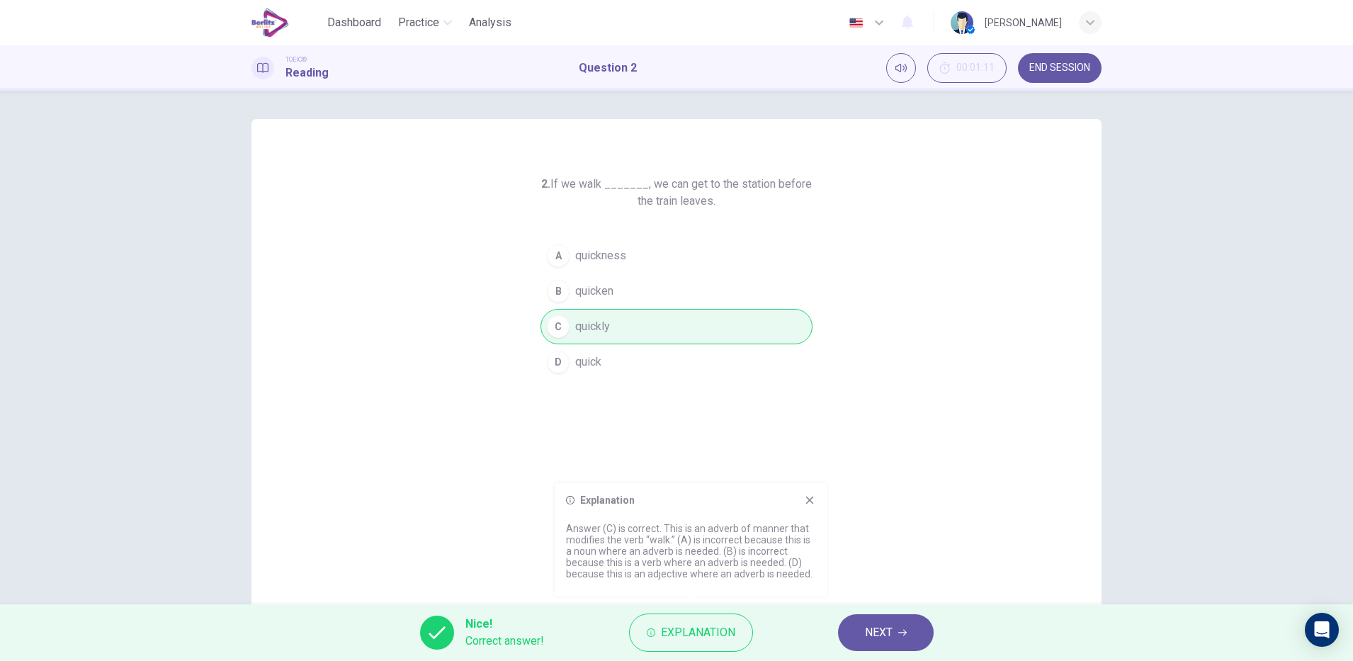
click at [903, 633] on icon "button" at bounding box center [902, 633] width 9 height 6
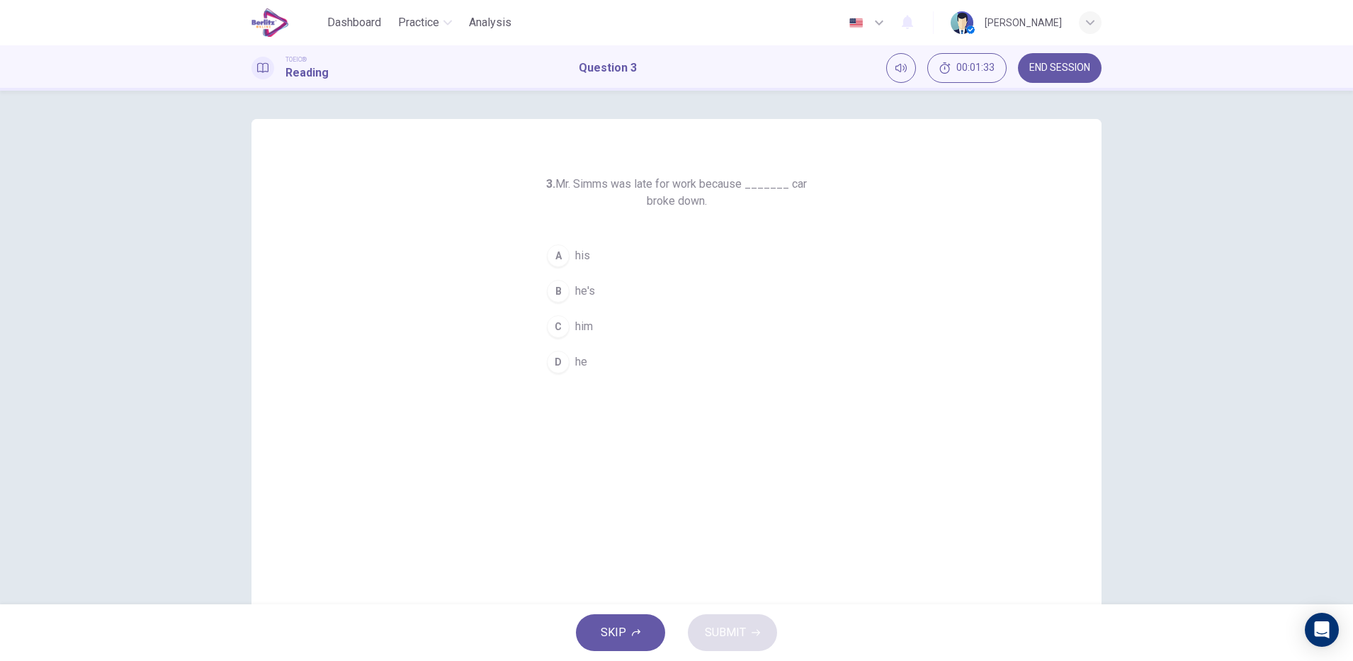
click at [611, 264] on button "A his" at bounding box center [677, 255] width 272 height 35
click at [755, 633] on icon "button" at bounding box center [756, 633] width 9 height 6
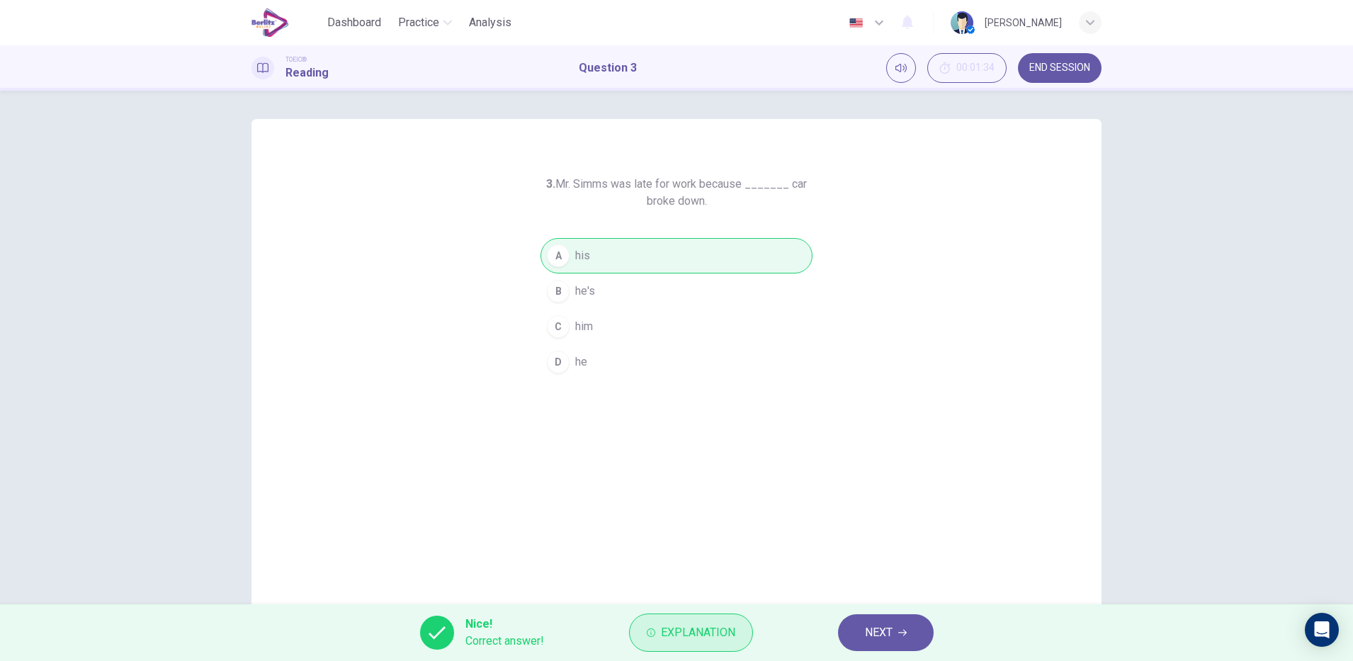
click at [724, 636] on span "Explanation" at bounding box center [698, 633] width 74 height 20
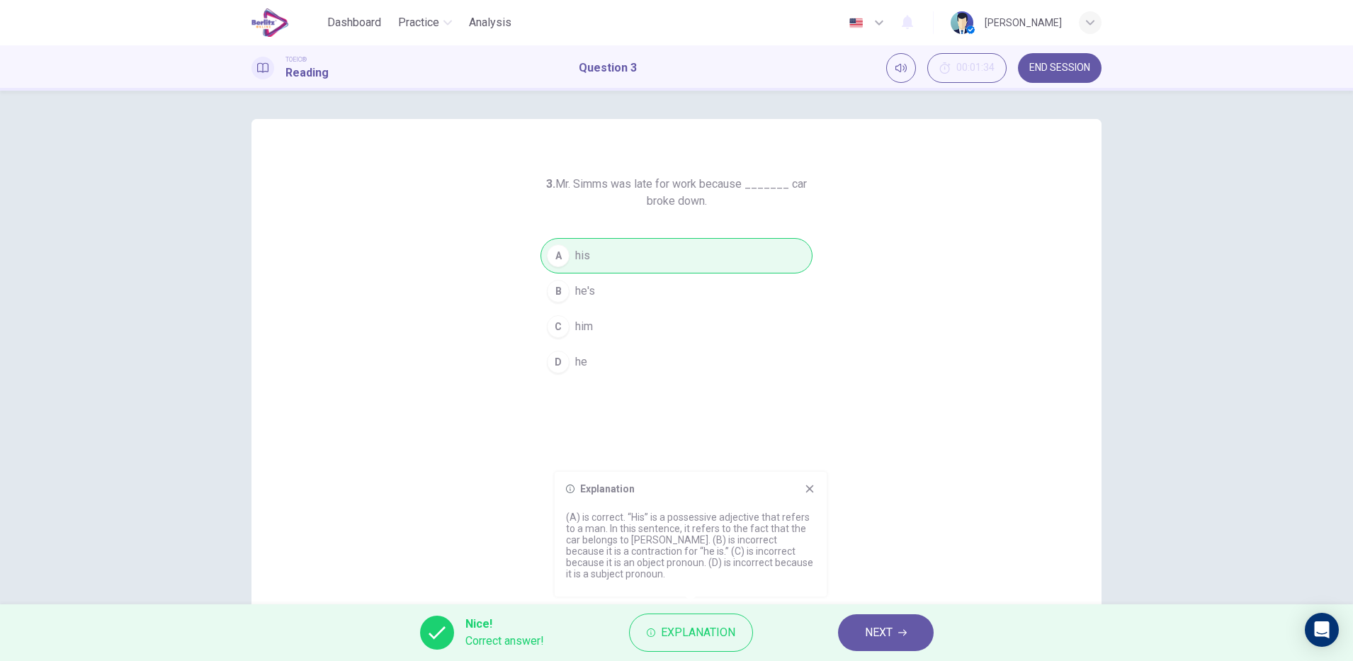
click at [903, 633] on icon "button" at bounding box center [902, 633] width 9 height 6
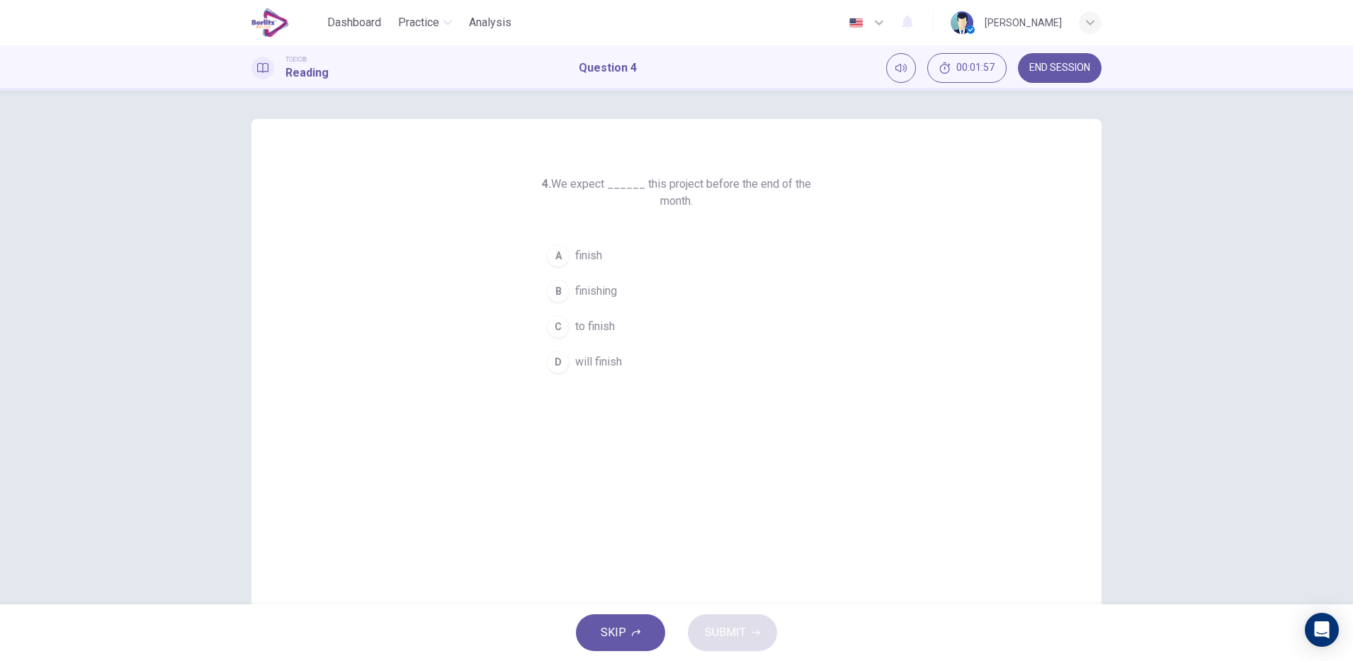
click at [599, 327] on span "to finish" at bounding box center [595, 326] width 40 height 17
click at [755, 633] on icon "button" at bounding box center [756, 633] width 9 height 6
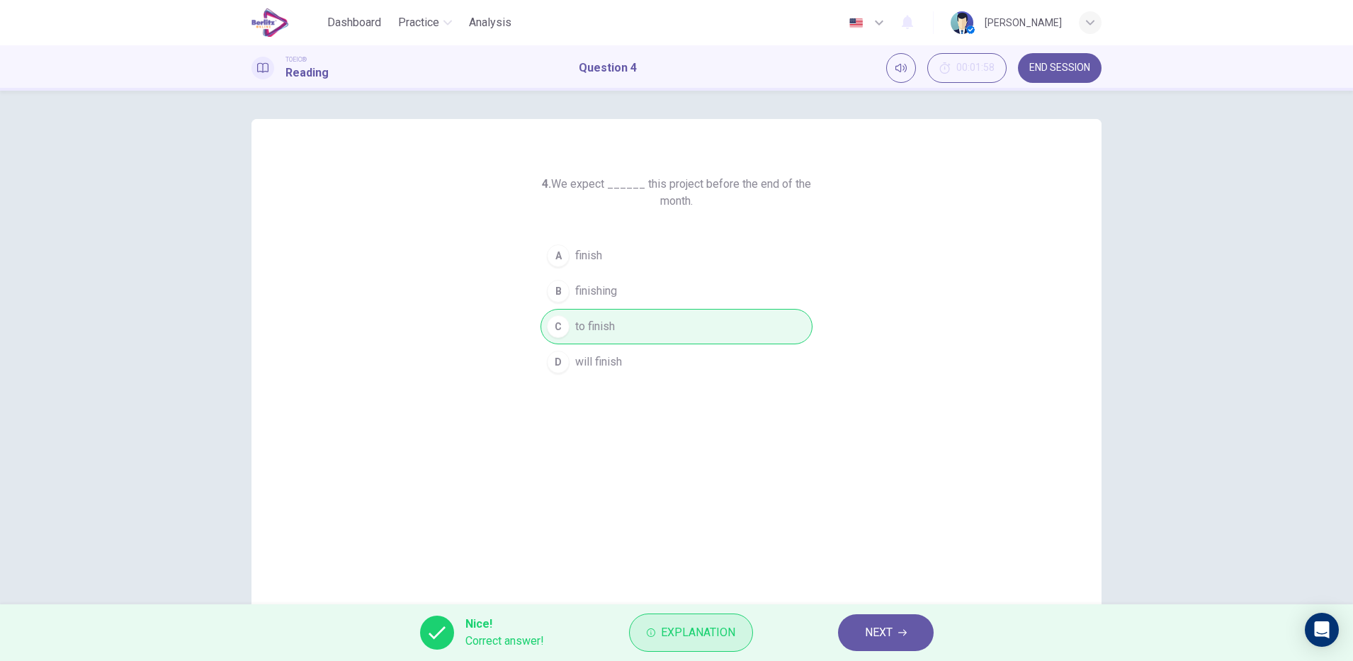
click at [722, 633] on span "Explanation" at bounding box center [698, 633] width 74 height 20
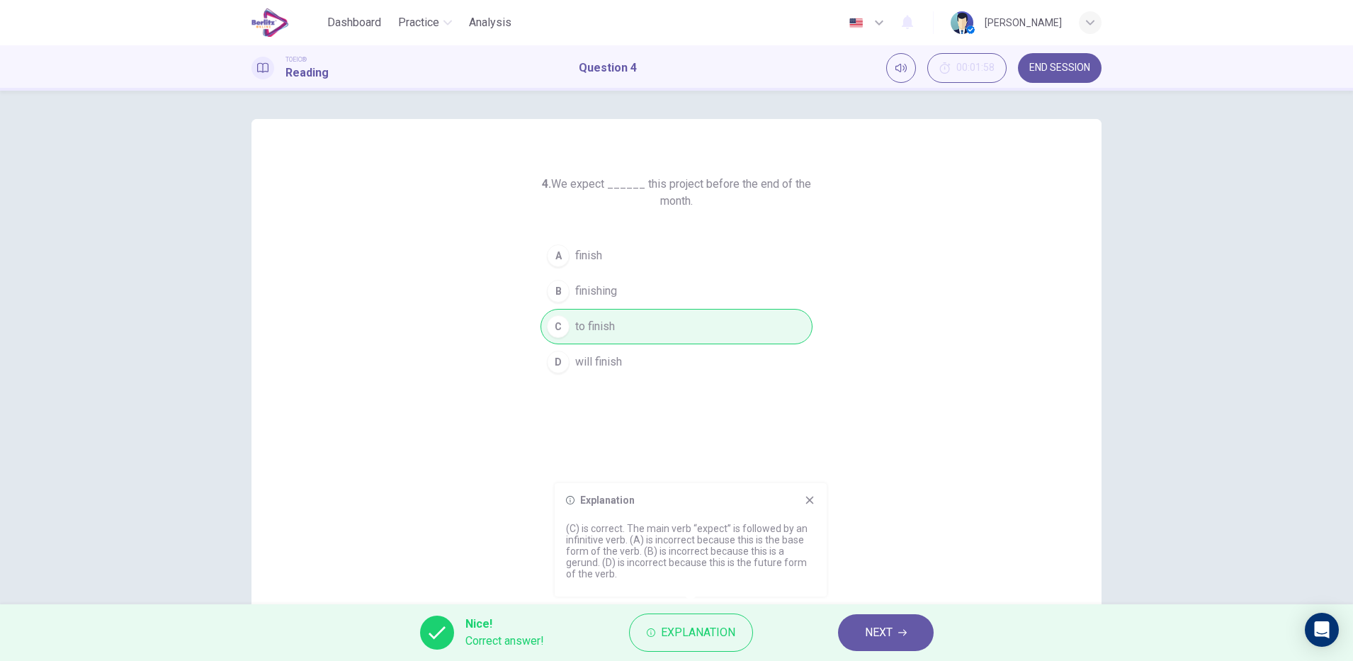
click at [884, 636] on span "NEXT" at bounding box center [879, 633] width 28 height 20
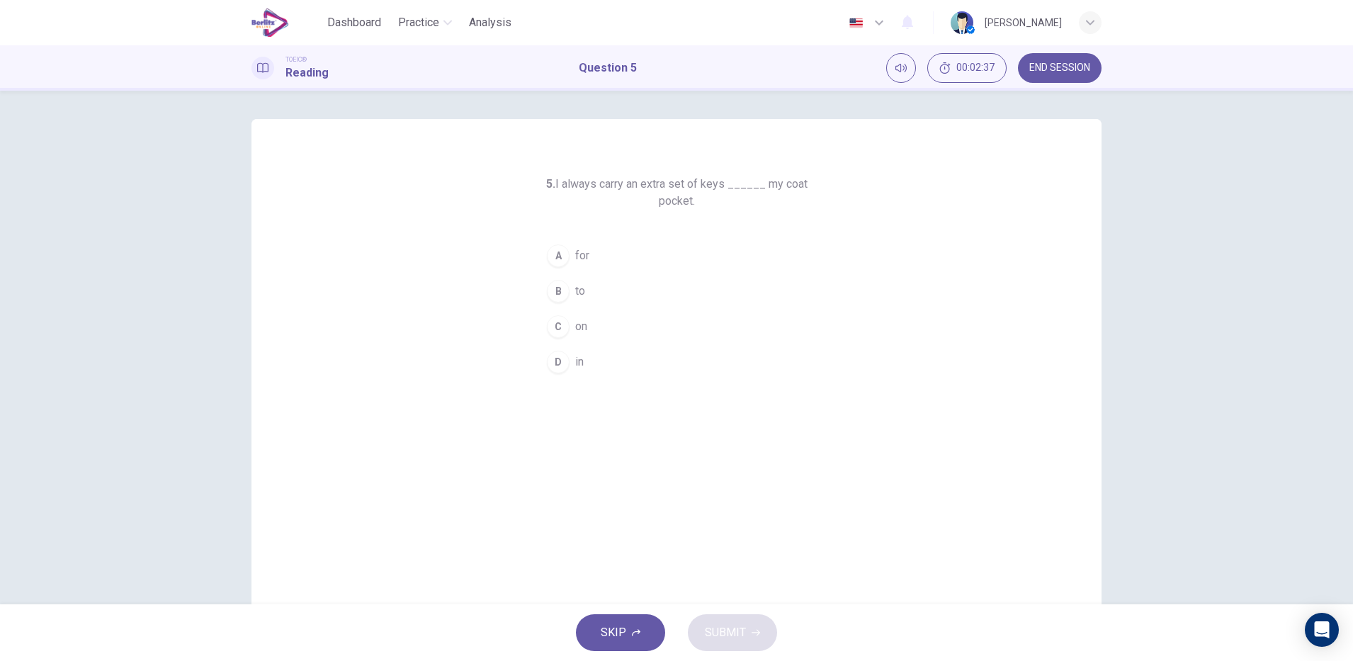
click at [553, 361] on div "D" at bounding box center [558, 362] width 23 height 23
click at [745, 642] on span "SUBMIT" at bounding box center [725, 633] width 41 height 20
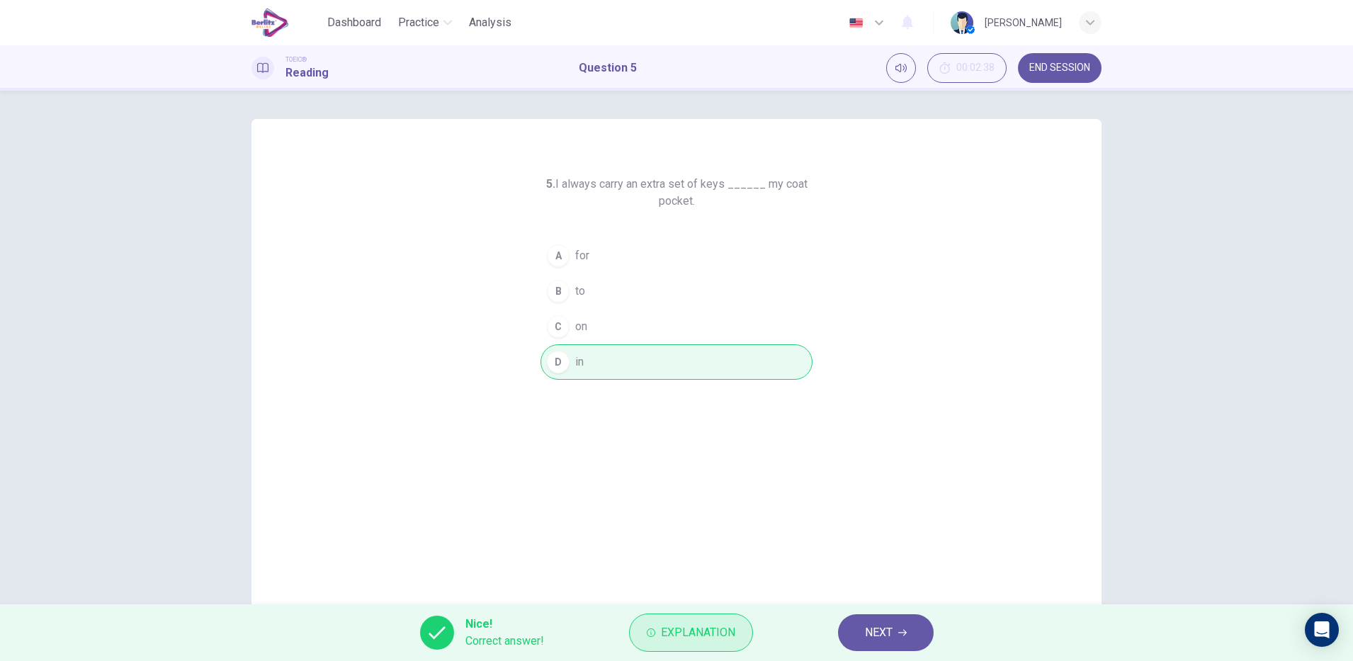
click at [717, 637] on span "Explanation" at bounding box center [698, 633] width 74 height 20
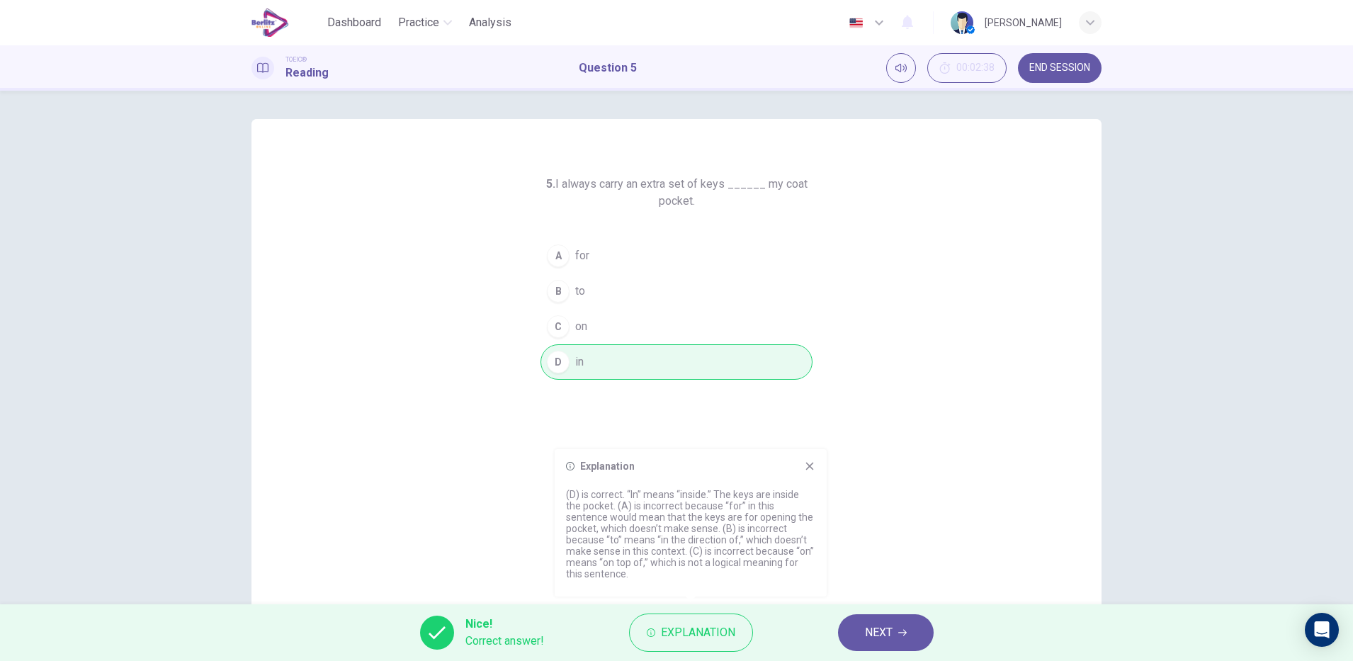
click at [903, 633] on icon "button" at bounding box center [902, 633] width 9 height 6
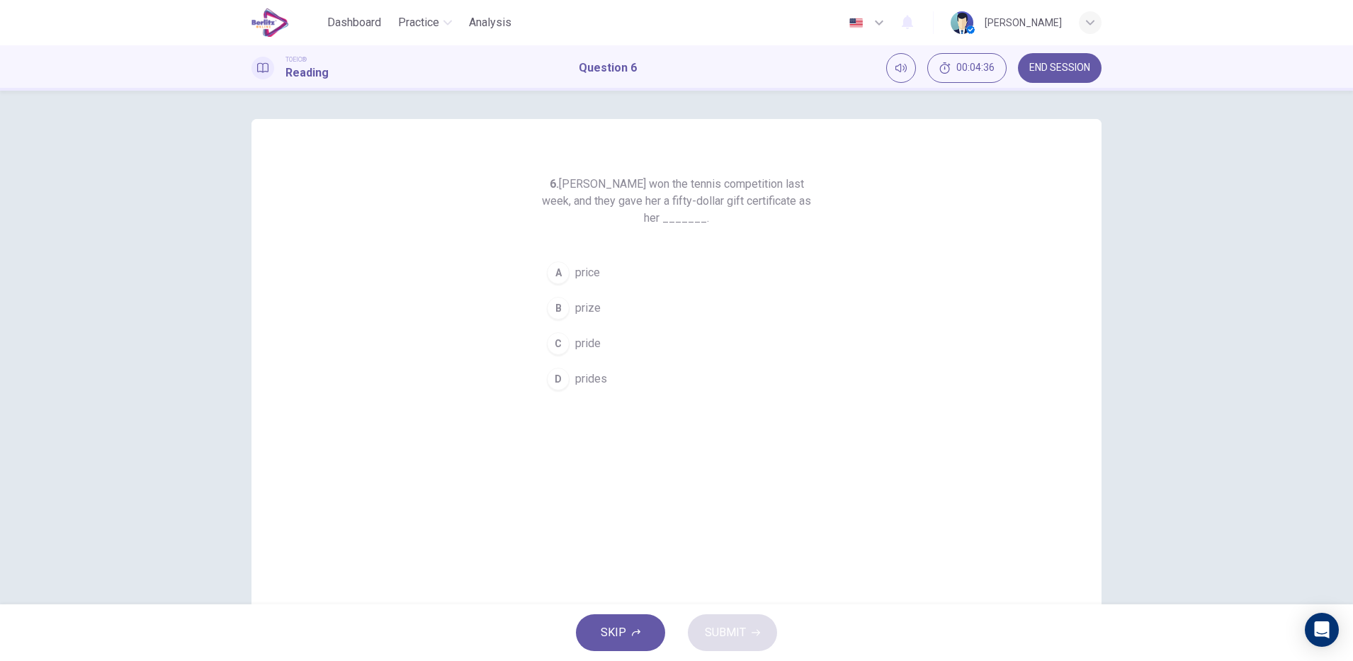
click at [575, 311] on span "prize" at bounding box center [588, 308] width 26 height 17
click at [754, 633] on icon "button" at bounding box center [756, 633] width 9 height 6
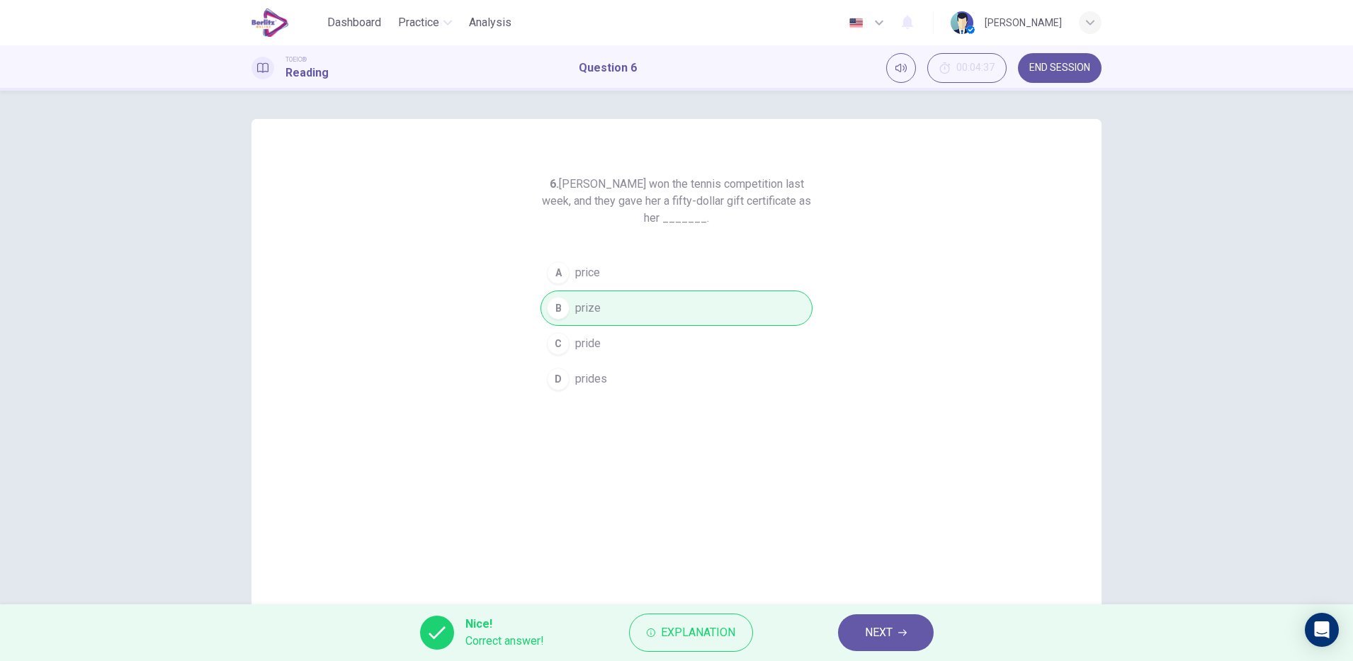
click at [903, 633] on icon "button" at bounding box center [902, 633] width 9 height 6
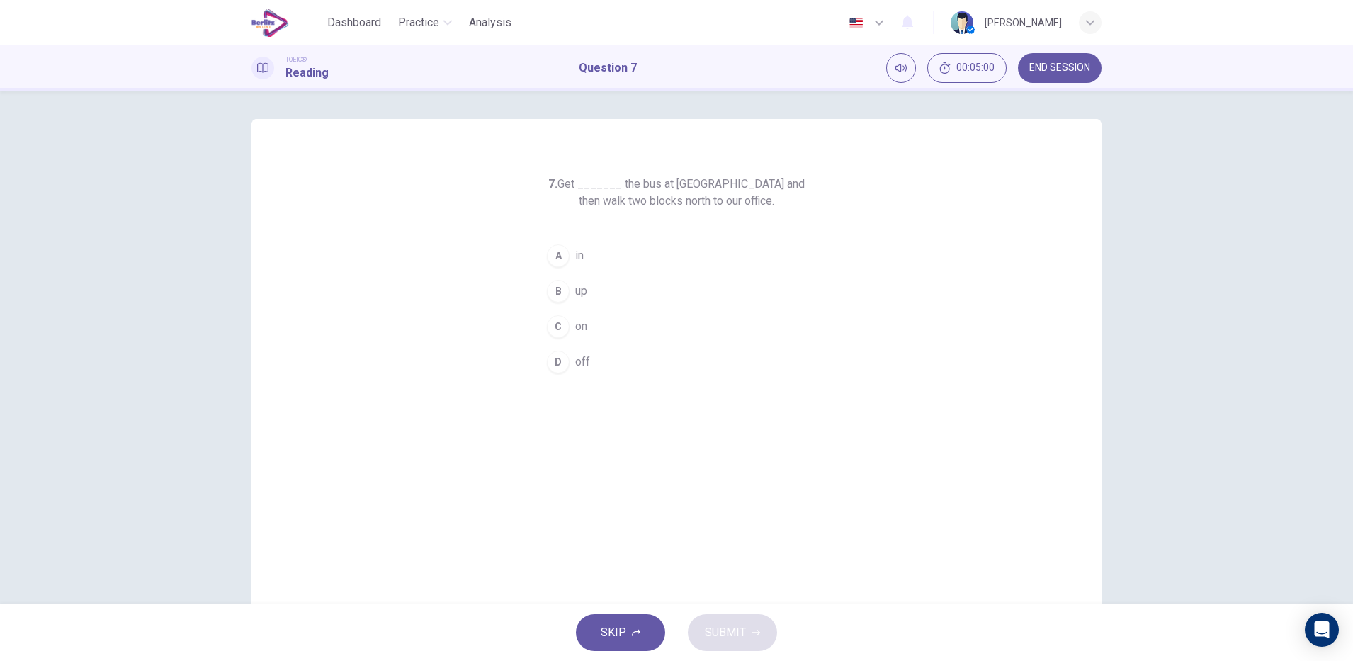
click at [577, 291] on span "up" at bounding box center [581, 291] width 12 height 17
click at [760, 644] on button "SUBMIT" at bounding box center [732, 632] width 89 height 37
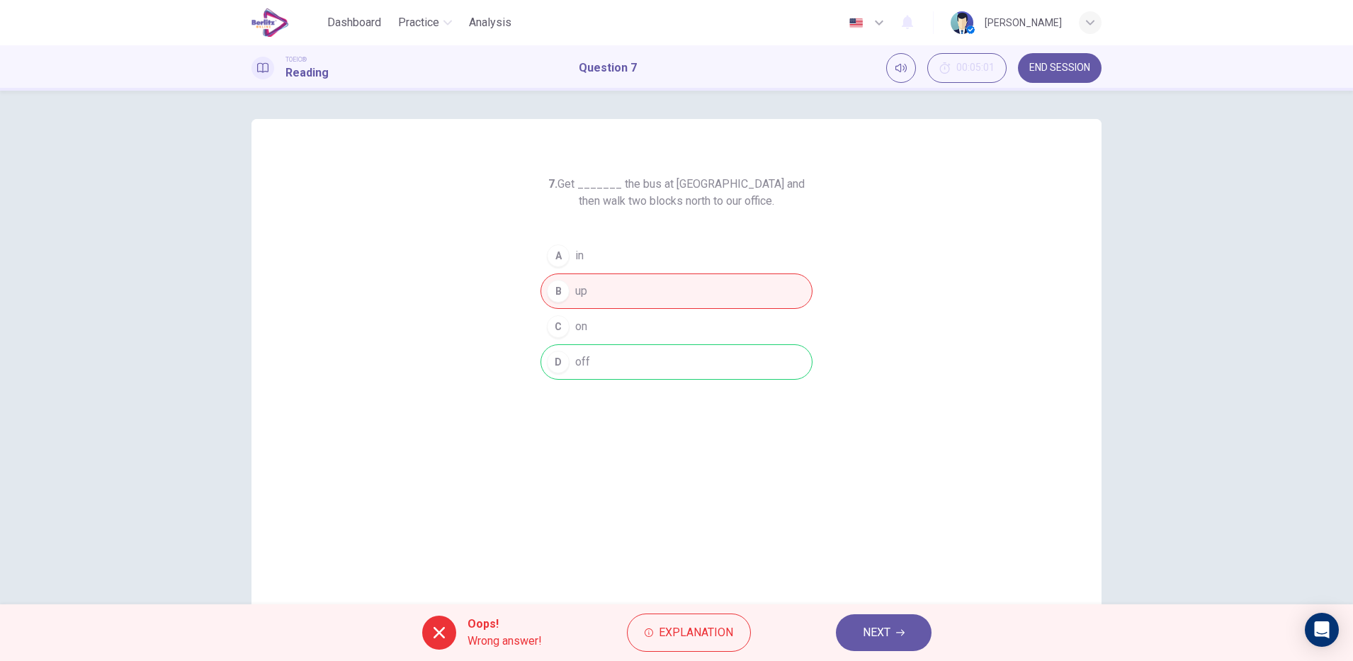
click at [695, 606] on div "Oops! Wrong answer! Explanation NEXT" at bounding box center [676, 632] width 1353 height 57
click at [679, 626] on span "Explanation" at bounding box center [696, 633] width 74 height 20
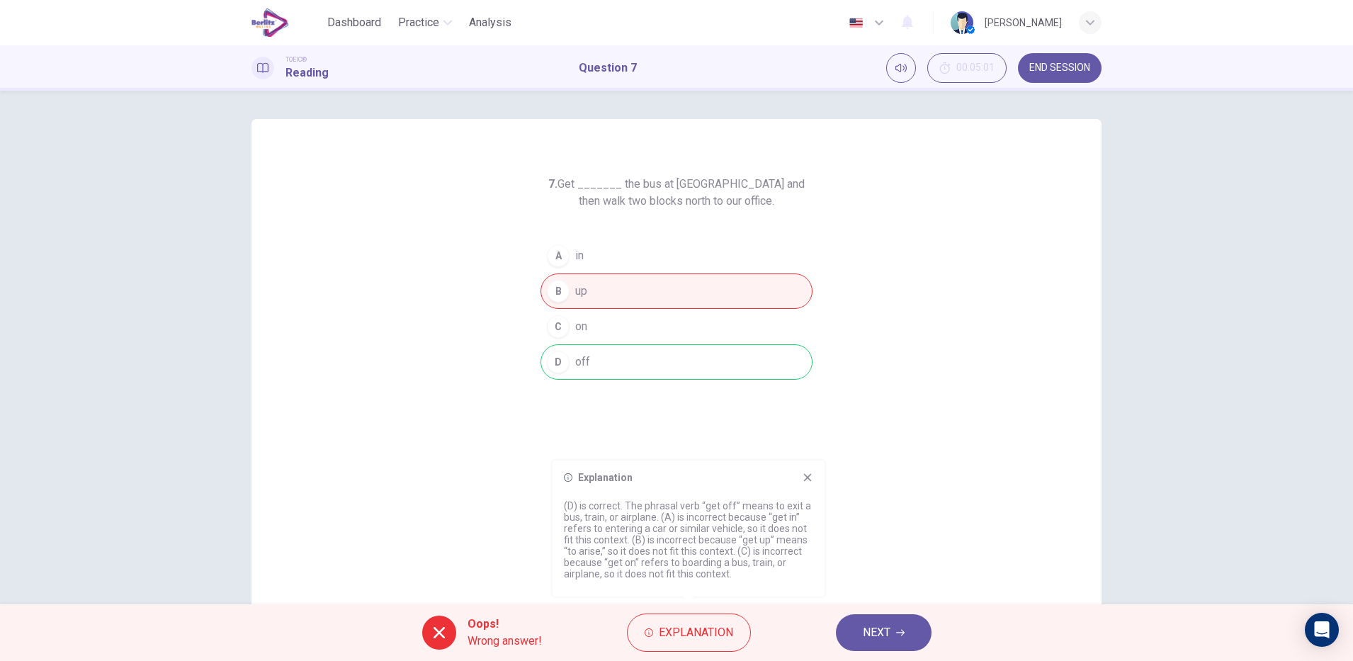
click at [901, 633] on icon "button" at bounding box center [900, 633] width 9 height 6
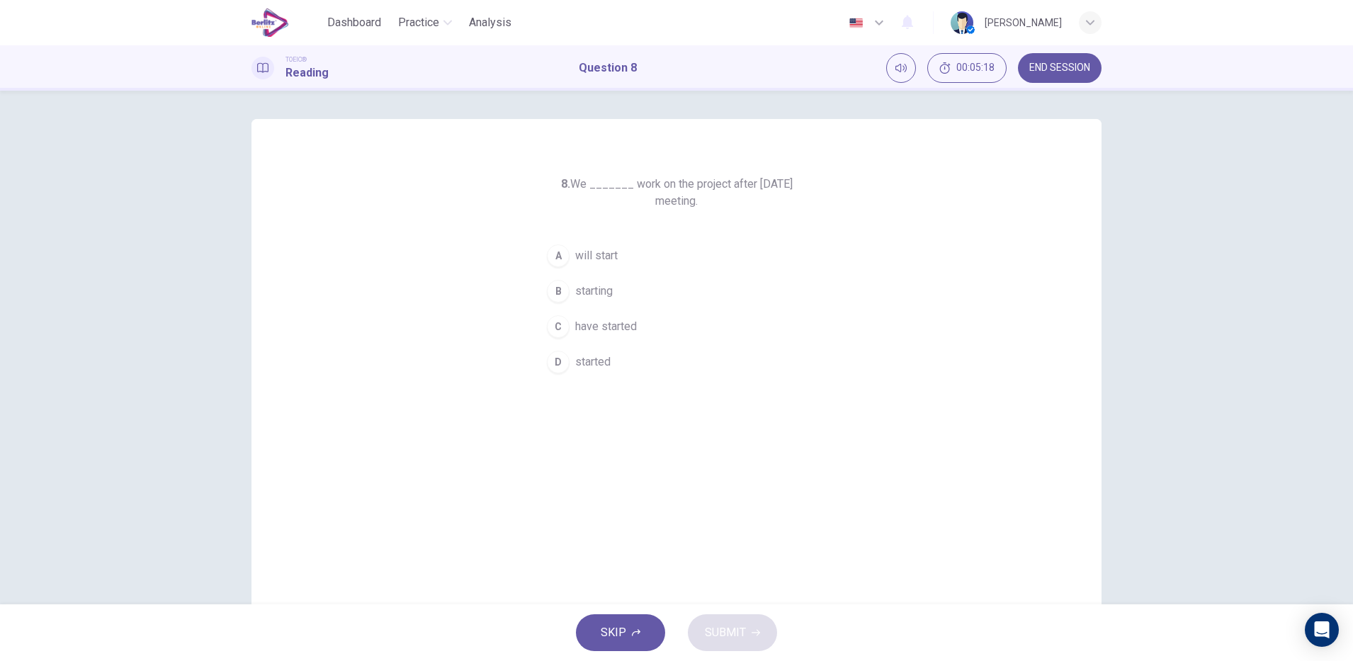
click at [594, 254] on span "will start" at bounding box center [596, 255] width 43 height 17
click at [736, 636] on span "SUBMIT" at bounding box center [725, 633] width 41 height 20
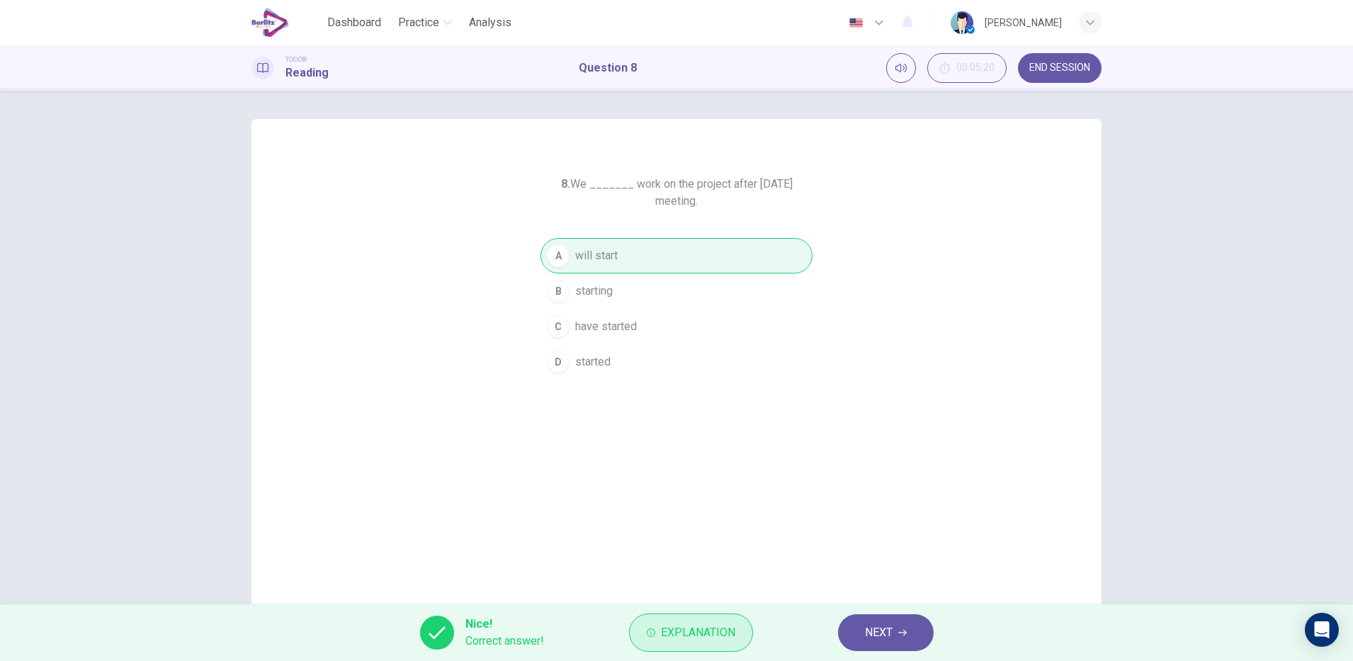
click at [701, 638] on span "Explanation" at bounding box center [698, 633] width 74 height 20
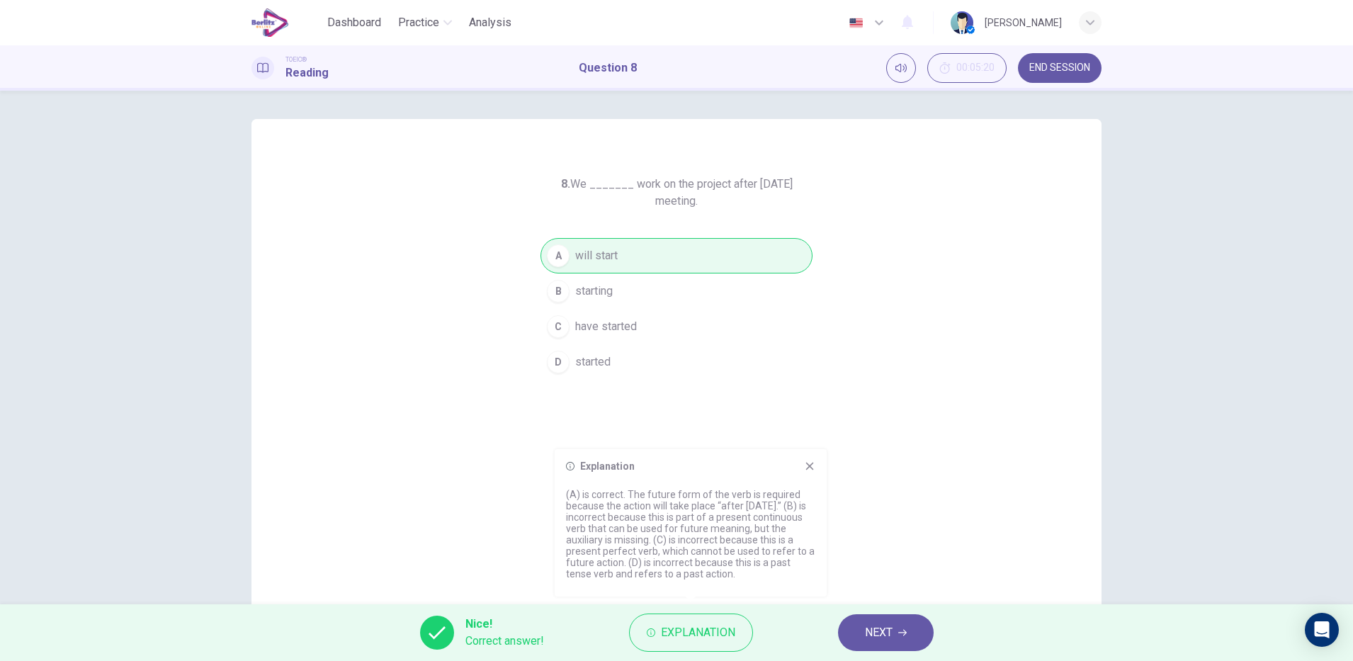
click at [884, 632] on span "NEXT" at bounding box center [879, 633] width 28 height 20
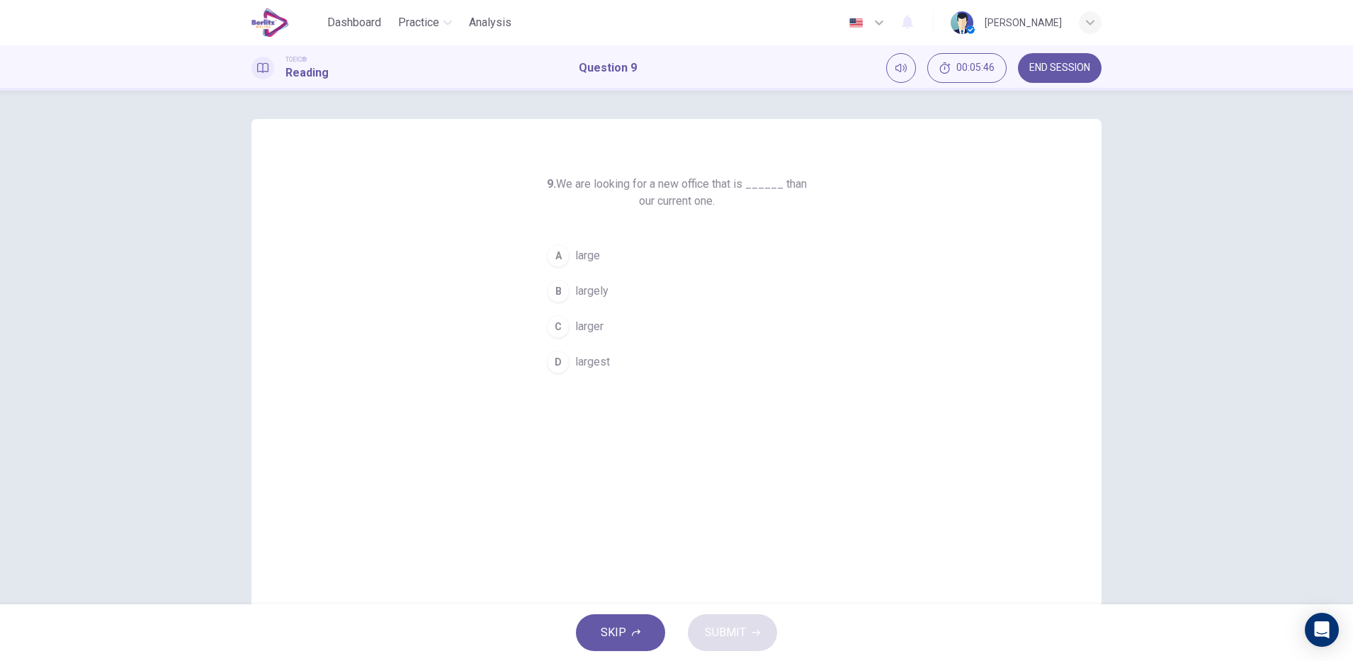
click at [587, 332] on span "larger" at bounding box center [589, 326] width 28 height 17
click at [754, 633] on icon "button" at bounding box center [756, 633] width 9 height 6
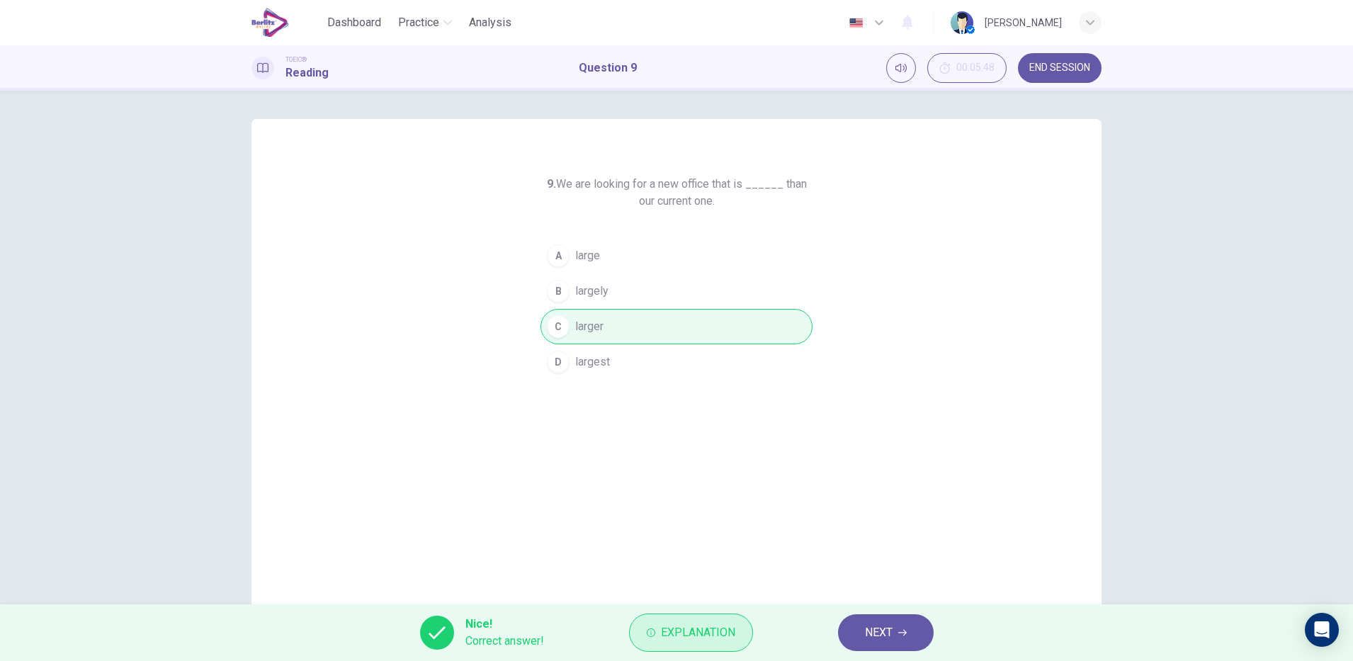
click at [700, 631] on span "Explanation" at bounding box center [698, 633] width 74 height 20
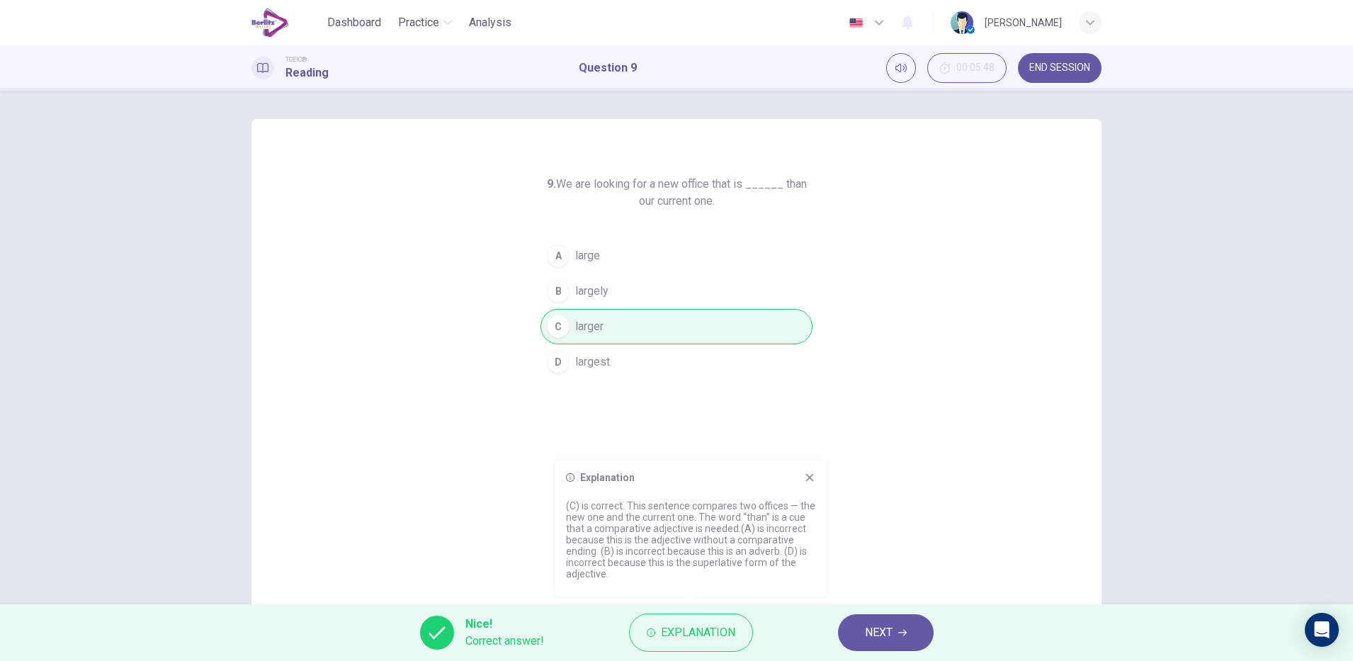
click at [887, 633] on span "NEXT" at bounding box center [879, 633] width 28 height 20
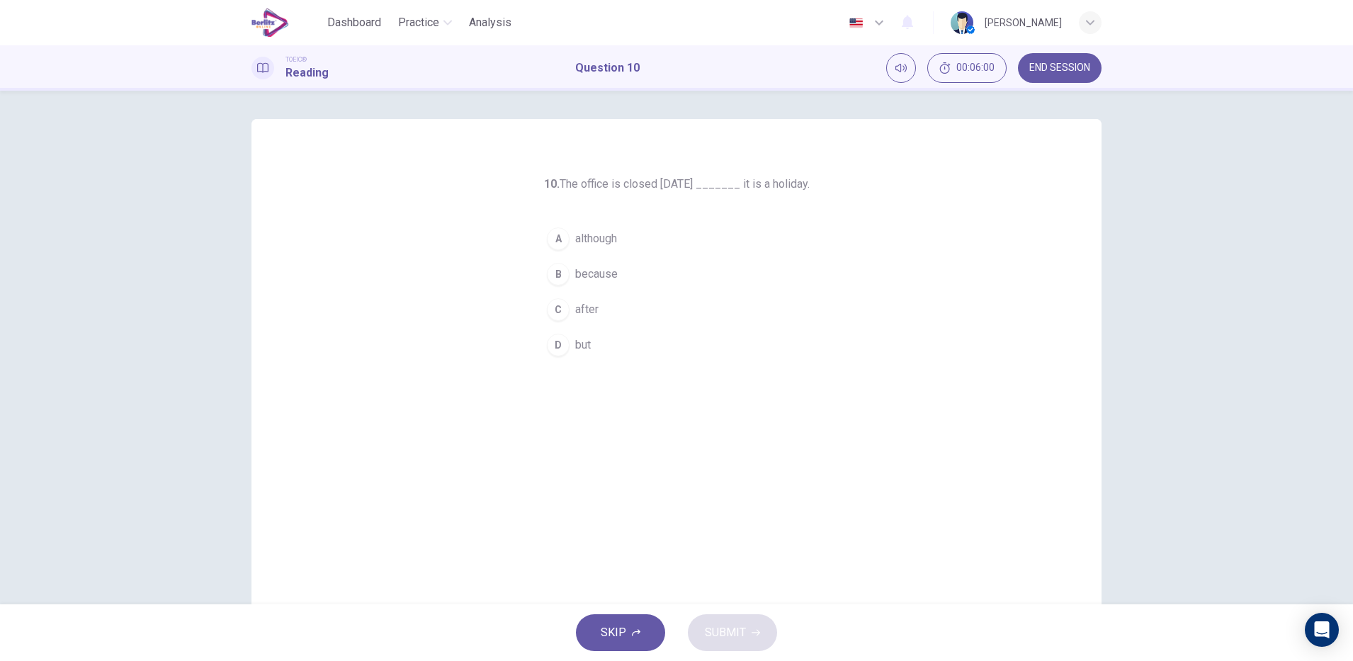
click at [609, 274] on span "because" at bounding box center [596, 274] width 43 height 17
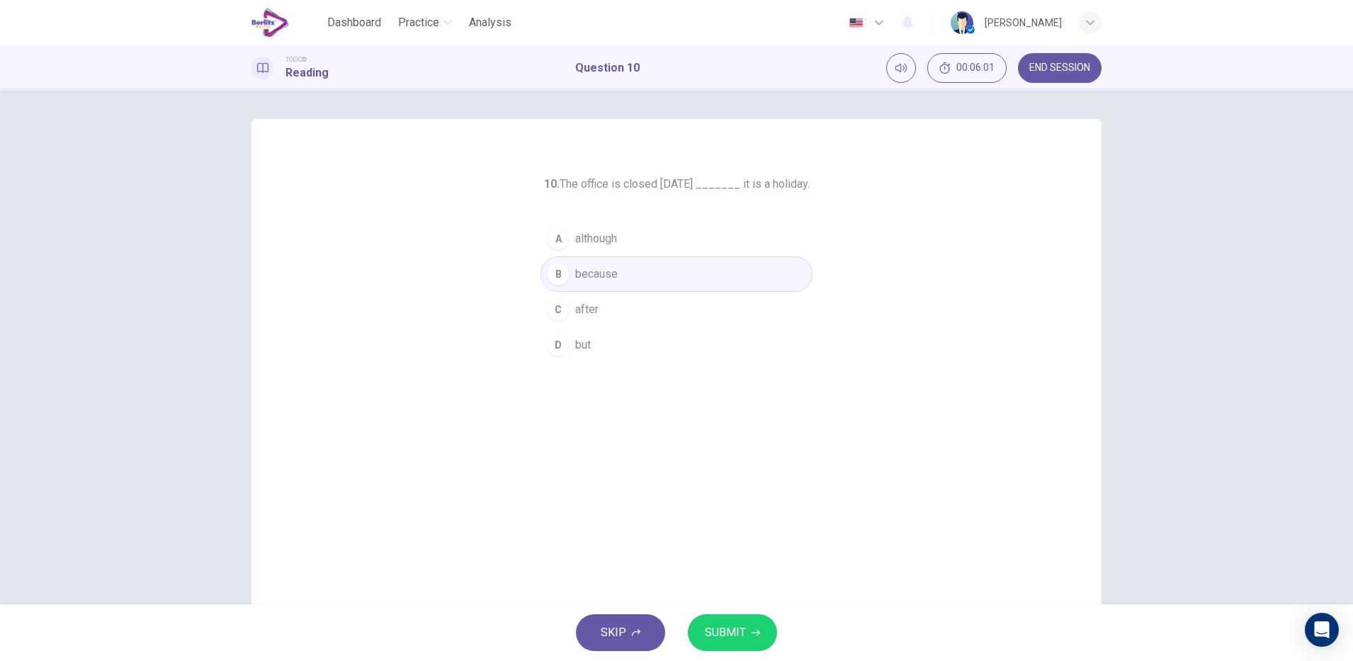
click at [755, 633] on icon "button" at bounding box center [756, 633] width 9 height 6
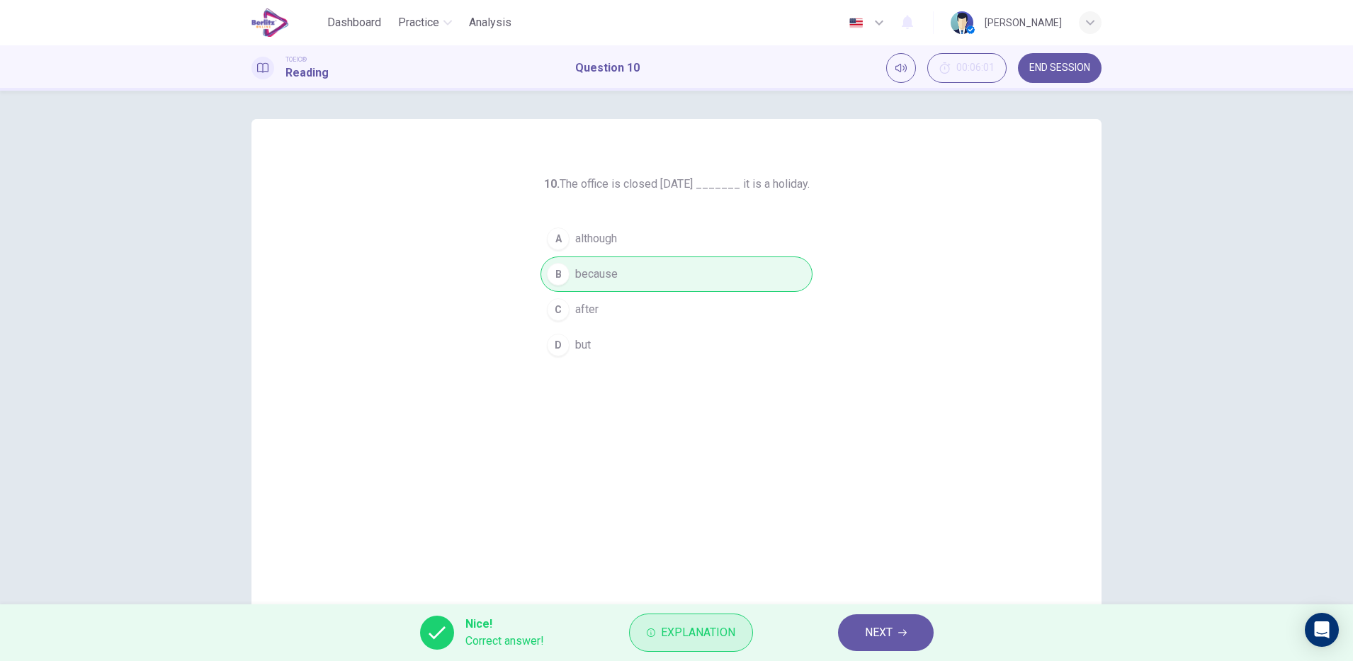
click at [704, 632] on span "Explanation" at bounding box center [698, 633] width 74 height 20
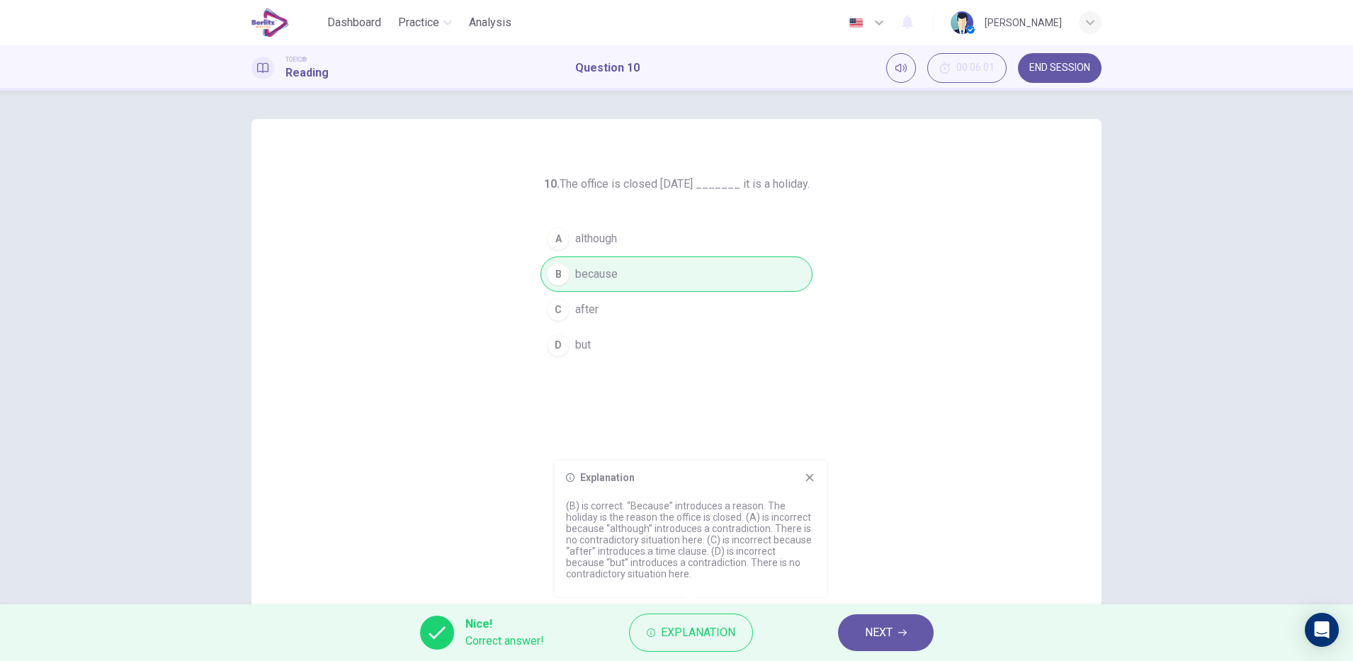
click at [878, 631] on span "NEXT" at bounding box center [879, 633] width 28 height 20
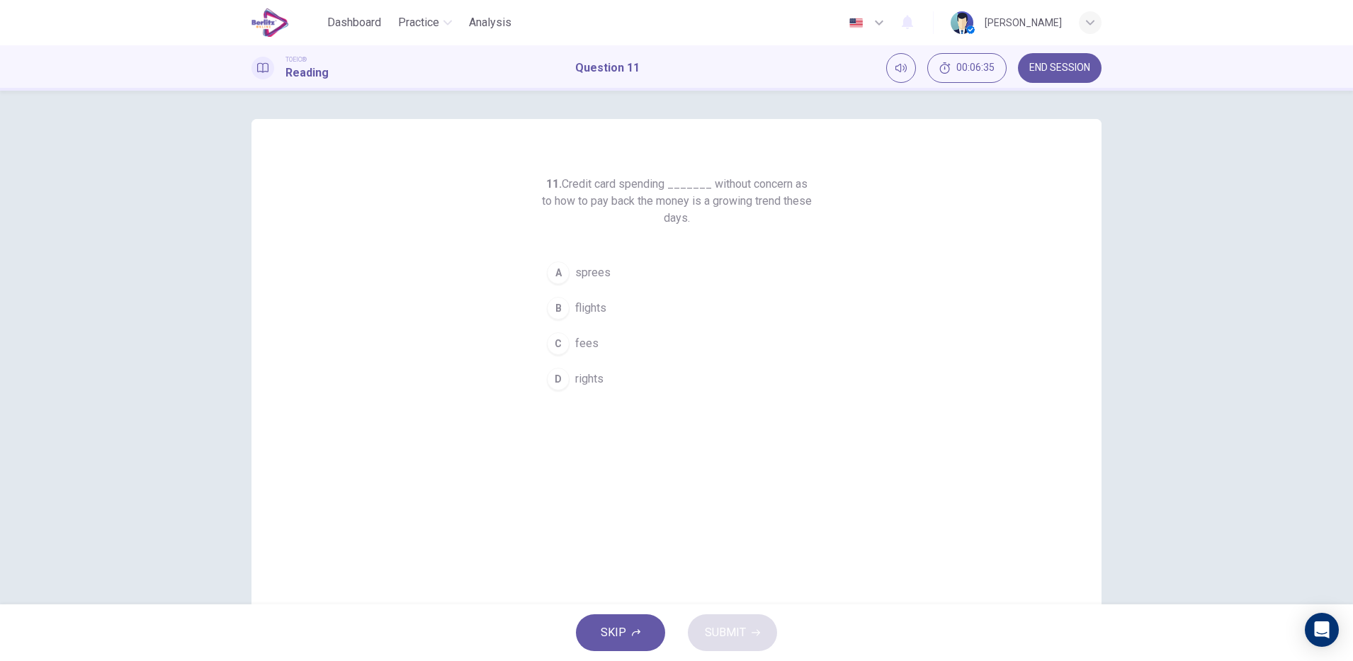
click at [553, 343] on div "C" at bounding box center [558, 343] width 23 height 23
click at [732, 648] on button "SUBMIT" at bounding box center [732, 632] width 89 height 37
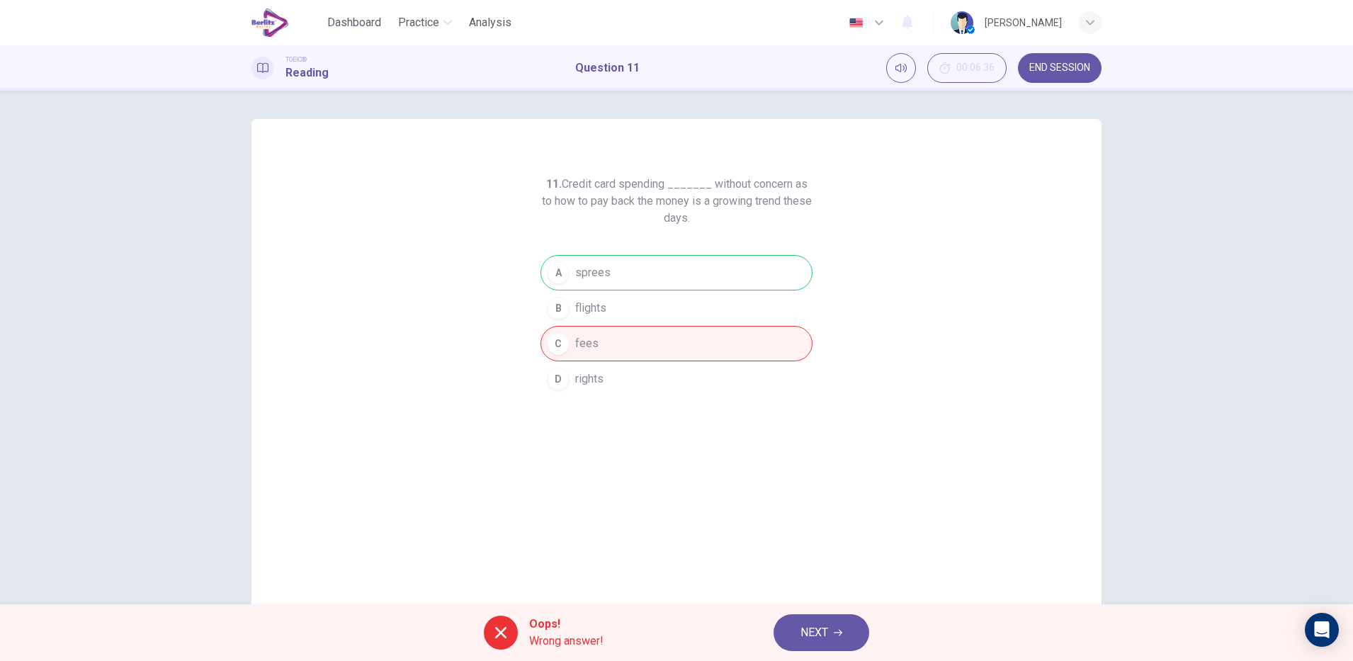
click at [838, 633] on icon "button" at bounding box center [838, 633] width 9 height 6
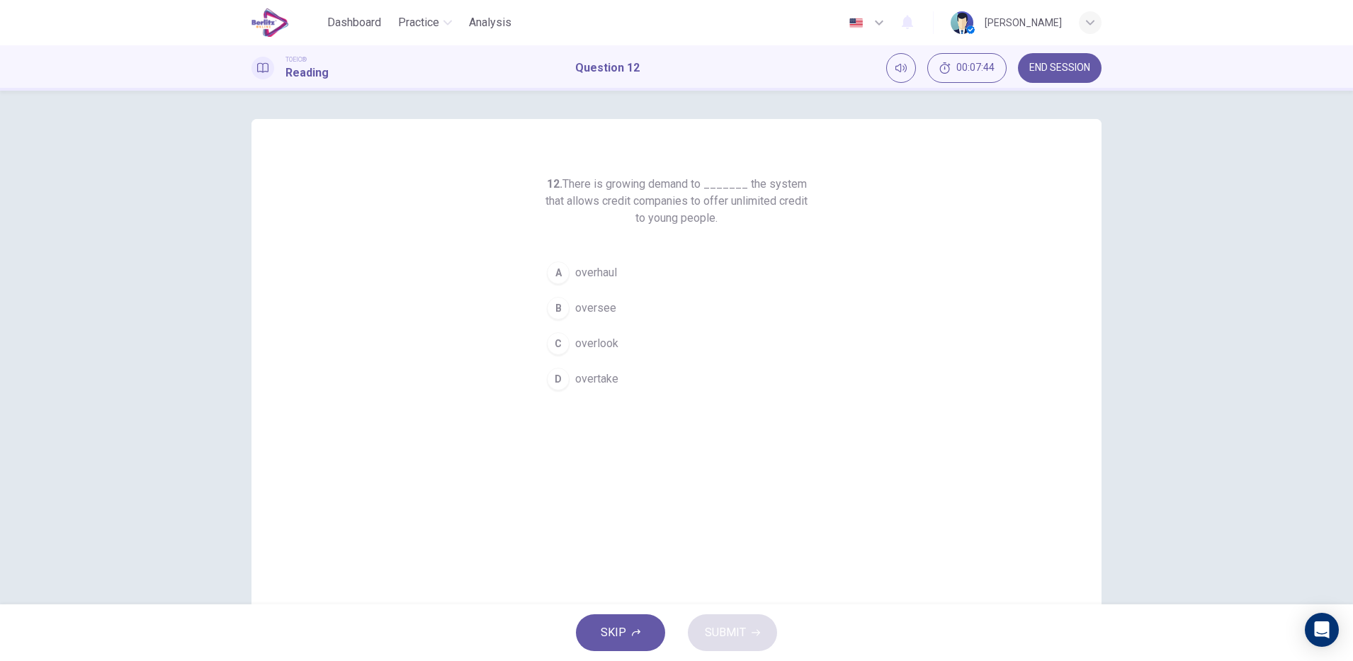
click at [553, 310] on div "B" at bounding box center [558, 308] width 23 height 23
click at [742, 628] on span "SUBMIT" at bounding box center [725, 633] width 41 height 20
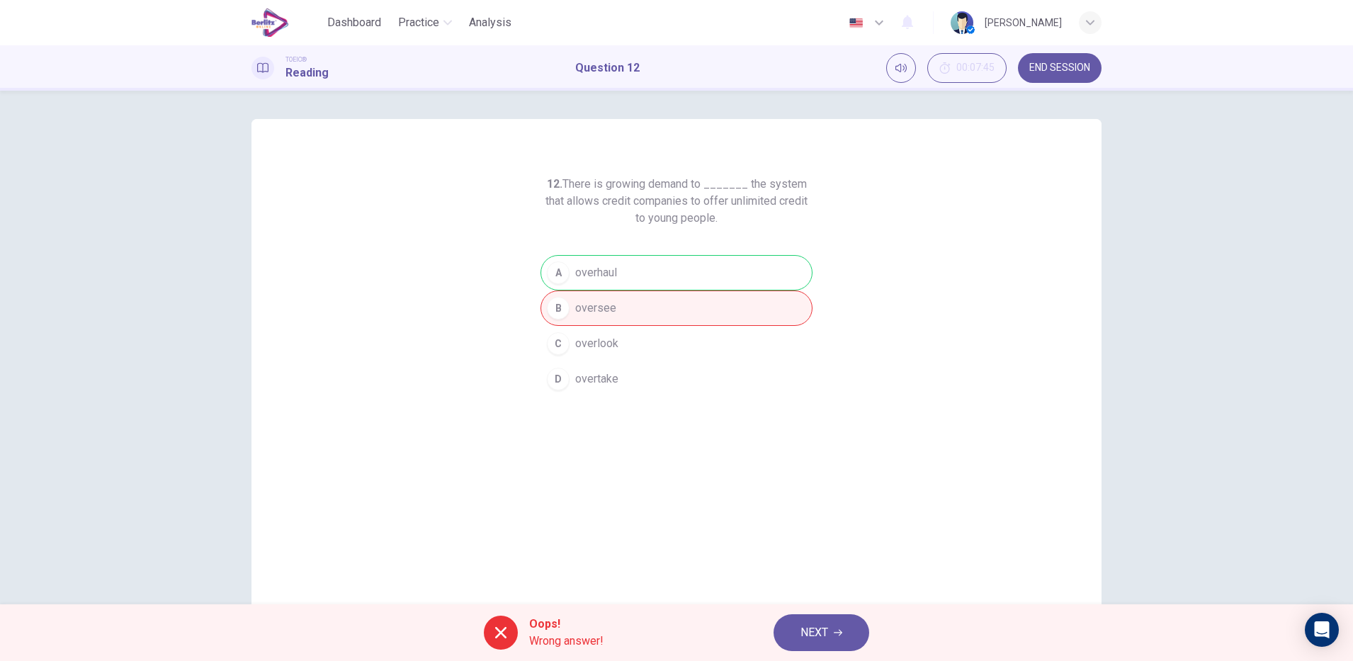
click at [671, 532] on div "12. There is growing demand to _______ the system that allows credit companies …" at bounding box center [677, 365] width 850 height 492
click at [799, 468] on div "12. There is growing demand to _______ the system that allows credit companies …" at bounding box center [677, 365] width 850 height 492
click at [826, 630] on span "NEXT" at bounding box center [815, 633] width 28 height 20
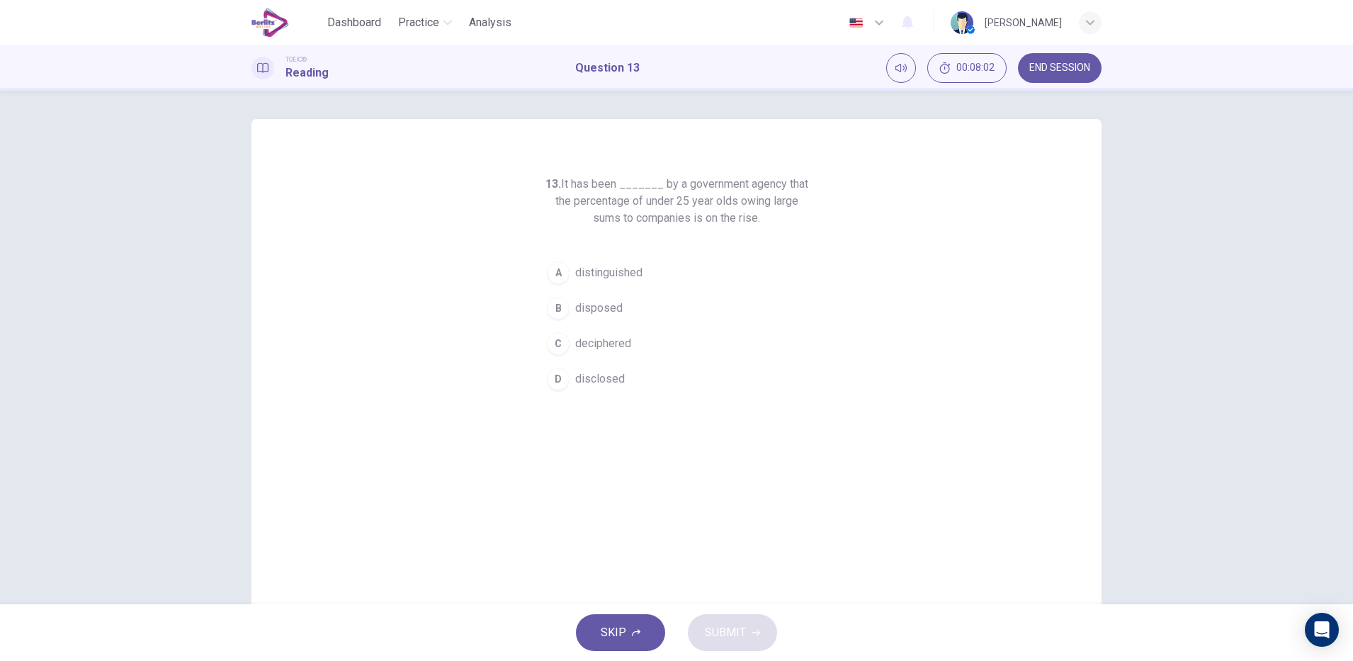
click at [607, 378] on span "disclosed" at bounding box center [600, 379] width 50 height 17
click at [737, 620] on button "SUBMIT" at bounding box center [732, 632] width 89 height 37
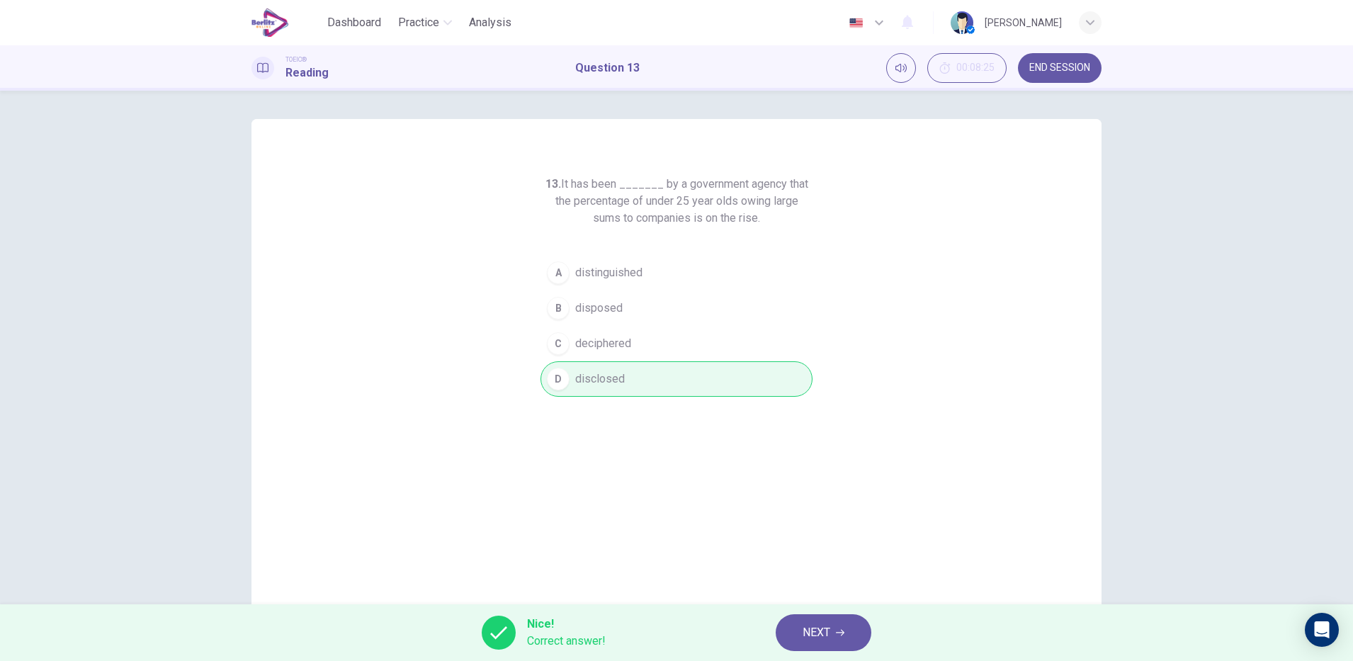
click at [830, 609] on div "Nice! Correct answer! NEXT" at bounding box center [676, 632] width 1353 height 57
click at [826, 635] on span "NEXT" at bounding box center [817, 633] width 28 height 20
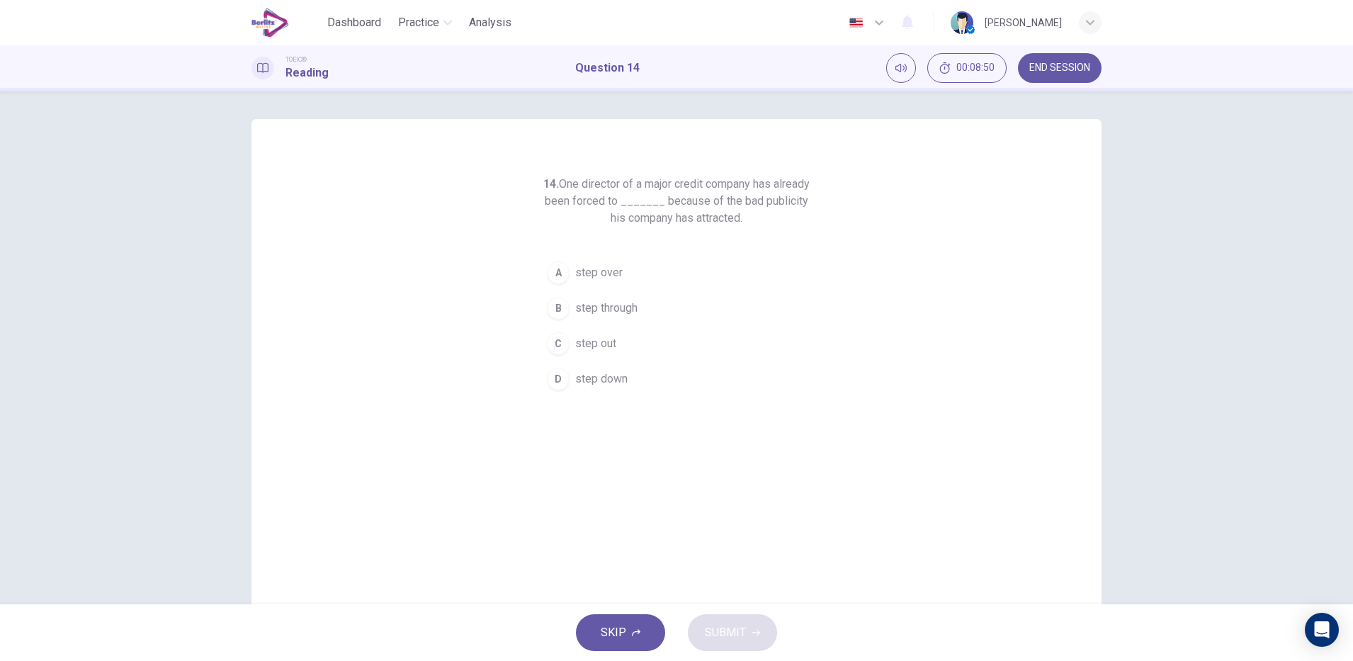
click at [607, 343] on span "step out" at bounding box center [595, 343] width 41 height 17
click at [734, 638] on span "SUBMIT" at bounding box center [725, 633] width 41 height 20
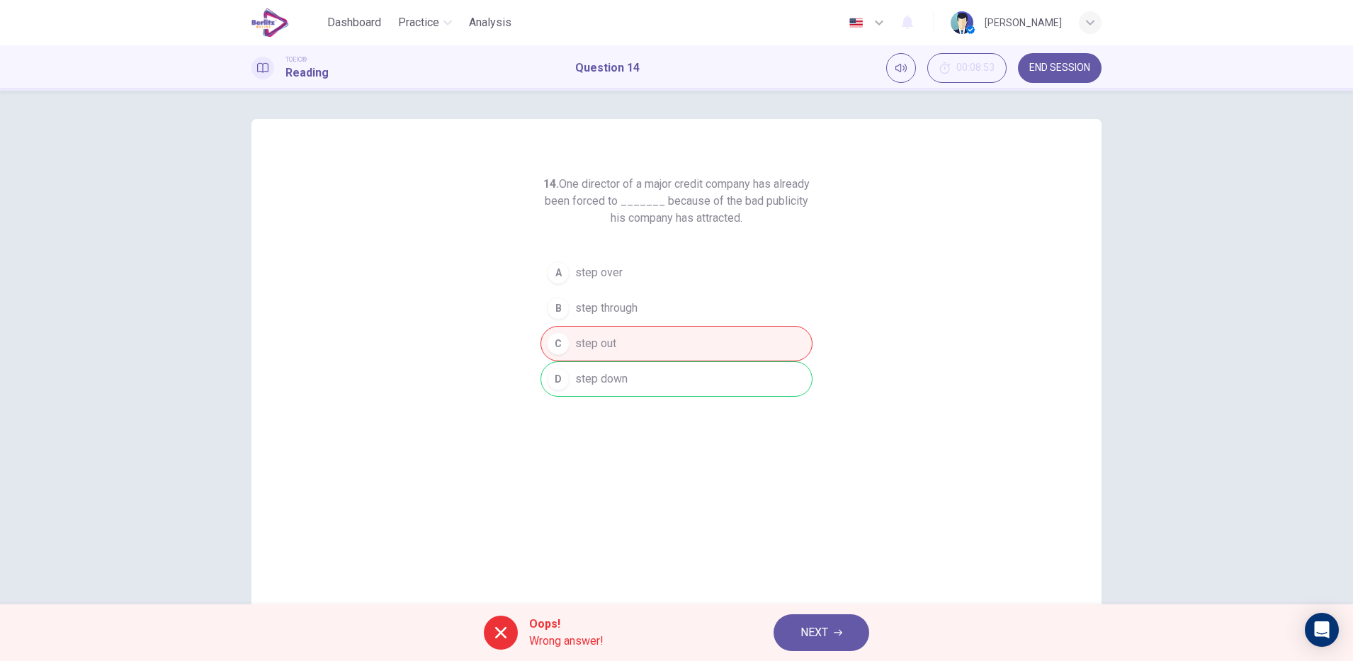
click at [811, 639] on span "NEXT" at bounding box center [815, 633] width 28 height 20
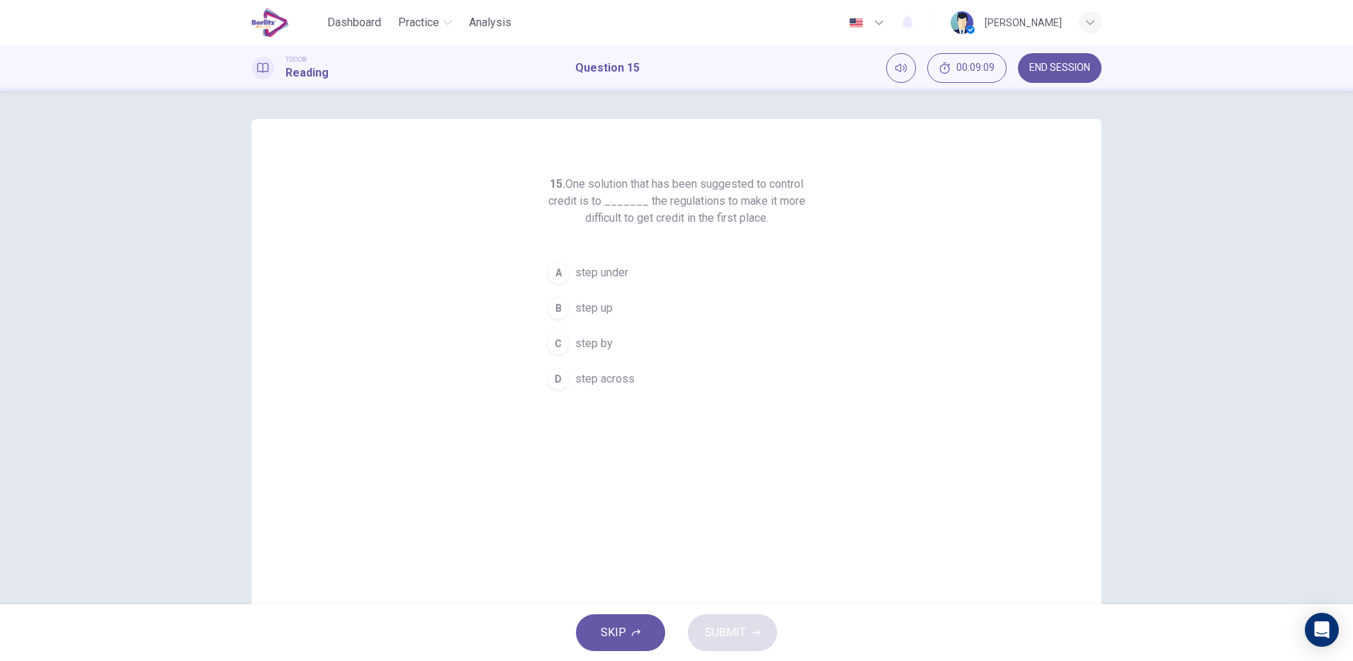
click at [598, 308] on span "step up" at bounding box center [594, 308] width 38 height 17
click at [732, 632] on span "SUBMIT" at bounding box center [725, 633] width 41 height 20
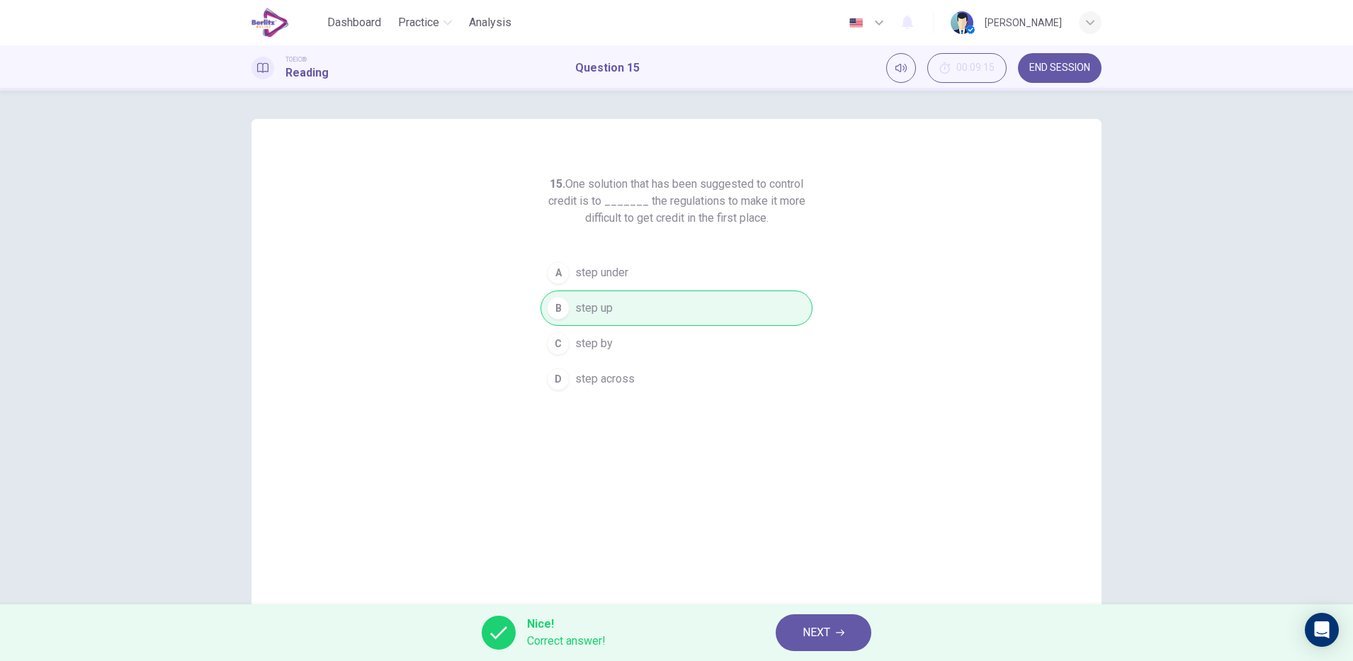
click at [844, 633] on icon "button" at bounding box center [840, 633] width 9 height 6
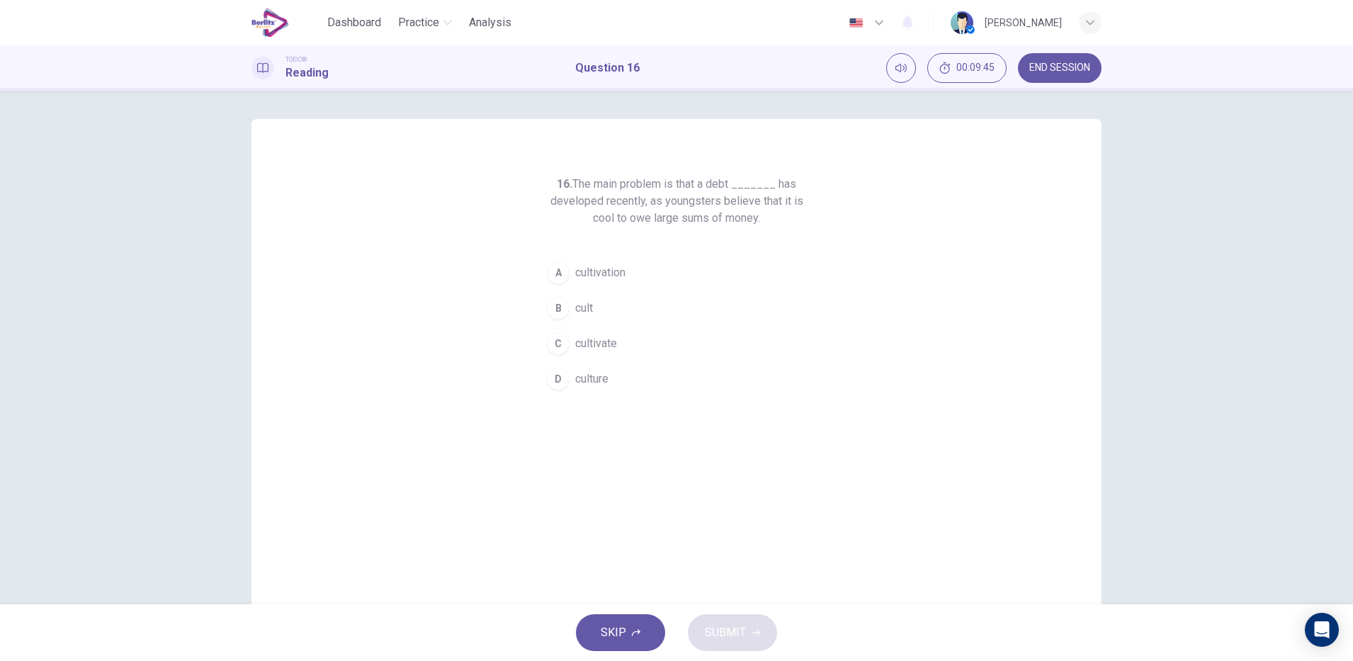
click at [582, 379] on span "culture" at bounding box center [591, 379] width 33 height 17
click at [752, 632] on icon "button" at bounding box center [756, 633] width 9 height 9
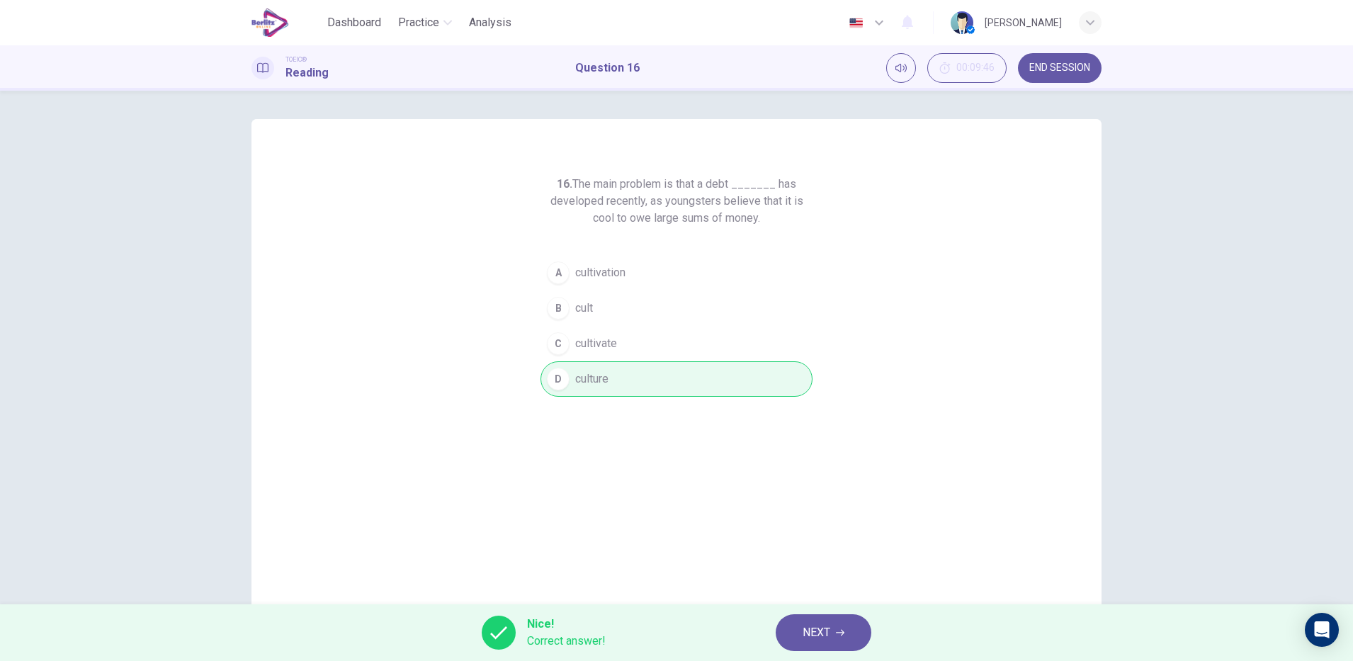
click at [869, 639] on button "NEXT" at bounding box center [824, 632] width 96 height 37
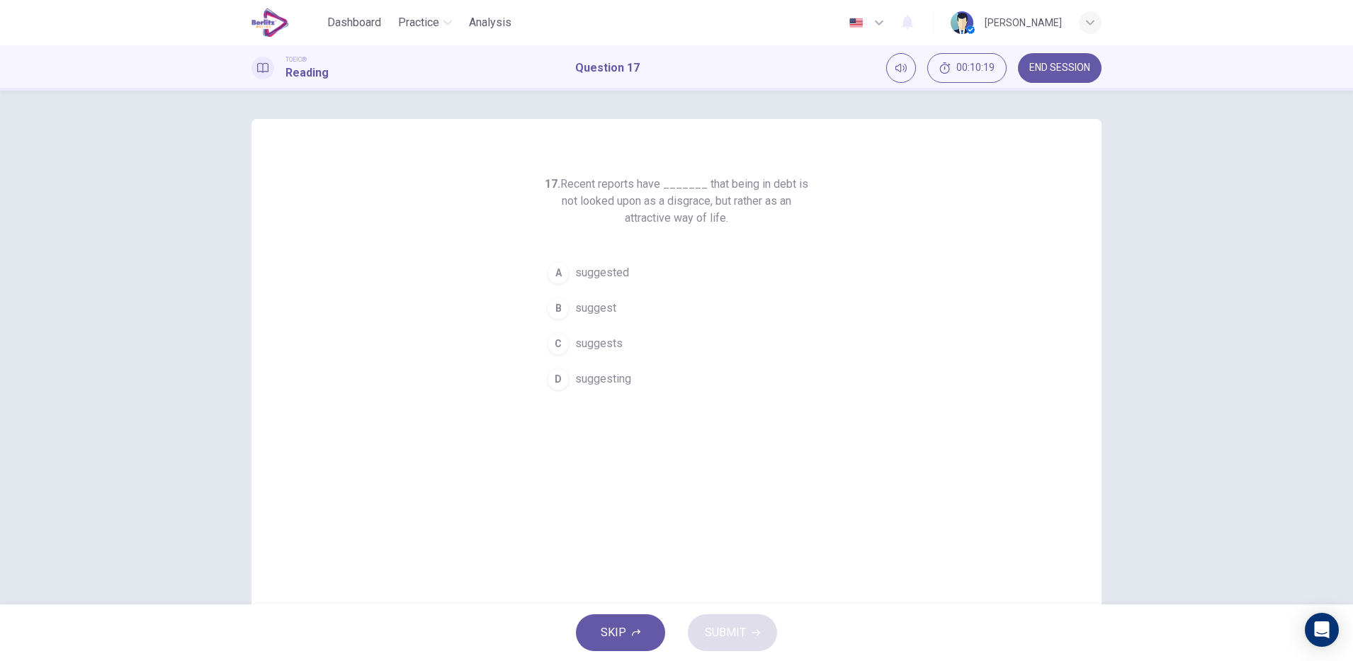
click at [612, 342] on span "suggests" at bounding box center [598, 343] width 47 height 17
click at [755, 633] on icon "button" at bounding box center [756, 633] width 9 height 6
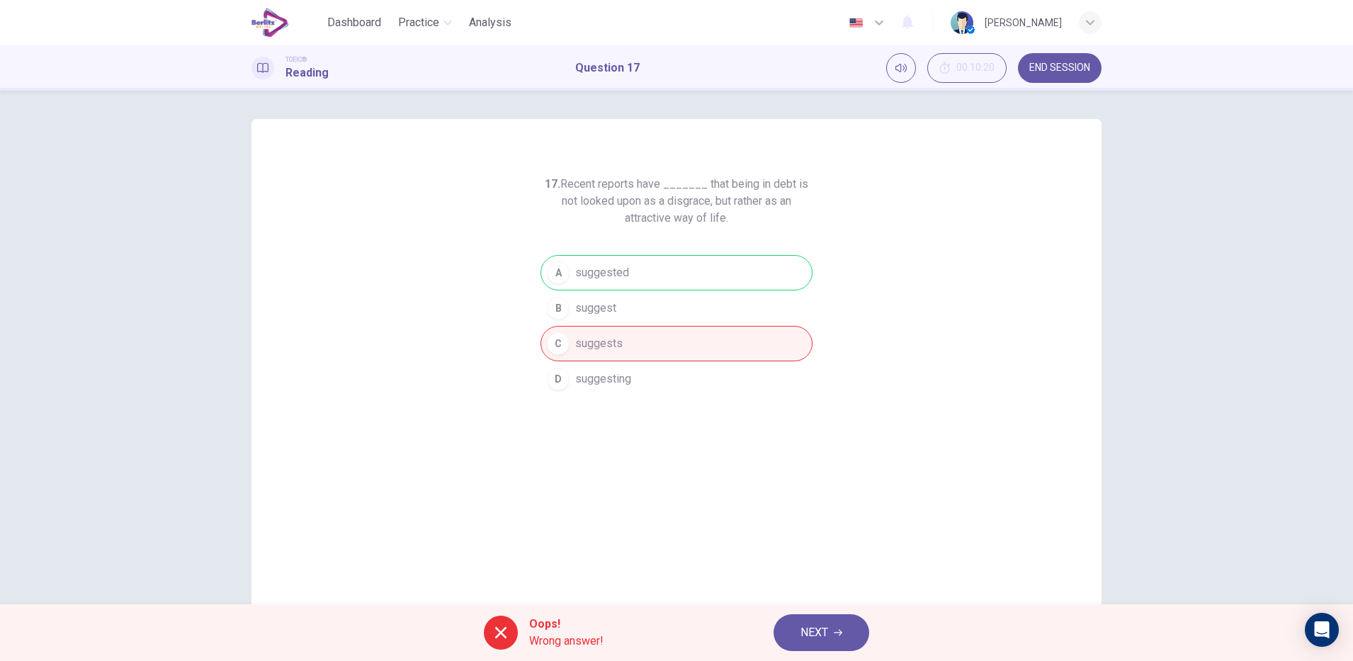
click at [839, 633] on icon "button" at bounding box center [838, 633] width 9 height 6
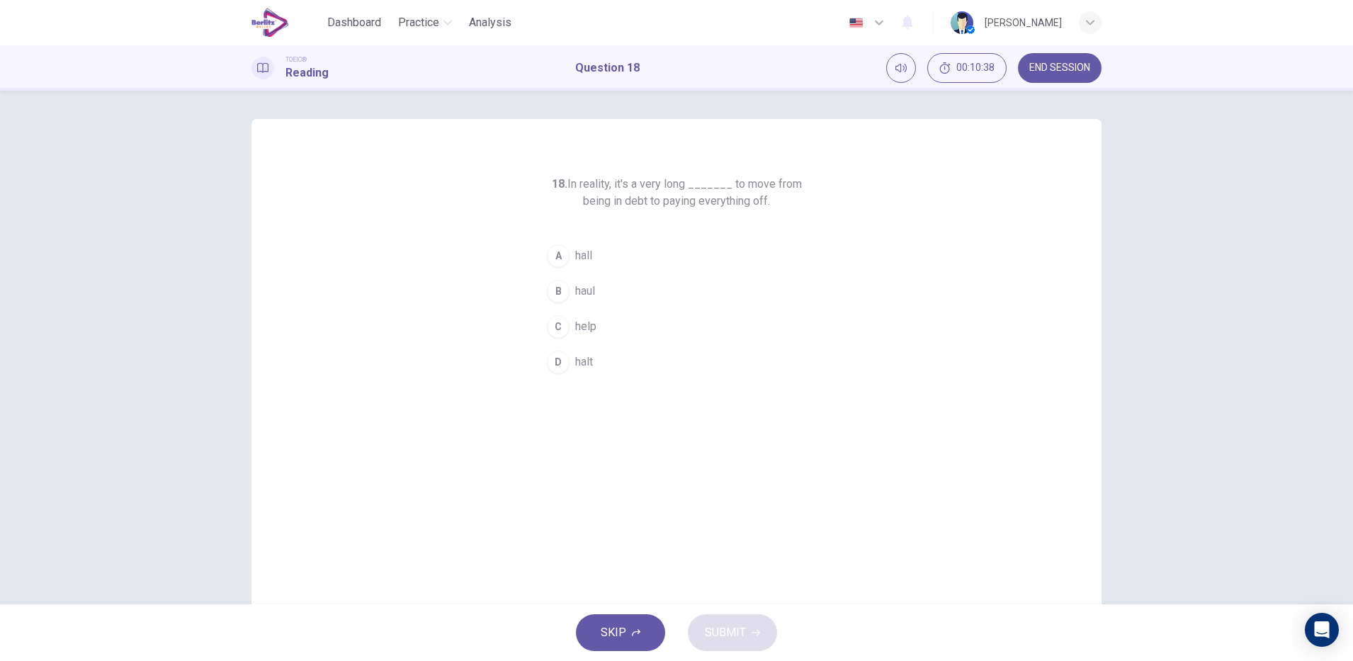
click at [553, 371] on div "D" at bounding box center [558, 362] width 23 height 23
click at [757, 630] on icon "button" at bounding box center [756, 633] width 9 height 6
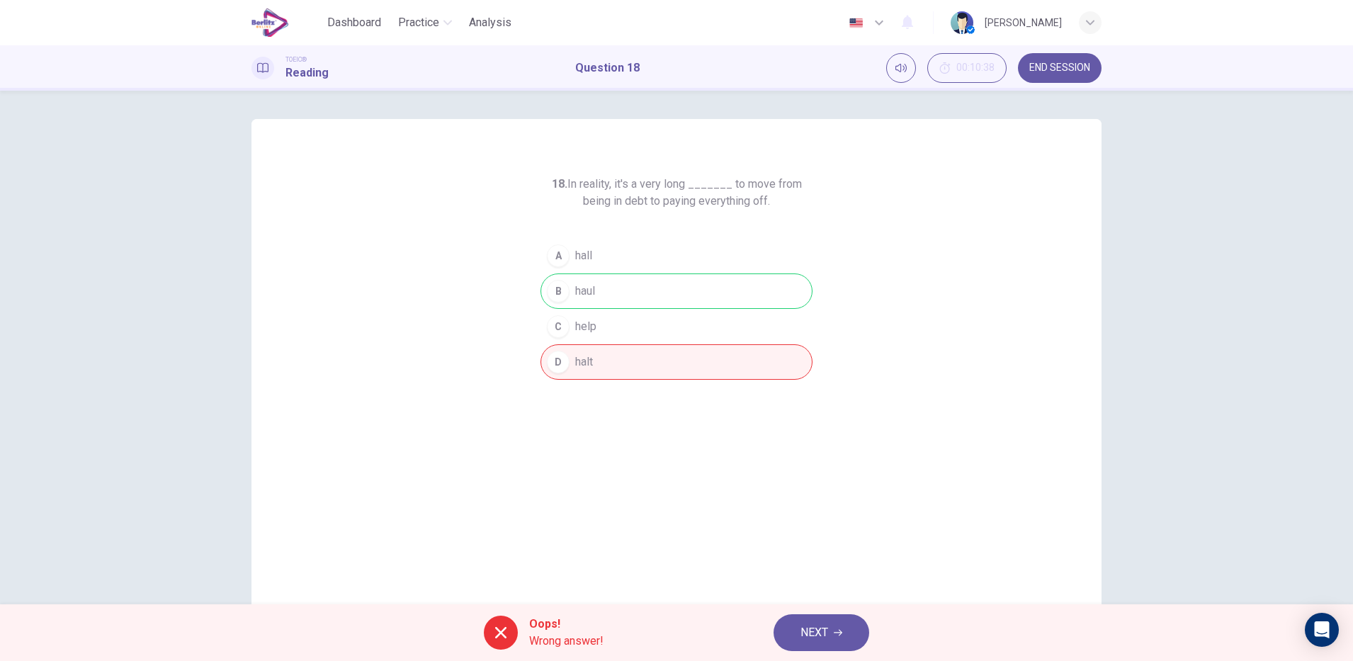
click at [839, 633] on icon "button" at bounding box center [838, 633] width 9 height 6
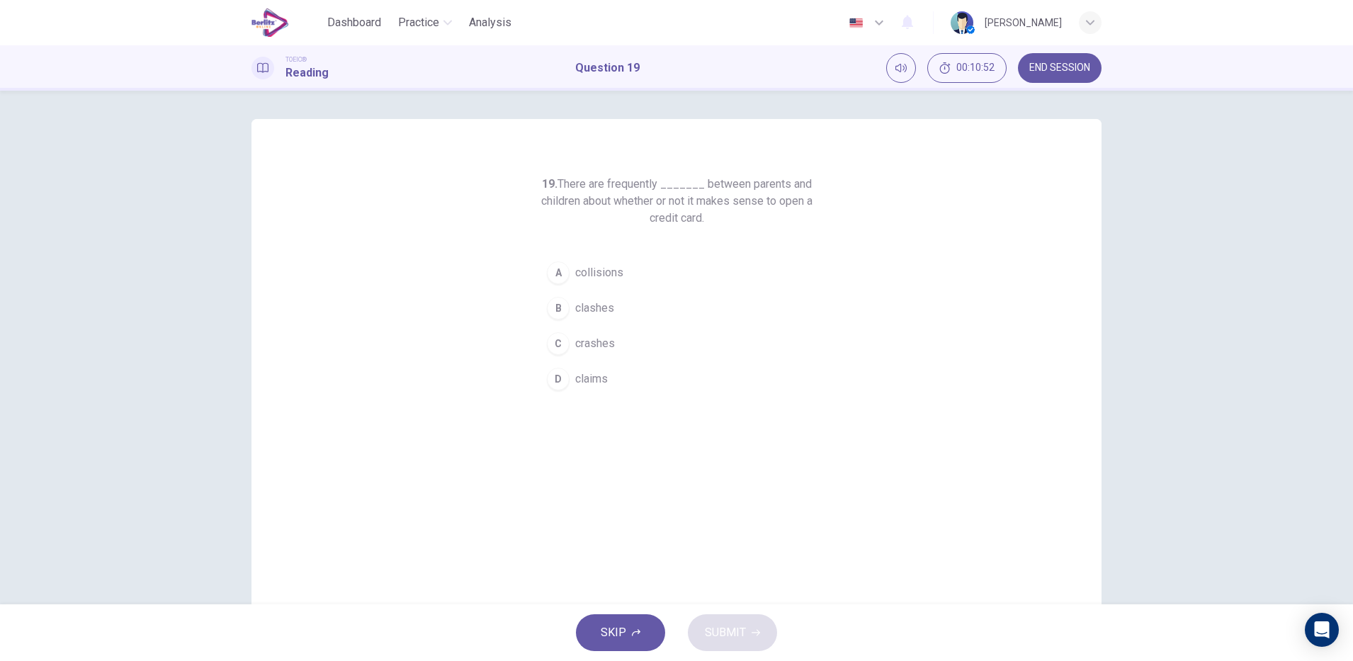
click at [553, 378] on div "D" at bounding box center [558, 379] width 23 height 23
click at [755, 633] on icon "button" at bounding box center [756, 633] width 9 height 6
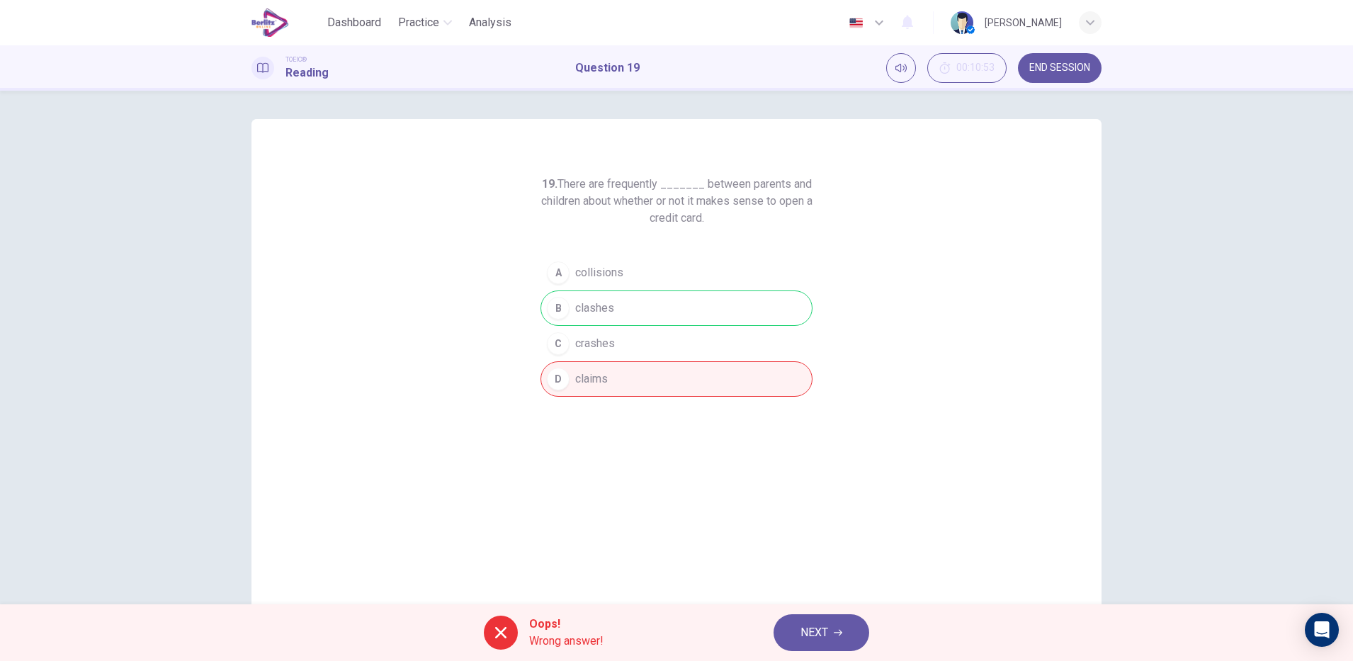
click at [839, 633] on icon "button" at bounding box center [838, 633] width 9 height 6
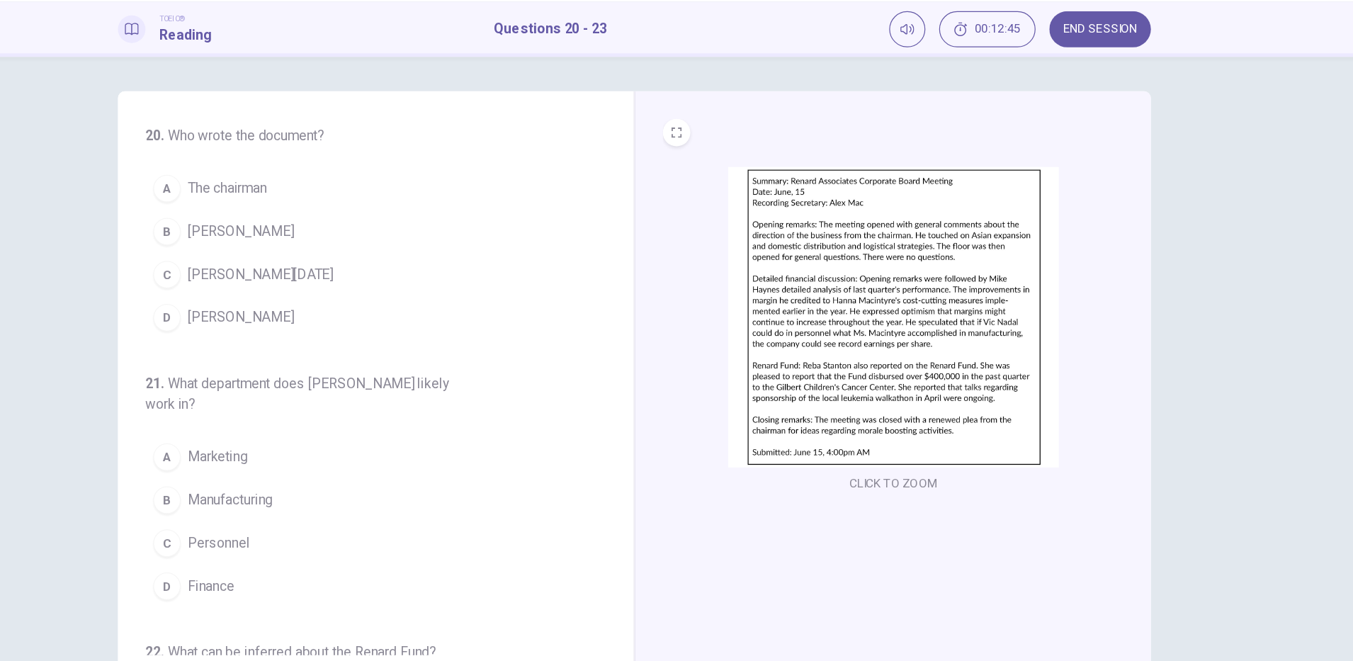
click at [288, 234] on div "B" at bounding box center [292, 234] width 23 height 23
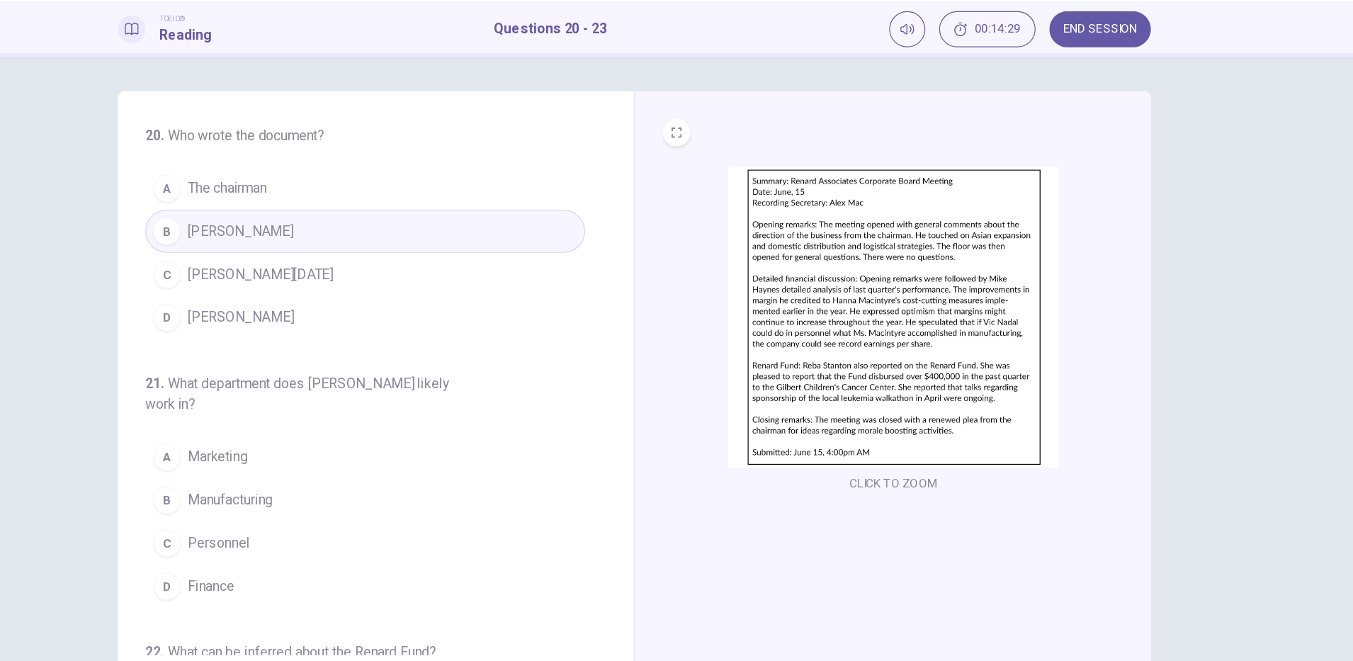
click at [327, 529] on span "Finance" at bounding box center [328, 526] width 38 height 17
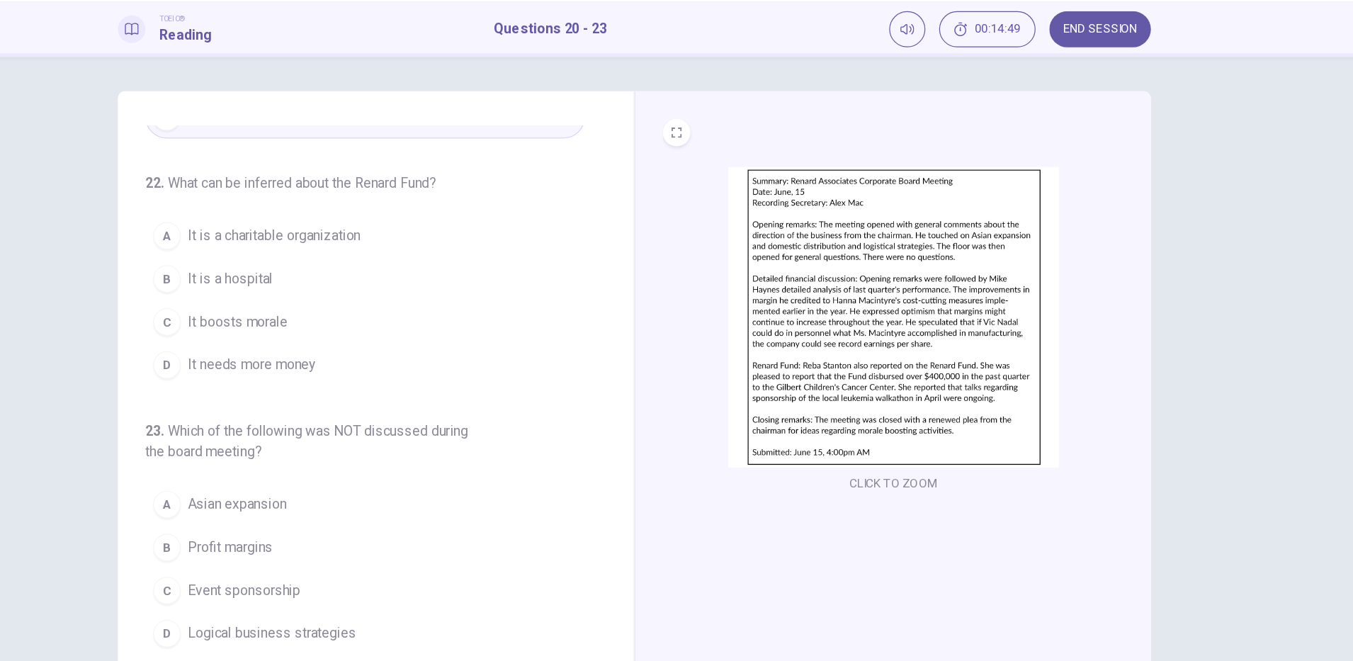
scroll to position [385, 0]
click at [429, 235] on span "It is a charitable organization" at bounding box center [380, 238] width 142 height 17
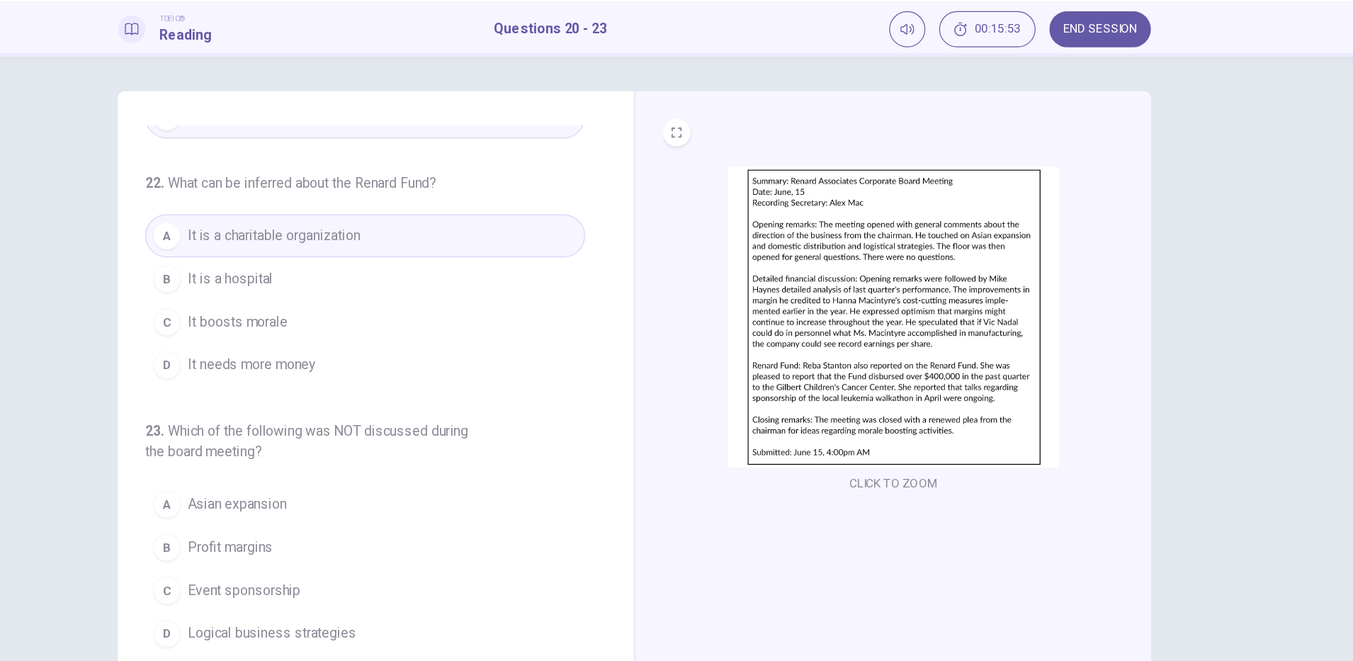
click at [374, 463] on span "Asian expansion" at bounding box center [349, 459] width 81 height 17
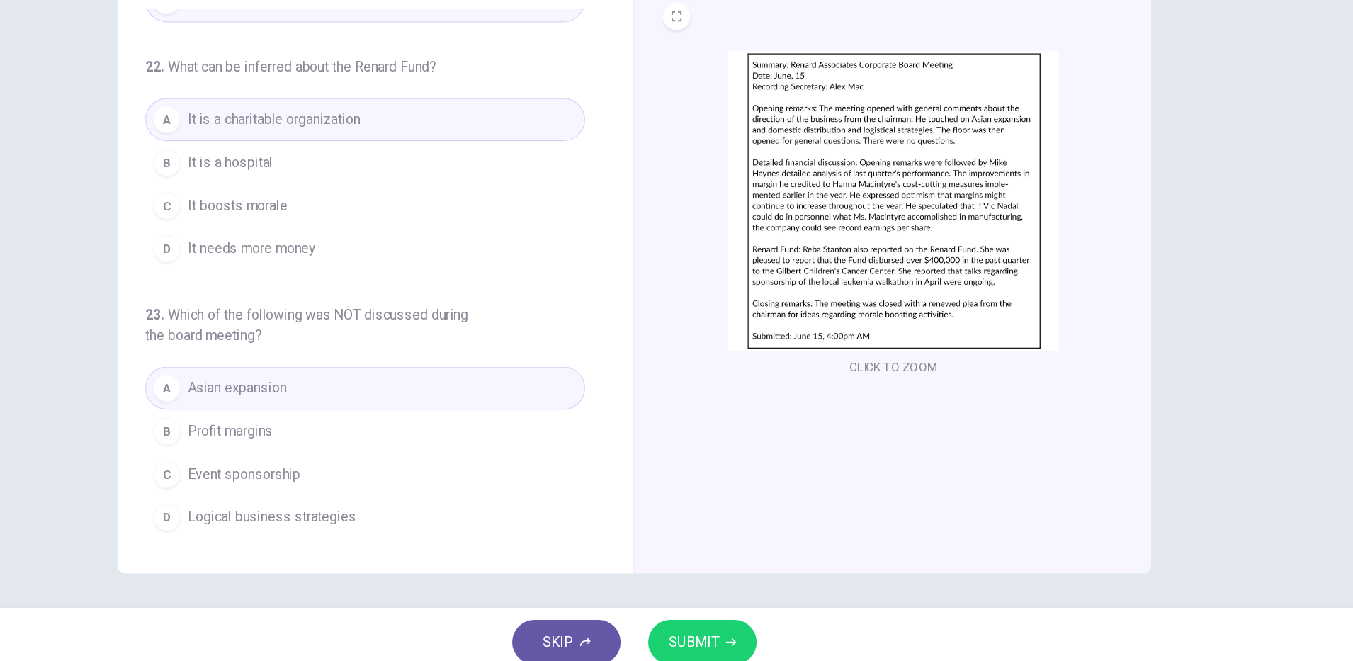
scroll to position [0, 0]
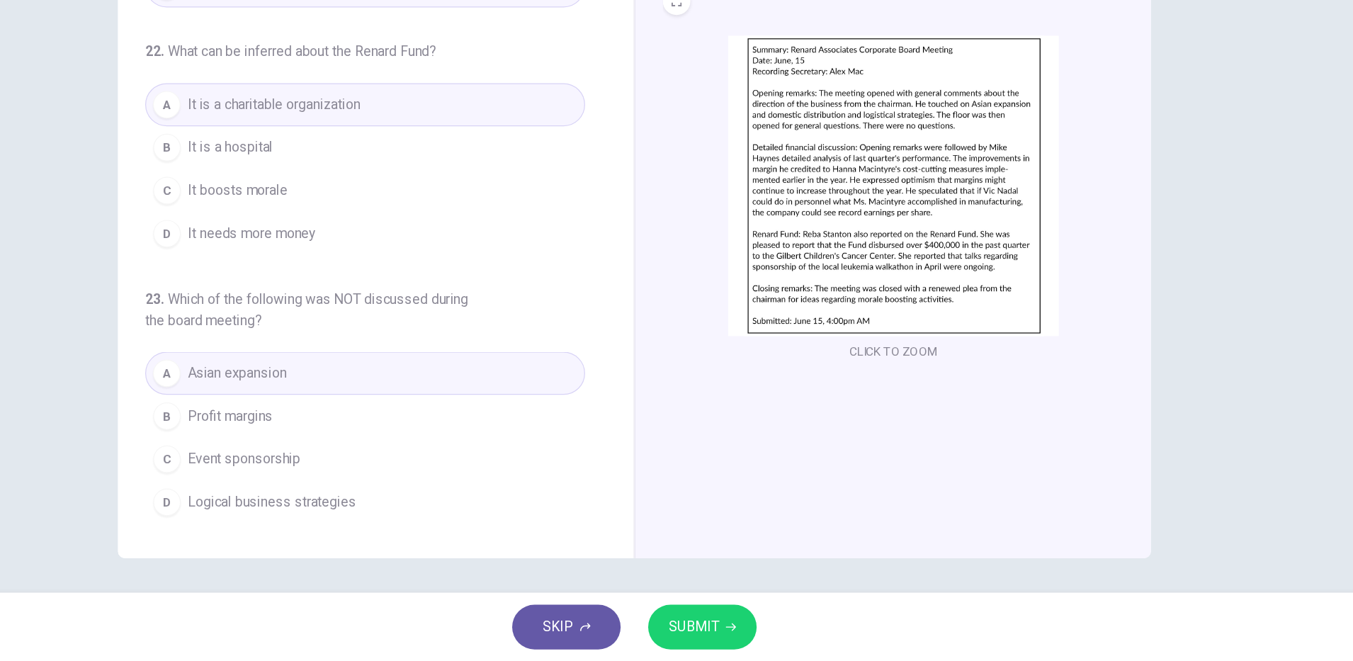
click at [755, 633] on icon "button" at bounding box center [756, 633] width 9 height 6
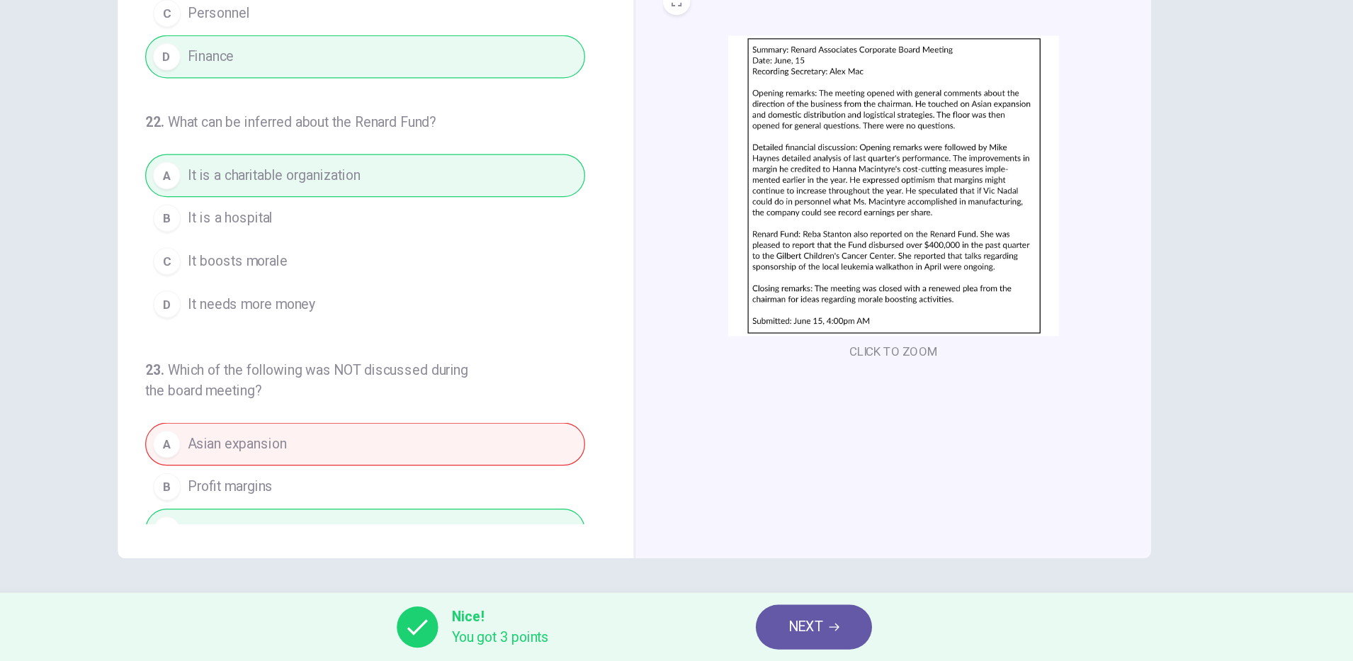
scroll to position [386, 0]
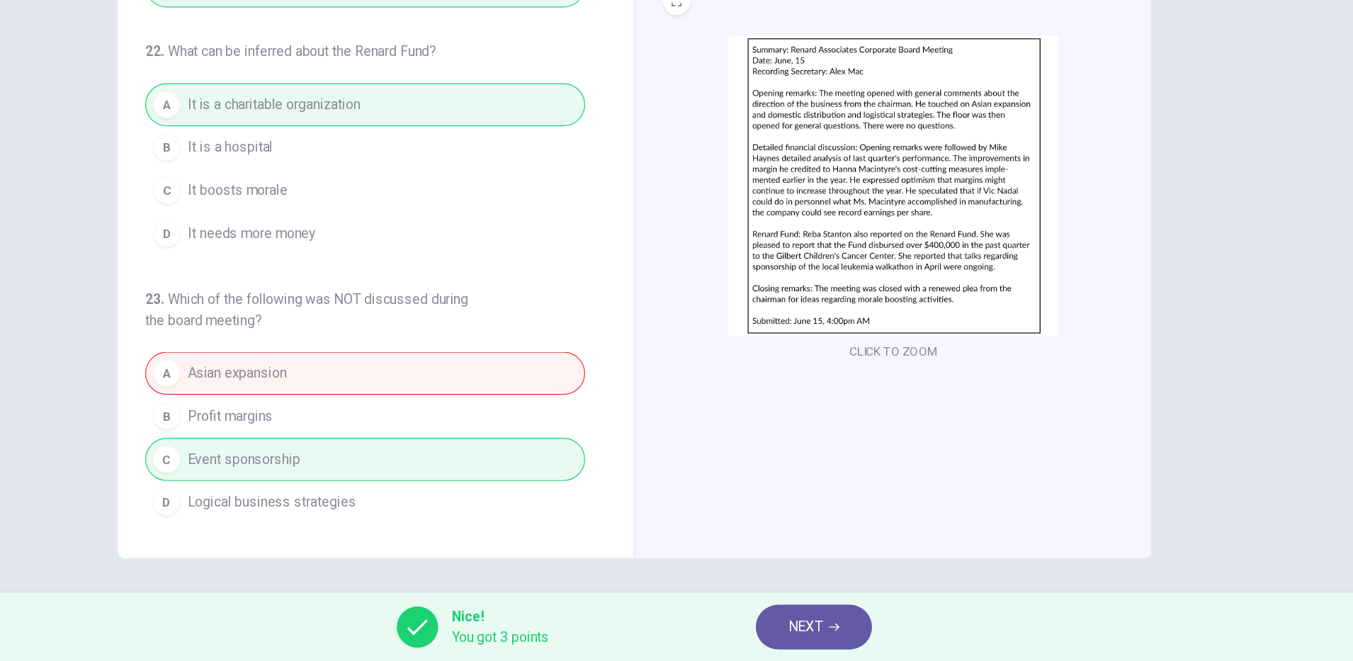
click at [840, 633] on icon "button" at bounding box center [841, 633] width 9 height 6
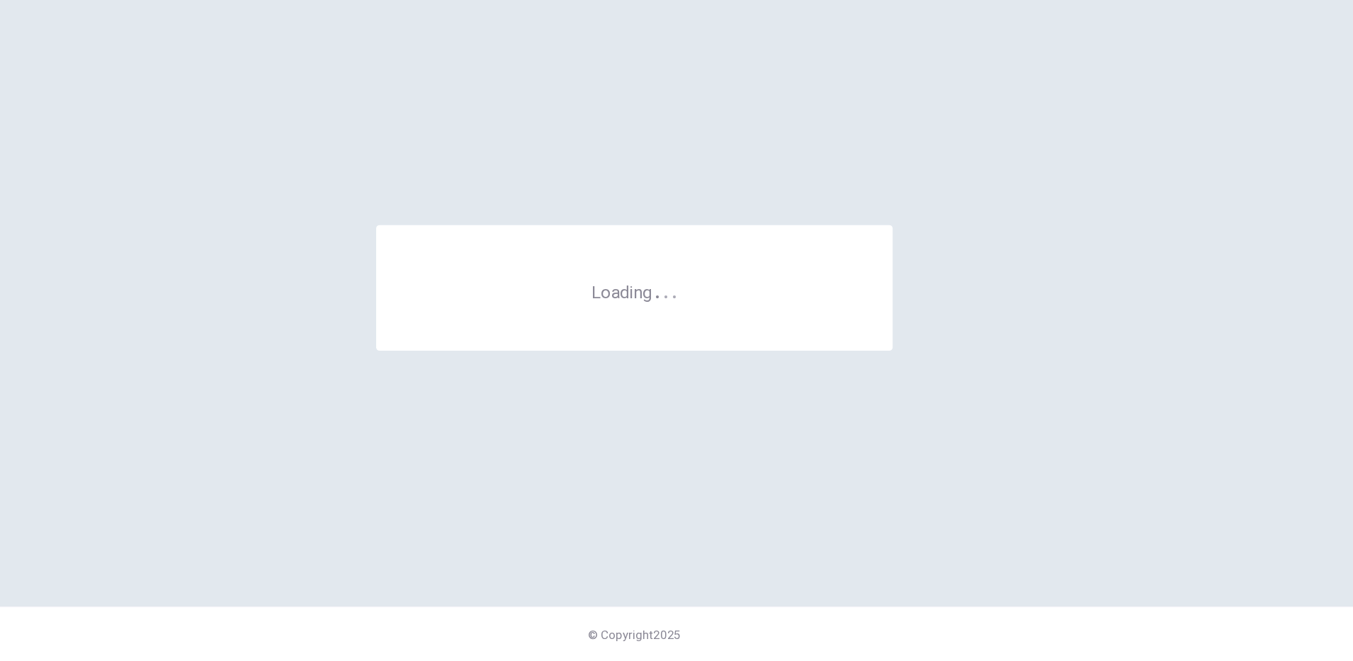
scroll to position [0, 0]
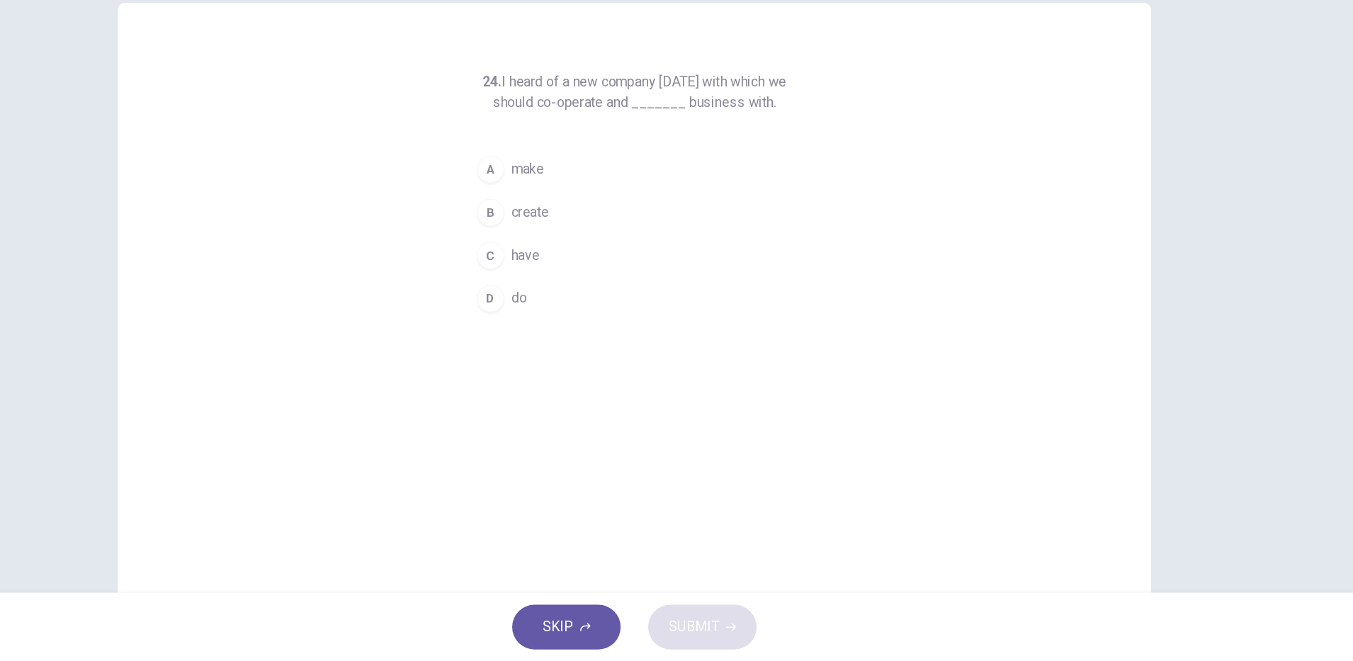
click at [585, 254] on span "make" at bounding box center [588, 255] width 27 height 17
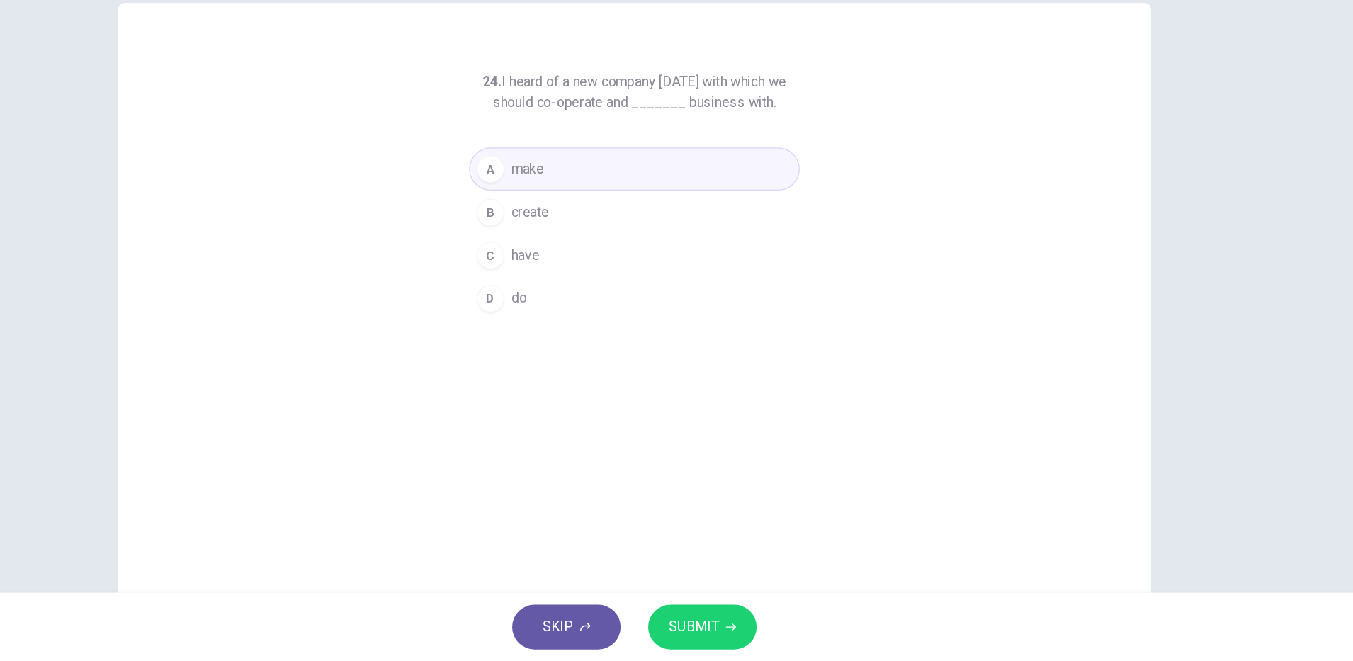
click at [737, 634] on span "SUBMIT" at bounding box center [725, 633] width 41 height 20
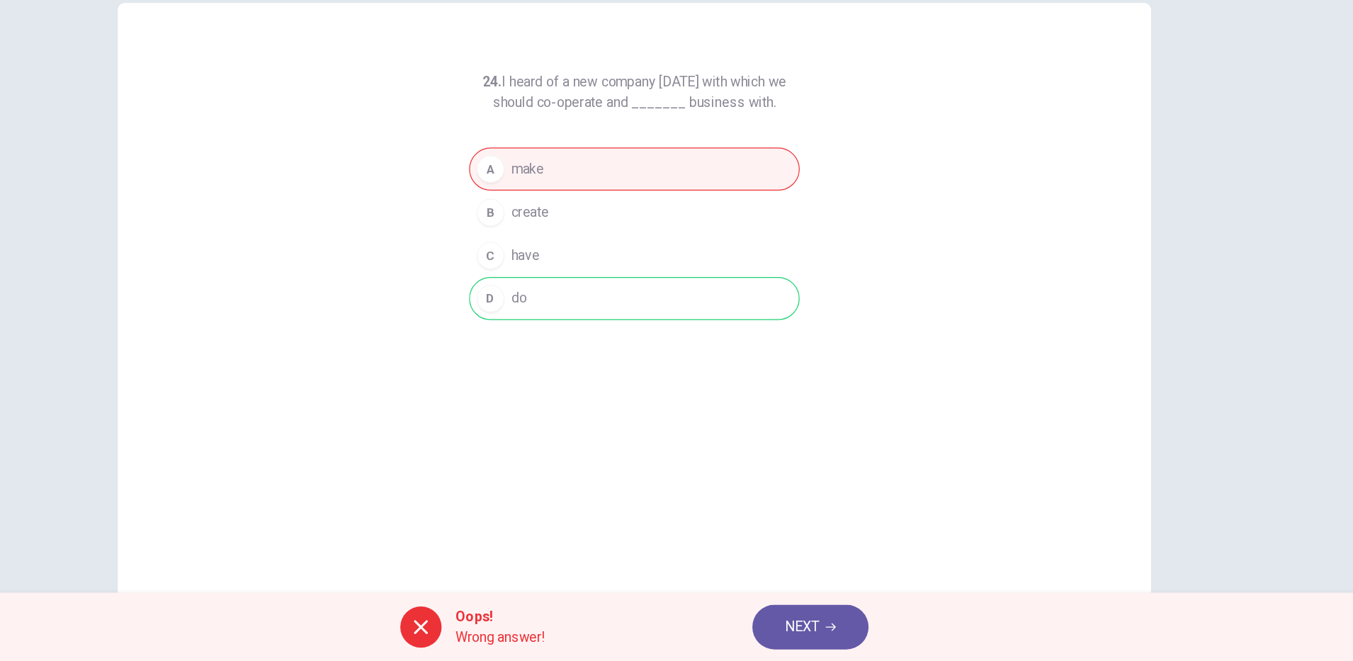
click at [822, 636] on span "NEXT" at bounding box center [815, 633] width 28 height 20
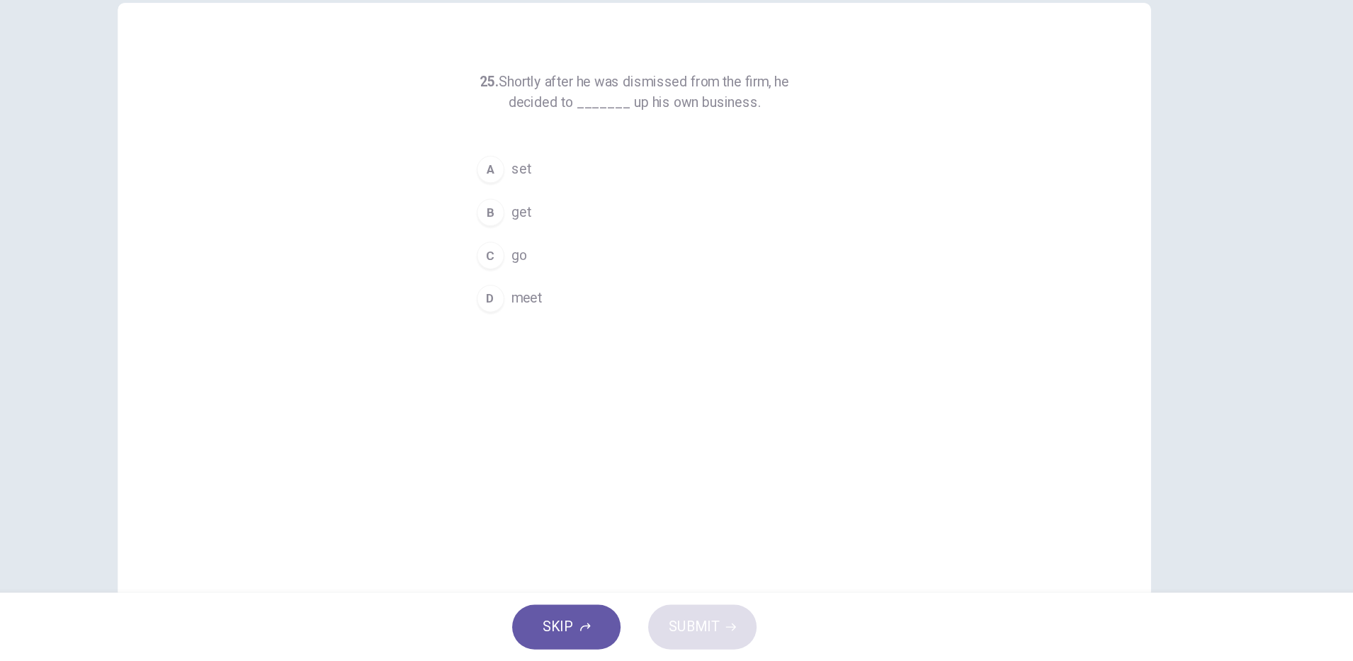
click at [579, 295] on span "get" at bounding box center [583, 291] width 16 height 17
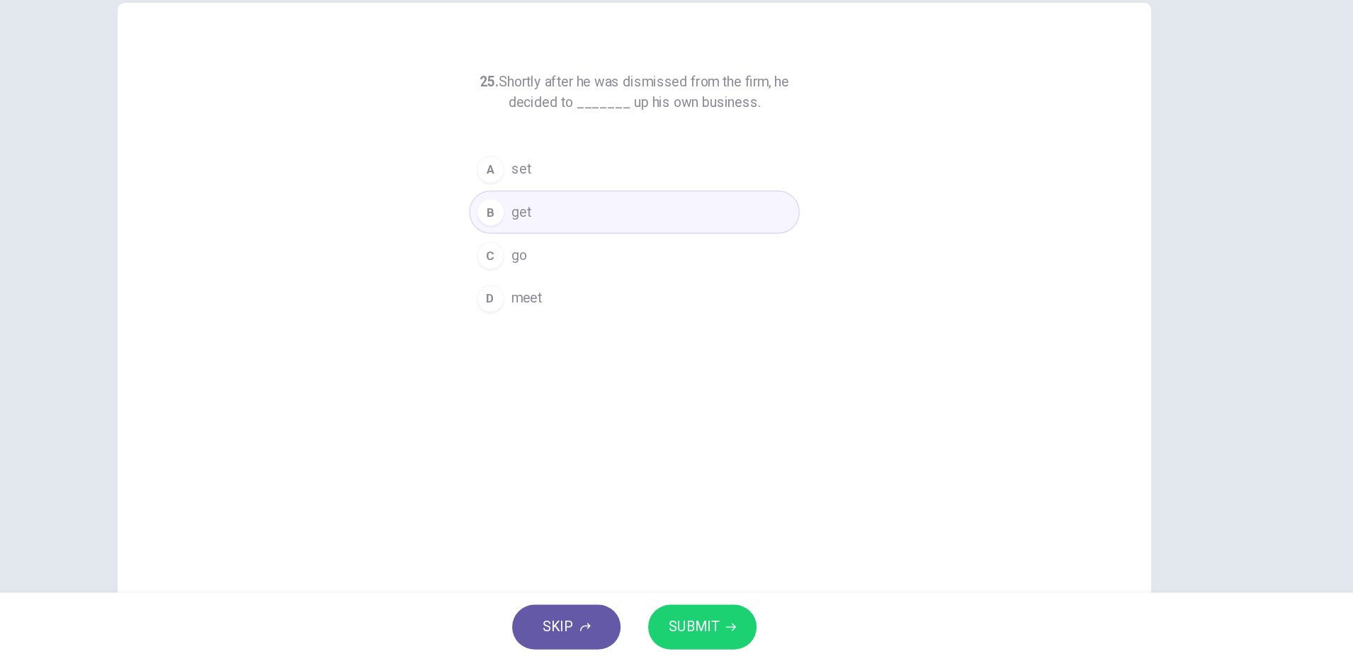
click at [736, 636] on span "SUBMIT" at bounding box center [725, 633] width 41 height 20
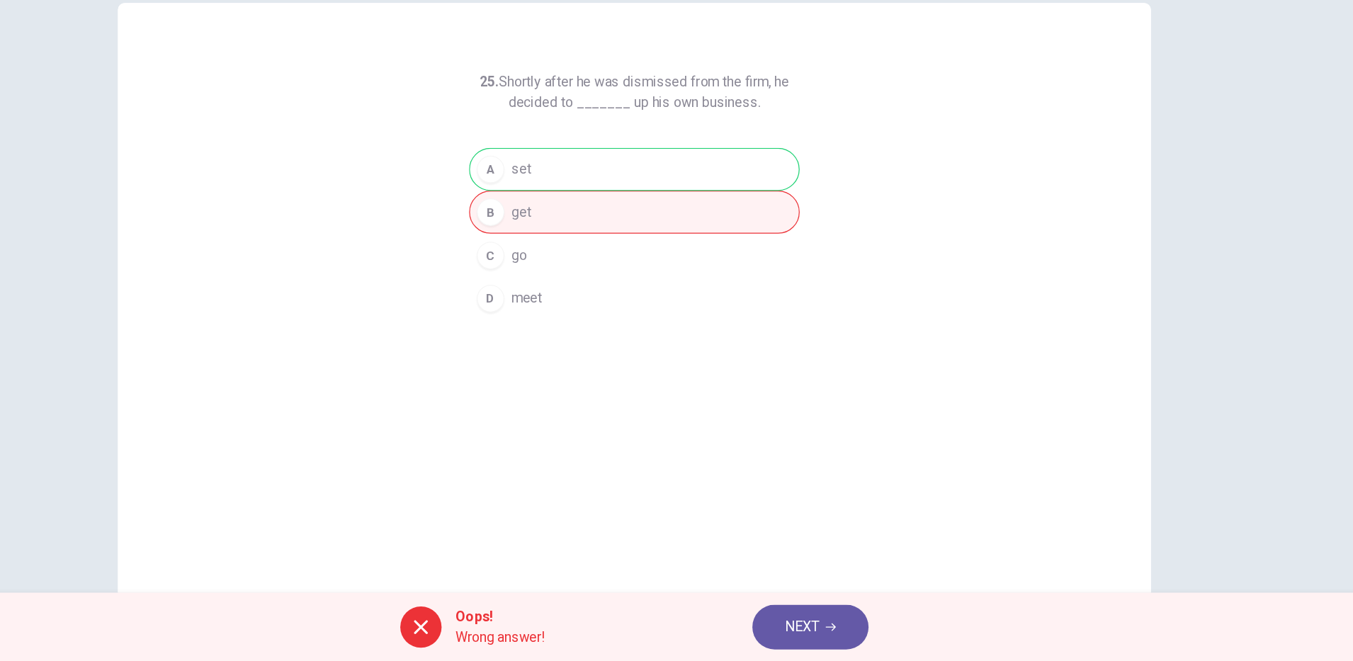
click at [839, 633] on icon "button" at bounding box center [838, 633] width 9 height 6
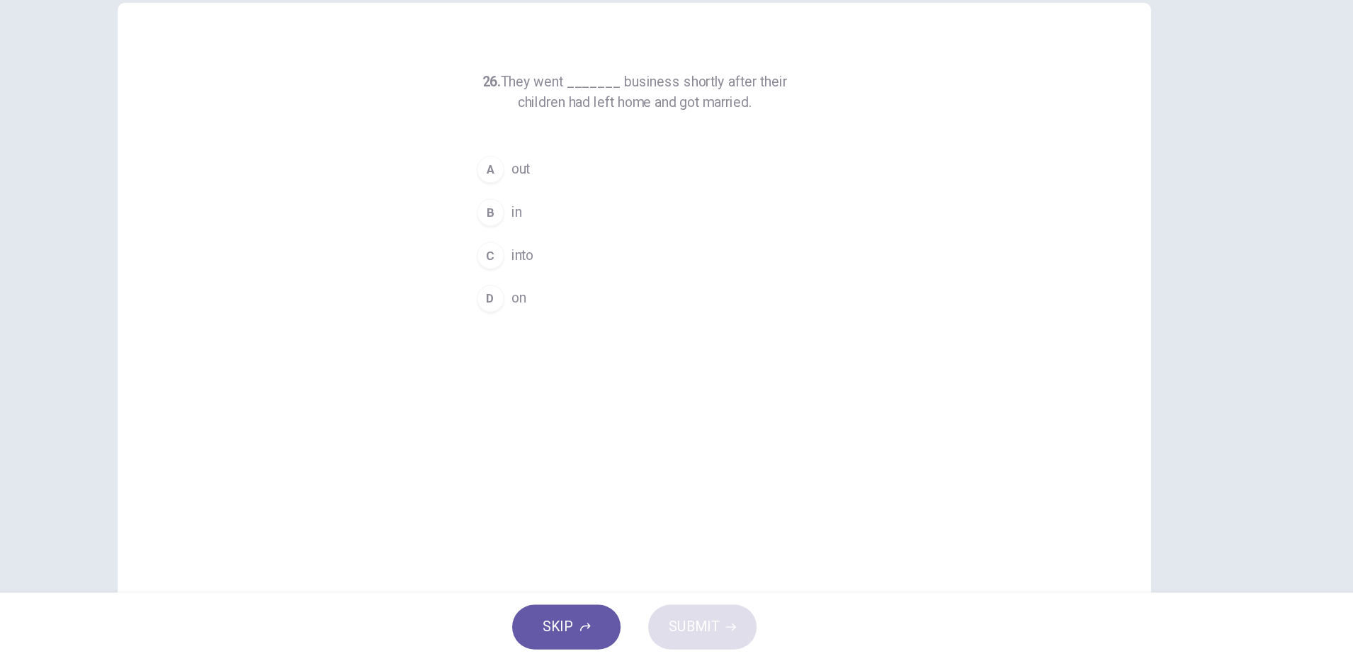
click at [553, 326] on div "C" at bounding box center [558, 326] width 23 height 23
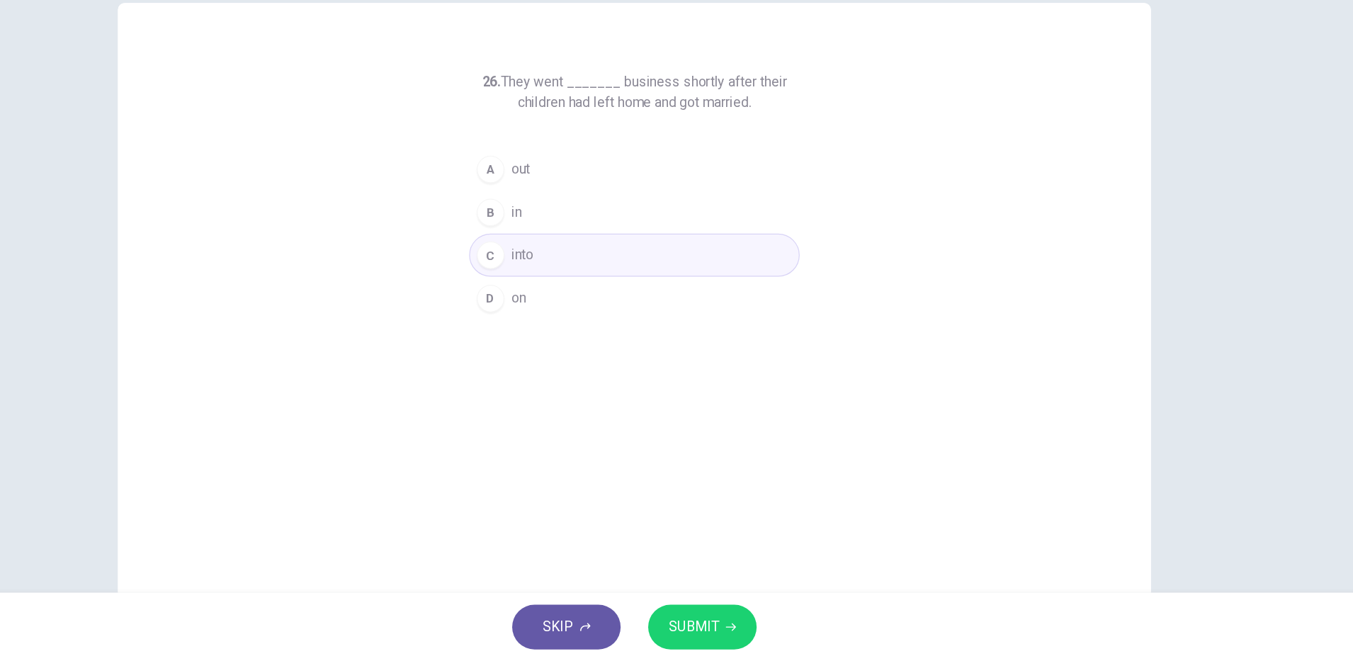
click at [736, 638] on span "SUBMIT" at bounding box center [725, 633] width 41 height 20
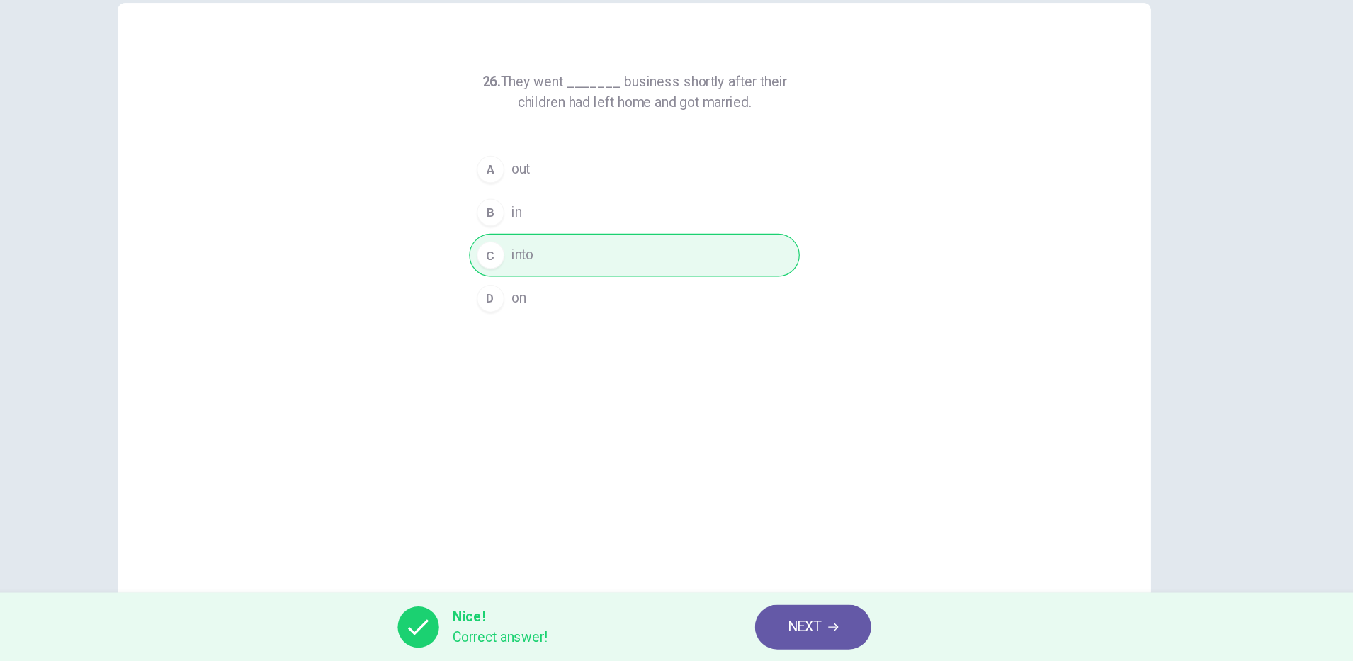
click at [842, 633] on icon "button" at bounding box center [840, 633] width 9 height 6
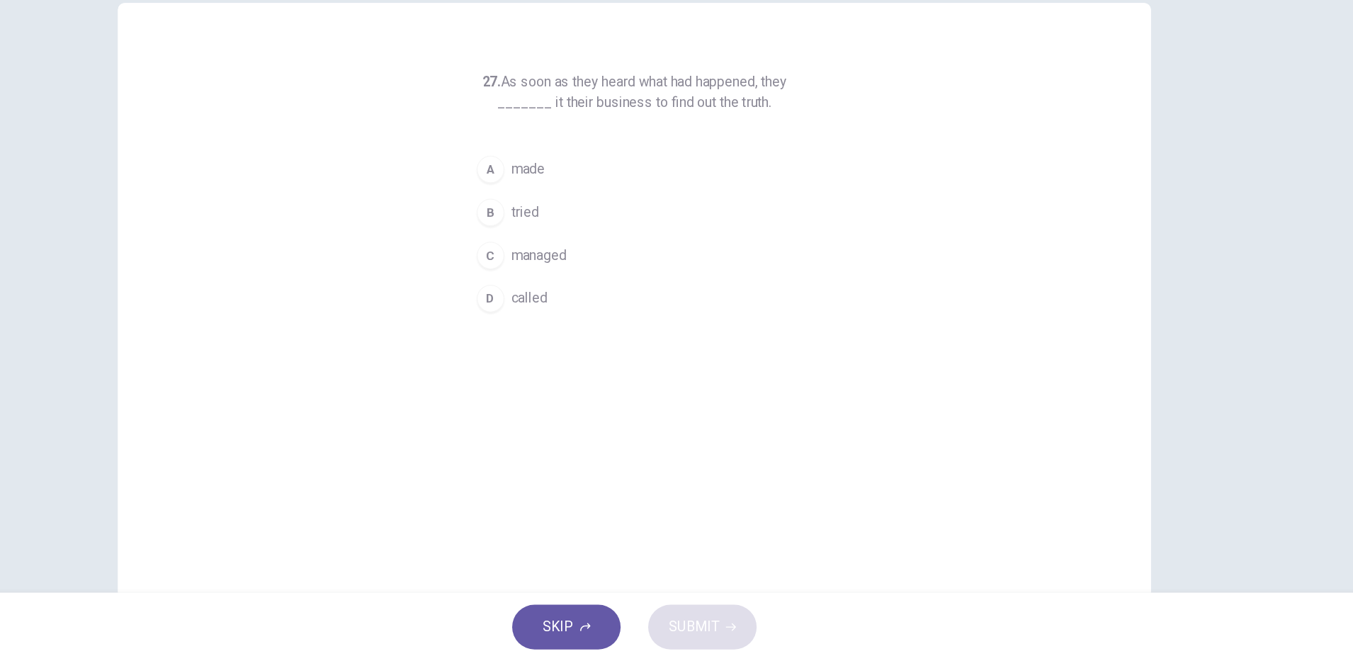
click at [575, 295] on span "tried" at bounding box center [586, 291] width 23 height 17
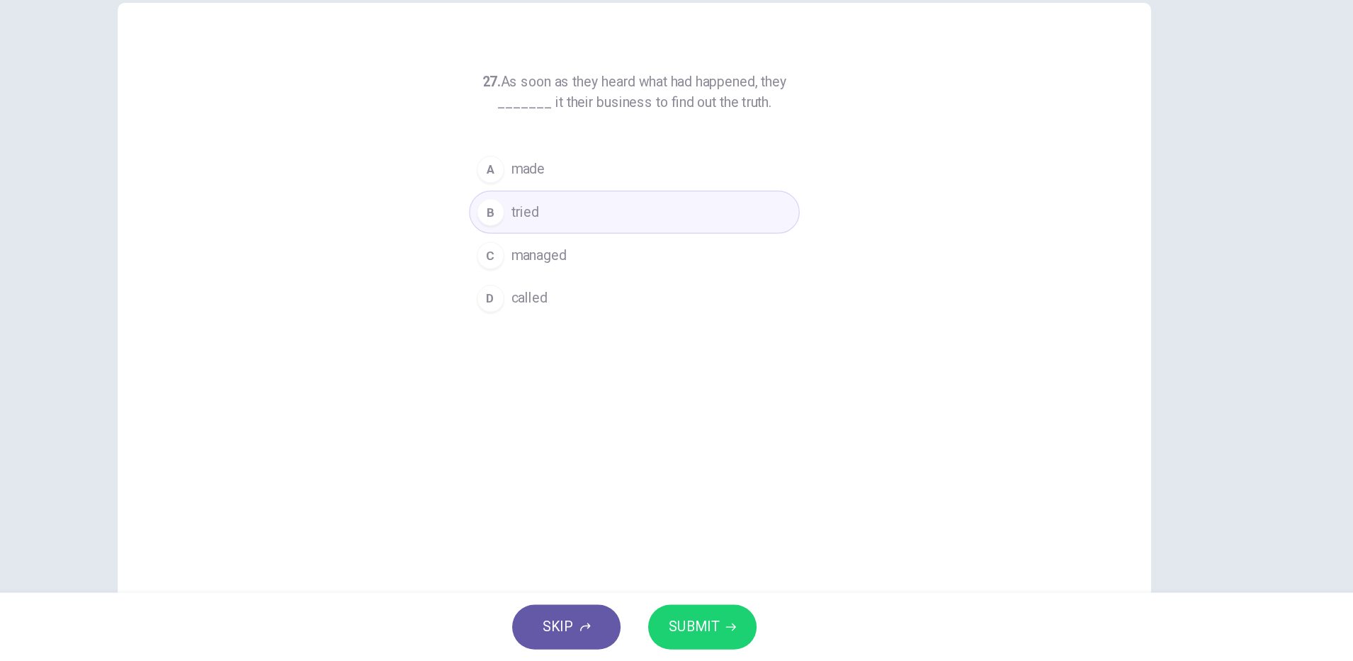
click at [755, 633] on icon "button" at bounding box center [756, 633] width 9 height 6
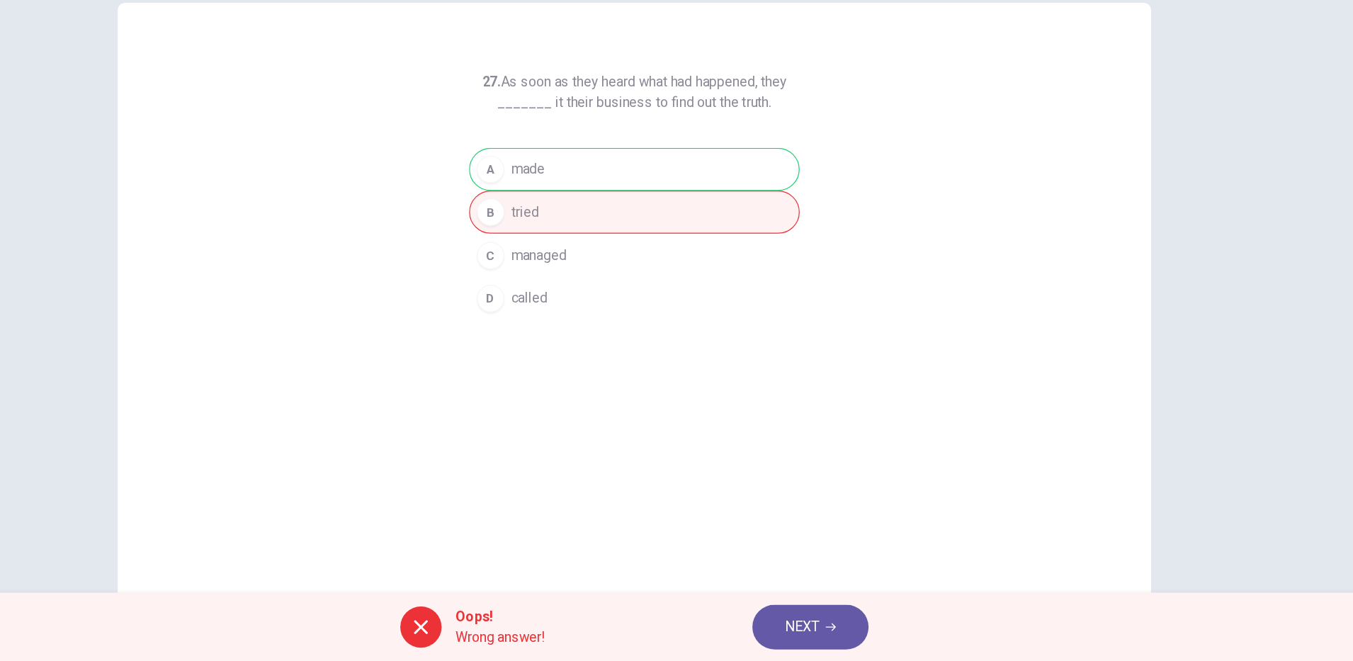
click at [829, 608] on div "Oops! Wrong answer! NEXT" at bounding box center [676, 632] width 1353 height 57
click at [840, 636] on icon "button" at bounding box center [838, 633] width 9 height 9
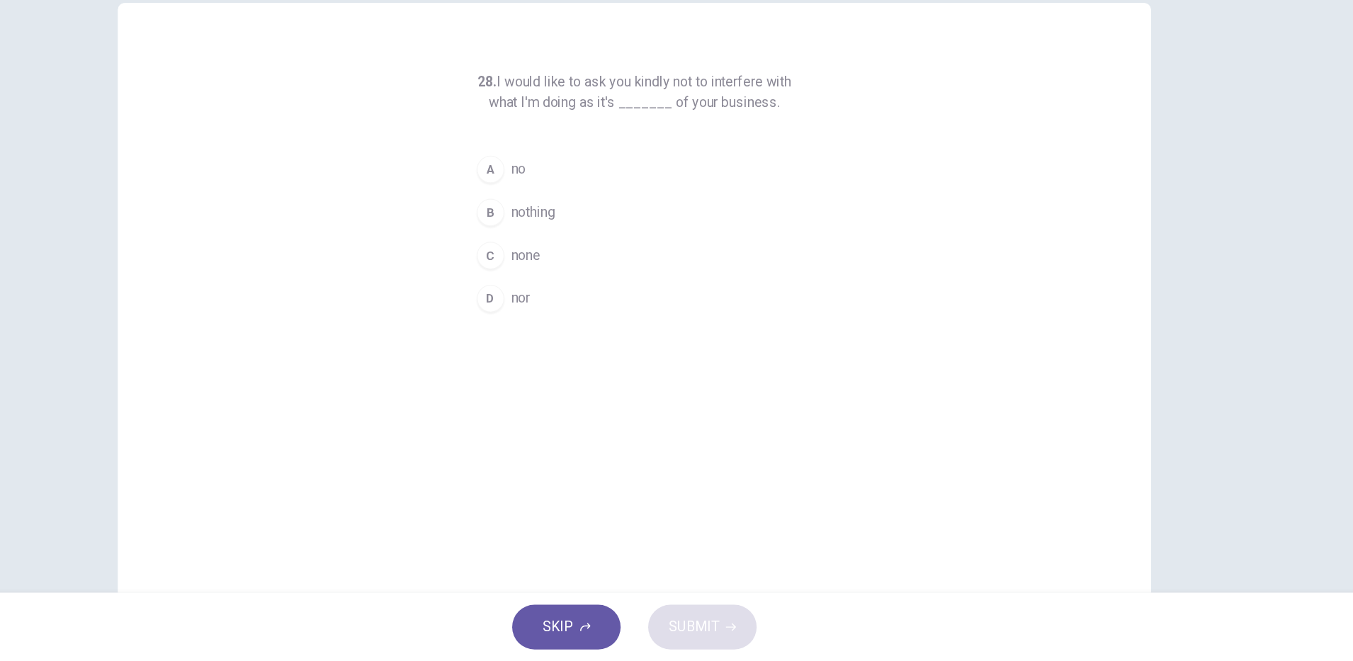
click at [601, 292] on span "nothing" at bounding box center [593, 291] width 36 height 17
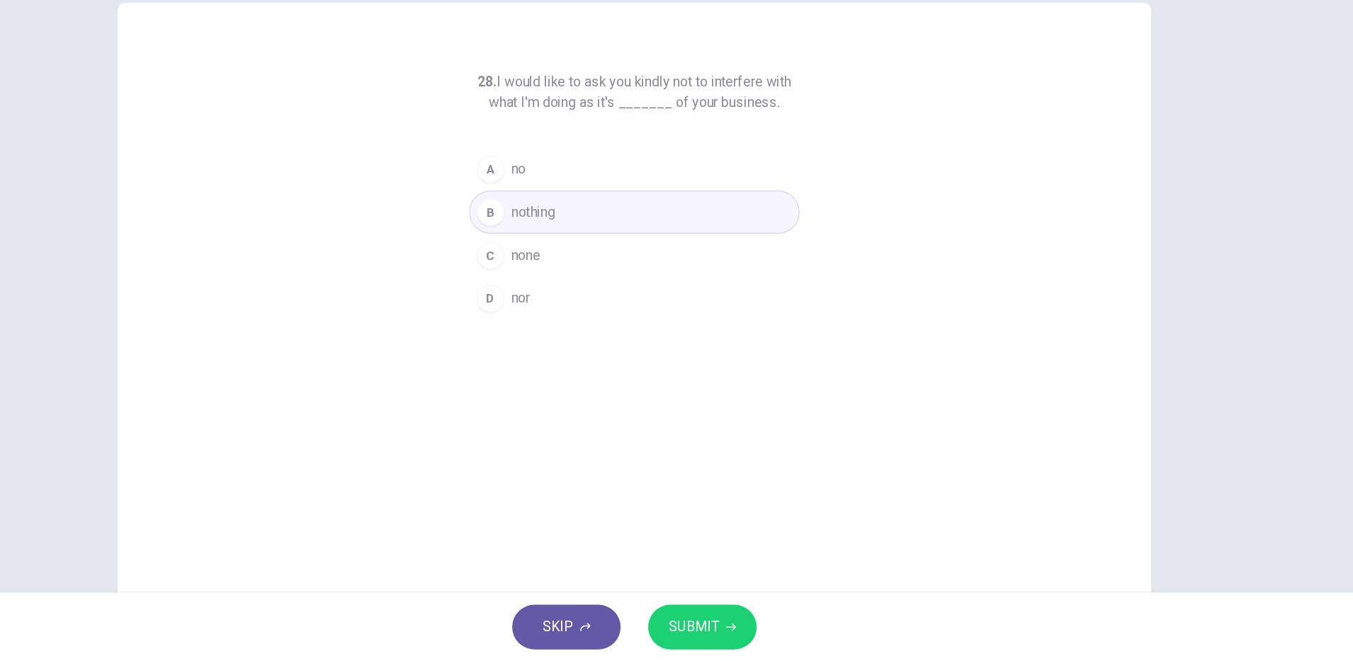
click at [735, 638] on span "SUBMIT" at bounding box center [725, 633] width 41 height 20
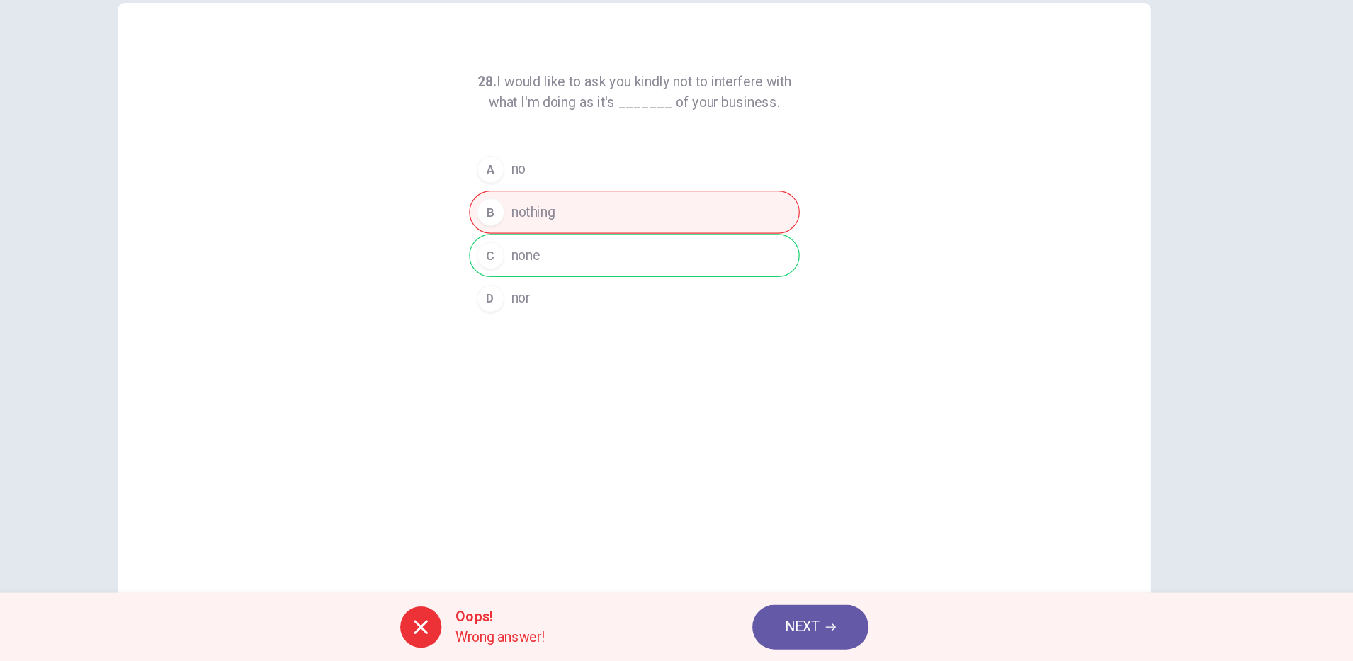
click at [857, 636] on button "NEXT" at bounding box center [822, 632] width 96 height 37
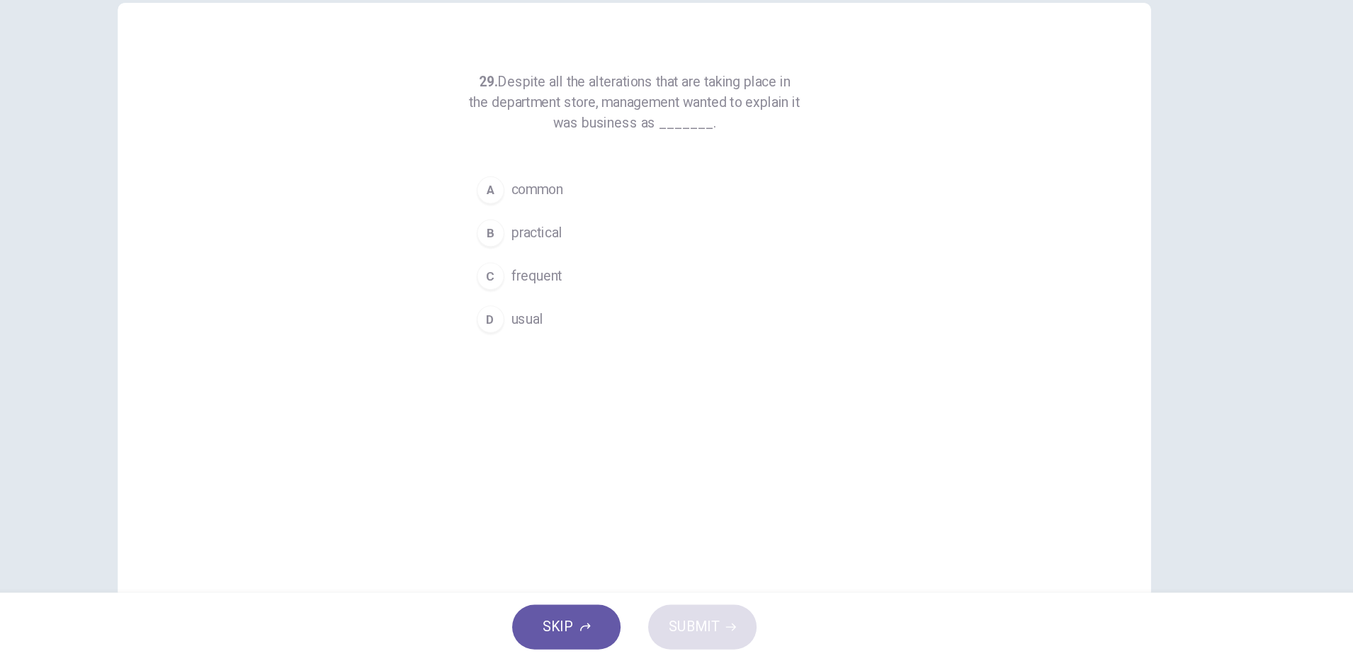
click at [595, 274] on span "common" at bounding box center [596, 272] width 43 height 17
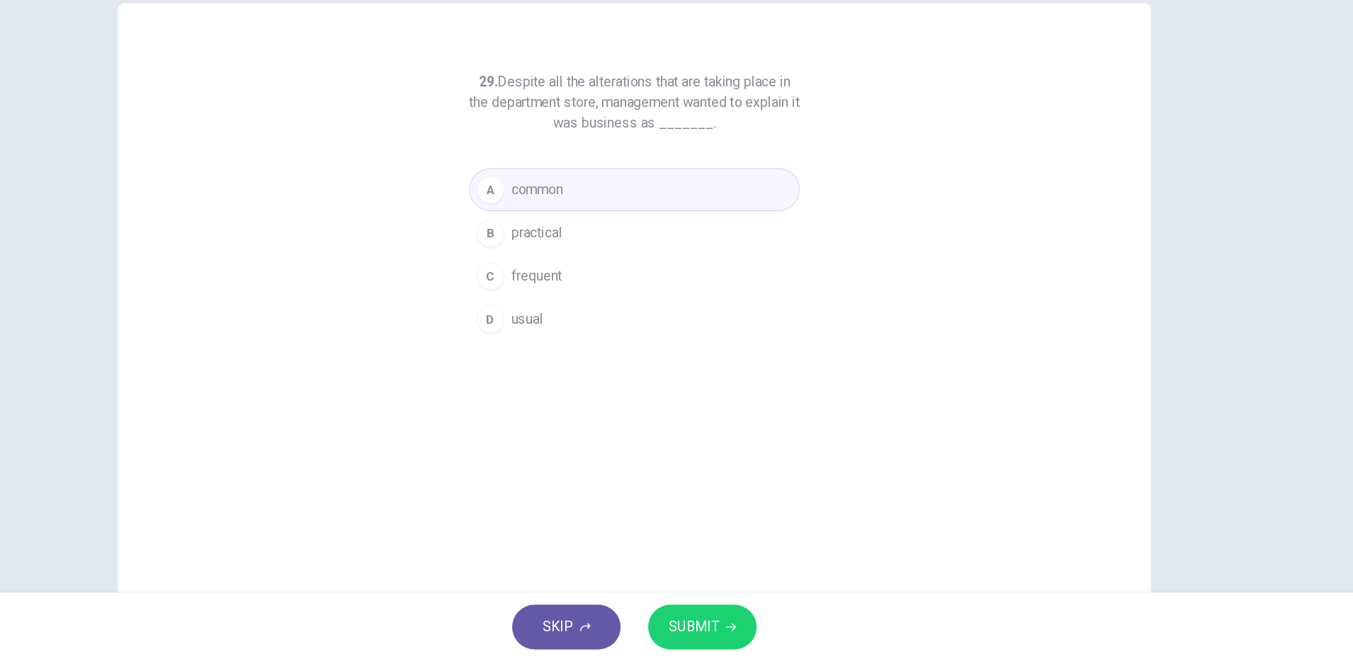
click at [755, 629] on icon "button" at bounding box center [756, 633] width 9 height 9
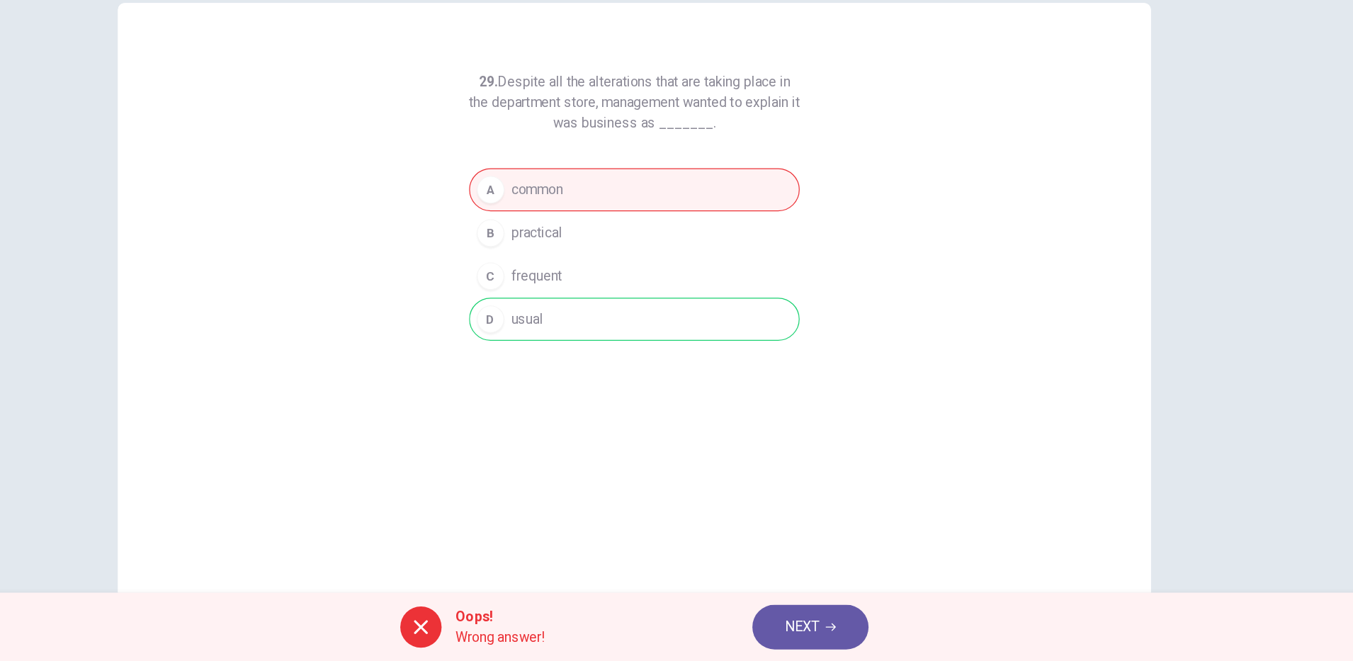
click at [840, 636] on icon "button" at bounding box center [838, 633] width 9 height 9
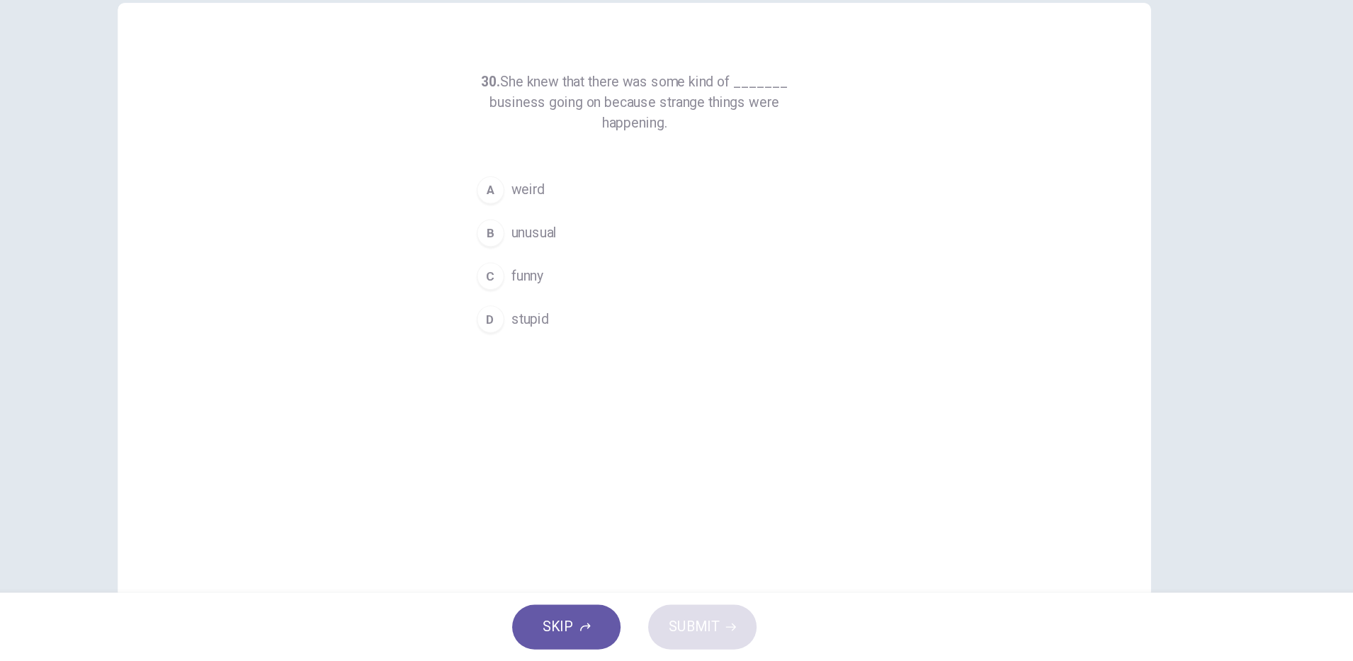
click at [597, 313] on span "unusual" at bounding box center [594, 308] width 38 height 17
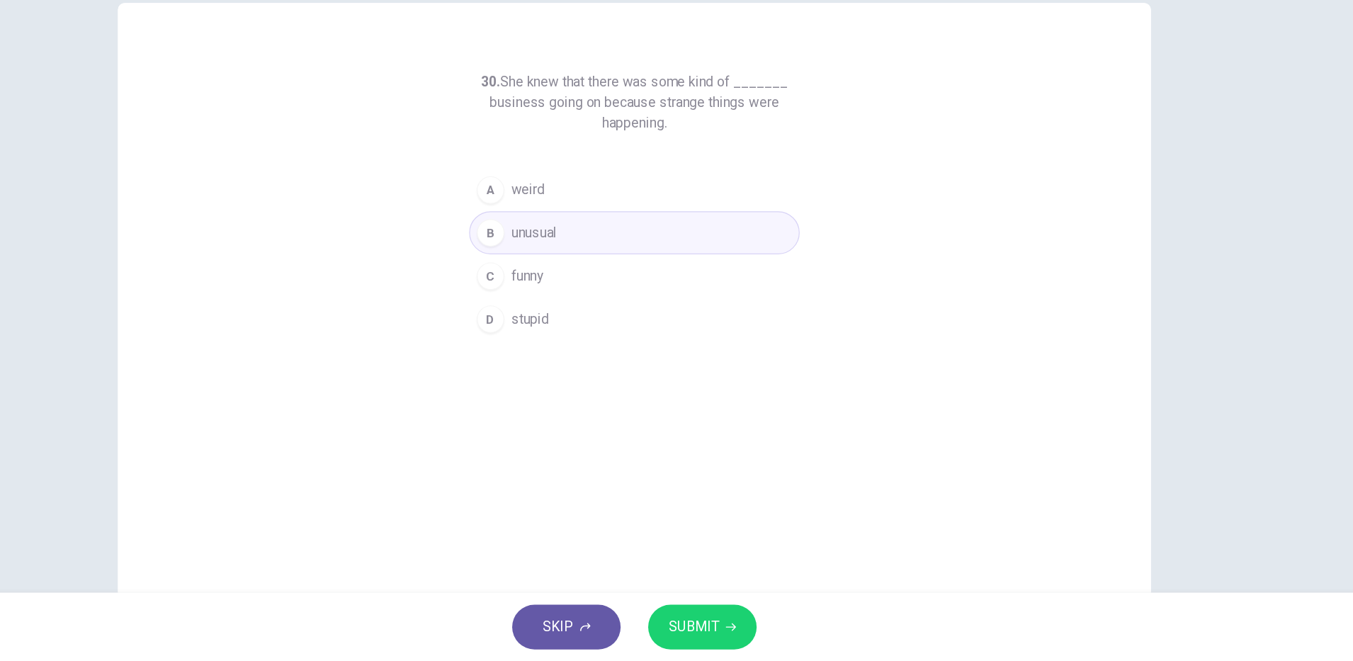
click at [755, 633] on icon "button" at bounding box center [756, 633] width 9 height 6
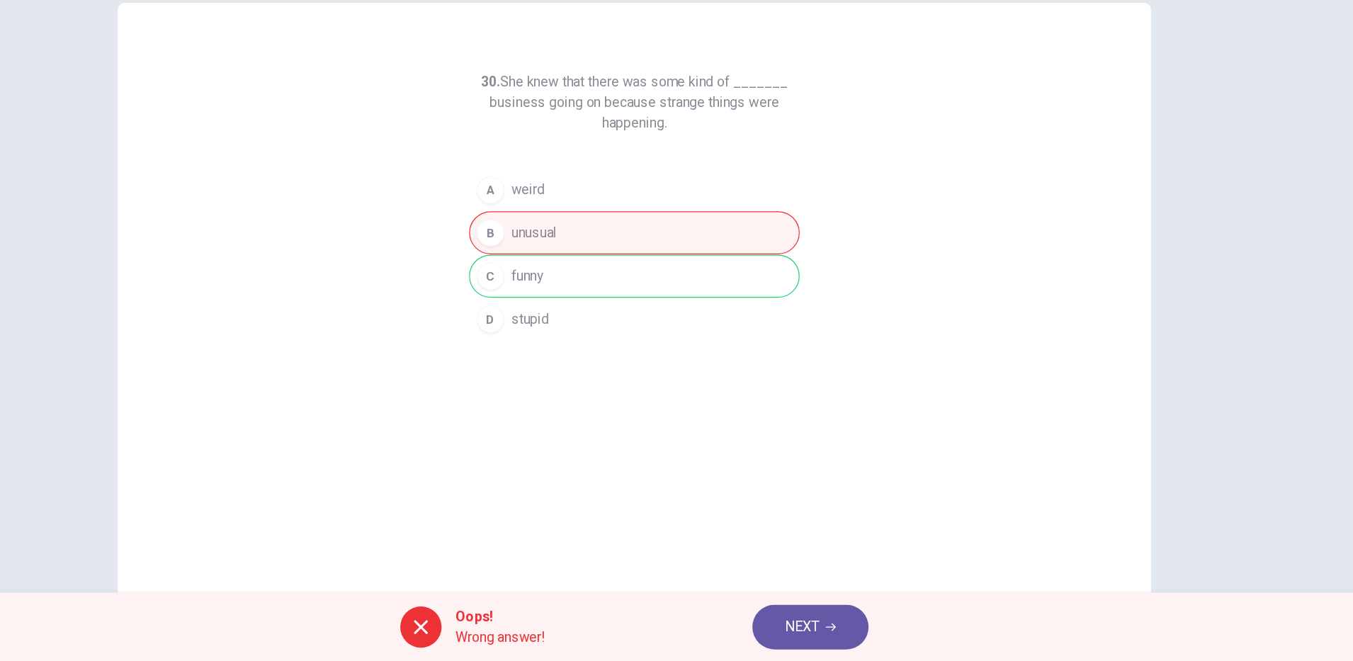
click at [825, 637] on span "NEXT" at bounding box center [815, 633] width 28 height 20
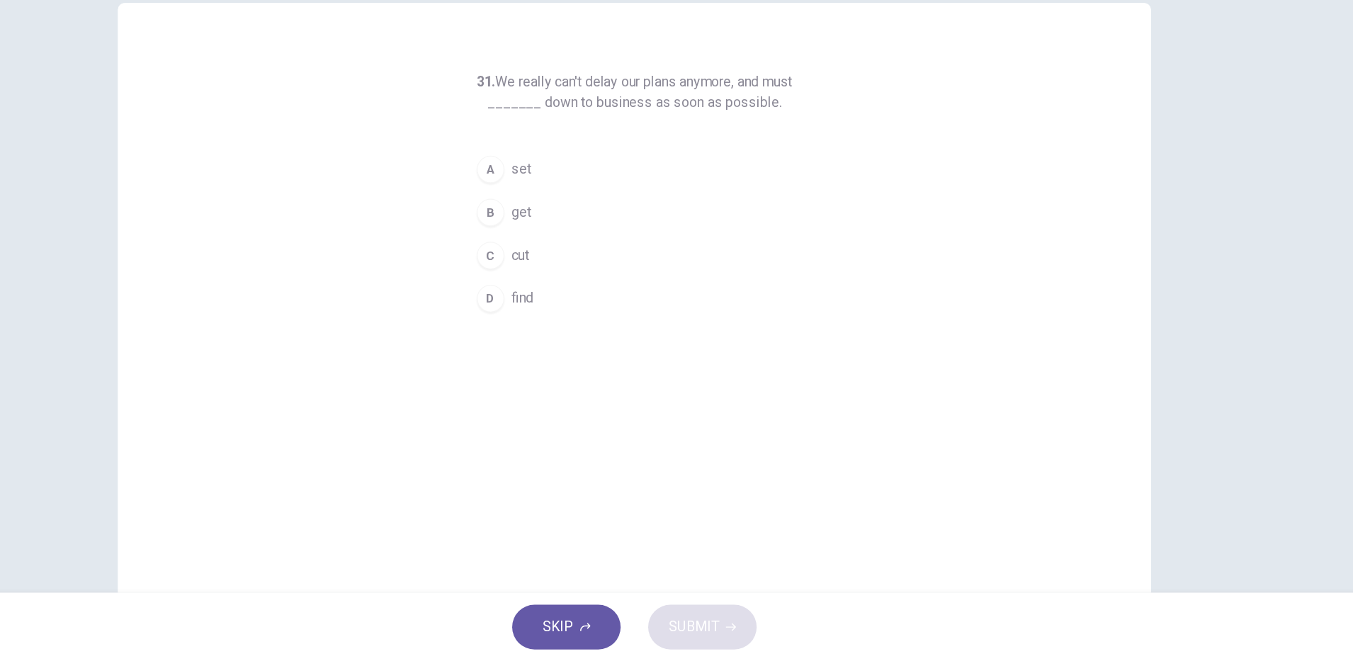
click at [554, 291] on div "B" at bounding box center [558, 291] width 23 height 23
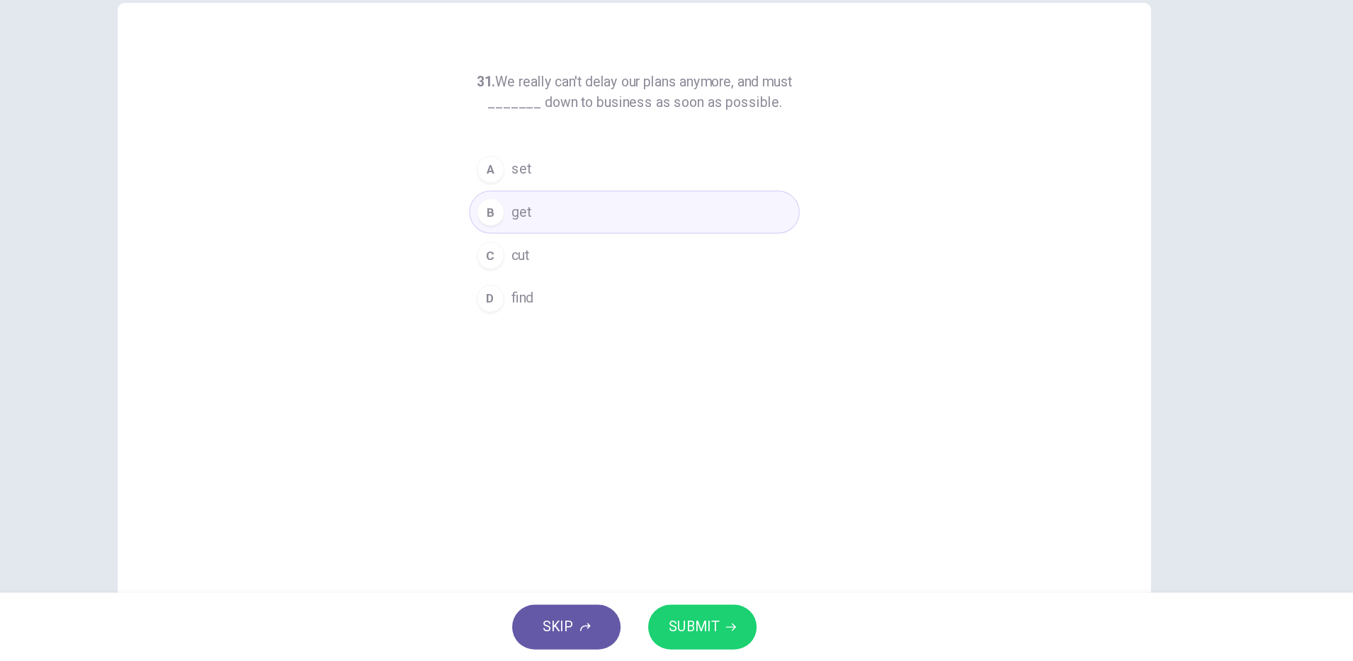
click at [755, 633] on icon "button" at bounding box center [756, 633] width 9 height 6
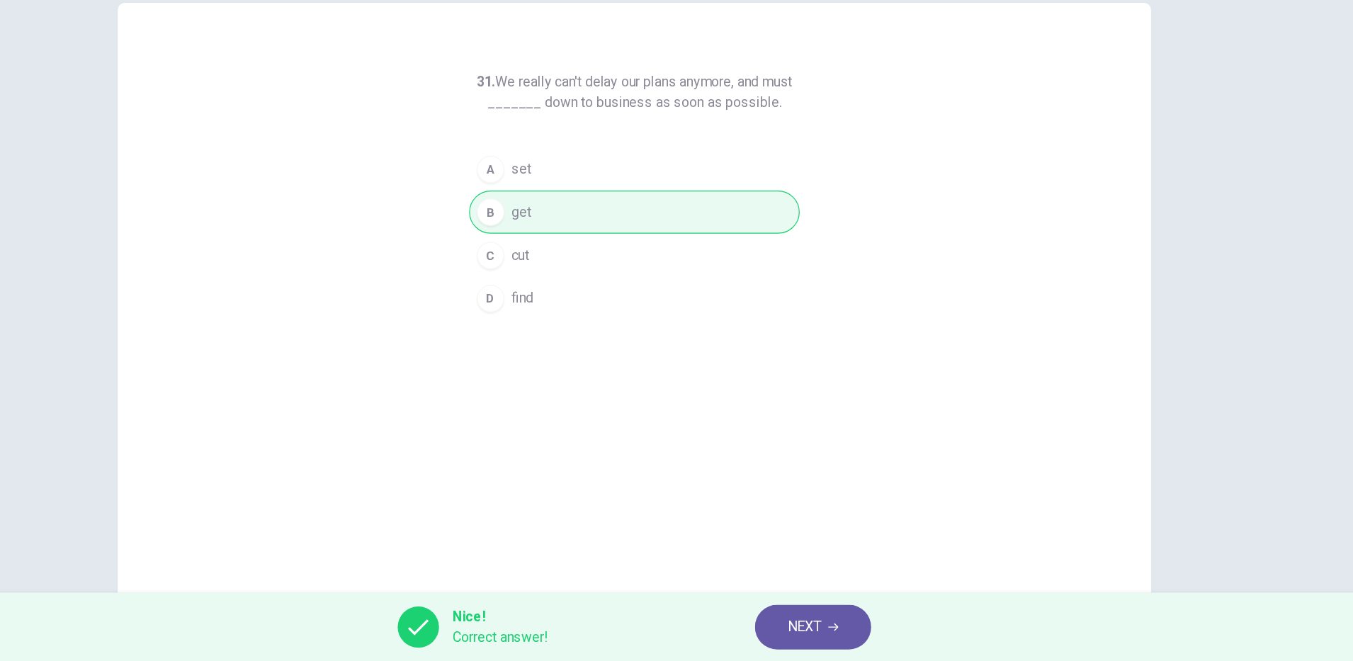
click at [840, 633] on icon "button" at bounding box center [840, 633] width 9 height 6
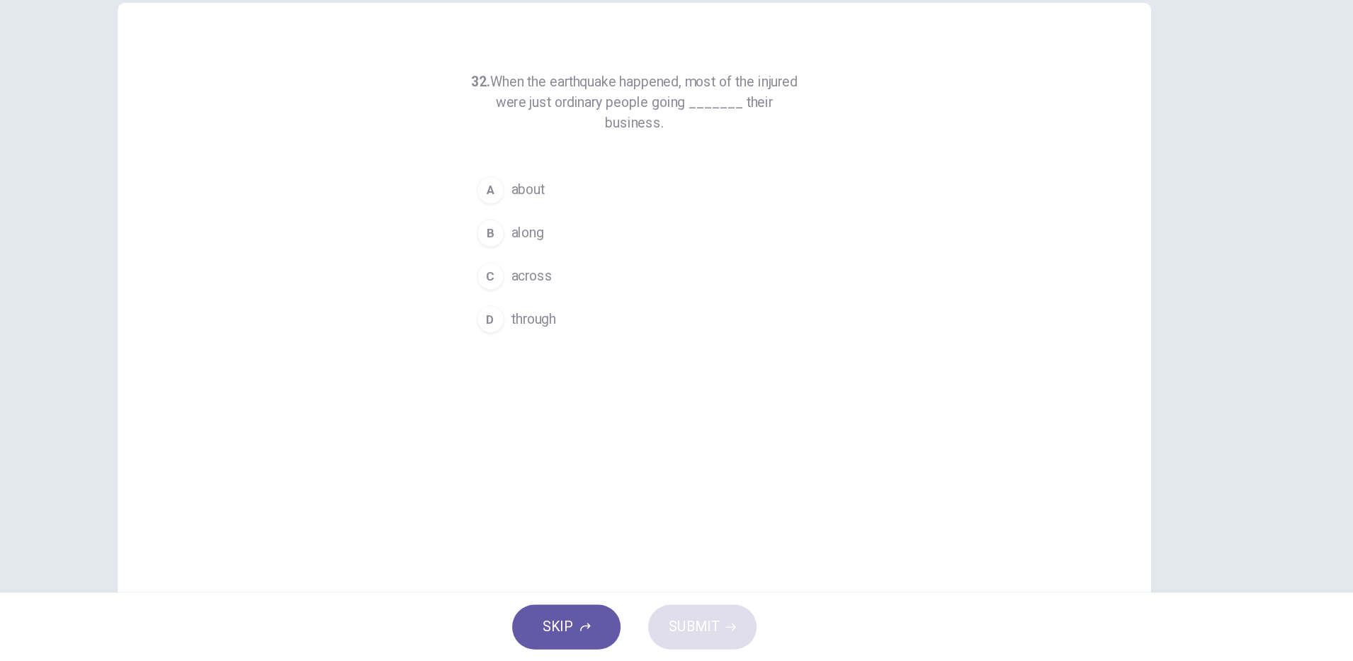
click at [577, 380] on span "through" at bounding box center [593, 379] width 37 height 17
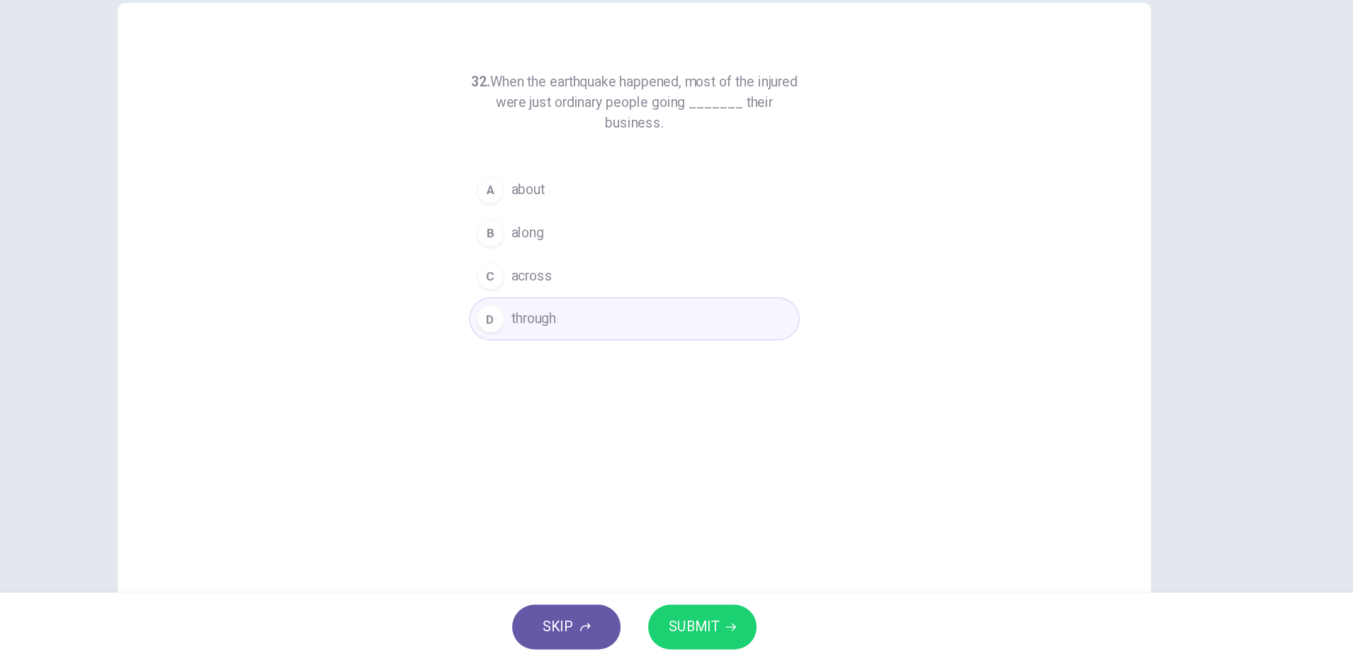
click at [728, 631] on span "SUBMIT" at bounding box center [725, 633] width 41 height 20
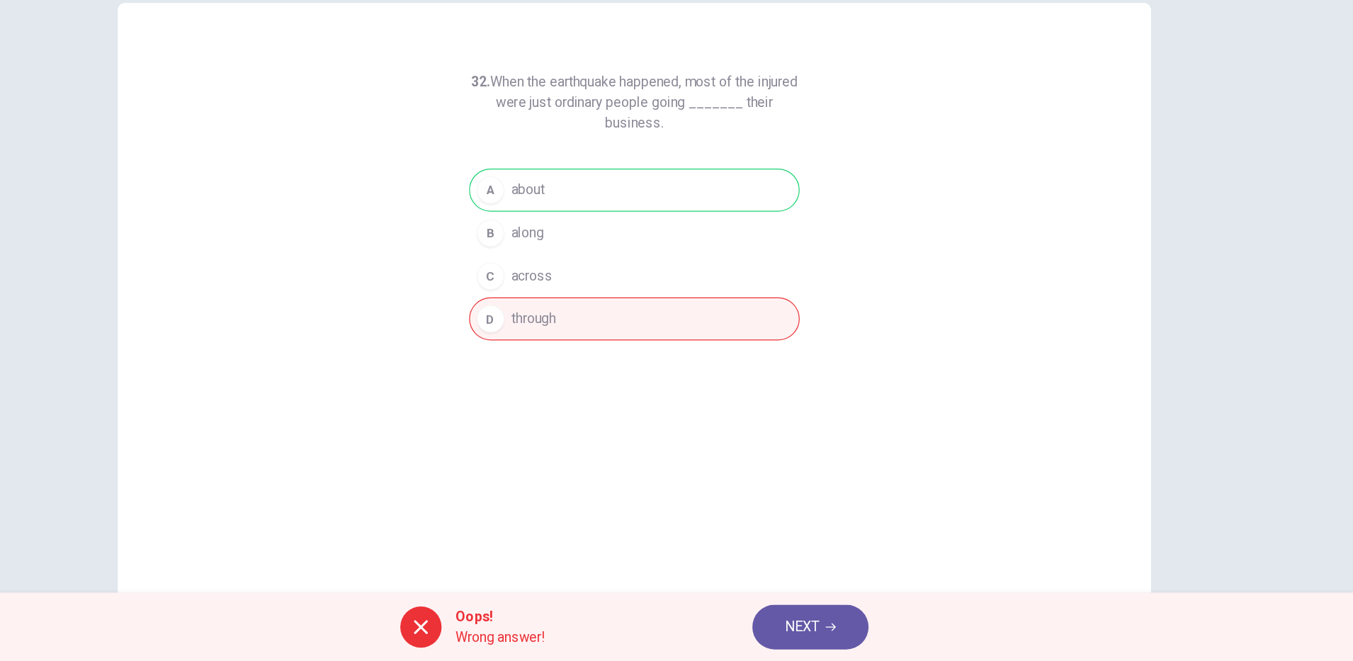
click at [840, 633] on icon "button" at bounding box center [838, 633] width 9 height 6
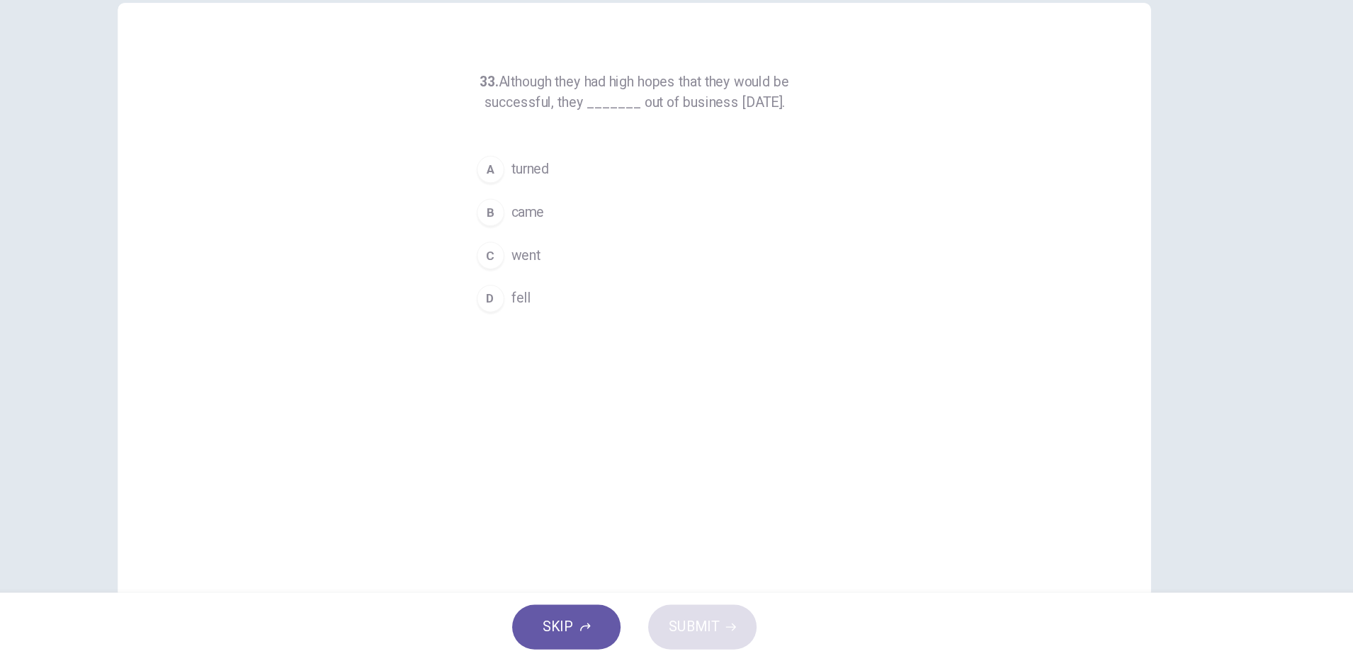
click at [560, 267] on div "A" at bounding box center [558, 255] width 23 height 23
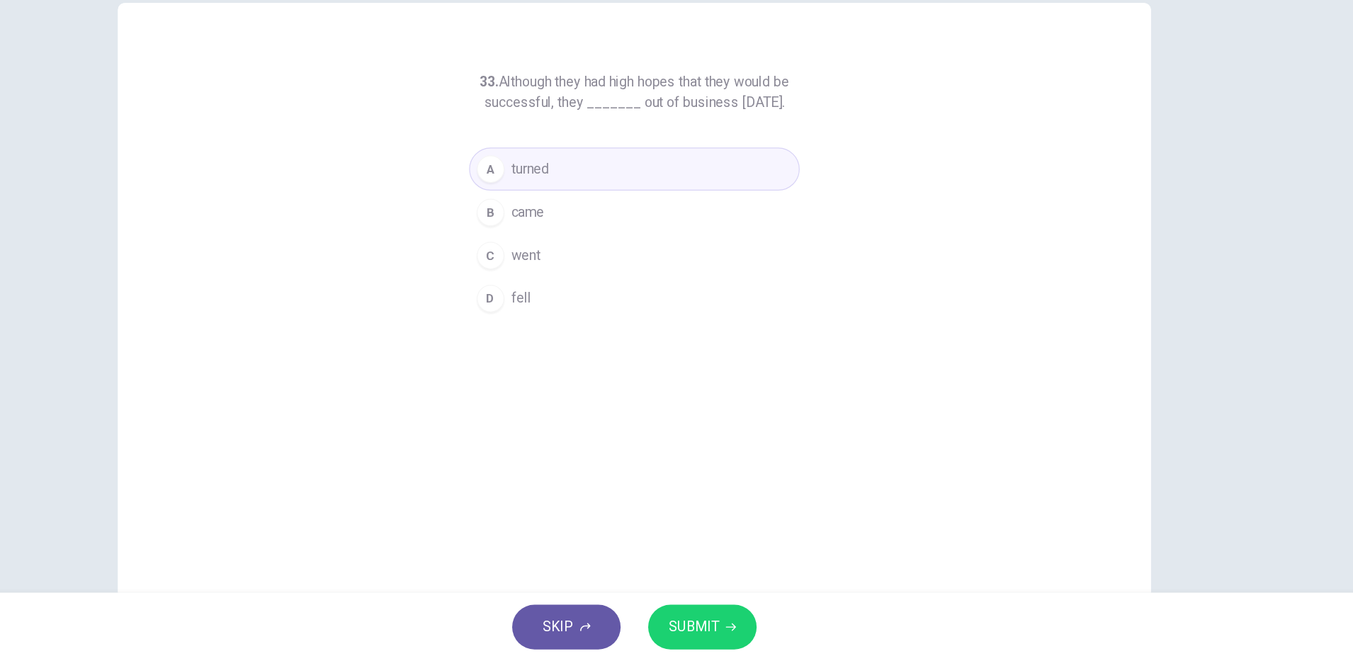
click at [739, 628] on span "SUBMIT" at bounding box center [725, 633] width 41 height 20
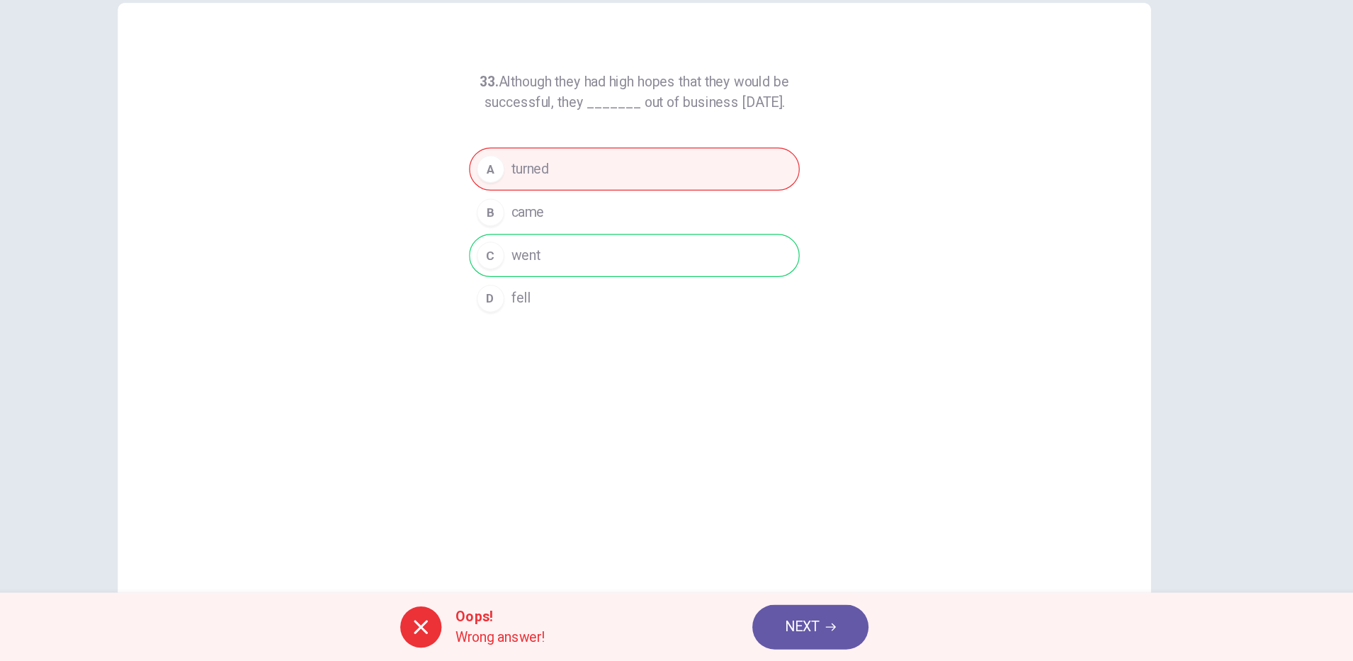
click at [839, 631] on icon "button" at bounding box center [838, 633] width 9 height 9
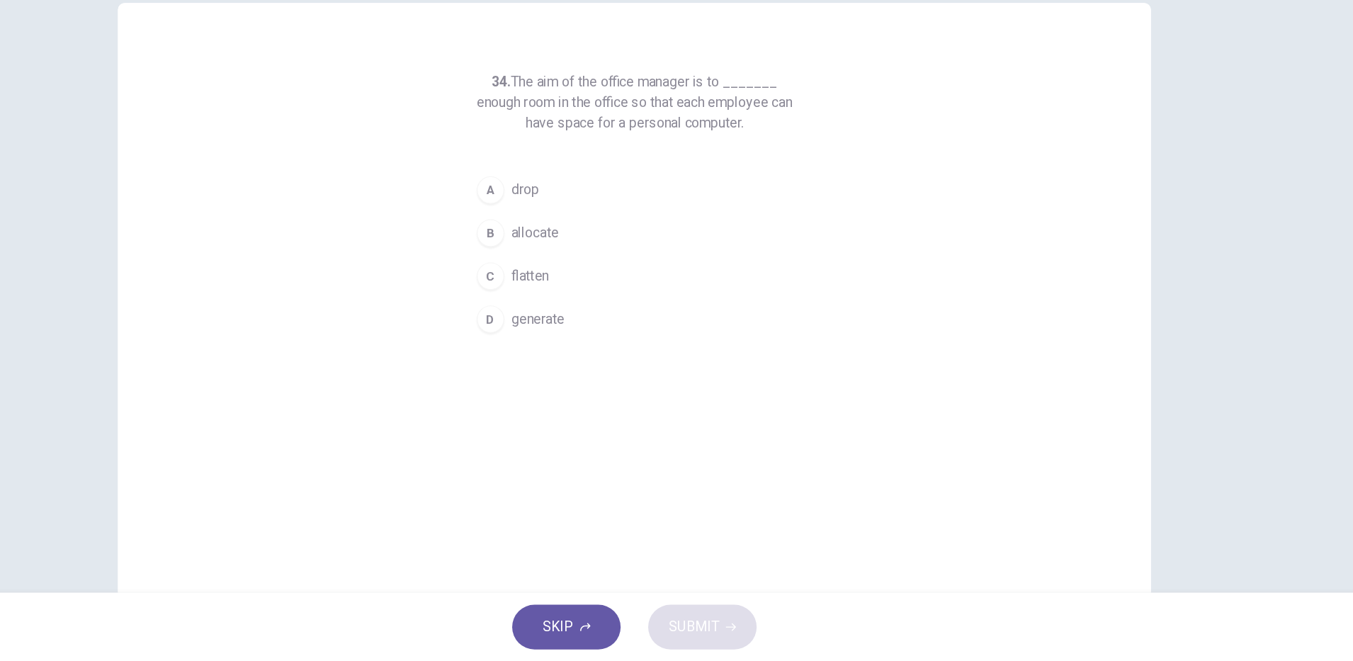
click at [553, 275] on div "A" at bounding box center [558, 272] width 23 height 23
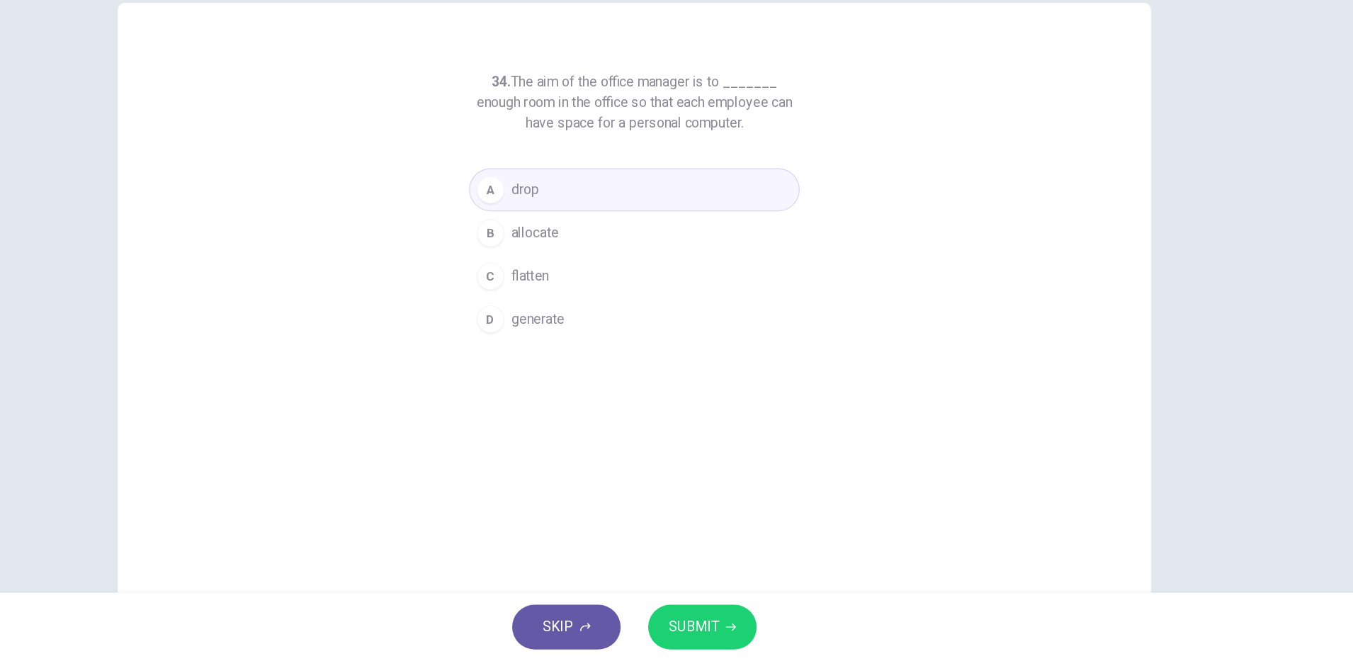
click at [743, 636] on span "SUBMIT" at bounding box center [725, 633] width 41 height 20
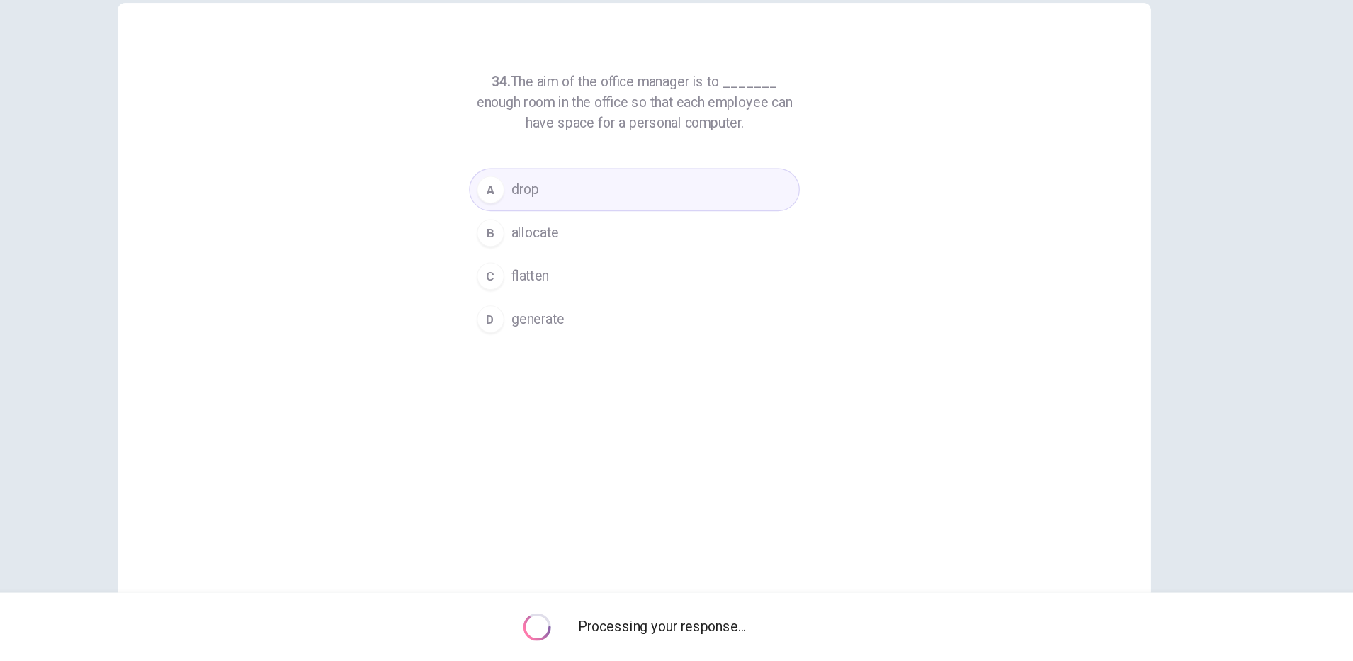
click at [553, 308] on div "B" at bounding box center [558, 308] width 23 height 23
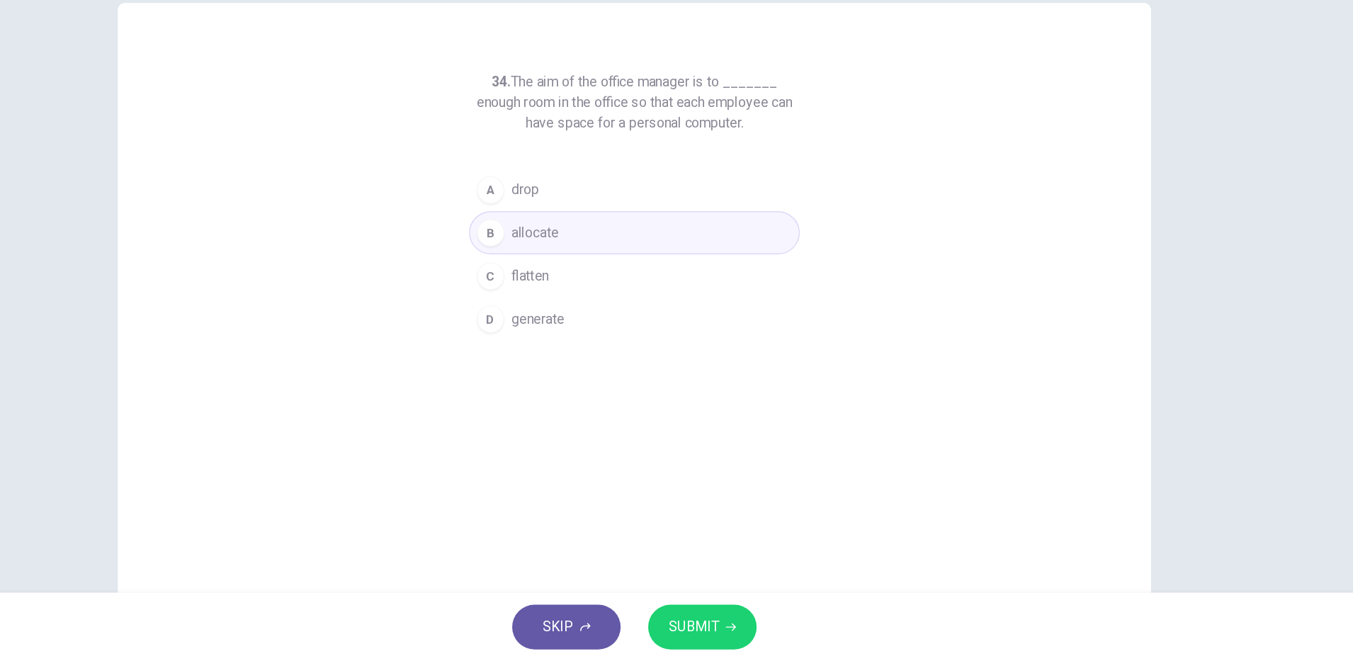
click at [737, 626] on span "SUBMIT" at bounding box center [725, 633] width 41 height 20
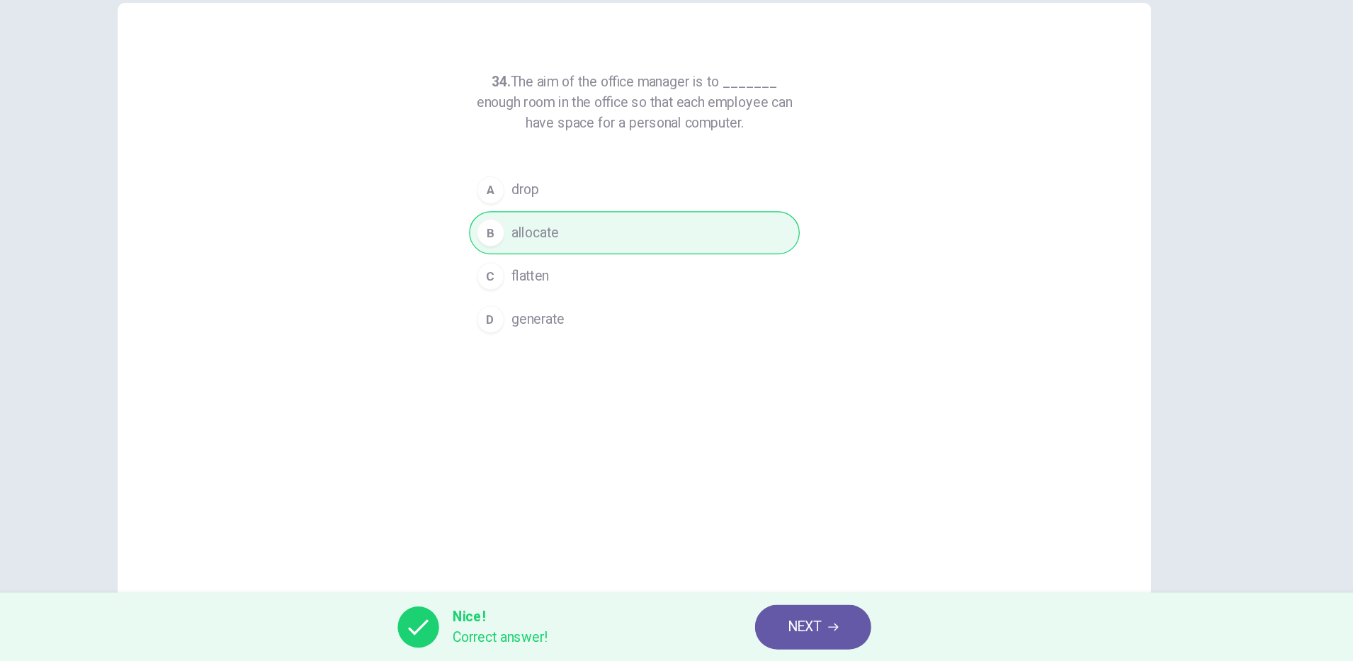
click at [827, 636] on span "NEXT" at bounding box center [817, 633] width 28 height 20
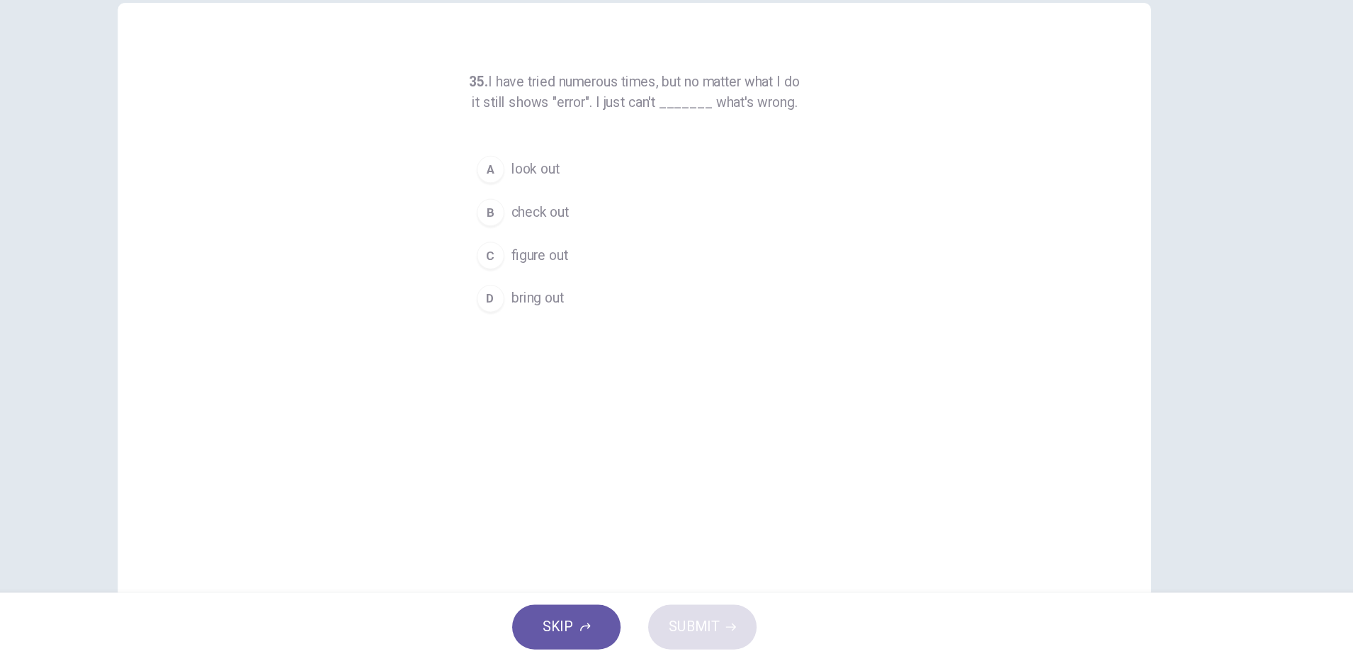
click at [597, 300] on span "check out" at bounding box center [598, 291] width 47 height 17
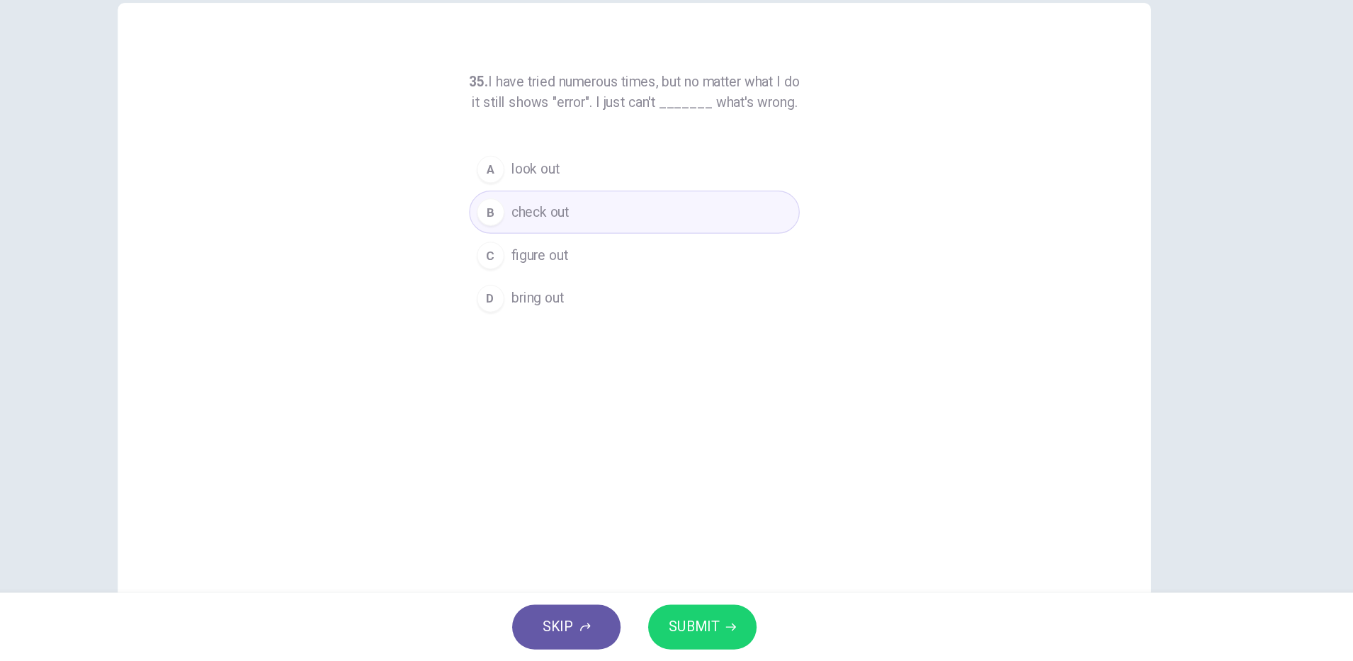
click at [739, 628] on span "SUBMIT" at bounding box center [725, 633] width 41 height 20
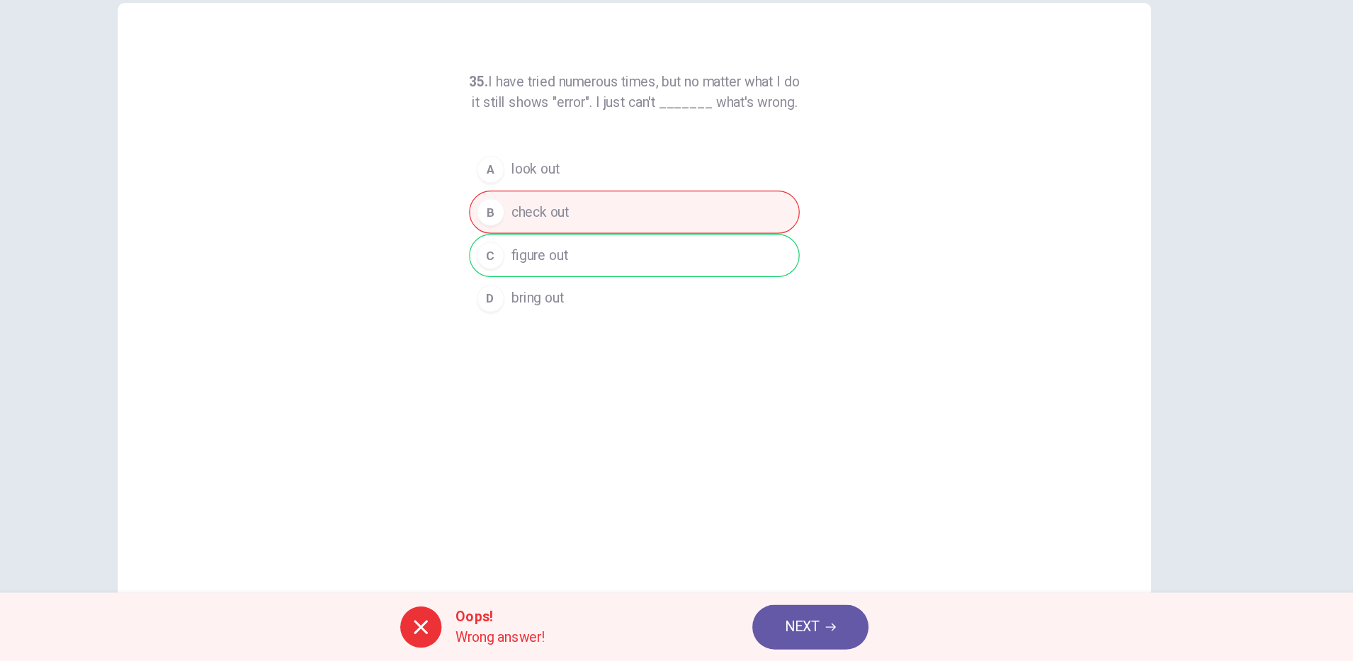
click at [842, 631] on icon "button" at bounding box center [838, 633] width 9 height 9
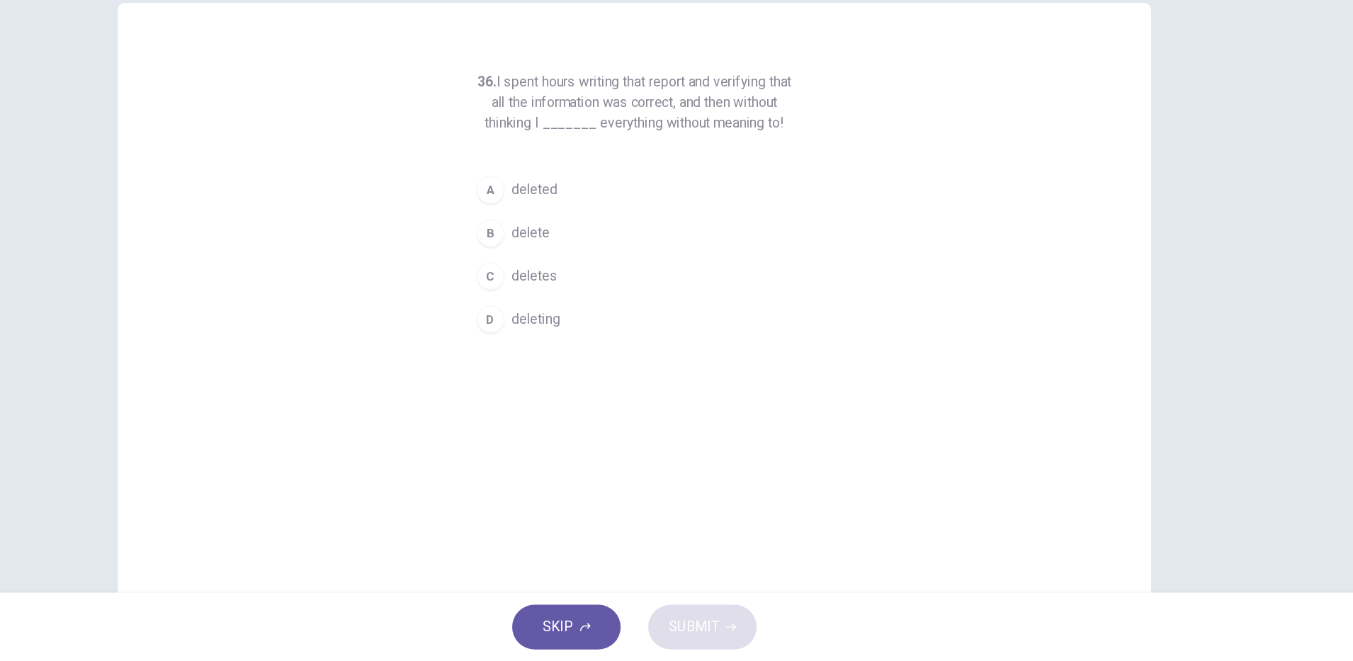
click at [585, 314] on span "delete" at bounding box center [591, 308] width 32 height 17
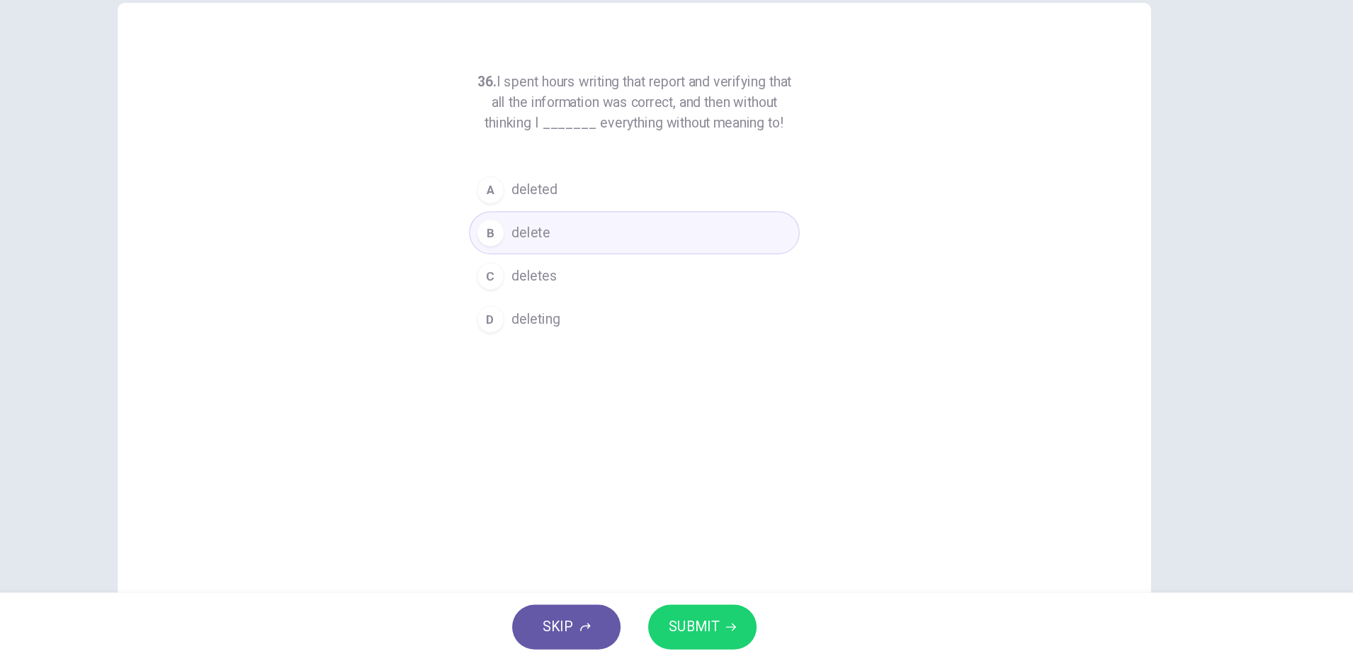
click at [726, 642] on span "SUBMIT" at bounding box center [725, 633] width 41 height 20
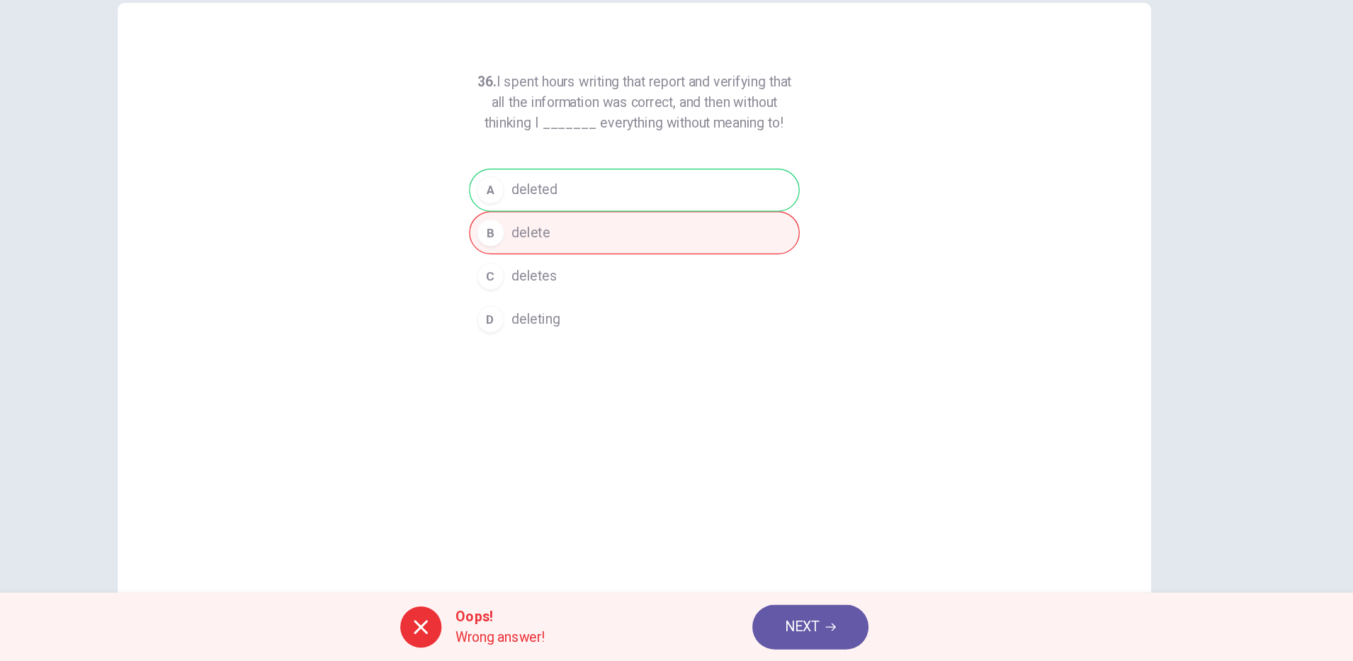
click at [844, 648] on button "NEXT" at bounding box center [822, 632] width 96 height 37
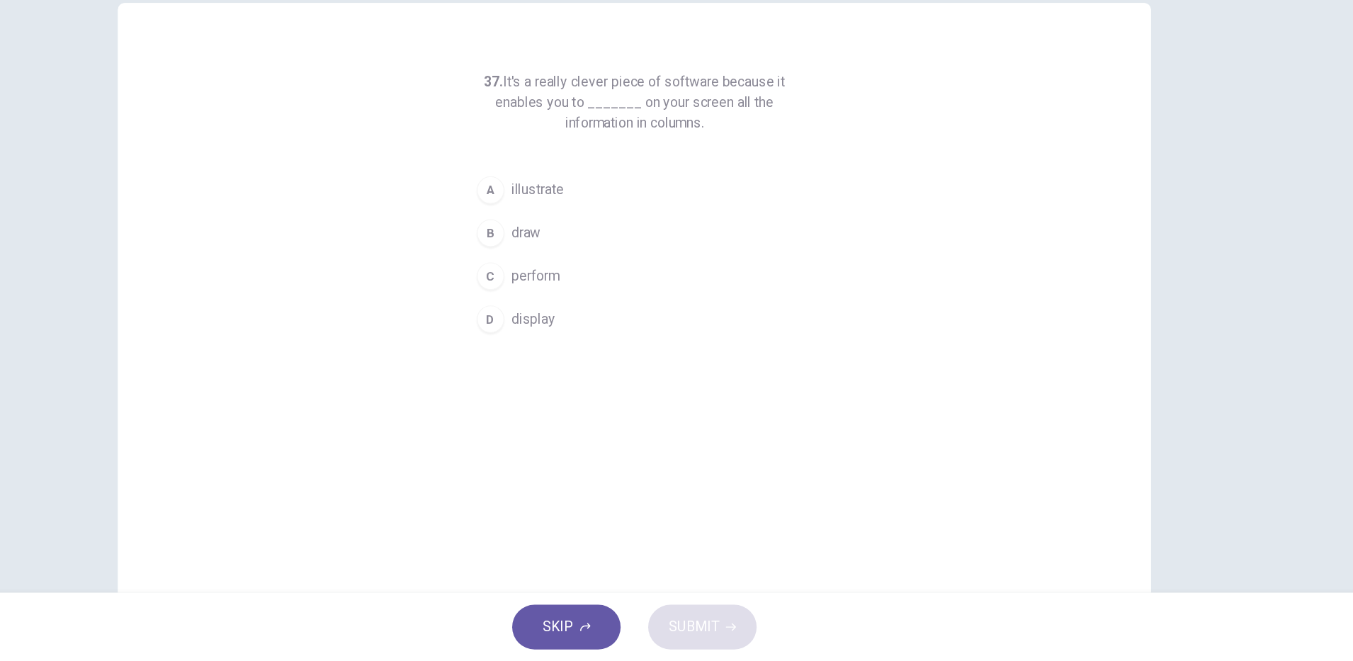
click at [560, 378] on div "D" at bounding box center [558, 379] width 23 height 23
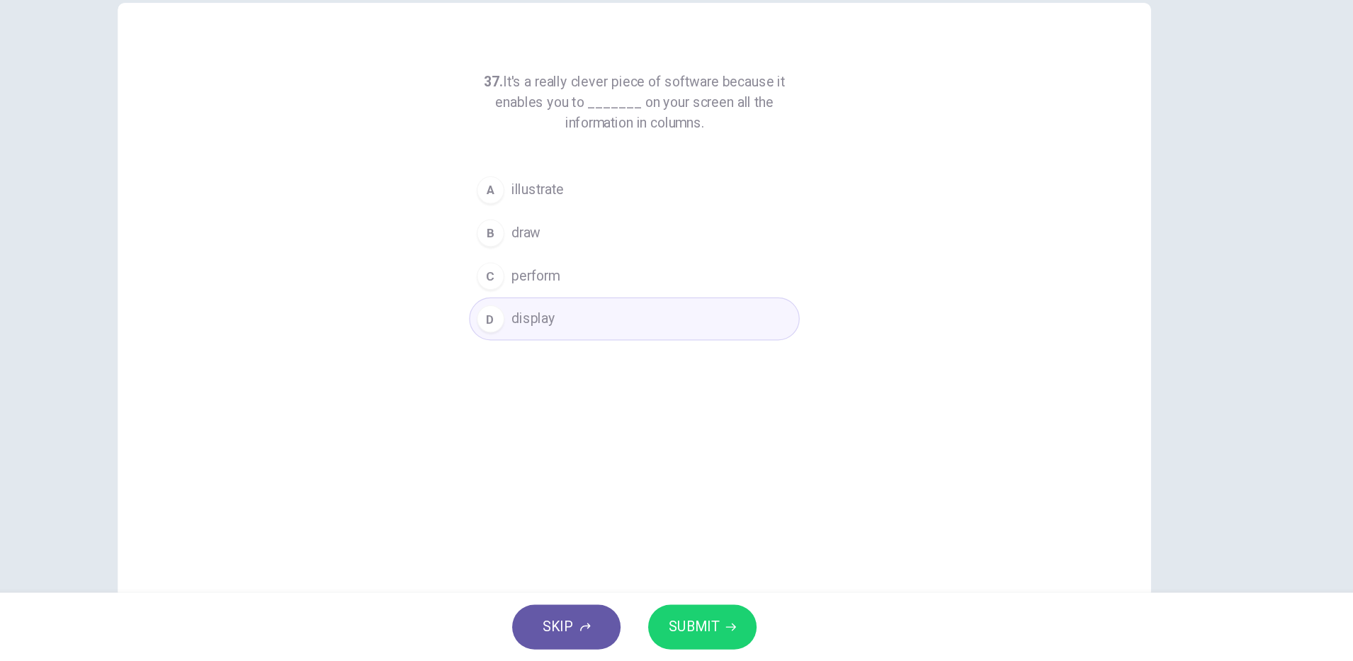
click at [738, 630] on span "SUBMIT" at bounding box center [725, 633] width 41 height 20
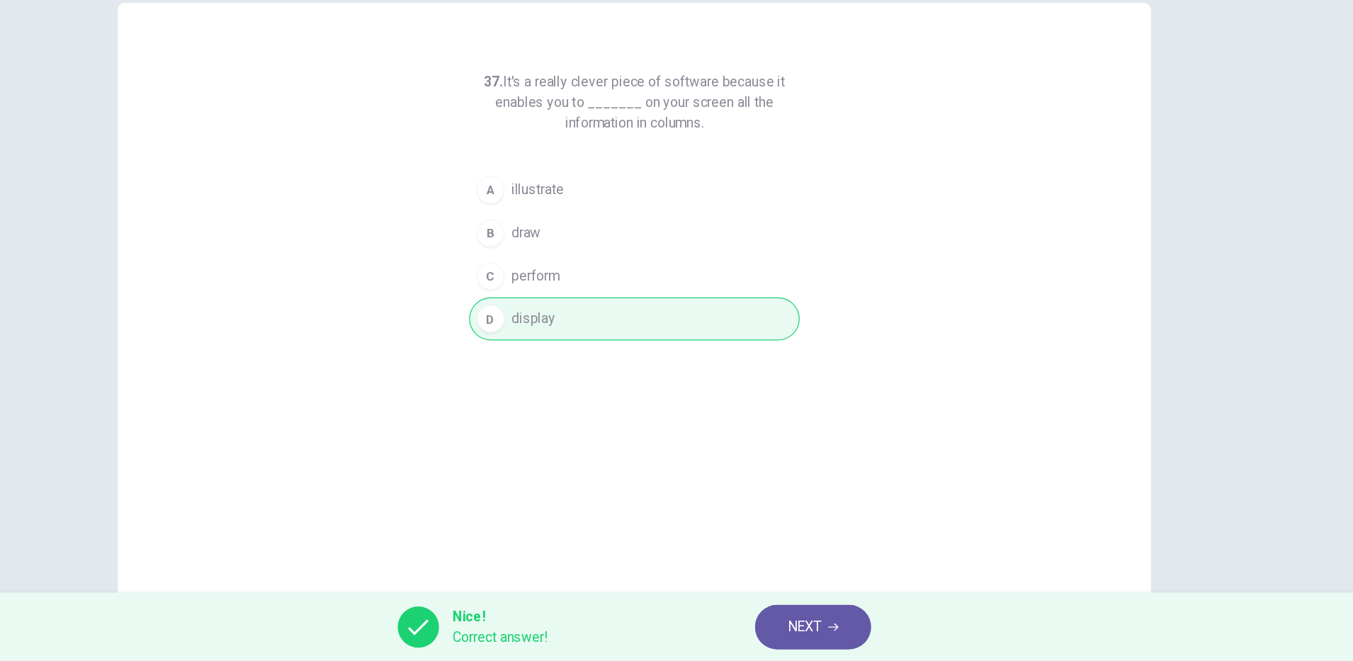
click at [828, 606] on div "Nice! Correct answer! NEXT" at bounding box center [676, 632] width 1353 height 57
click at [823, 630] on span "NEXT" at bounding box center [817, 633] width 28 height 20
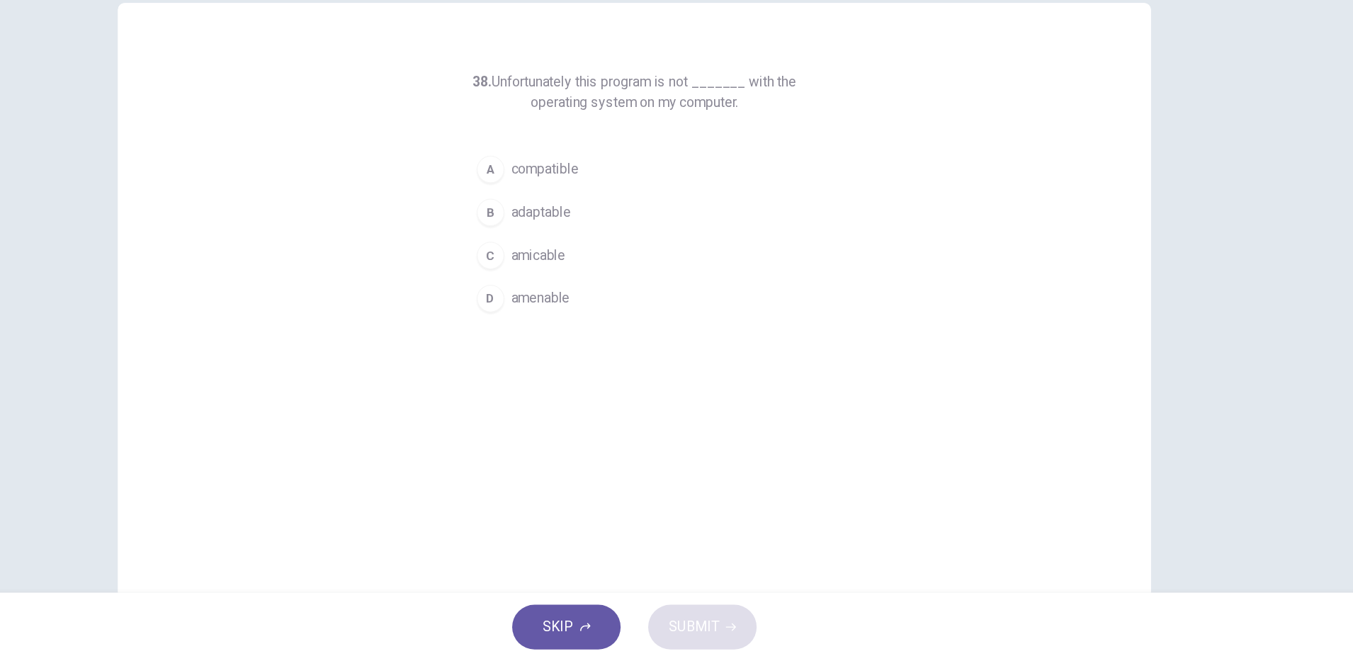
click at [587, 254] on span "compatible" at bounding box center [602, 255] width 55 height 17
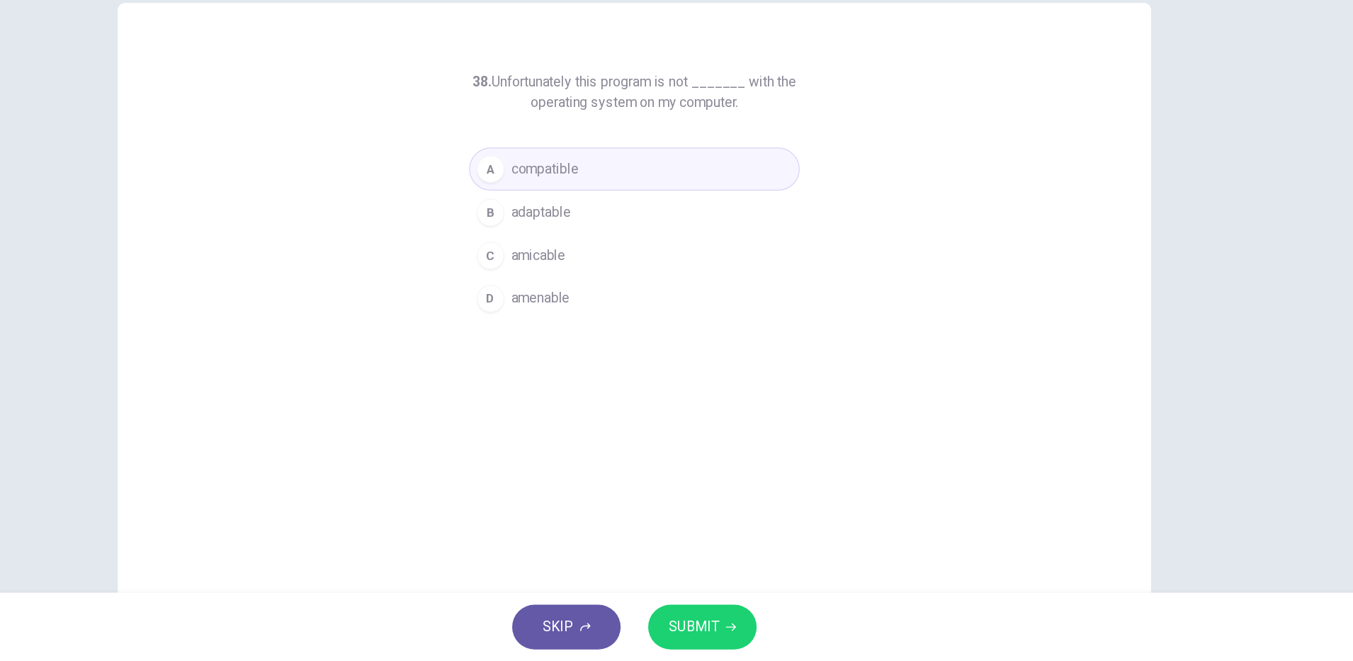
click at [755, 633] on icon "button" at bounding box center [756, 633] width 9 height 6
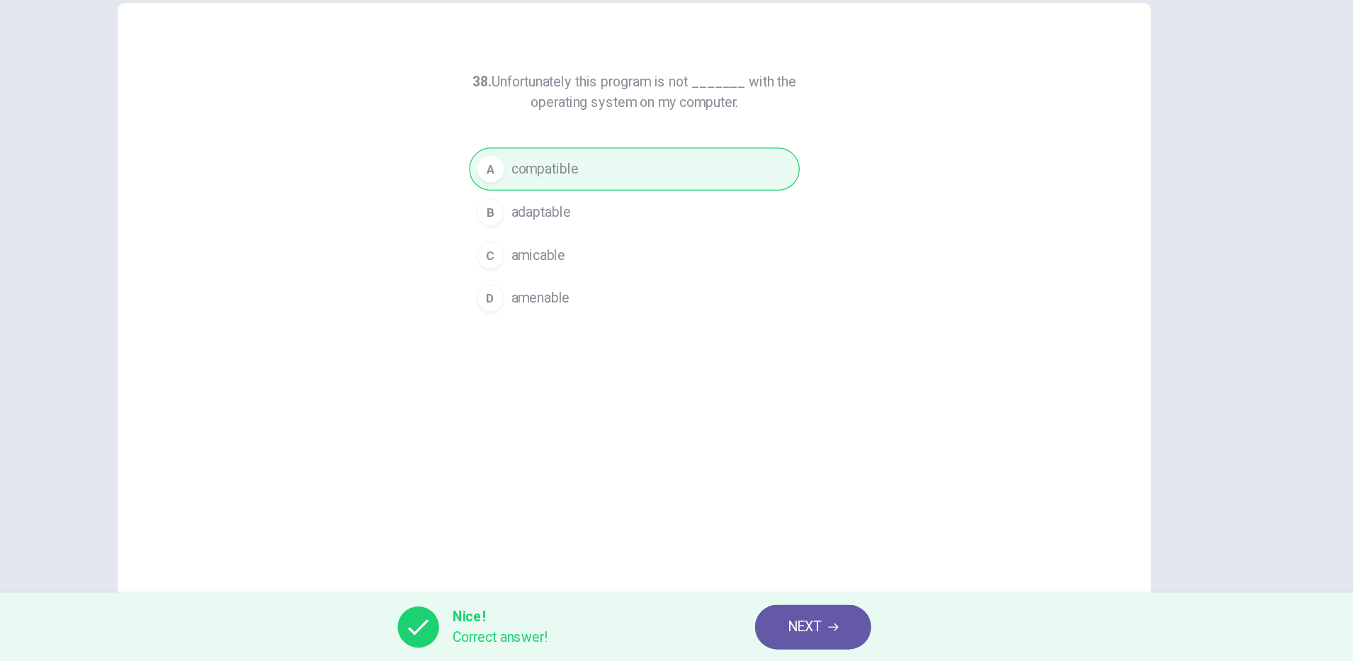
click at [842, 636] on icon "button" at bounding box center [840, 633] width 9 height 9
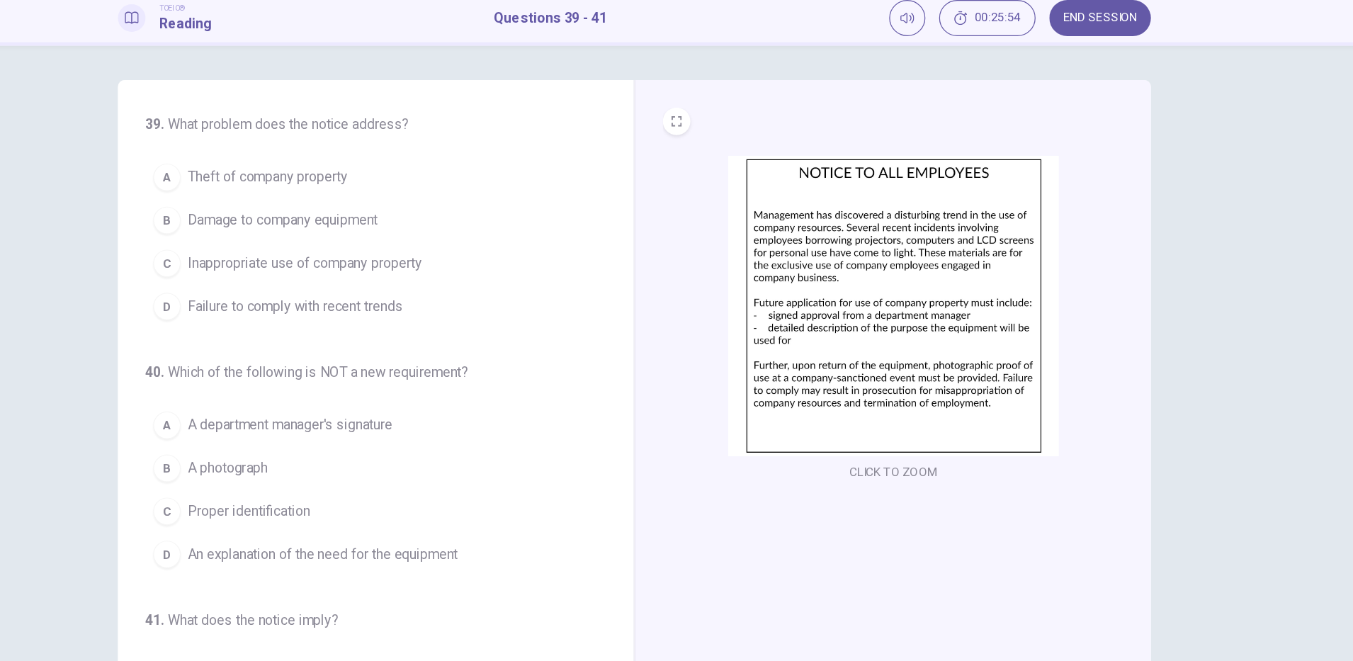
click at [461, 268] on span "Inappropriate use of company property" at bounding box center [405, 269] width 193 height 17
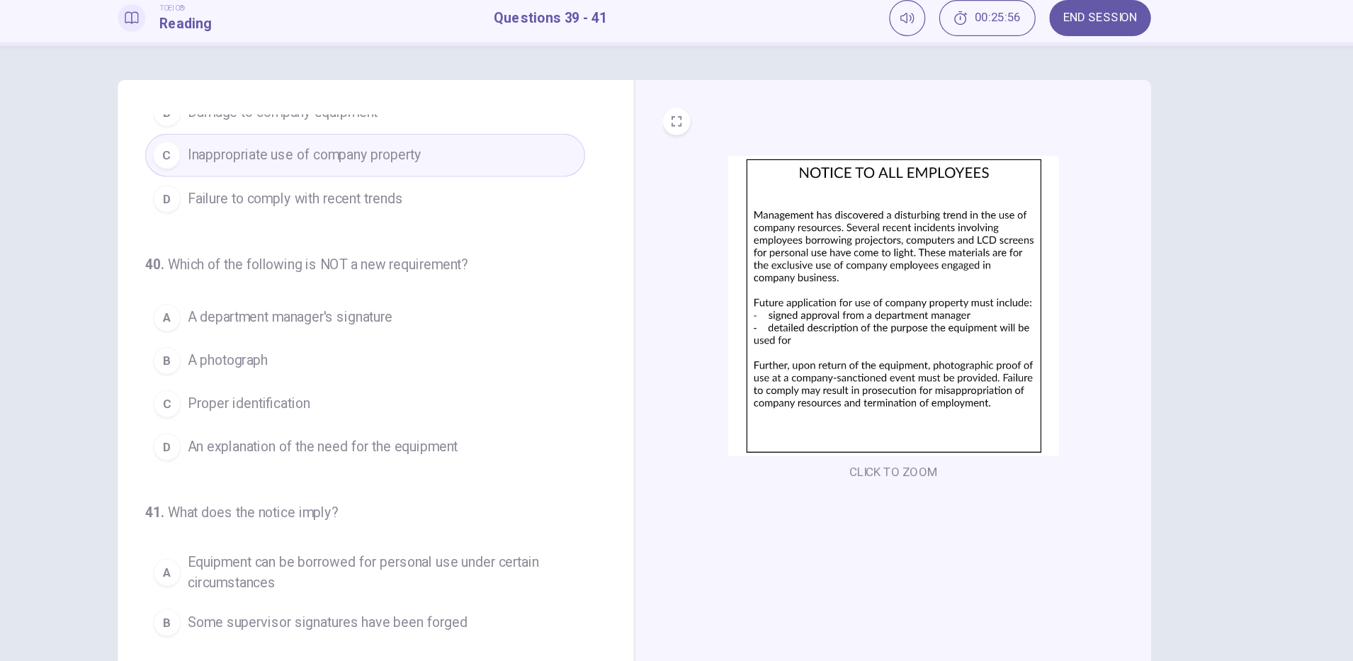
scroll to position [95, 0]
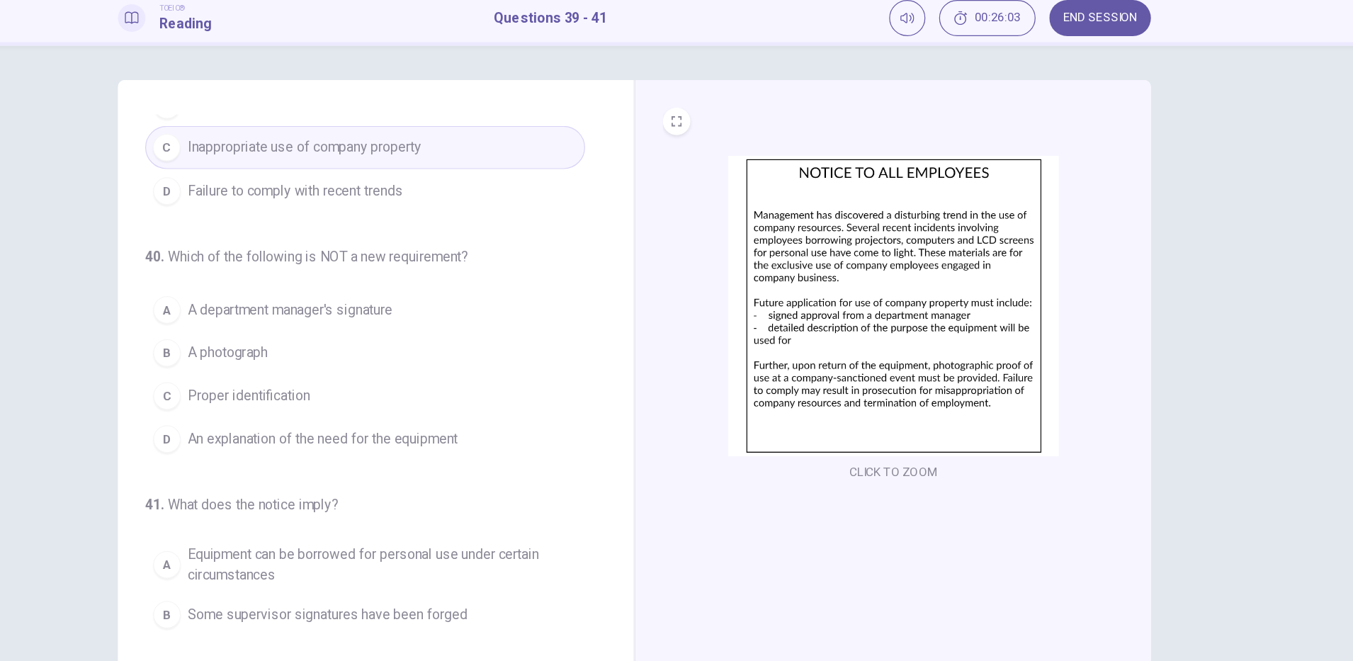
click at [383, 380] on span "Proper identification" at bounding box center [359, 379] width 101 height 17
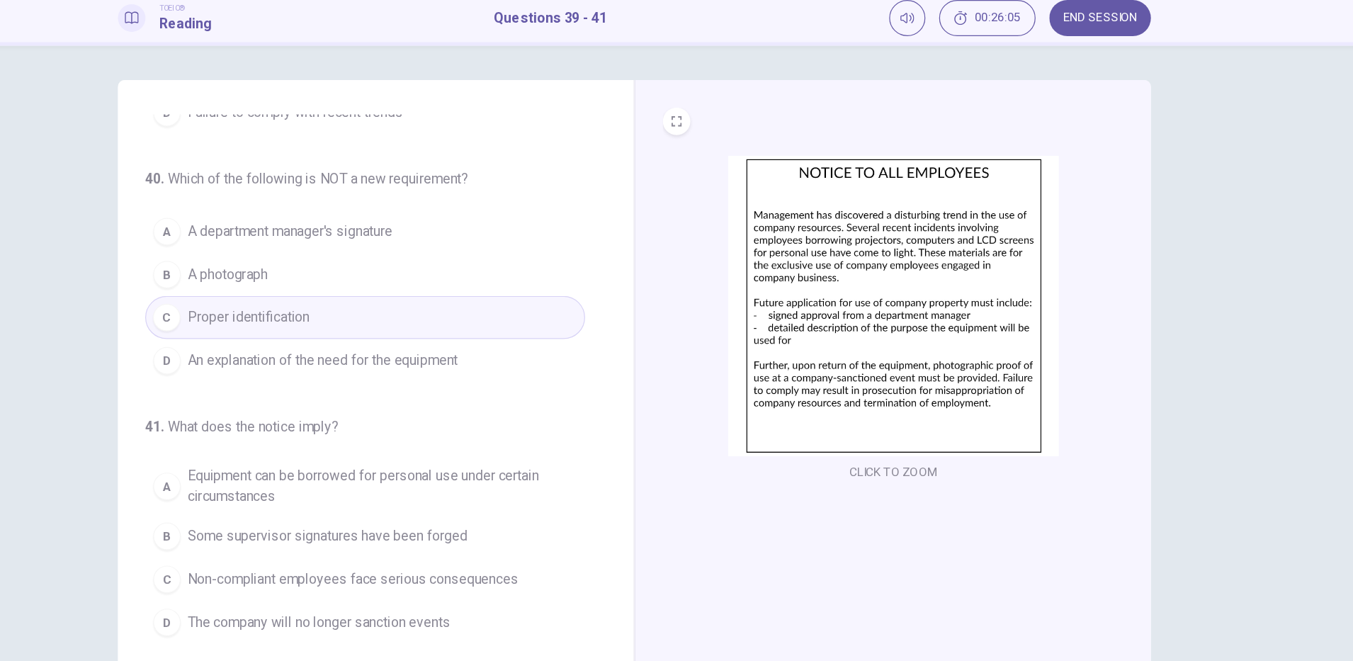
scroll to position [35, 0]
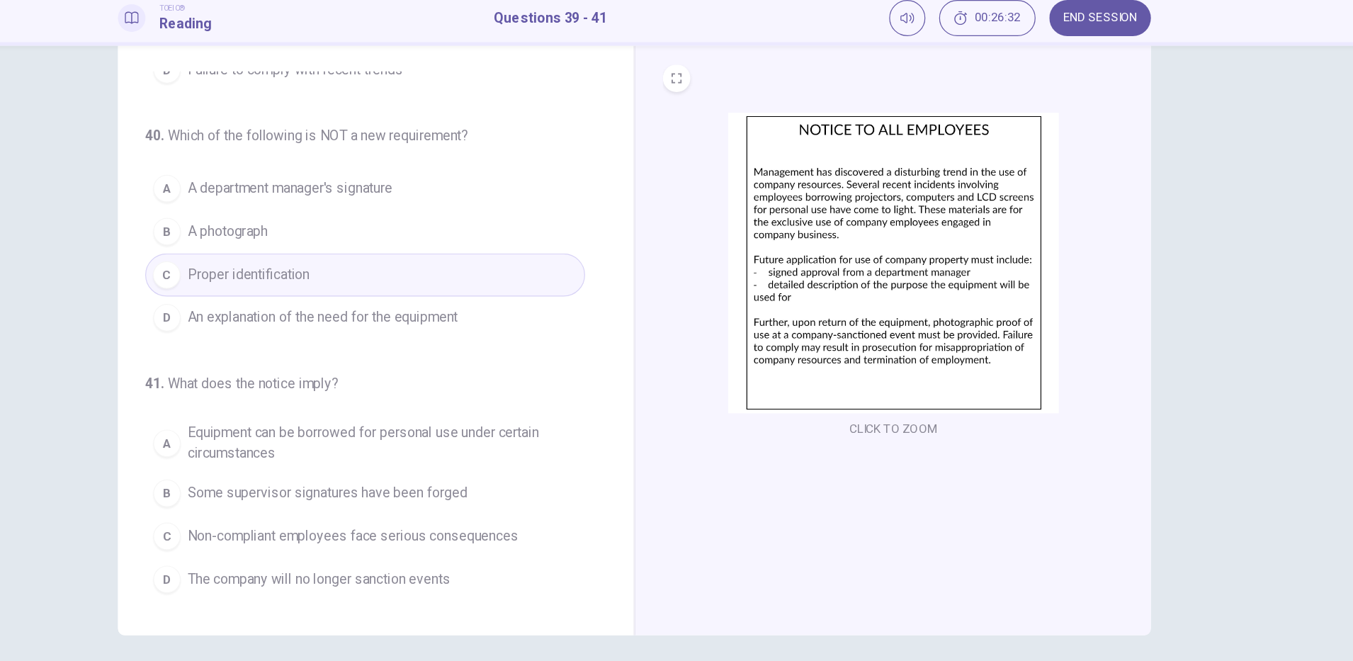
click at [575, 497] on span "Non-compliant employees face serious consequences" at bounding box center [445, 494] width 272 height 17
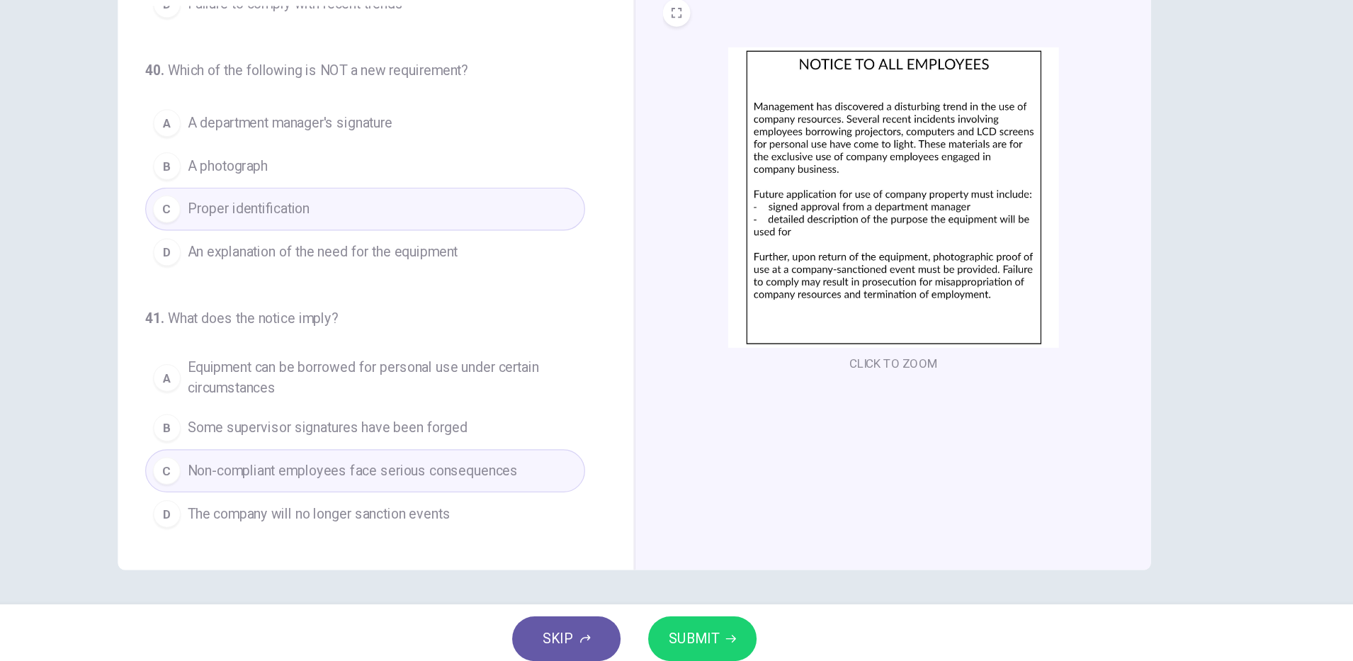
scroll to position [0, 0]
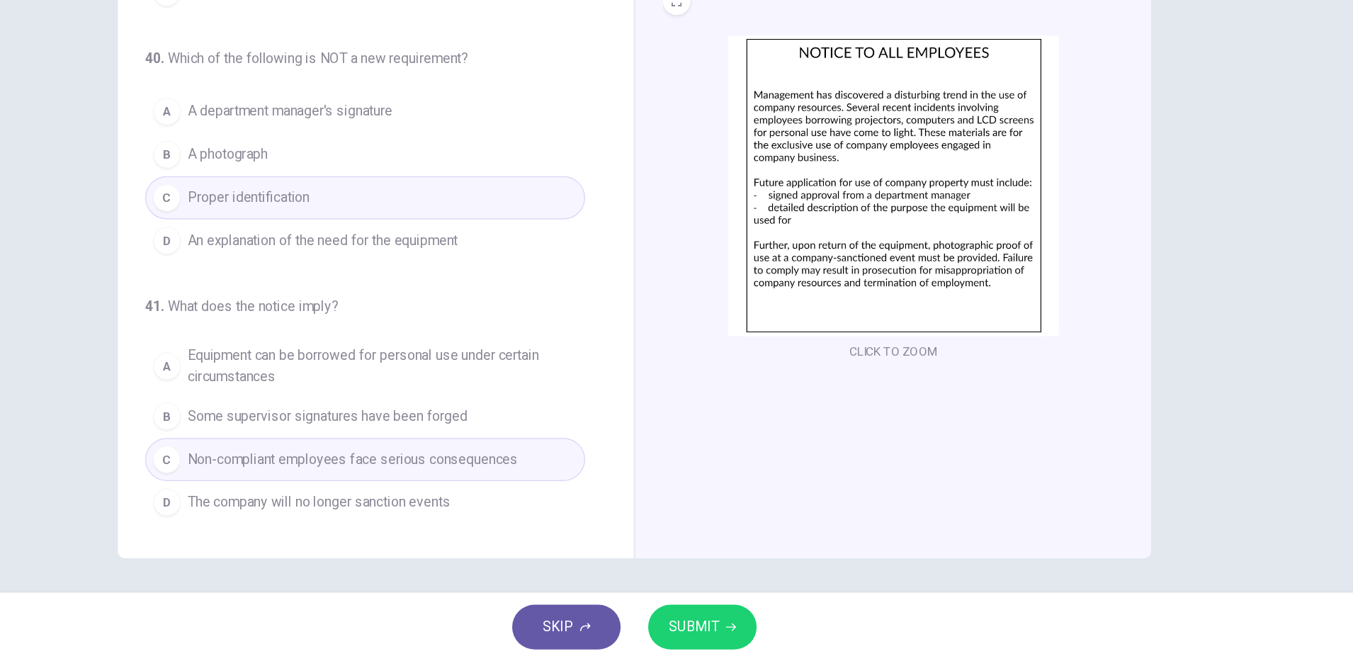
click at [733, 633] on span "SUBMIT" at bounding box center [725, 633] width 41 height 20
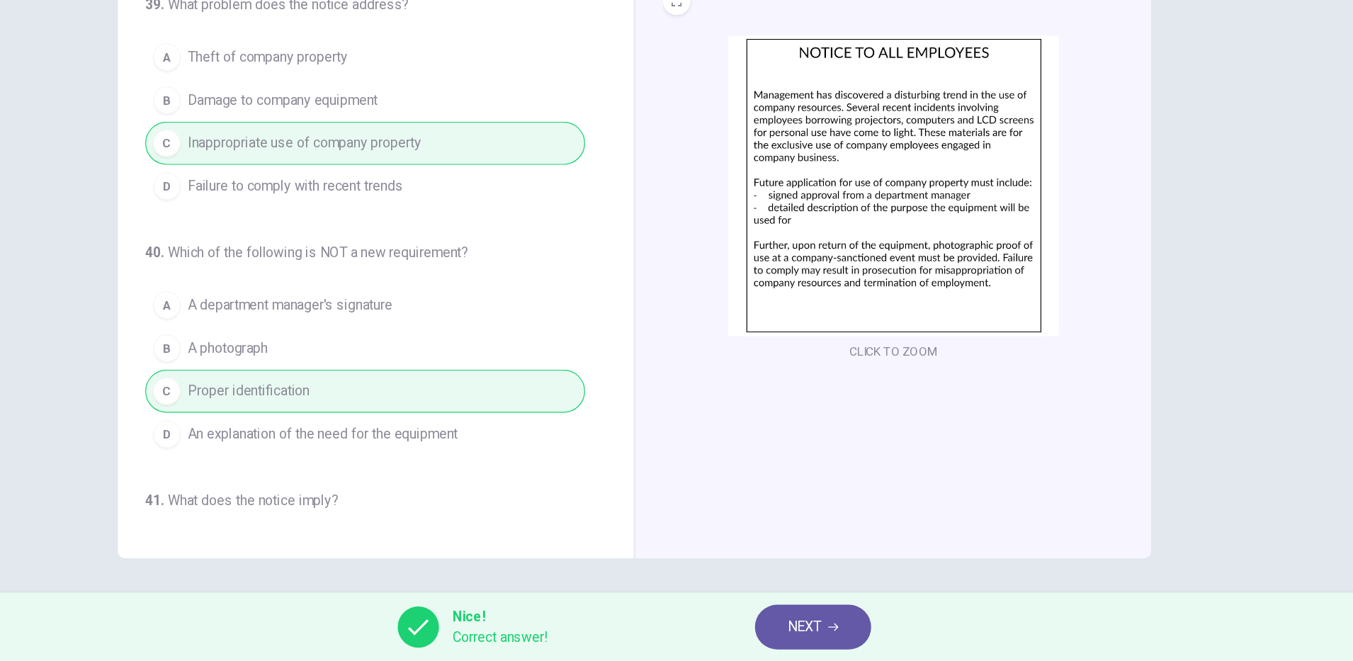
click at [825, 630] on span "NEXT" at bounding box center [817, 633] width 28 height 20
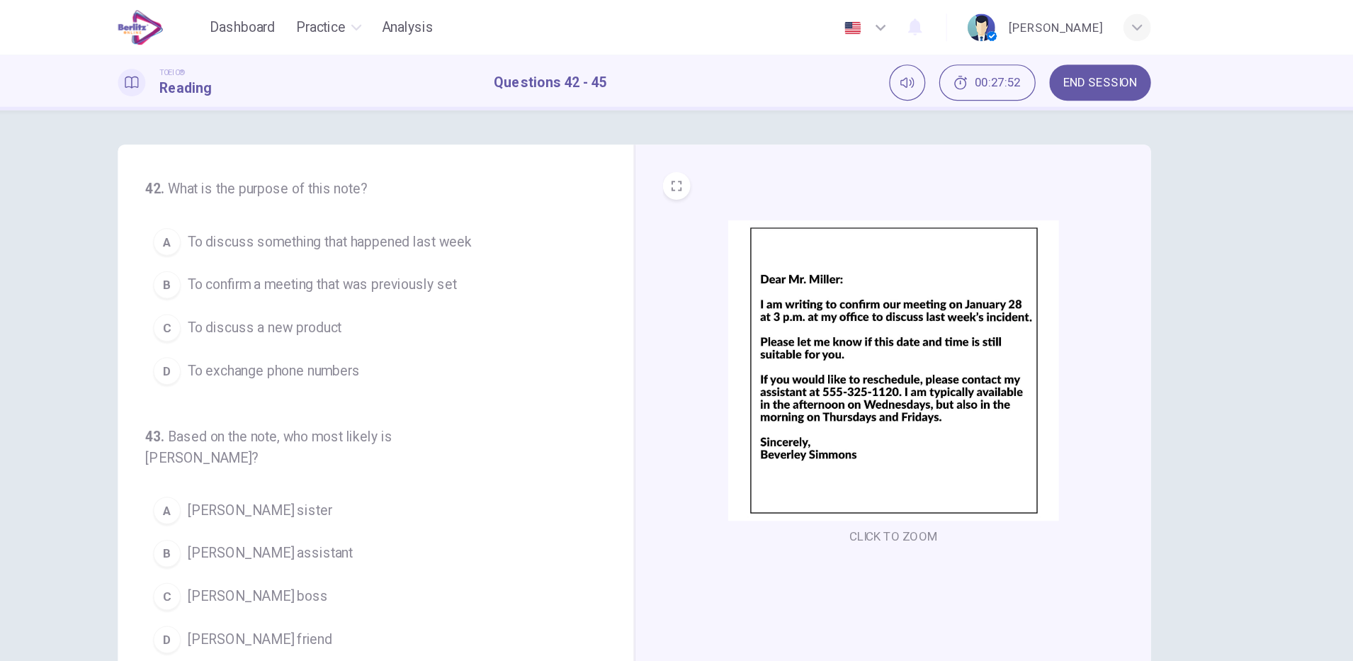
click at [497, 253] on button "C To discuss a new product" at bounding box center [455, 269] width 362 height 35
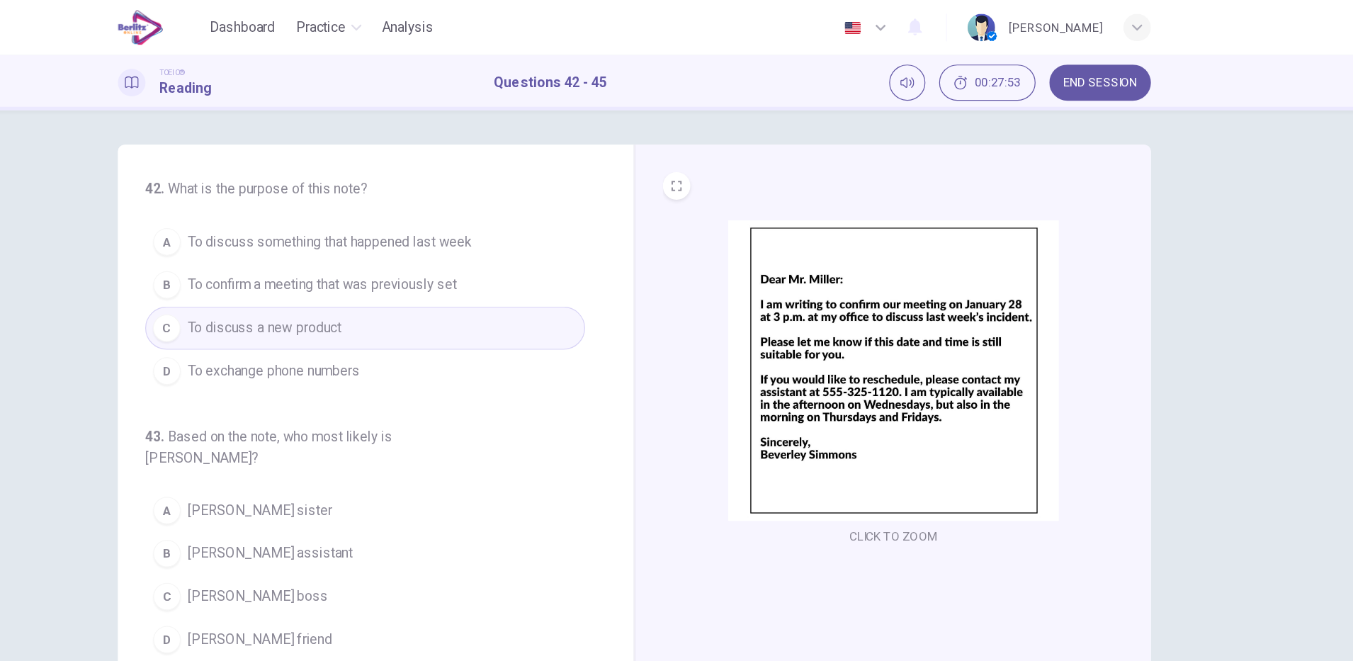
click at [512, 237] on span "To confirm a meeting that was previously set" at bounding box center [420, 234] width 222 height 17
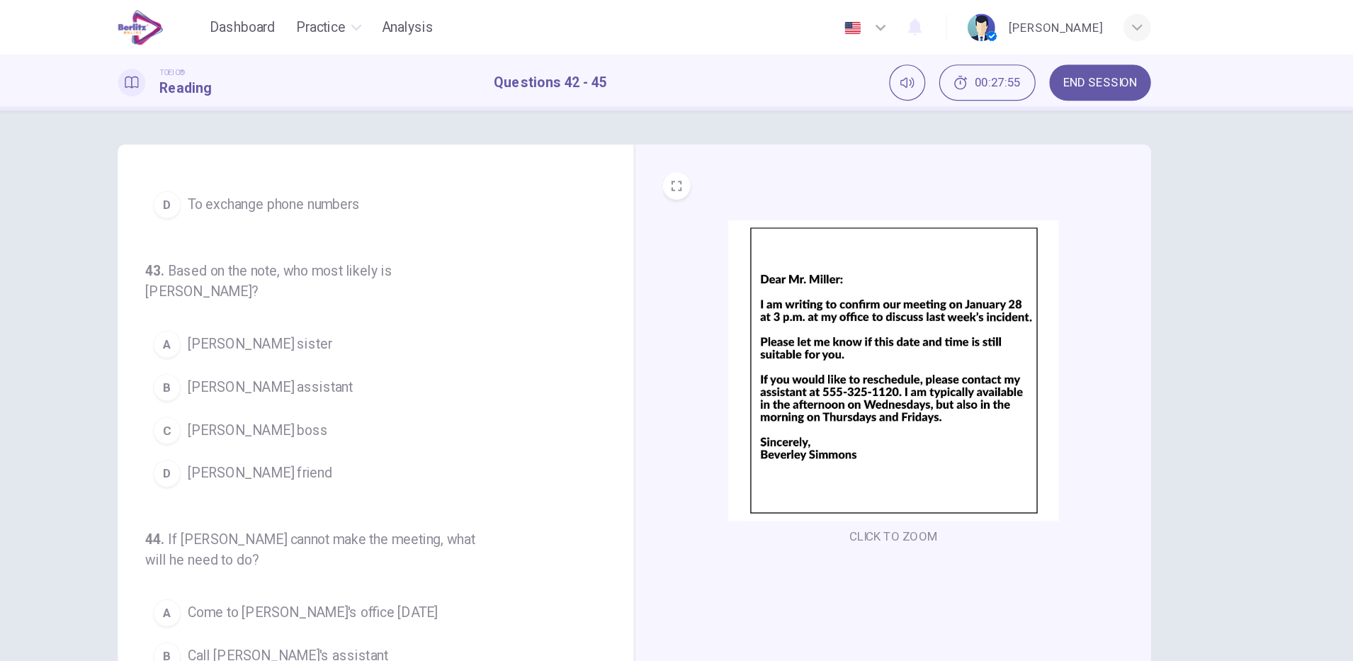
scroll to position [136, 0]
click at [360, 346] on span "Mr. Miller's boss" at bounding box center [366, 354] width 115 height 17
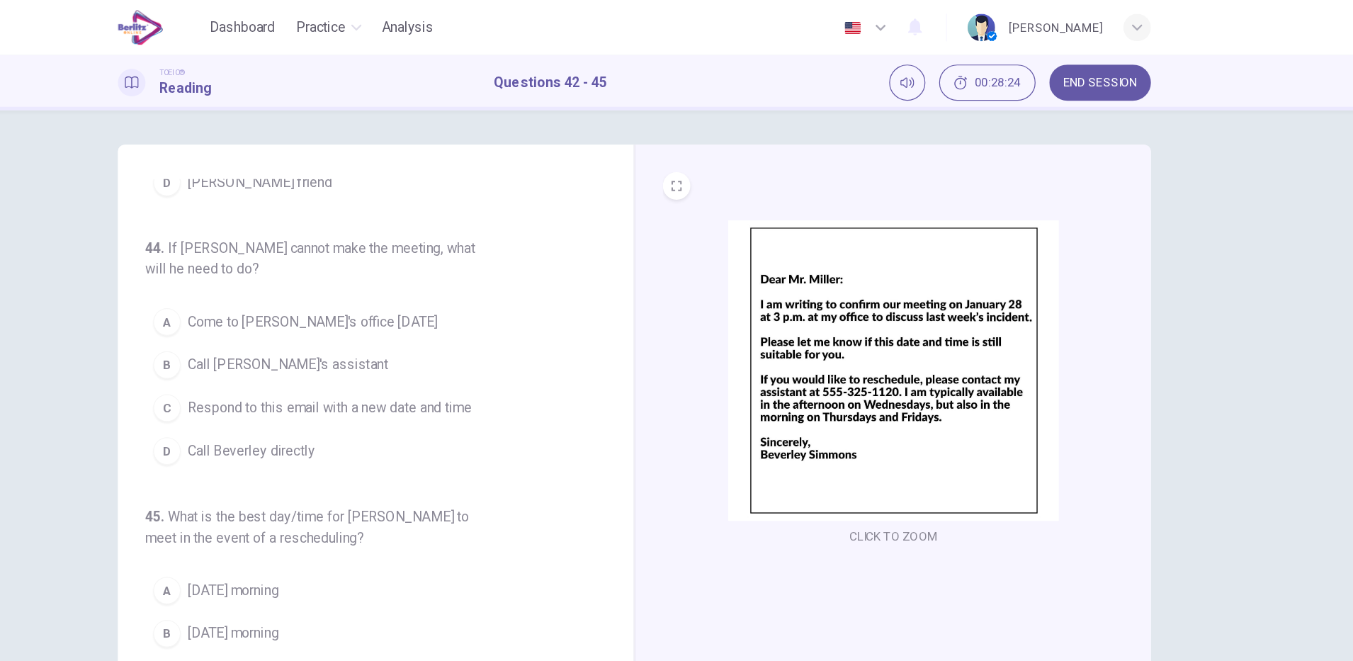
scroll to position [377, 0]
click at [503, 327] on span "Respond to this email with a new date and time" at bounding box center [426, 335] width 234 height 17
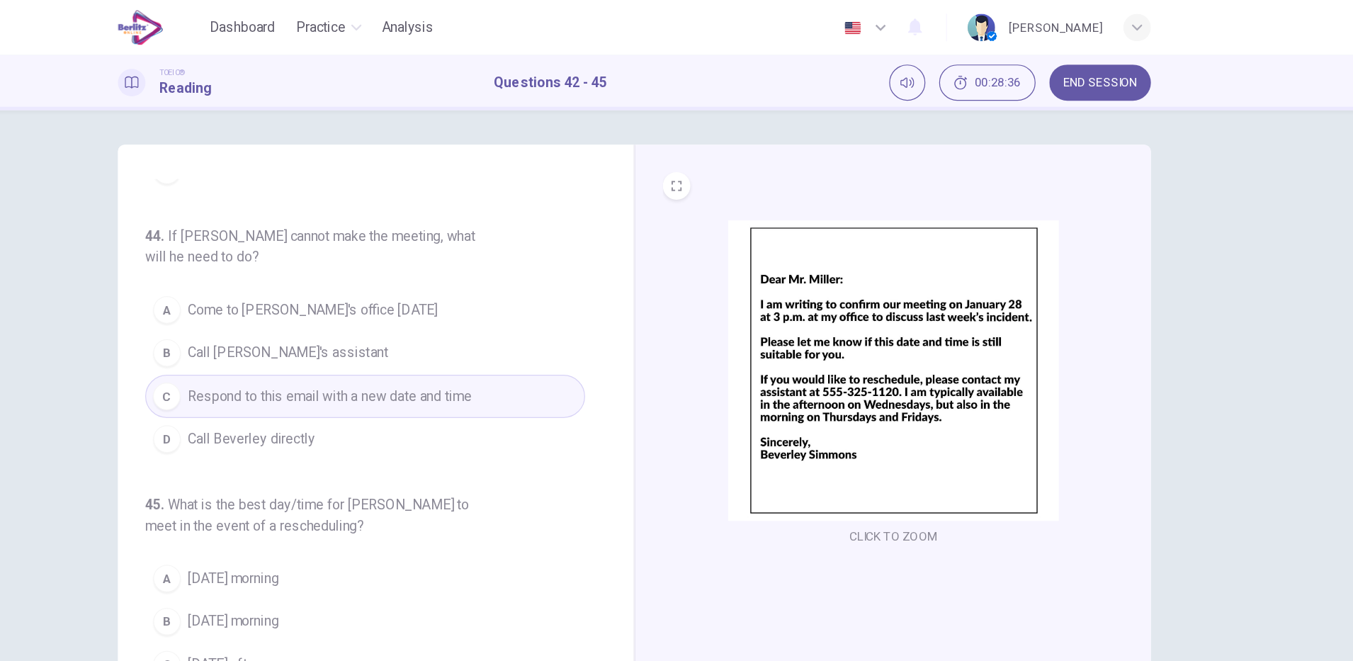
scroll to position [35, 0]
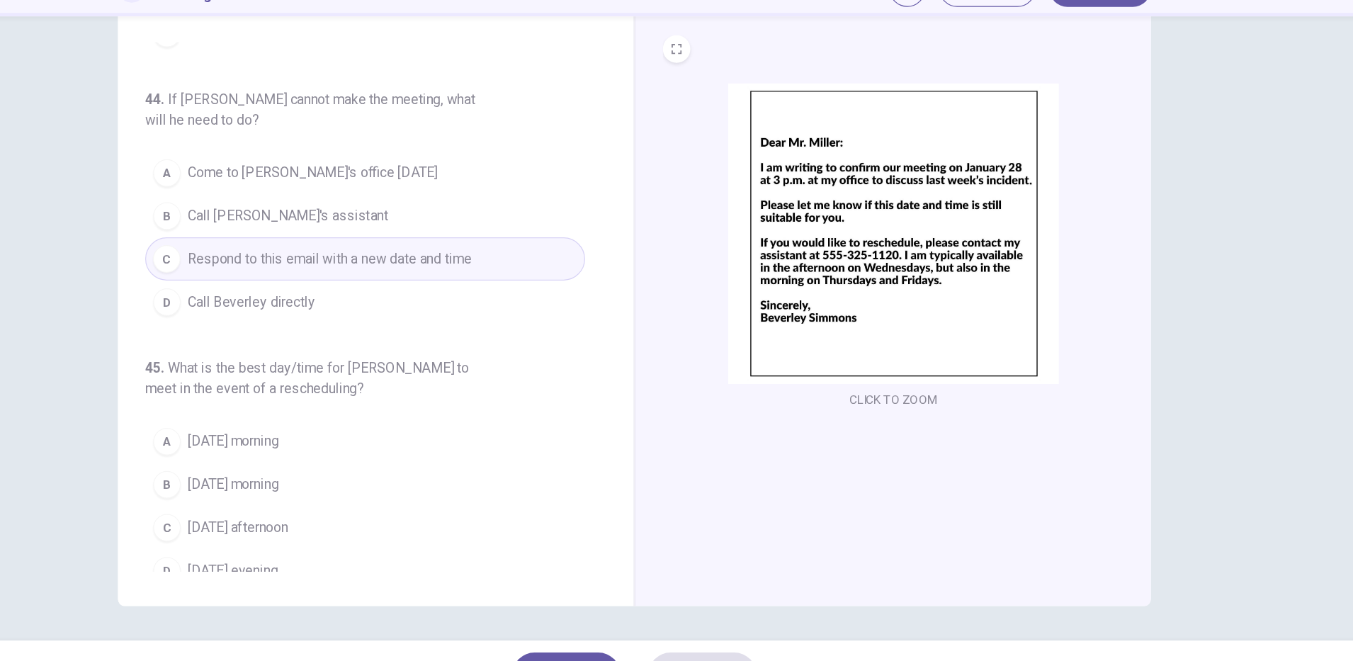
click at [392, 503] on span "Wednesday afternoon" at bounding box center [350, 511] width 83 height 17
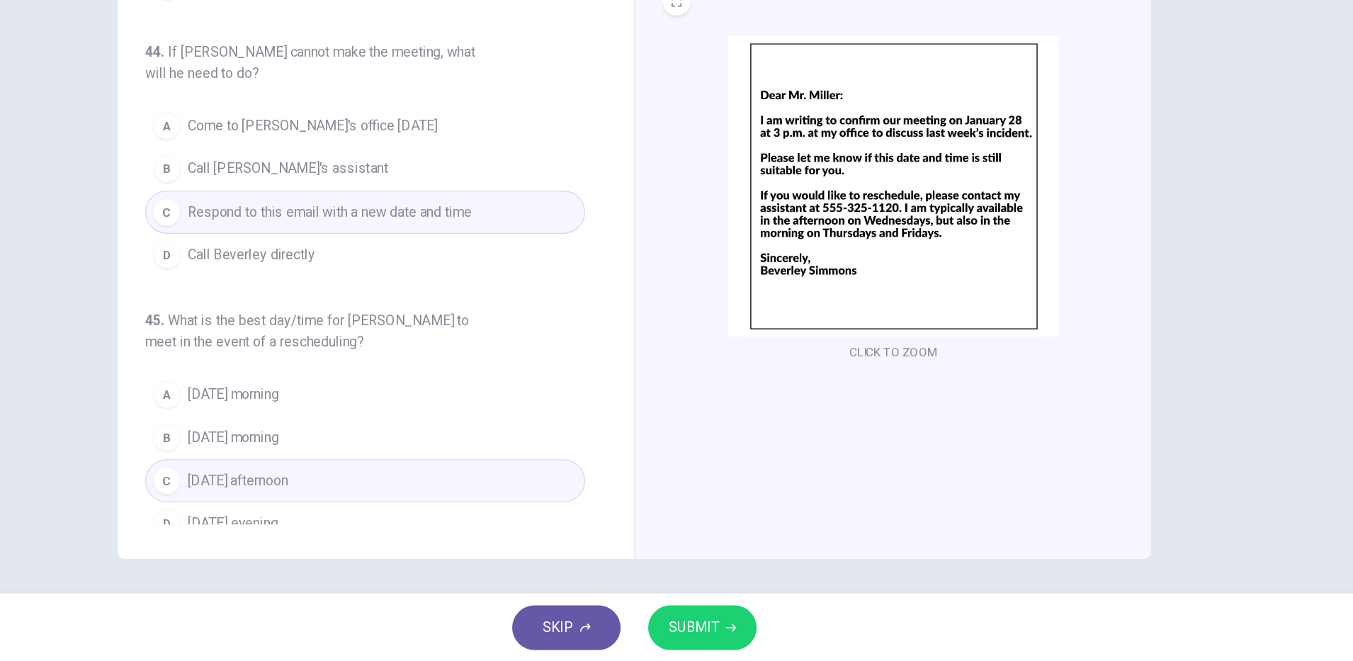
scroll to position [0, 0]
click at [738, 638] on span "SUBMIT" at bounding box center [725, 633] width 41 height 20
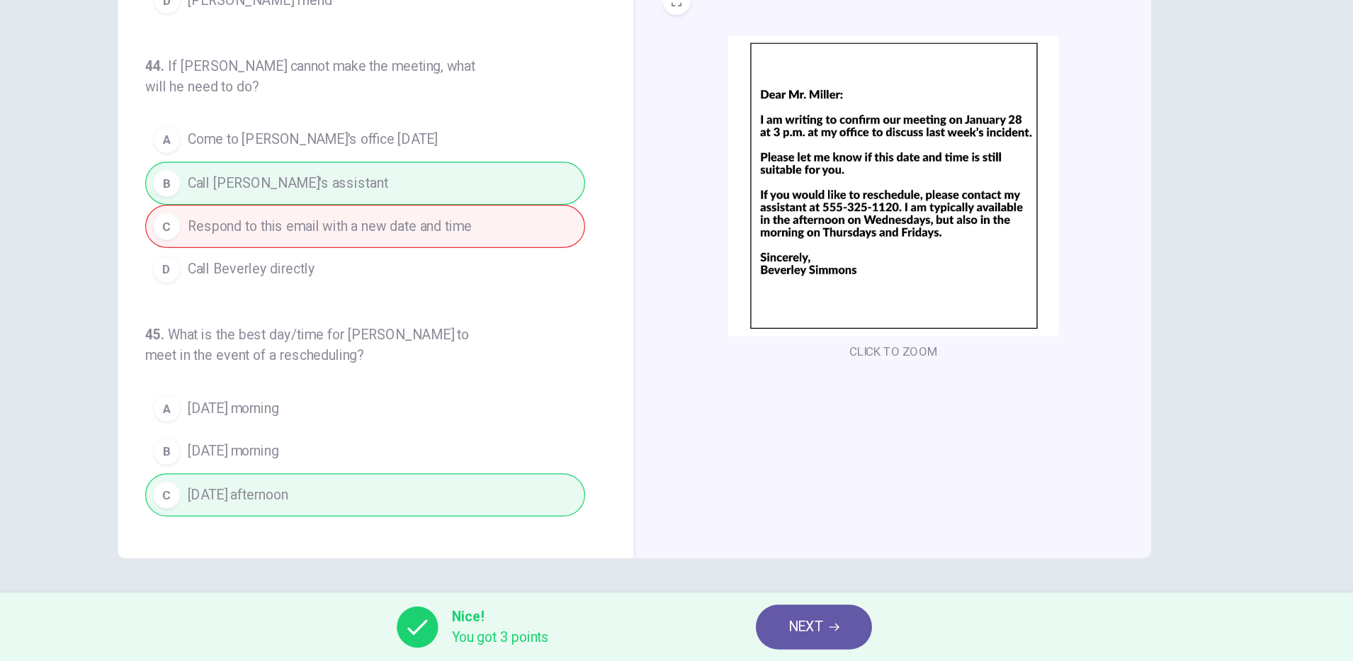
scroll to position [386, 0]
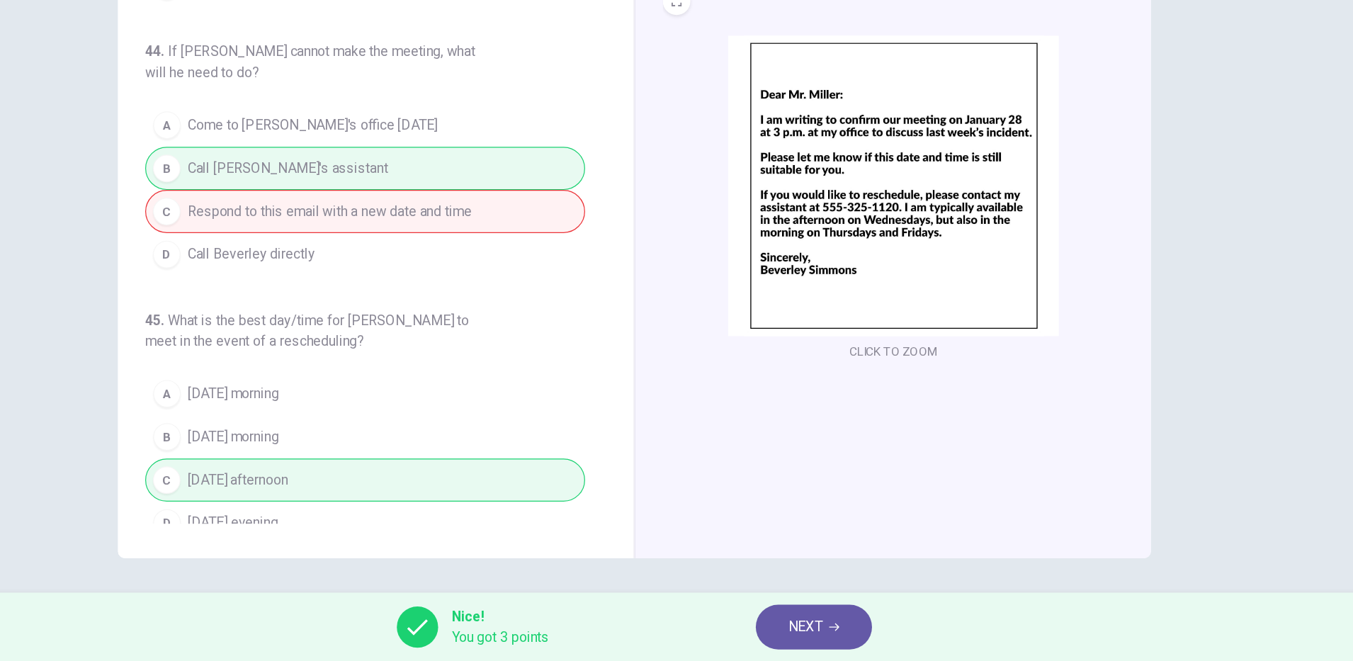
click at [823, 638] on span "NEXT" at bounding box center [818, 633] width 28 height 20
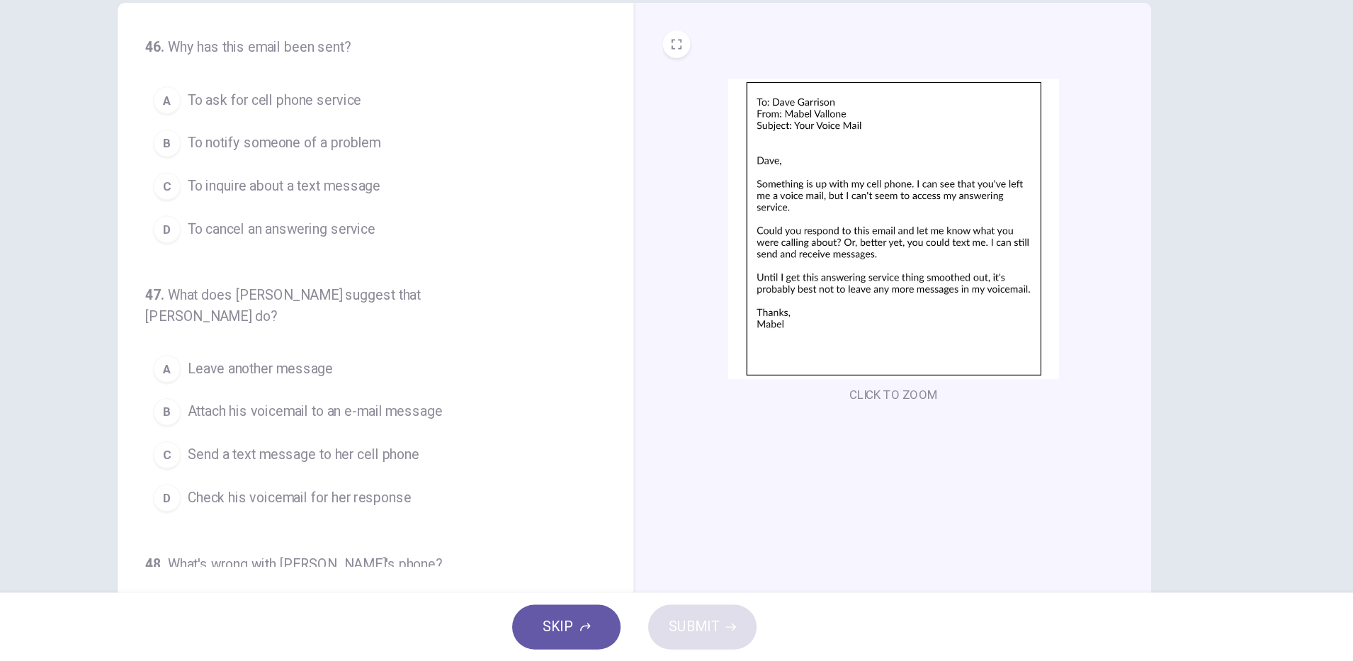
scroll to position [0, 0]
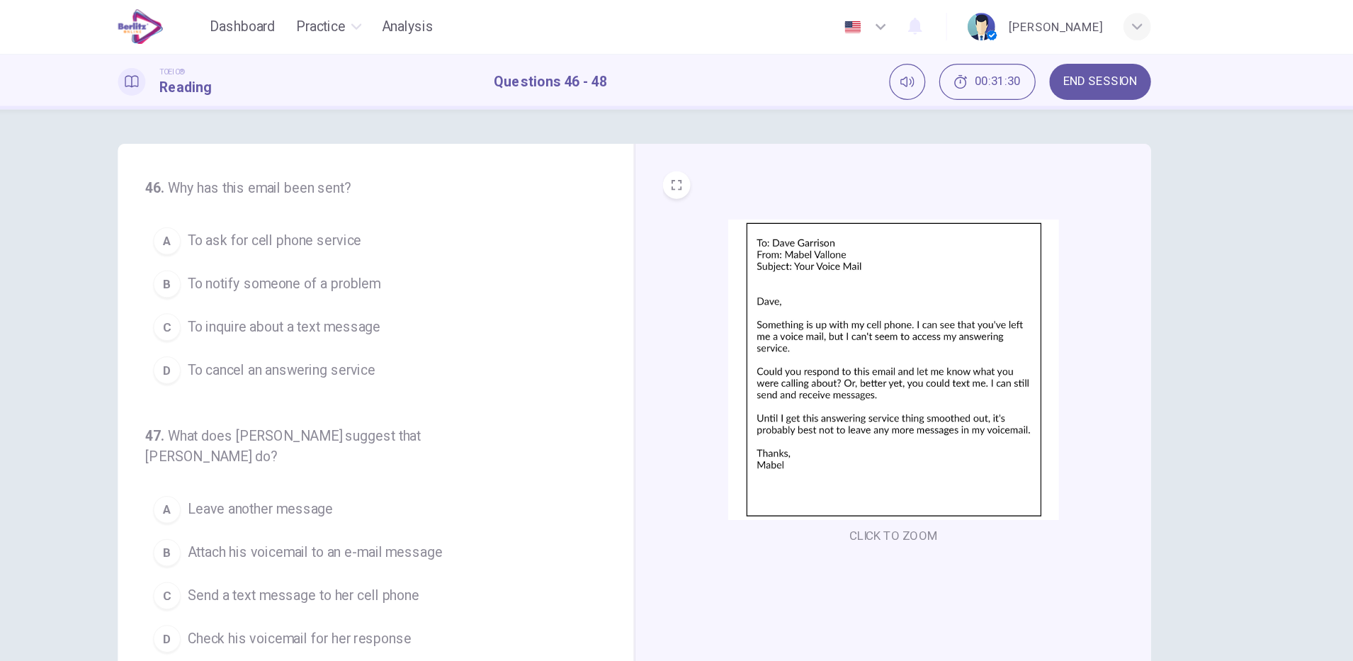
click at [459, 235] on span "To notify someone of a problem" at bounding box center [388, 234] width 159 height 17
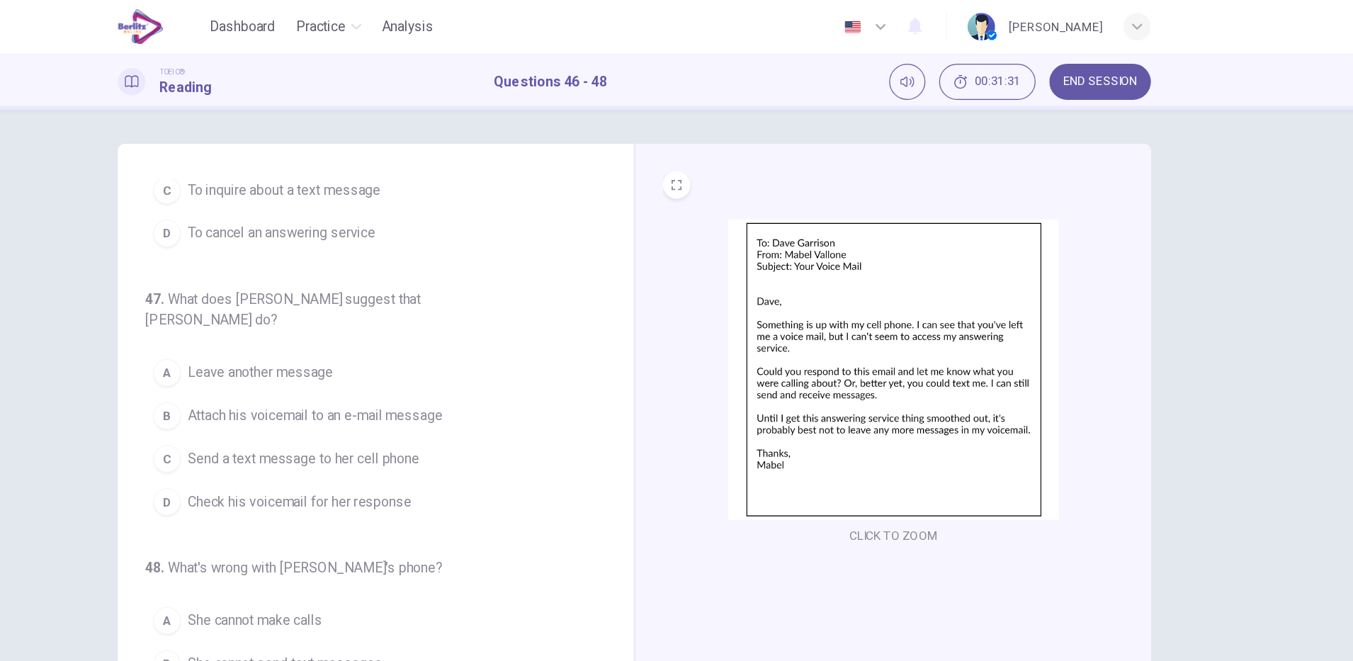
scroll to position [113, 0]
click at [493, 369] on span "Send a text message to her cell phone" at bounding box center [404, 377] width 191 height 17
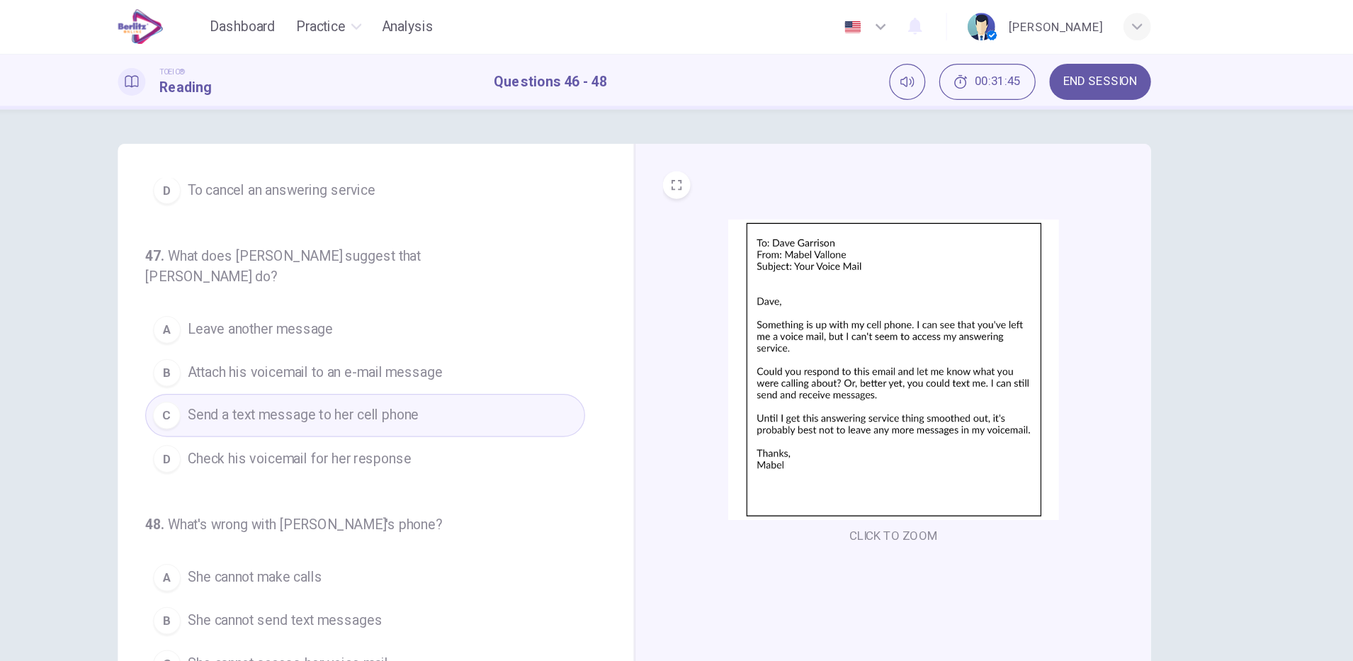
scroll to position [35, 0]
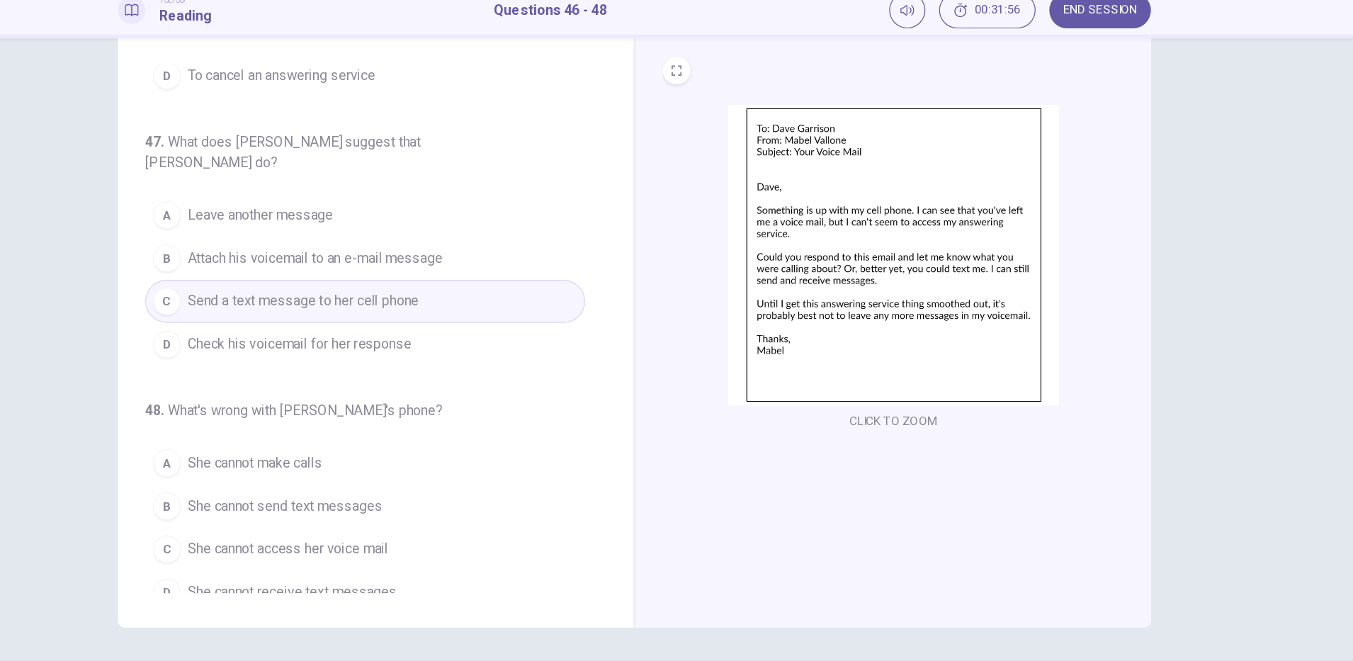
click at [469, 503] on span "She cannot access her voice mail" at bounding box center [391, 511] width 165 height 17
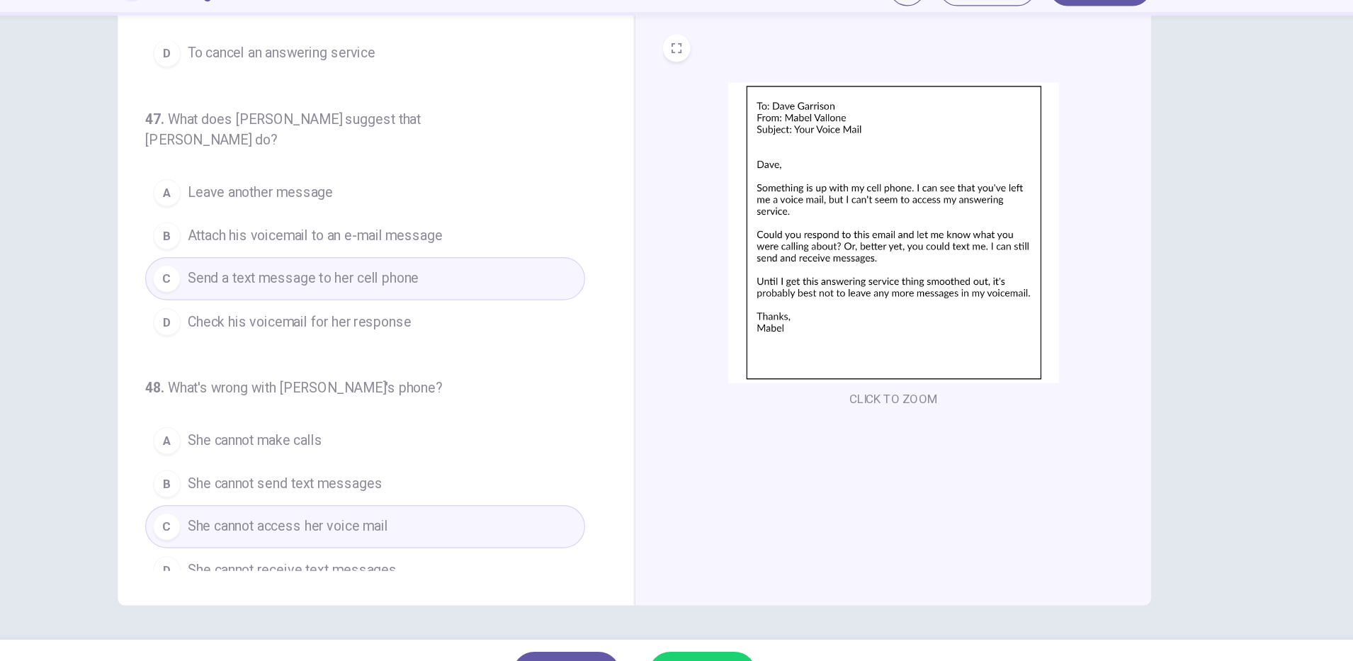
scroll to position [0, 0]
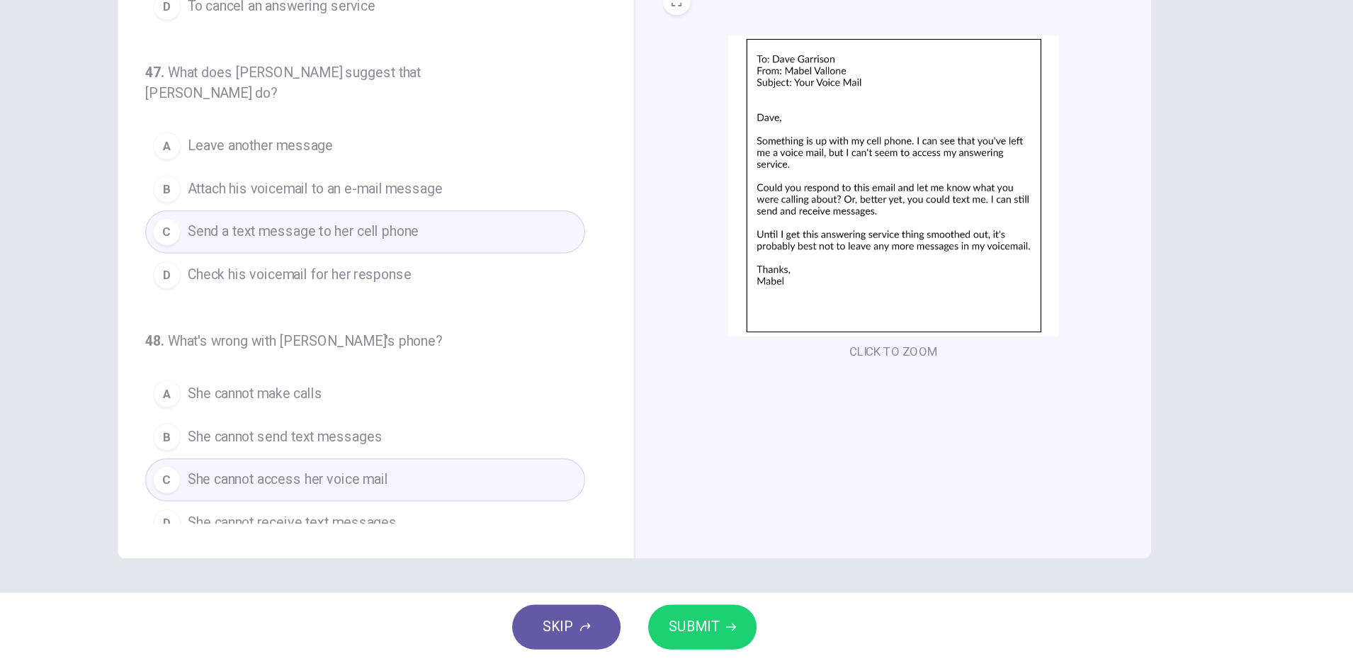
click at [737, 637] on span "SUBMIT" at bounding box center [725, 633] width 41 height 20
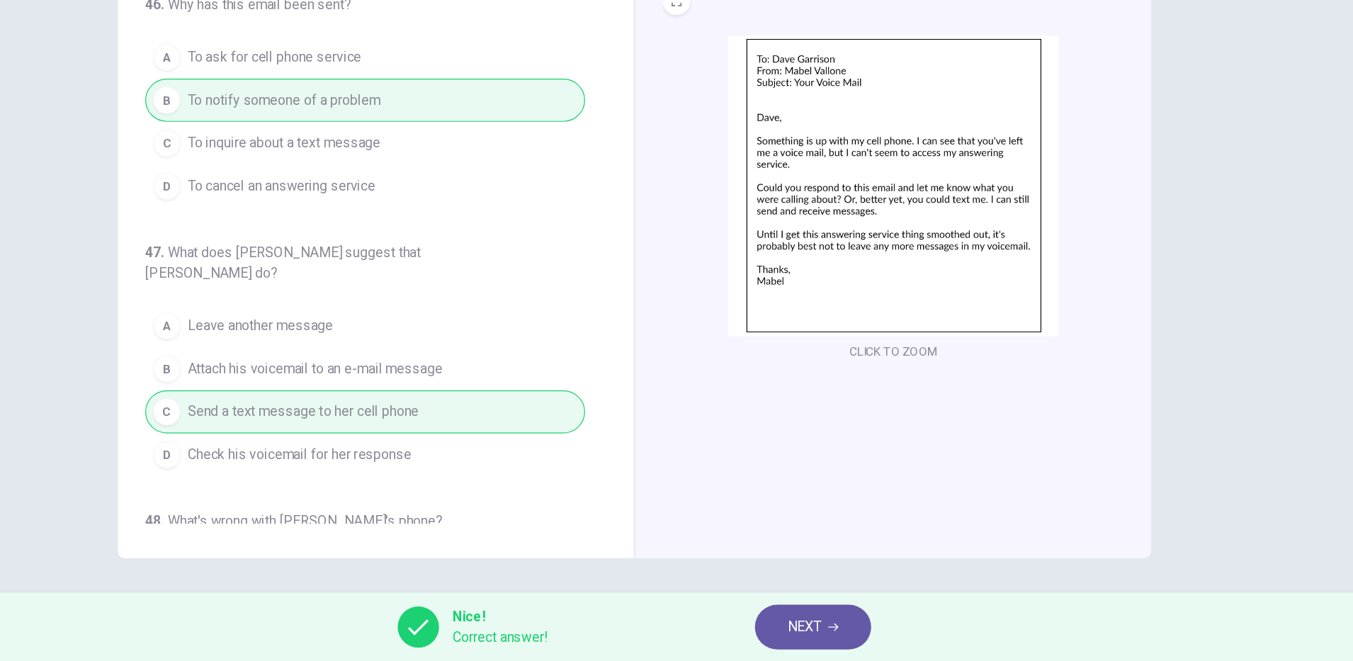
click at [840, 633] on icon "button" at bounding box center [840, 633] width 9 height 6
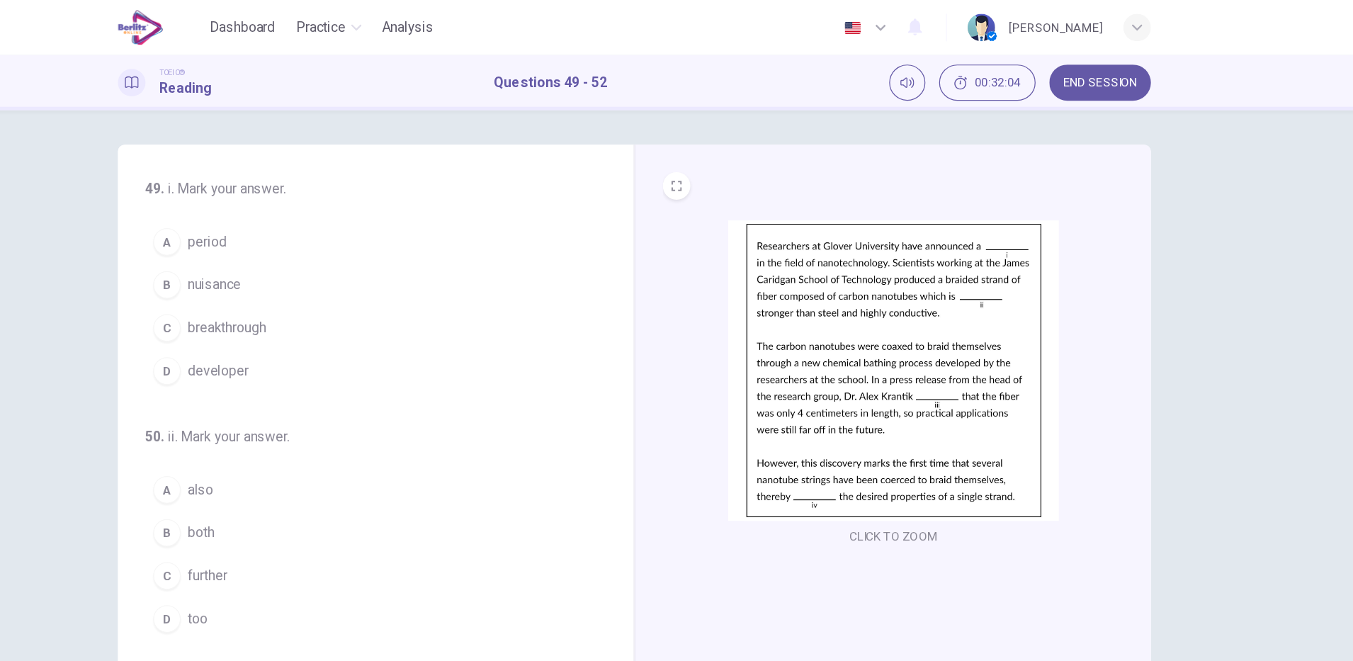
click at [1068, 69] on span "END SESSION" at bounding box center [1060, 67] width 61 height 11
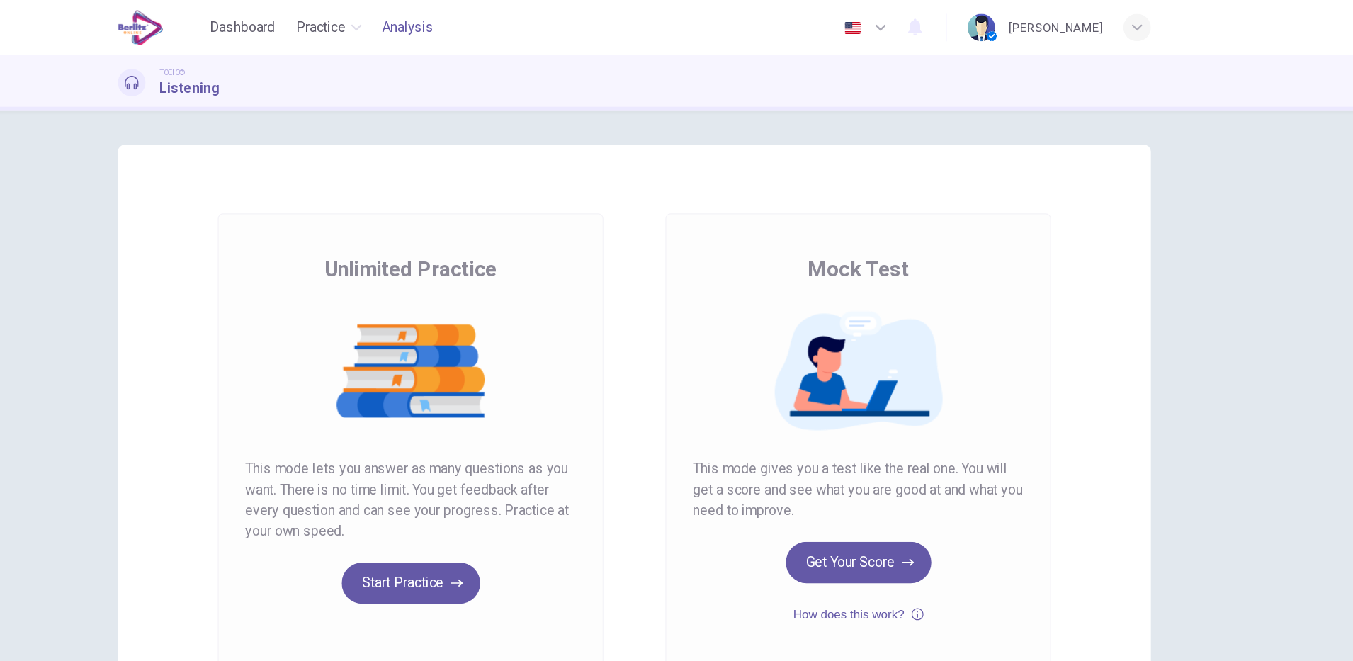
click at [483, 21] on span "Analysis" at bounding box center [490, 22] width 43 height 17
